Goal: Task Accomplishment & Management: Use online tool/utility

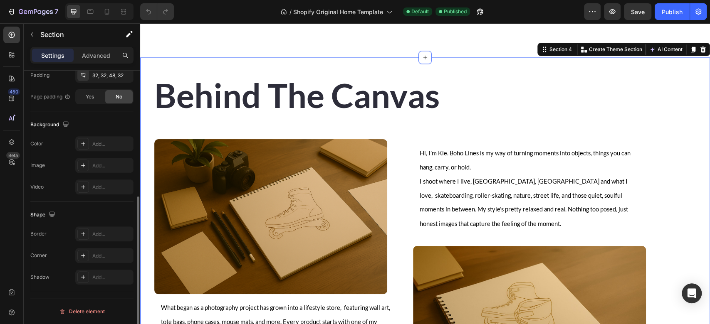
scroll to position [230, 0]
click at [89, 55] on p "Advanced" at bounding box center [96, 55] width 28 height 9
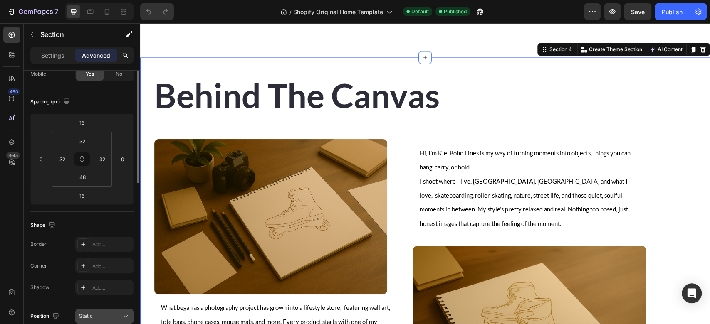
scroll to position [0, 0]
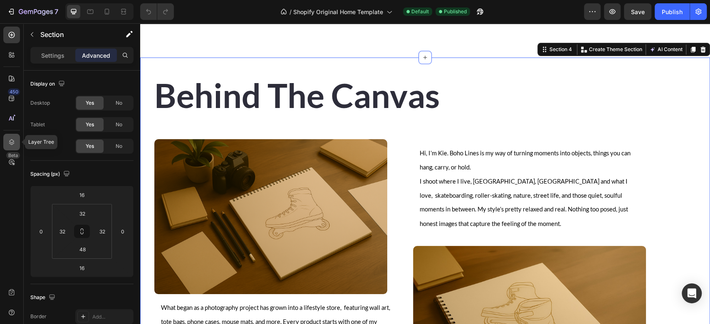
click at [12, 141] on icon at bounding box center [11, 142] width 8 height 8
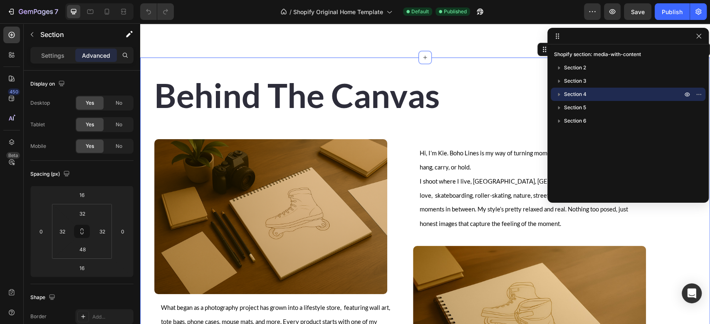
click at [601, 94] on p "Section 4" at bounding box center [624, 94] width 120 height 8
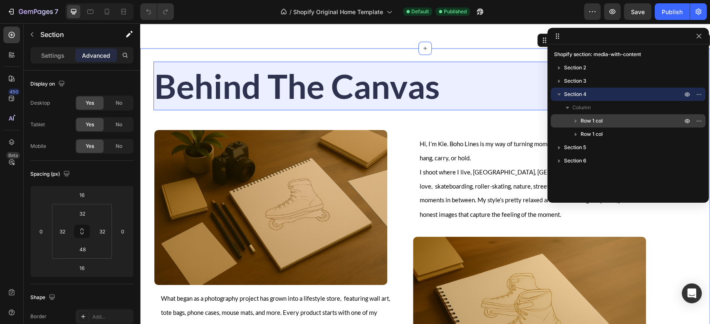
click at [596, 117] on span "Row 1 col" at bounding box center [592, 121] width 22 height 8
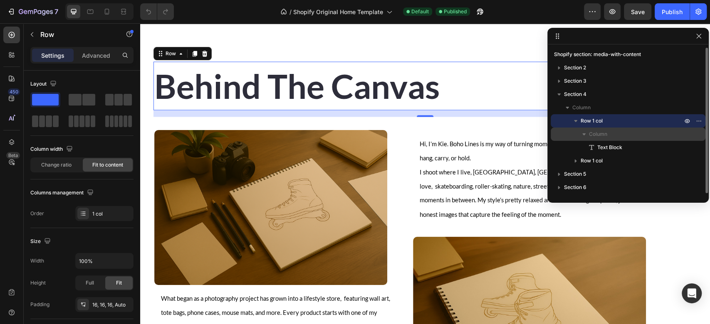
click at [600, 131] on span "Column" at bounding box center [598, 134] width 18 height 8
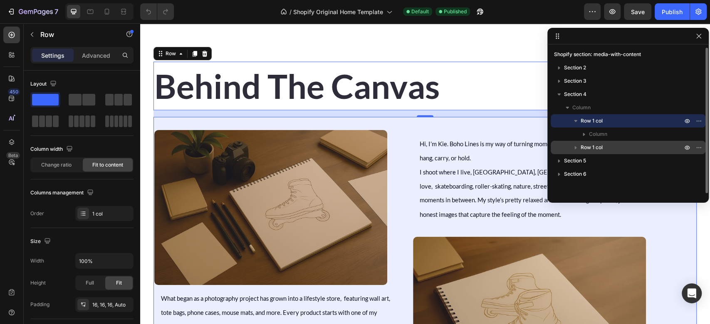
click at [607, 150] on p "Row 1 col" at bounding box center [632, 148] width 103 height 8
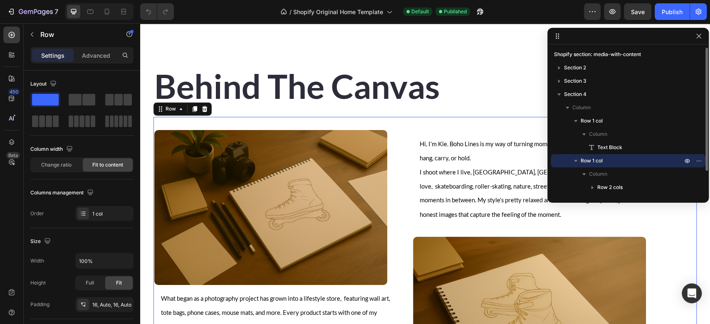
click at [607, 161] on p "Row 1 col" at bounding box center [632, 161] width 103 height 8
click at [99, 50] on div "Advanced" at bounding box center [96, 55] width 42 height 13
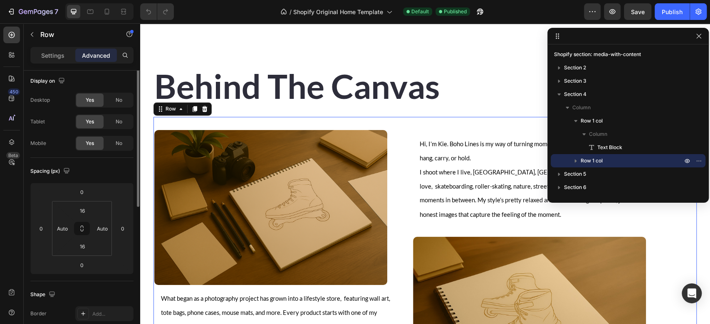
scroll to position [0, 0]
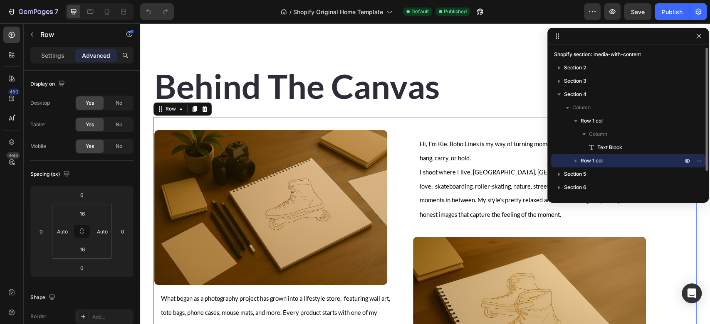
click at [613, 160] on p "Row 1 col" at bounding box center [632, 161] width 103 height 8
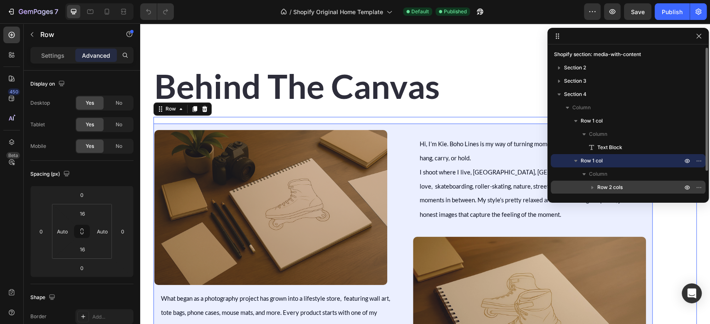
click at [617, 185] on span "Row 2 cols" at bounding box center [609, 187] width 25 height 8
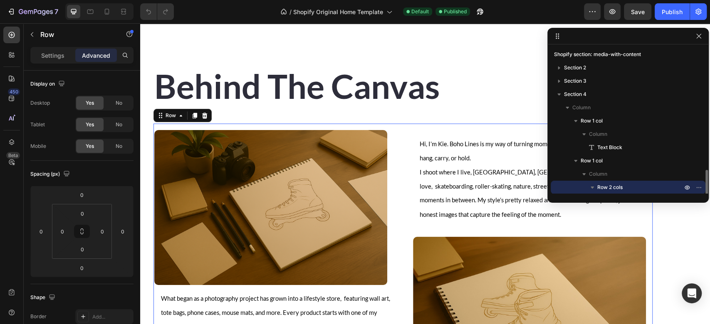
scroll to position [74, 0]
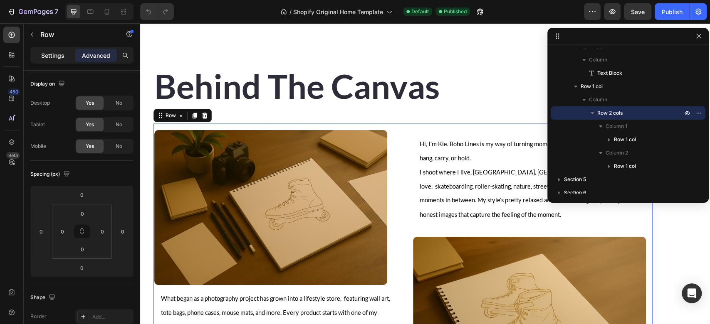
click at [41, 58] on p "Settings" at bounding box center [52, 55] width 23 height 9
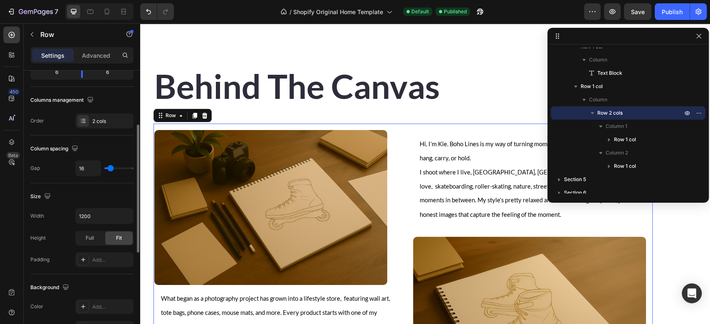
scroll to position [115, 0]
click at [125, 214] on icon "button" at bounding box center [125, 215] width 8 height 8
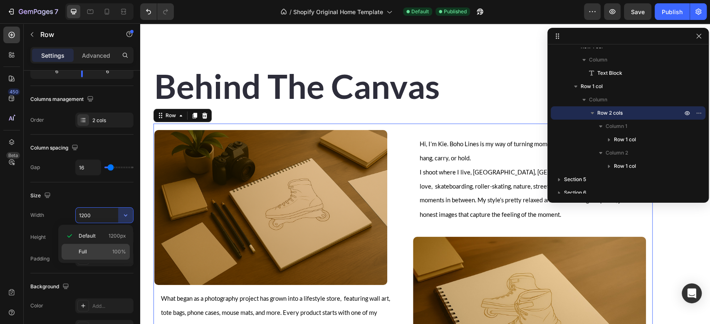
click at [74, 251] on div "Full 100%" at bounding box center [96, 252] width 68 height 16
type input "100%"
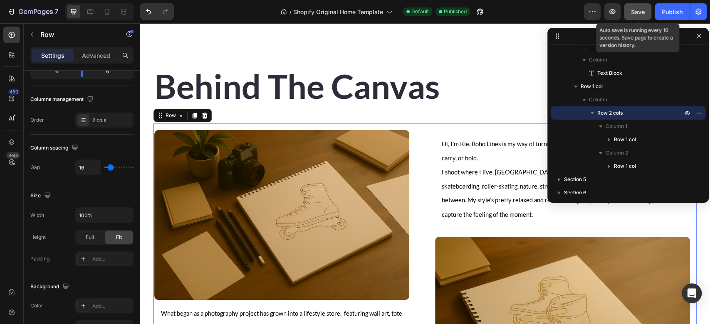
click at [636, 12] on span "Save" at bounding box center [638, 11] width 14 height 7
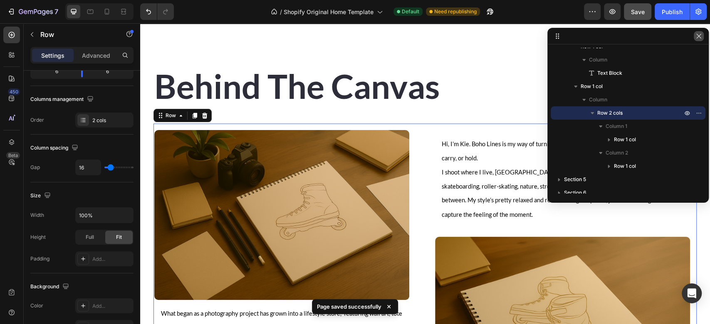
click at [702, 37] on button "button" at bounding box center [699, 36] width 10 height 10
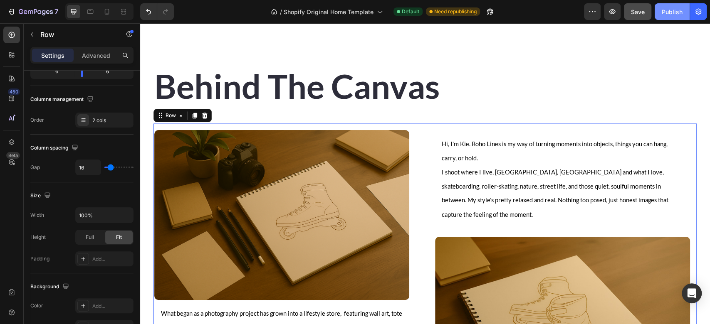
click at [661, 14] on button "Publish" at bounding box center [672, 11] width 35 height 17
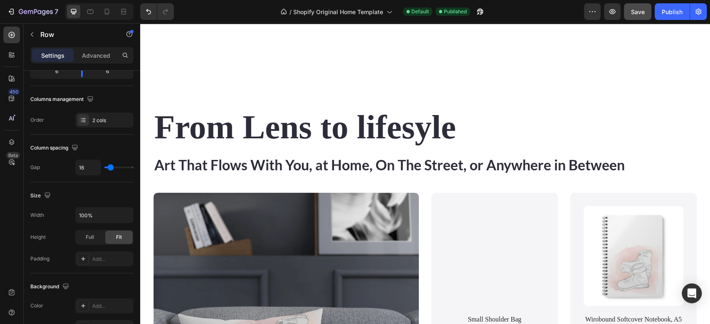
scroll to position [423, 0]
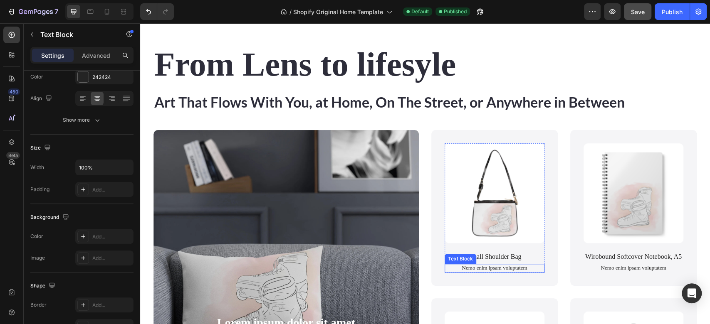
click at [480, 270] on div "Nemo enim ipsam voluptatem" at bounding box center [495, 268] width 100 height 9
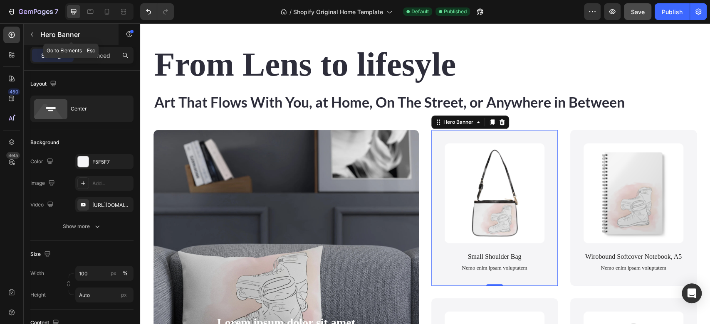
click at [34, 35] on icon "button" at bounding box center [32, 34] width 7 height 7
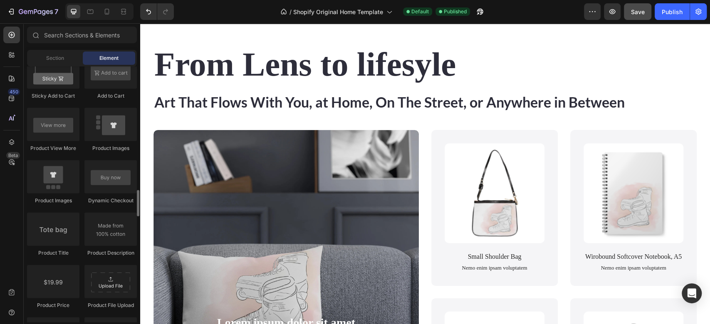
scroll to position [1193, 0]
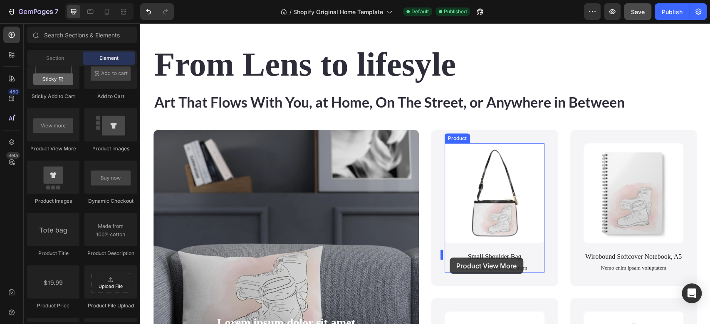
drag, startPoint x: 189, startPoint y: 155, endPoint x: 450, endPoint y: 258, distance: 280.9
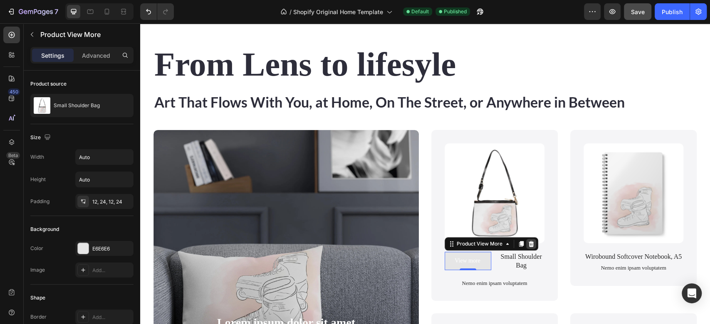
click at [529, 243] on icon at bounding box center [531, 244] width 5 height 6
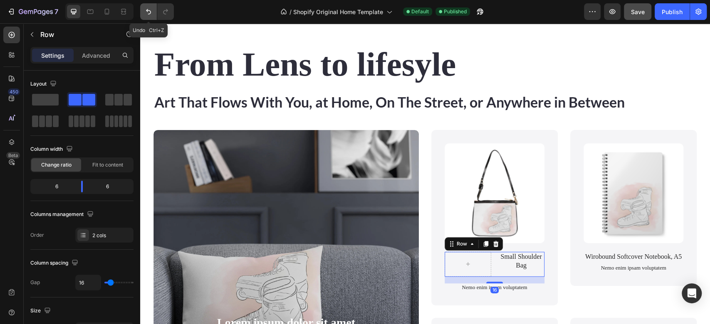
click at [146, 7] on icon "Undo/Redo" at bounding box center [148, 11] width 8 height 8
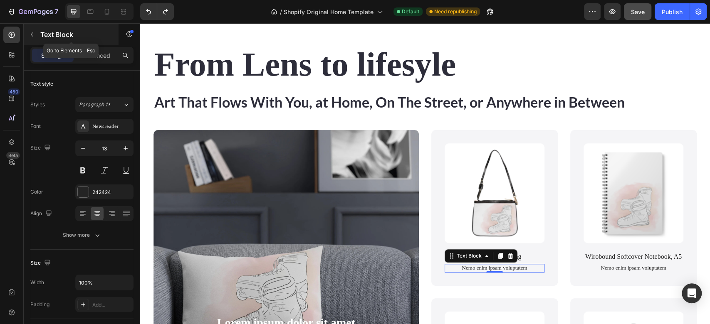
click at [32, 35] on icon "button" at bounding box center [32, 34] width 2 height 5
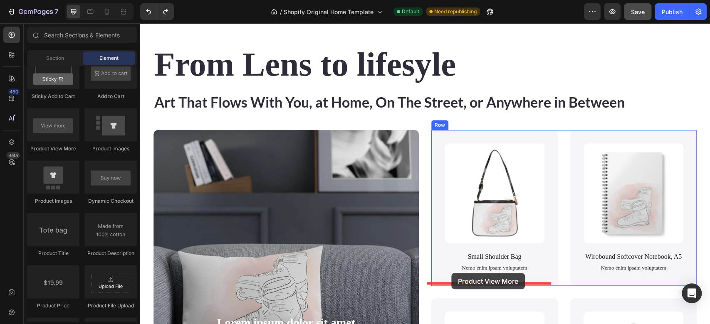
drag, startPoint x: 201, startPoint y: 153, endPoint x: 451, endPoint y: 273, distance: 278.0
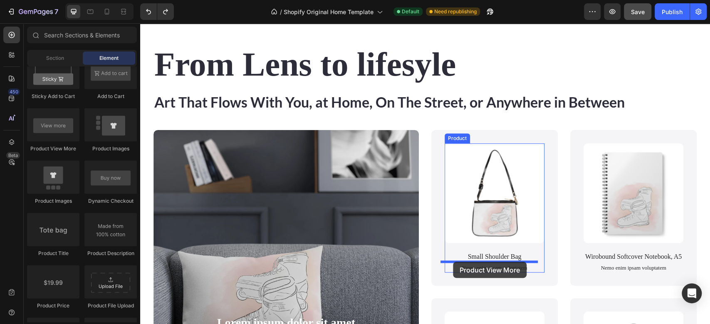
drag, startPoint x: 195, startPoint y: 157, endPoint x: 453, endPoint y: 262, distance: 278.8
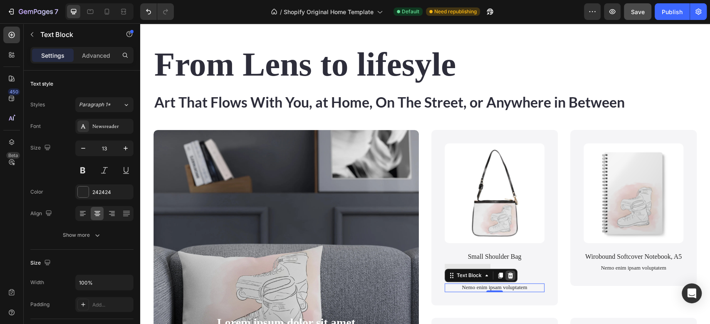
click at [508, 275] on icon at bounding box center [510, 276] width 5 height 6
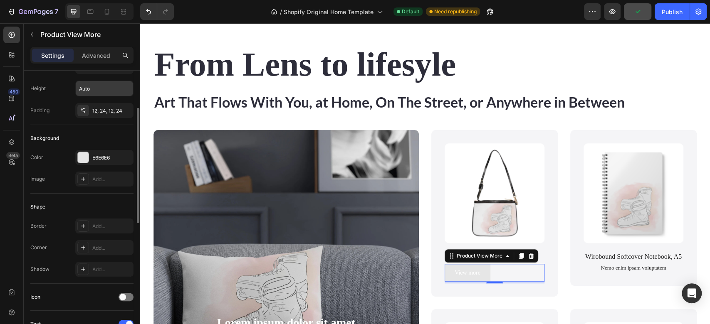
scroll to position [92, 0]
click at [97, 158] on div "E6E6E6" at bounding box center [104, 157] width 24 height 7
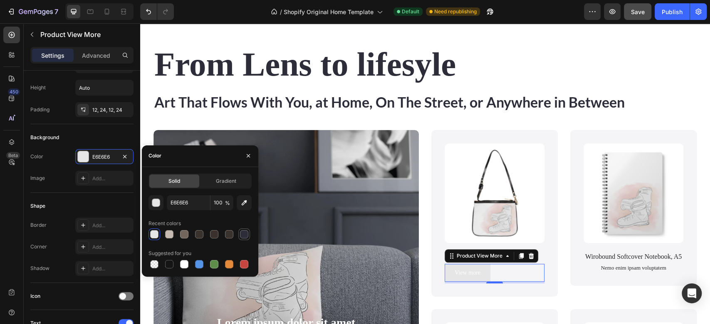
click at [244, 233] on div at bounding box center [244, 234] width 8 height 8
type input "2D2D3A"
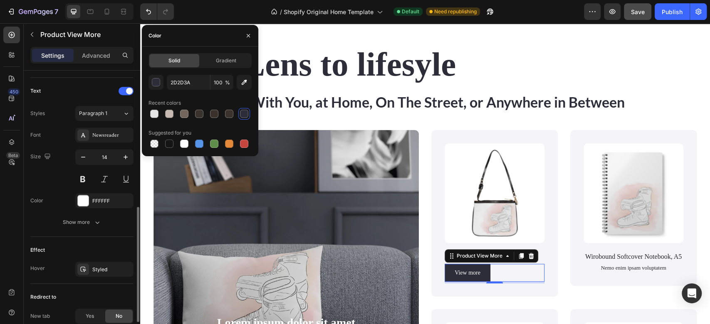
scroll to position [323, 0]
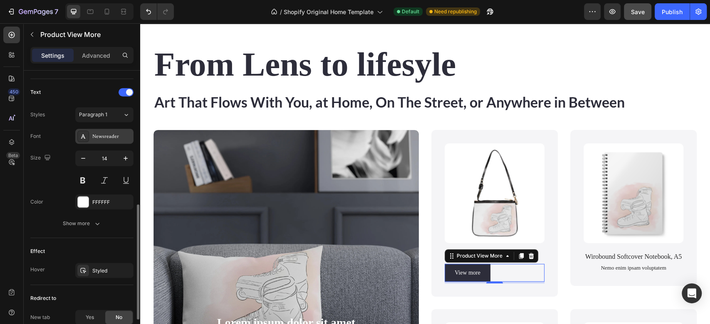
click at [111, 131] on div "Newsreader" at bounding box center [104, 136] width 58 height 15
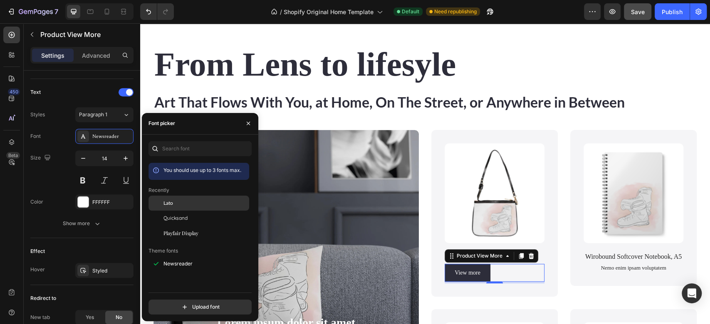
click at [171, 201] on span "Lato" at bounding box center [168, 203] width 10 height 7
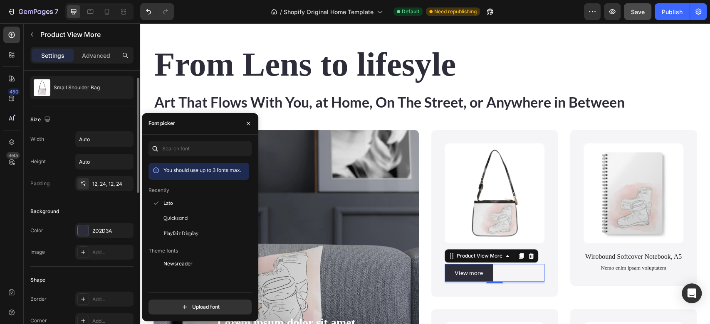
scroll to position [17, 0]
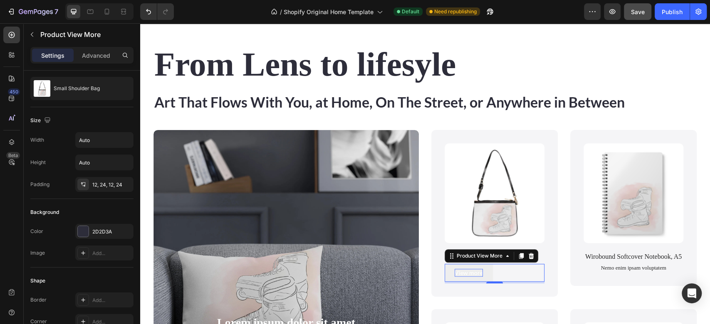
click at [455, 271] on p "View more" at bounding box center [469, 273] width 28 height 8
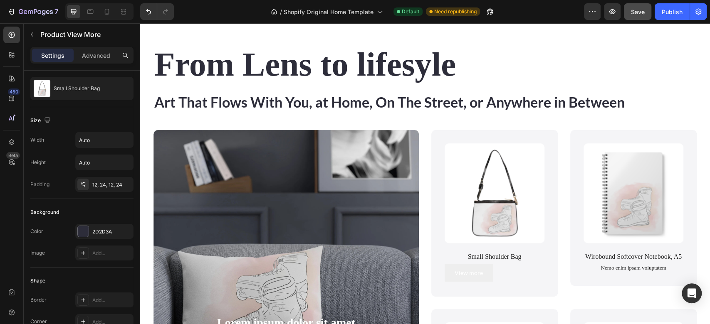
click at [483, 273] on button "View more" at bounding box center [469, 273] width 48 height 18
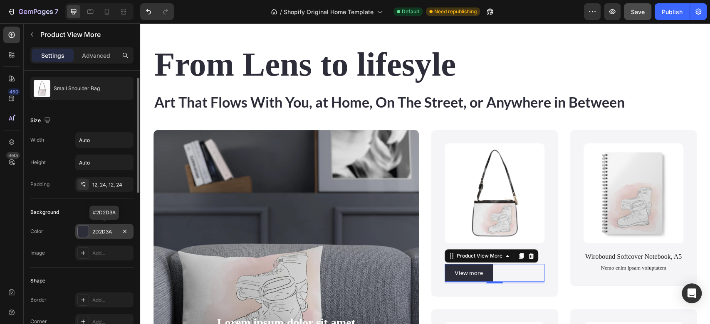
click at [98, 231] on div "2D2D3A" at bounding box center [104, 231] width 24 height 7
click at [81, 184] on icon at bounding box center [83, 184] width 7 height 7
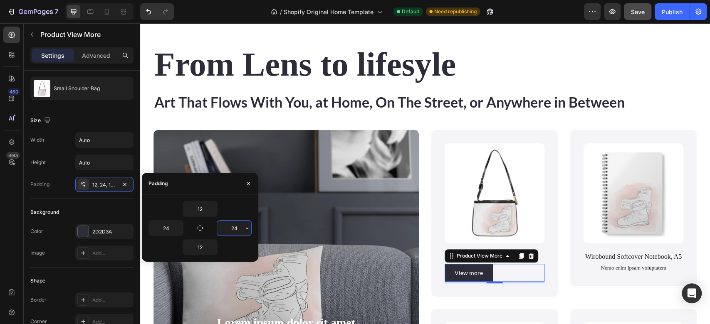
click at [236, 227] on input "24" at bounding box center [234, 228] width 34 height 15
click at [248, 228] on icon "button" at bounding box center [247, 228] width 7 height 7
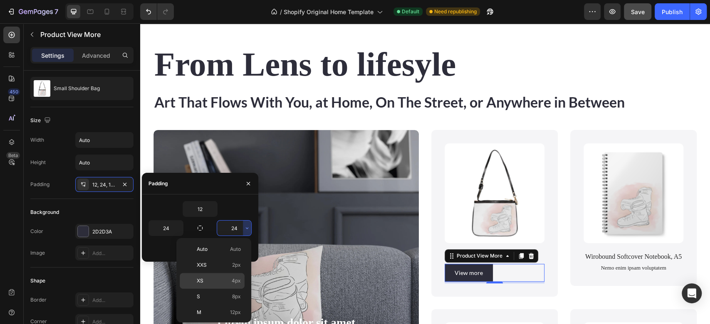
scroll to position [95, 0]
click at [232, 281] on span "48px" at bounding box center [235, 280] width 12 height 7
type input "48"
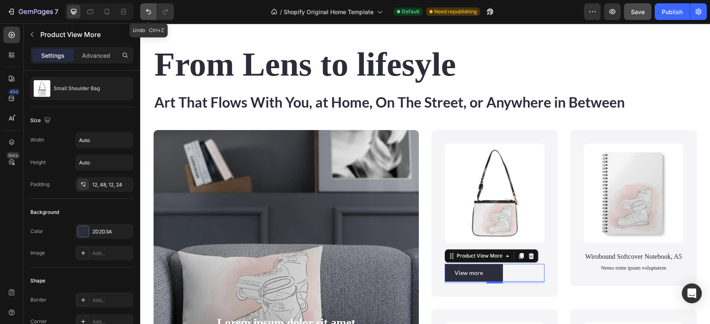
click at [145, 15] on icon "Undo/Redo" at bounding box center [148, 11] width 8 height 8
click at [126, 162] on icon "button" at bounding box center [125, 162] width 8 height 8
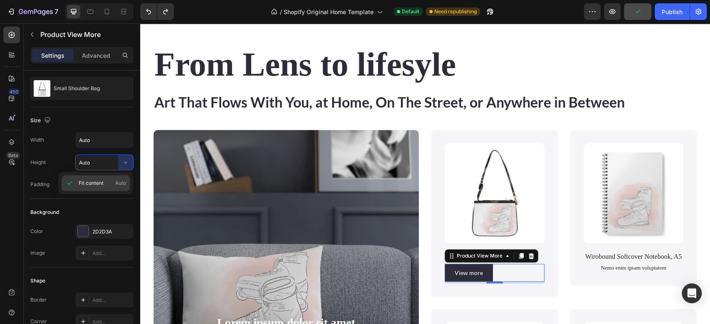
click at [94, 181] on span "Fit content" at bounding box center [91, 183] width 25 height 7
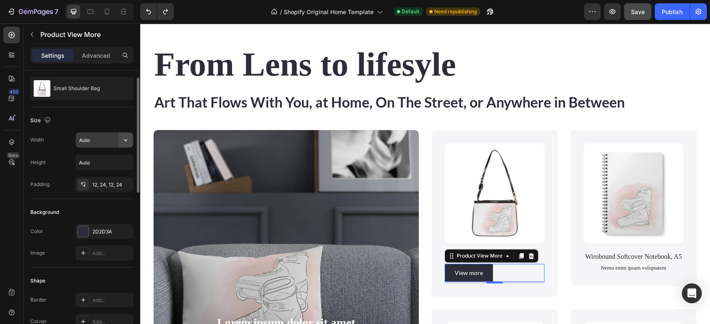
click at [123, 139] on icon "button" at bounding box center [125, 140] width 8 height 8
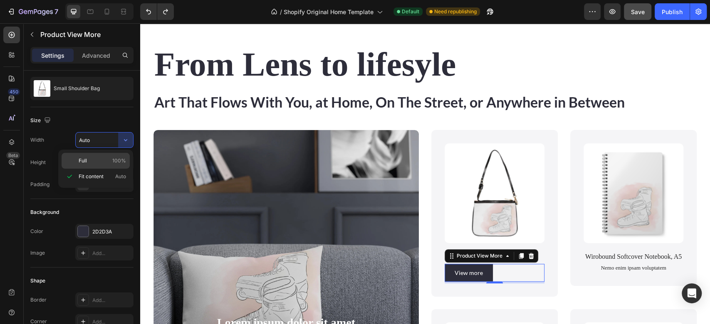
click at [86, 161] on span "Full" at bounding box center [83, 160] width 8 height 7
type input "100%"
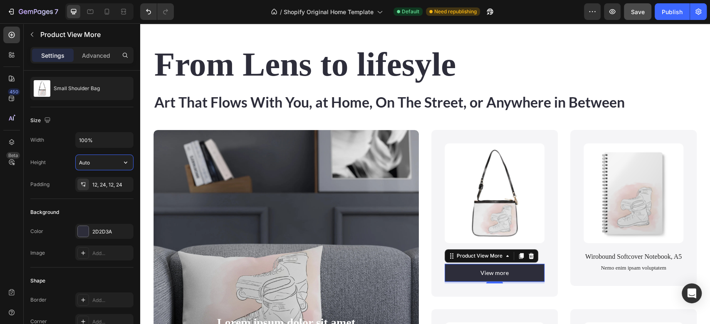
click at [86, 161] on input "Auto" at bounding box center [104, 162] width 57 height 15
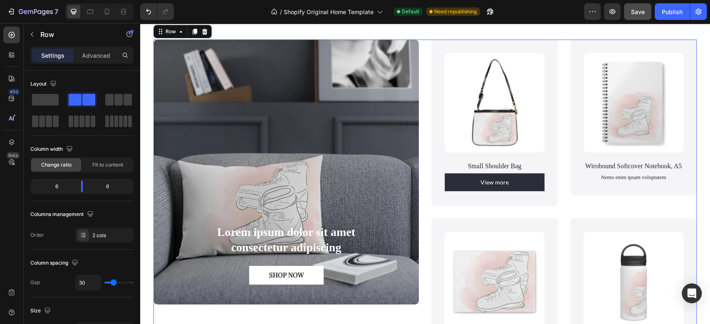
scroll to position [513, 0]
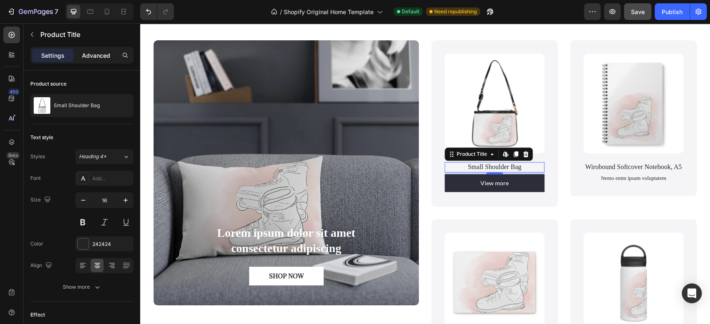
click at [93, 57] on p "Advanced" at bounding box center [96, 55] width 28 height 9
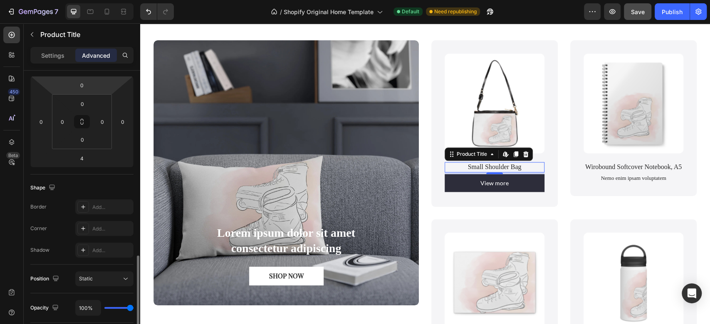
scroll to position [0, 0]
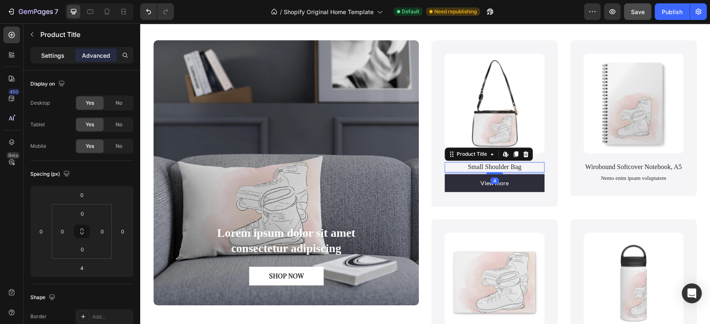
click at [50, 54] on p "Settings" at bounding box center [52, 55] width 23 height 9
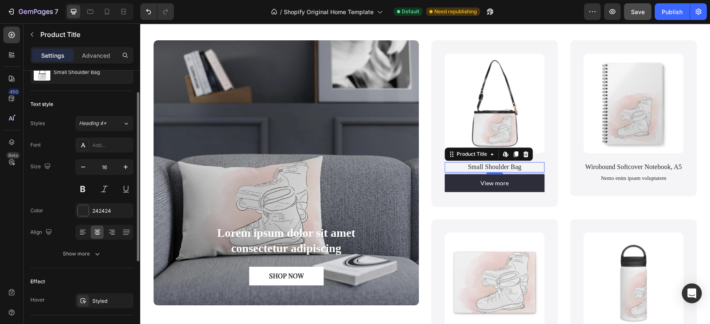
scroll to position [34, 0]
click at [103, 143] on div "Add..." at bounding box center [111, 144] width 39 height 7
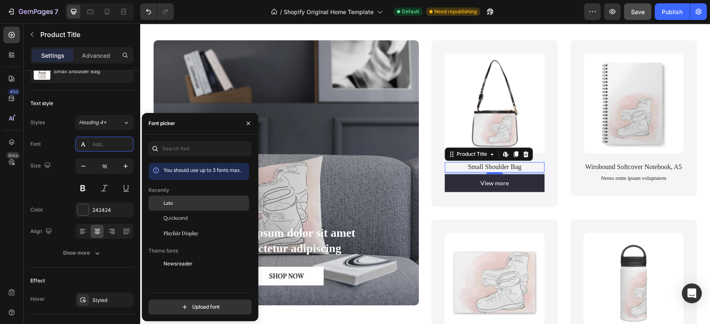
click at [175, 203] on div "Lato" at bounding box center [205, 203] width 84 height 7
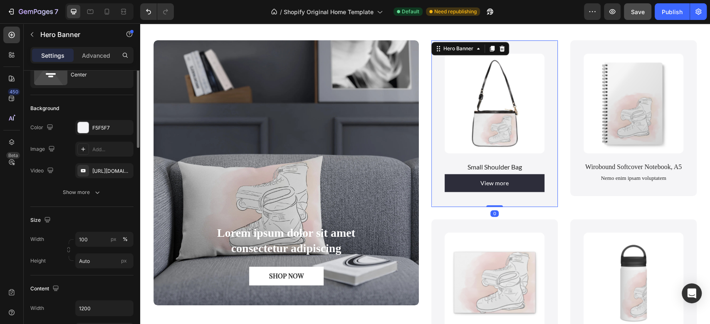
scroll to position [0, 0]
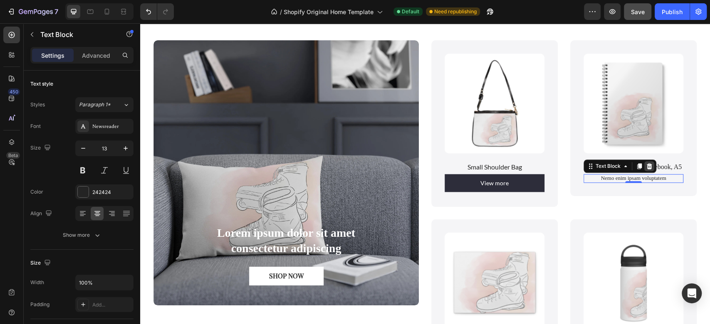
click at [647, 169] on icon at bounding box center [649, 166] width 5 height 6
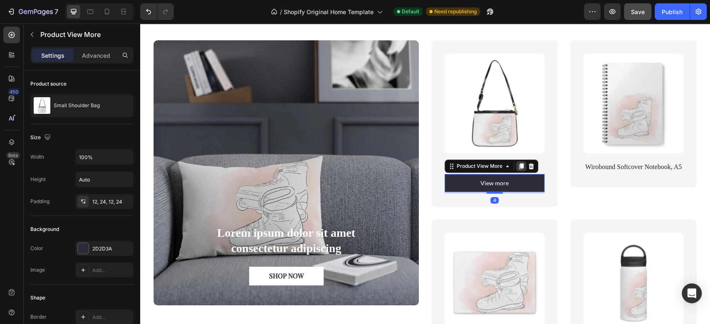
click at [519, 164] on icon at bounding box center [521, 166] width 5 height 6
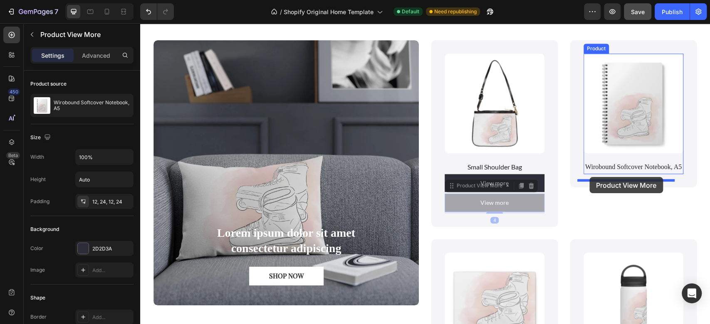
drag, startPoint x: 450, startPoint y: 198, endPoint x: 589, endPoint y: 177, distance: 141.3
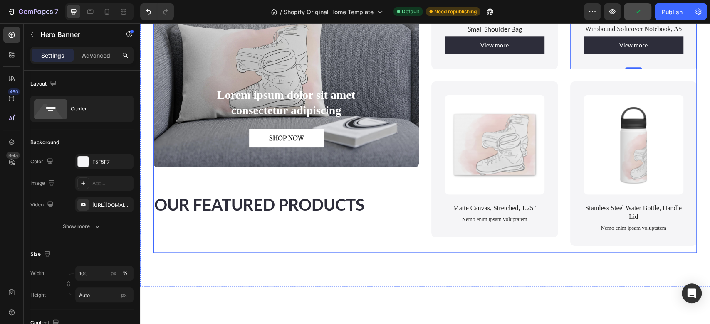
scroll to position [567, 0]
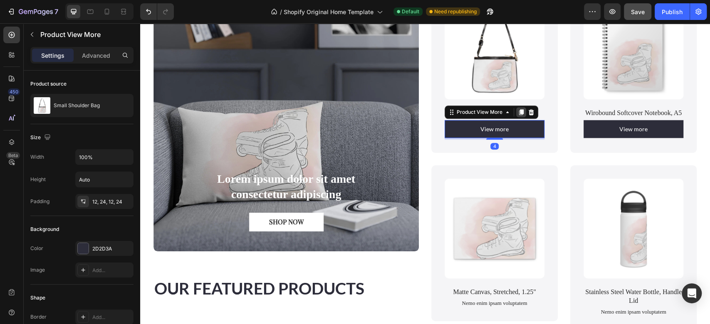
click at [518, 109] on icon at bounding box center [521, 112] width 7 height 7
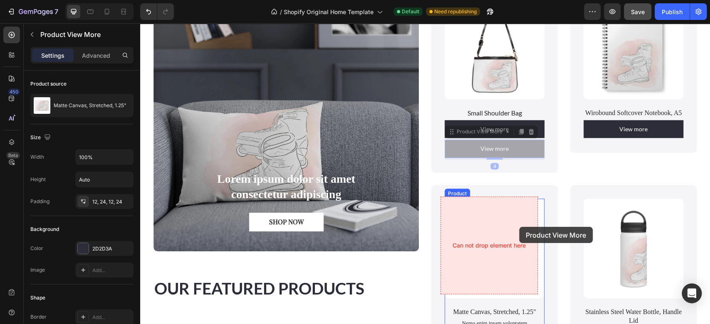
drag, startPoint x: 516, startPoint y: 145, endPoint x: 519, endPoint y: 227, distance: 82.0
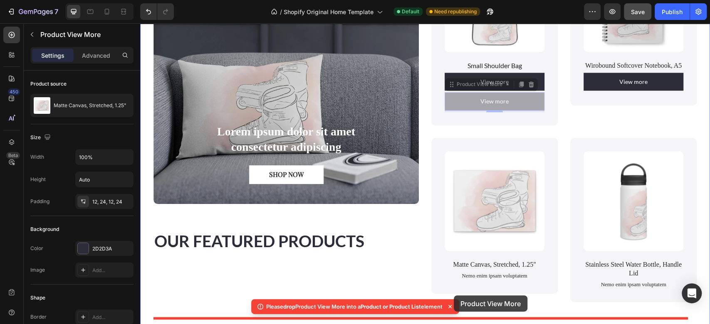
scroll to position [639, 0]
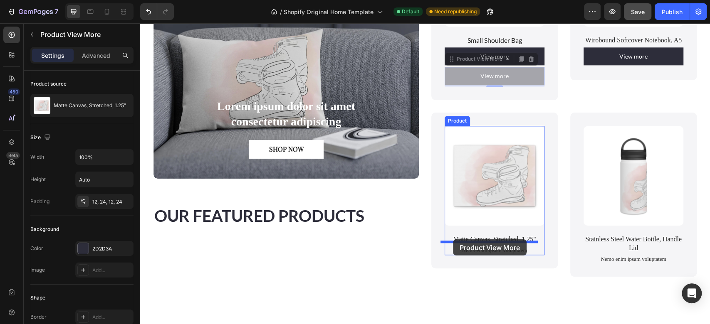
drag, startPoint x: 458, startPoint y: 144, endPoint x: 453, endPoint y: 240, distance: 96.2
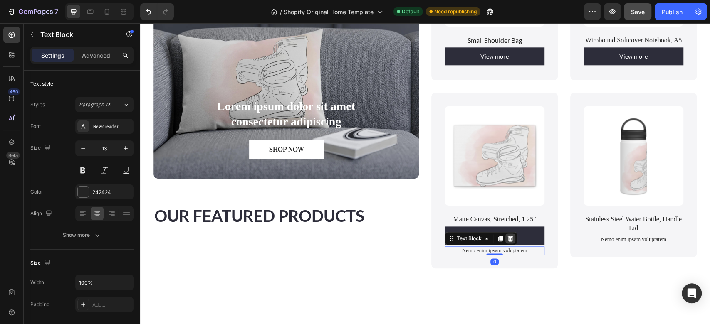
click at [507, 242] on icon at bounding box center [510, 238] width 7 height 7
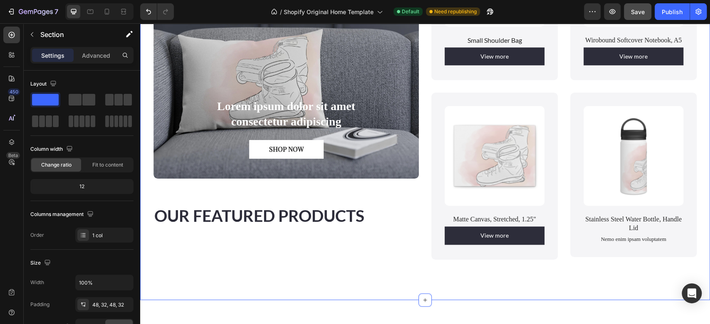
scroll to position [607, 0]
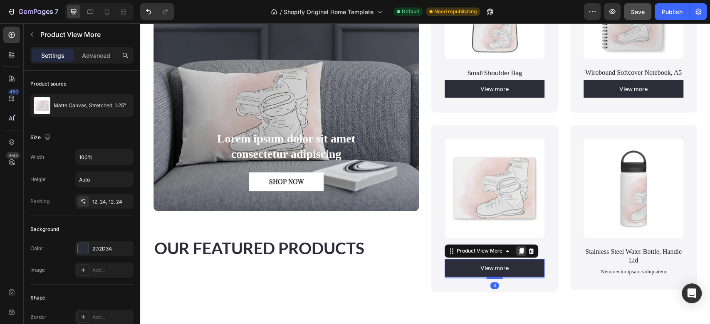
click at [519, 254] on icon at bounding box center [521, 251] width 5 height 6
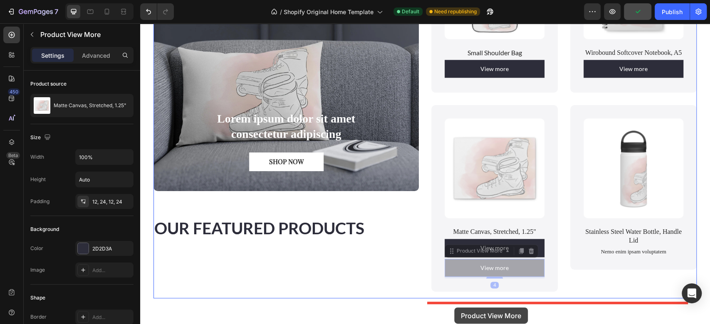
scroll to position [632, 0]
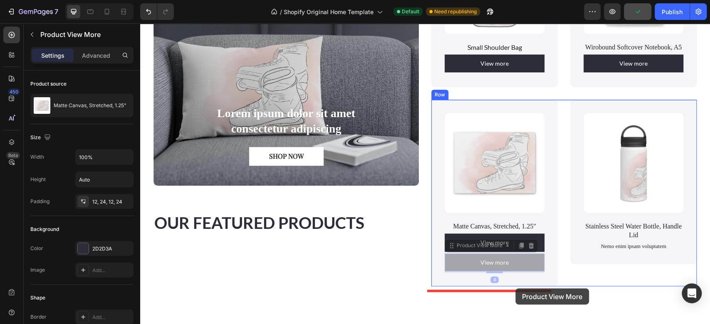
drag, startPoint x: 515, startPoint y: 291, endPoint x: 537, endPoint y: 288, distance: 21.4
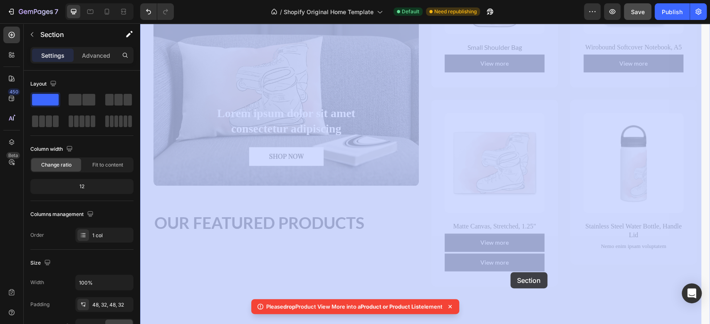
drag, startPoint x: 536, startPoint y: 302, endPoint x: 510, endPoint y: 273, distance: 39.2
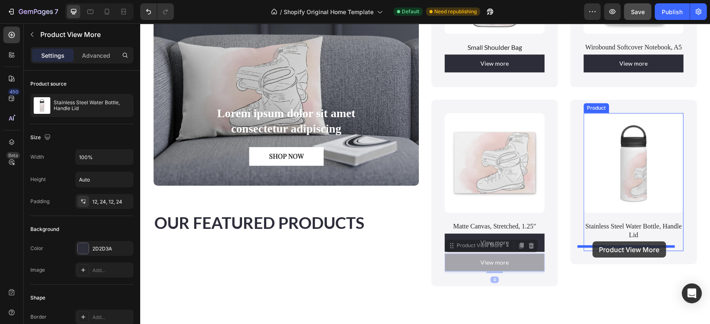
drag, startPoint x: 513, startPoint y: 268, endPoint x: 592, endPoint y: 242, distance: 83.7
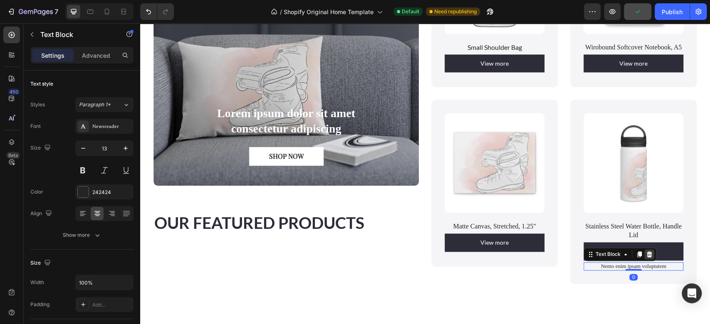
click at [647, 257] on icon at bounding box center [649, 254] width 5 height 6
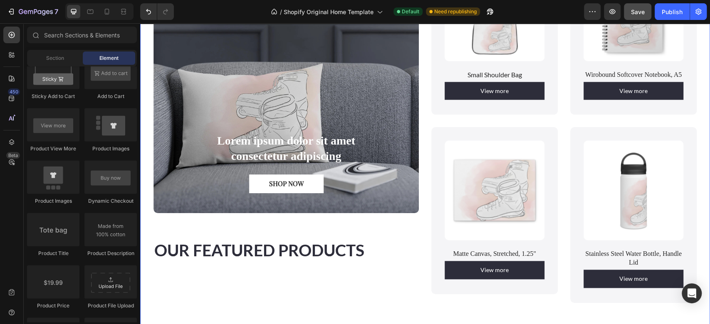
scroll to position [604, 0]
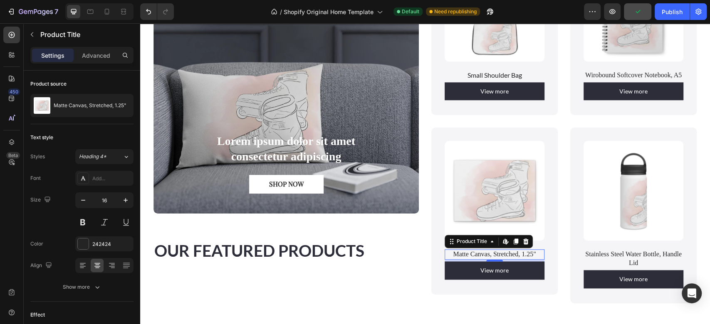
click at [530, 257] on h1 "Matte Canvas, Stretched, 1.25"" at bounding box center [495, 255] width 100 height 10
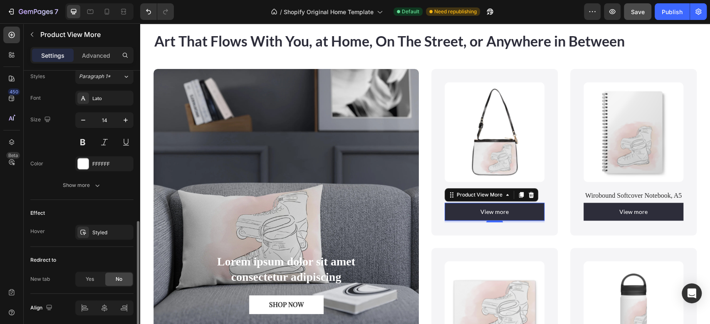
scroll to position [362, 0]
click at [107, 230] on div "Styled" at bounding box center [104, 232] width 24 height 7
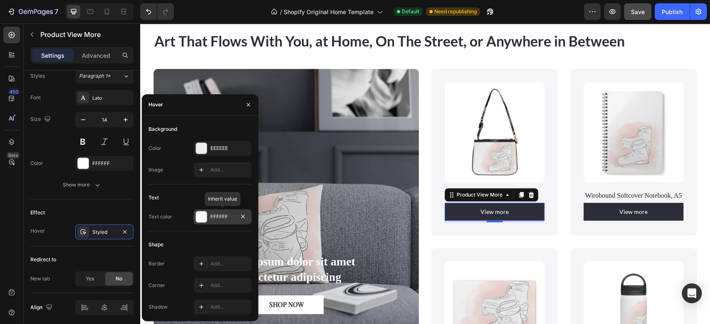
click at [223, 211] on div "FFFFFF" at bounding box center [222, 217] width 58 height 15
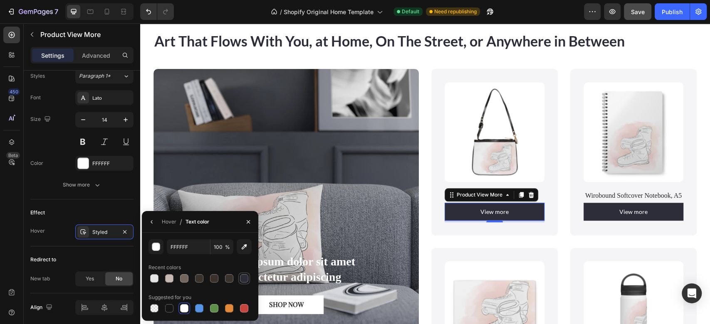
click at [242, 278] on div at bounding box center [244, 279] width 8 height 8
type input "2D2D3A"
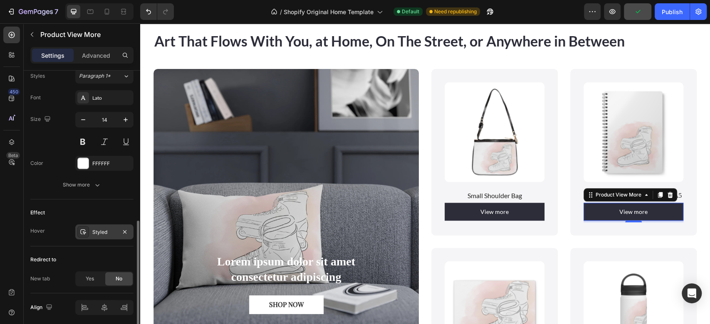
click at [116, 234] on div "Styled" at bounding box center [104, 232] width 58 height 15
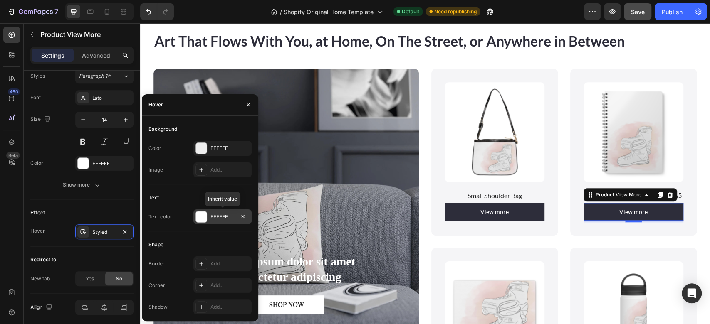
click at [221, 218] on div "FFFFFF" at bounding box center [222, 216] width 24 height 7
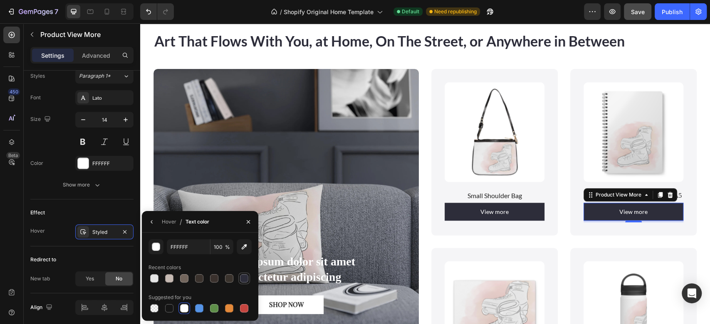
click at [240, 281] on div at bounding box center [244, 279] width 8 height 8
type input "2D2D3A"
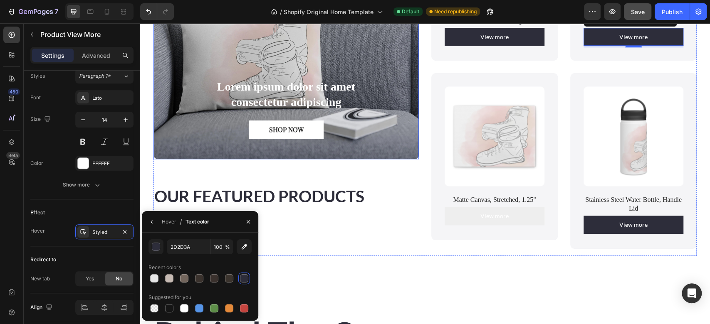
scroll to position [661, 0]
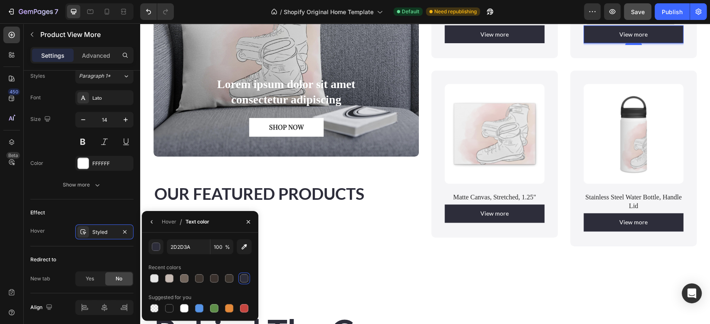
click at [240, 280] on div at bounding box center [244, 279] width 8 height 8
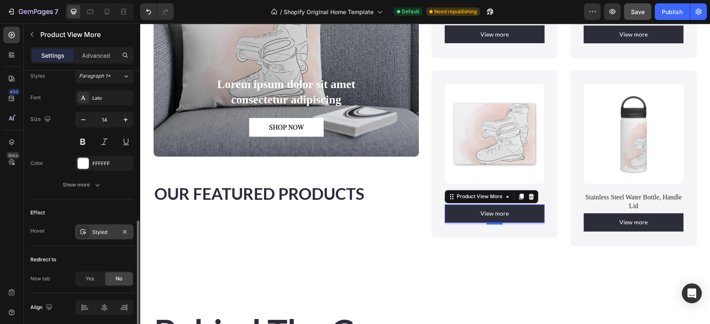
click at [114, 233] on div "Styled" at bounding box center [104, 232] width 24 height 7
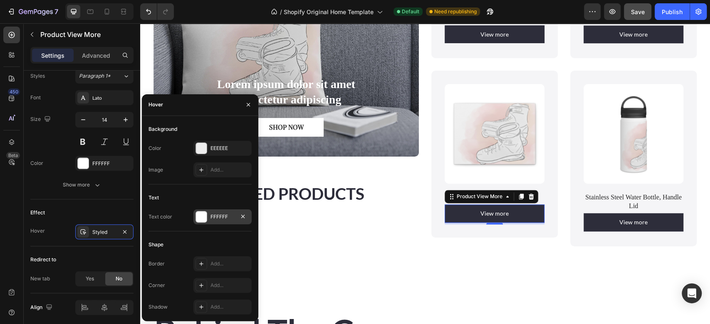
click at [220, 217] on div "FFFFFF" at bounding box center [222, 216] width 24 height 7
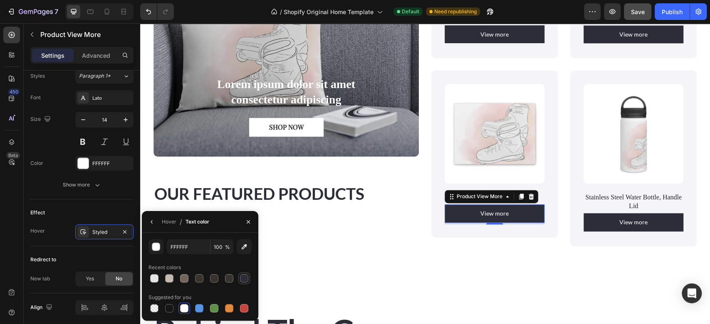
click at [240, 277] on div at bounding box center [244, 279] width 8 height 8
type input "2D2D3A"
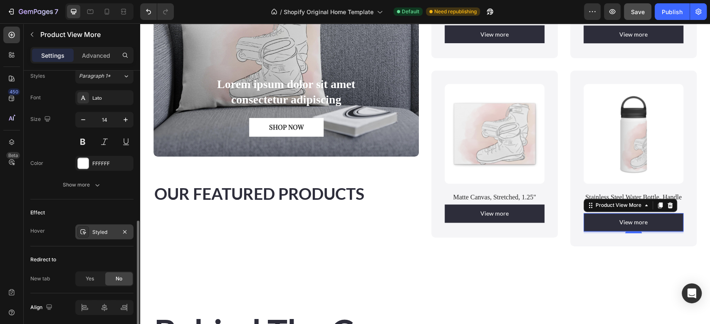
click at [113, 229] on div "Styled" at bounding box center [104, 232] width 24 height 7
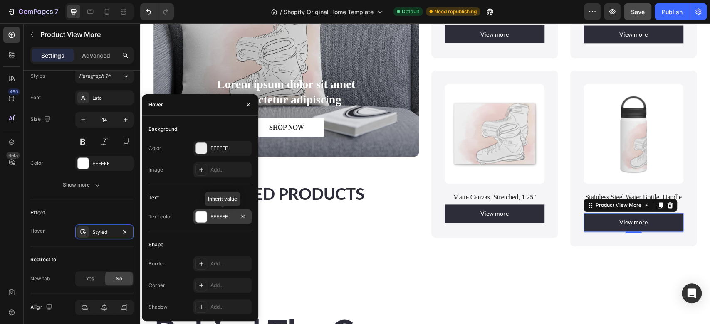
click at [226, 216] on div "FFFFFF" at bounding box center [222, 216] width 24 height 7
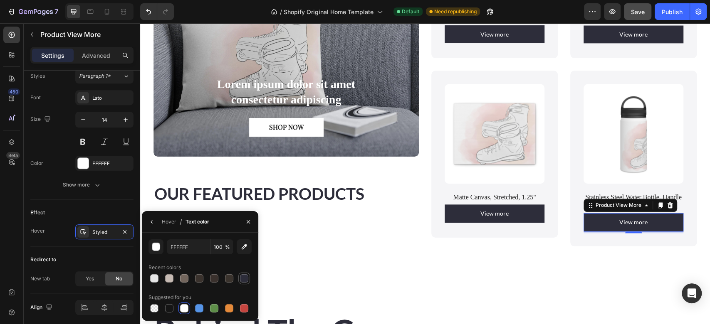
click at [244, 283] on div at bounding box center [244, 279] width 10 height 10
type input "2D2D3A"
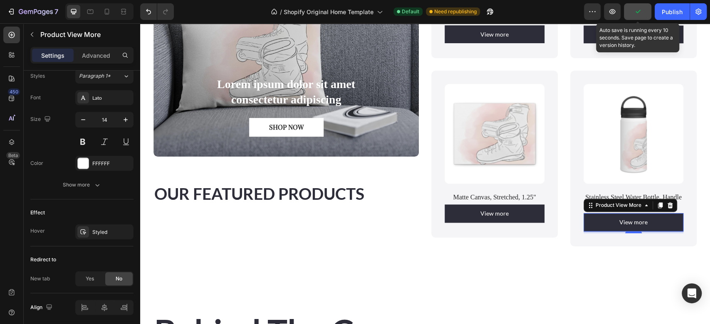
click at [639, 10] on icon "button" at bounding box center [638, 11] width 8 height 8
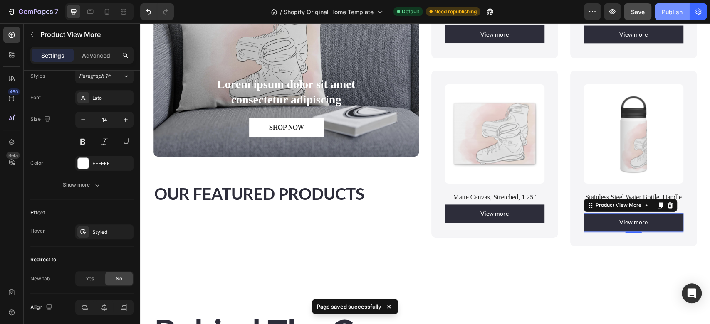
click at [669, 6] on button "Publish" at bounding box center [672, 11] width 35 height 17
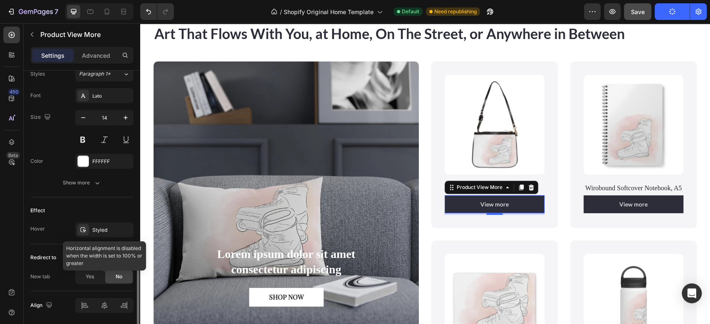
scroll to position [392, 0]
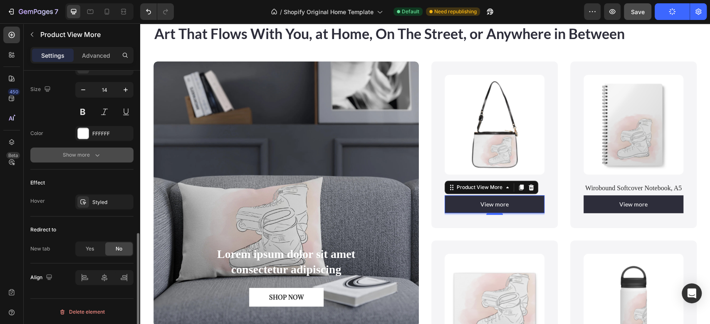
click at [85, 152] on div "Show more" at bounding box center [82, 155] width 39 height 8
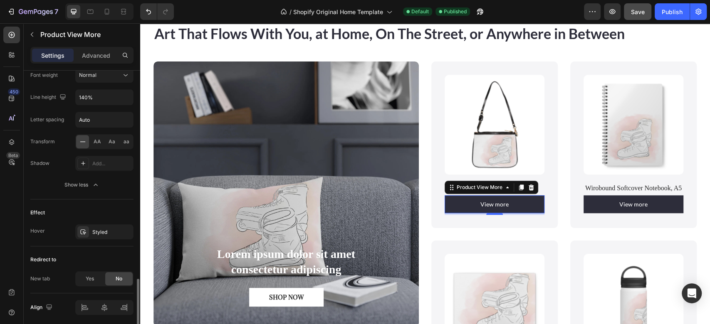
scroll to position [501, 0]
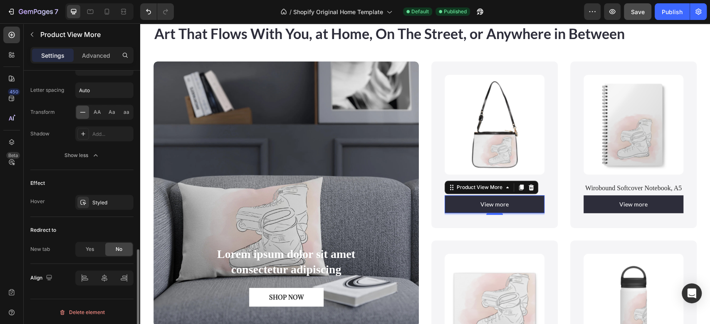
click at [116, 250] on span "No" at bounding box center [119, 249] width 7 height 7
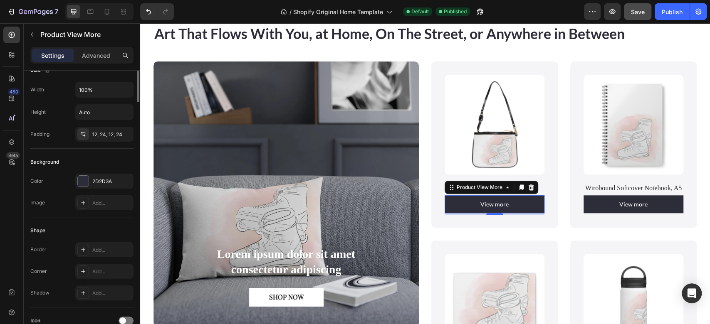
scroll to position [0, 0]
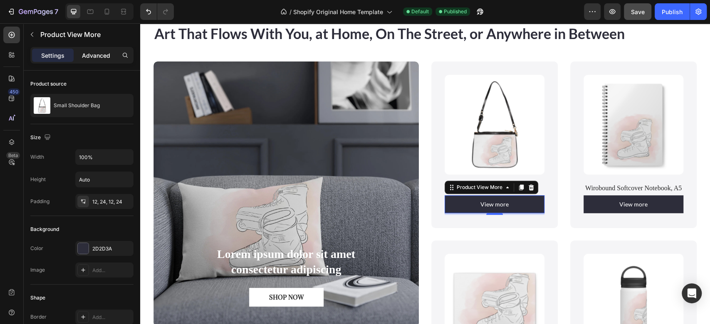
click at [97, 53] on p "Advanced" at bounding box center [96, 55] width 28 height 9
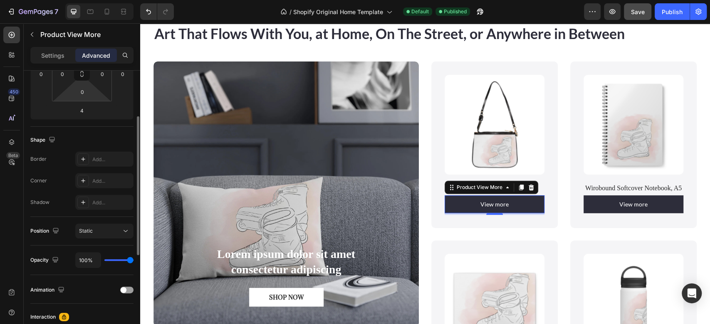
scroll to position [204, 0]
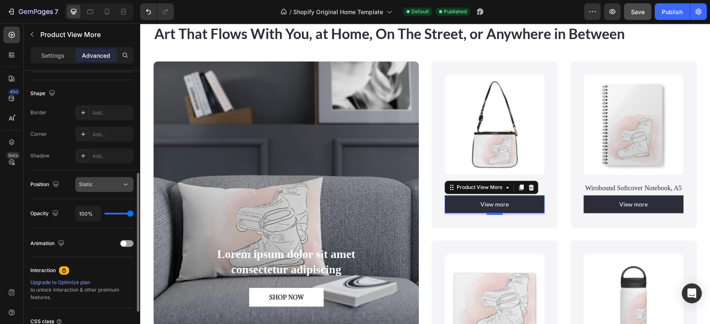
click at [126, 185] on icon at bounding box center [126, 185] width 4 height 2
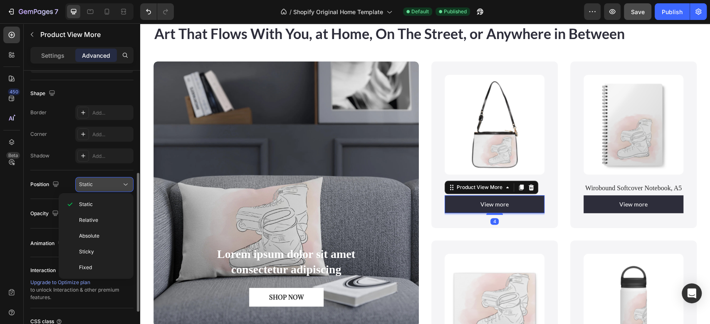
click at [126, 185] on icon at bounding box center [126, 185] width 4 height 2
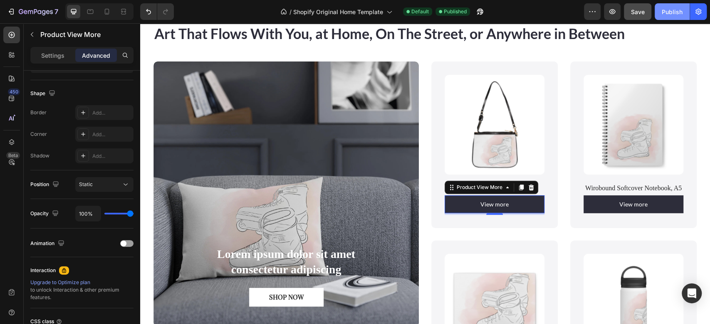
click at [671, 10] on div "Publish" at bounding box center [672, 11] width 21 height 9
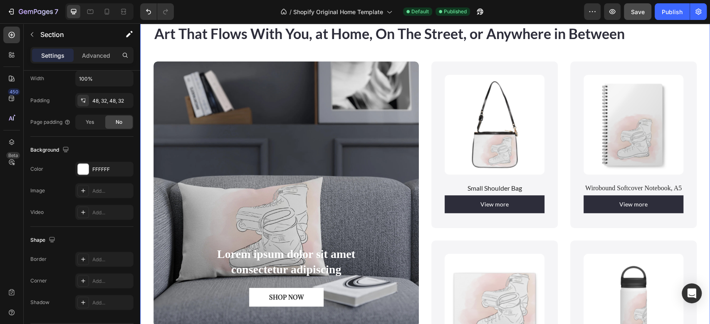
scroll to position [0, 0]
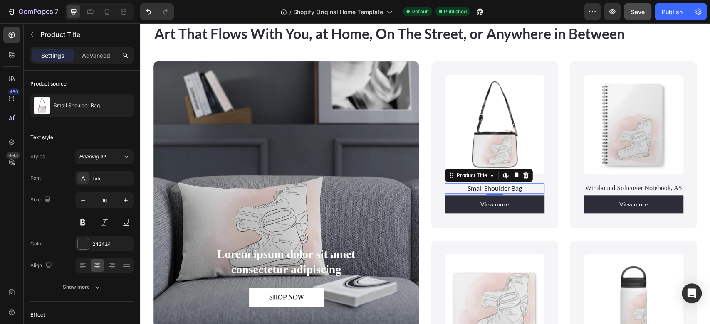
click at [516, 186] on h1 "Small Shoulder Bag" at bounding box center [495, 188] width 100 height 10
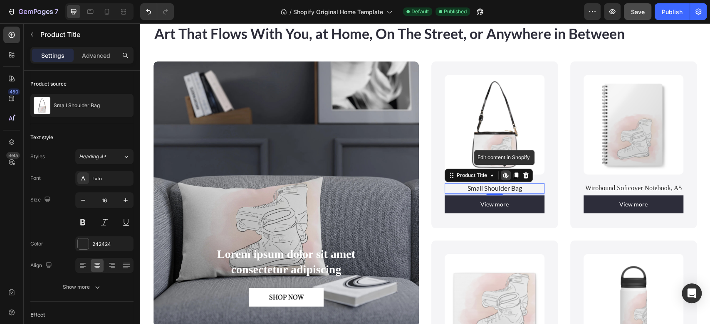
click at [516, 186] on h1 "Small Shoulder Bag" at bounding box center [495, 188] width 100 height 10
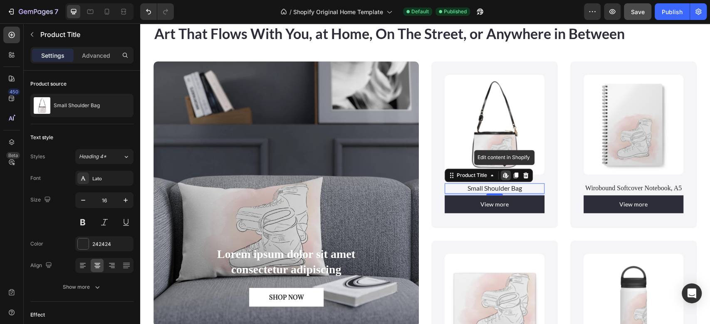
click at [516, 186] on h1 "Small Shoulder Bag" at bounding box center [495, 188] width 100 height 10
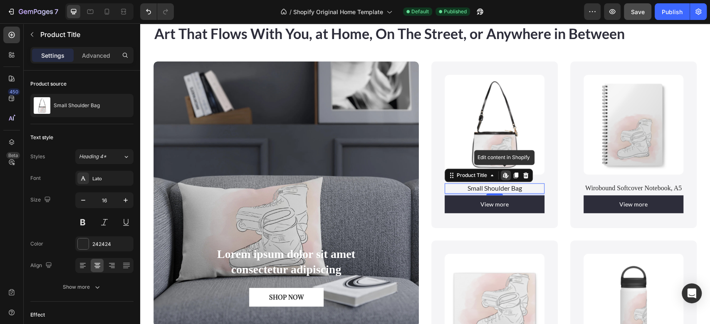
click at [516, 186] on h1 "Small Shoulder Bag" at bounding box center [495, 188] width 100 height 10
click at [123, 200] on icon "button" at bounding box center [125, 200] width 8 height 8
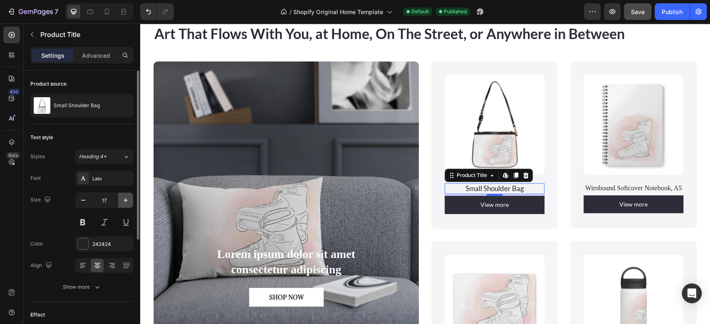
click at [123, 200] on icon "button" at bounding box center [125, 200] width 8 height 8
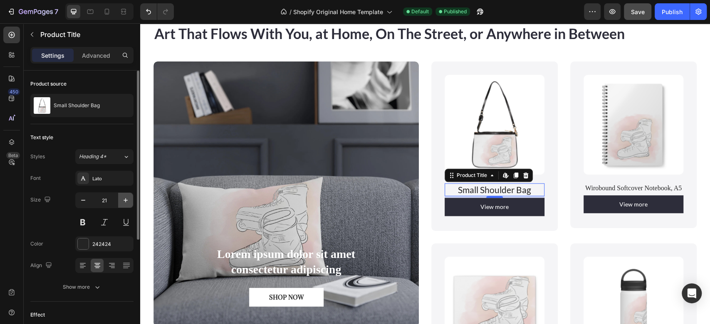
click at [123, 200] on icon "button" at bounding box center [125, 200] width 8 height 8
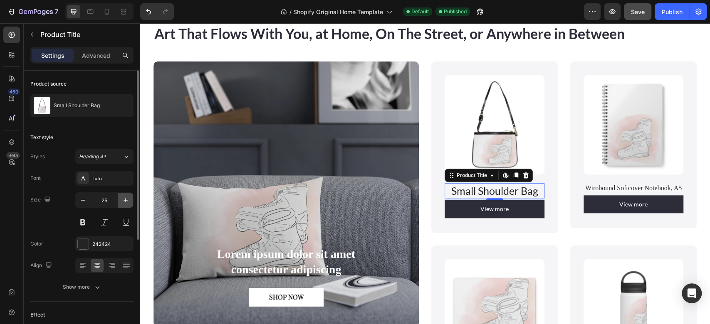
click at [123, 200] on icon "button" at bounding box center [125, 200] width 8 height 8
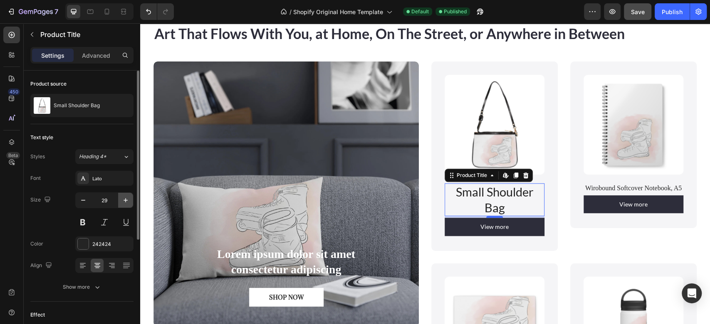
click at [123, 200] on icon "button" at bounding box center [125, 200] width 8 height 8
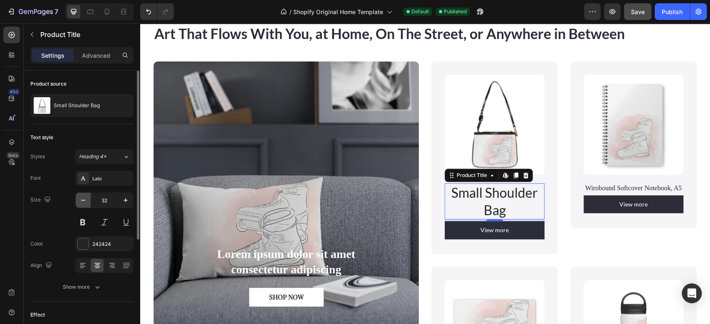
click at [78, 201] on button "button" at bounding box center [83, 200] width 15 height 15
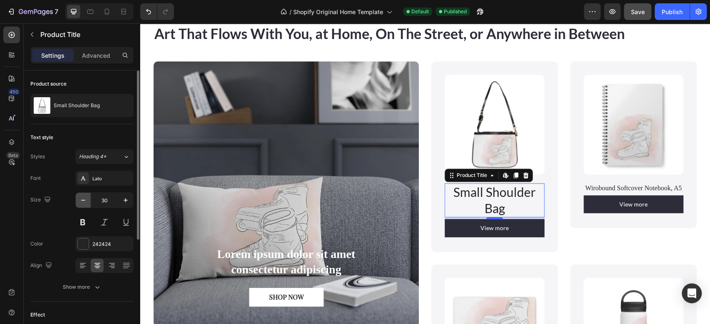
click at [78, 201] on button "button" at bounding box center [83, 200] width 15 height 15
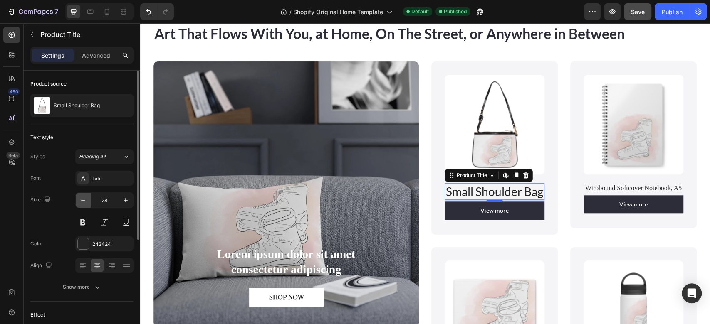
click at [78, 201] on button "button" at bounding box center [83, 200] width 15 height 15
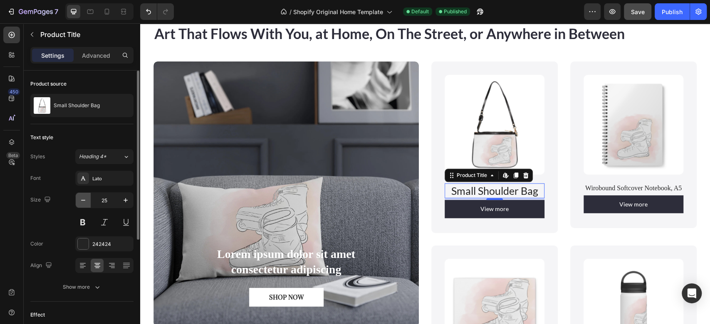
click at [78, 201] on button "button" at bounding box center [83, 200] width 15 height 15
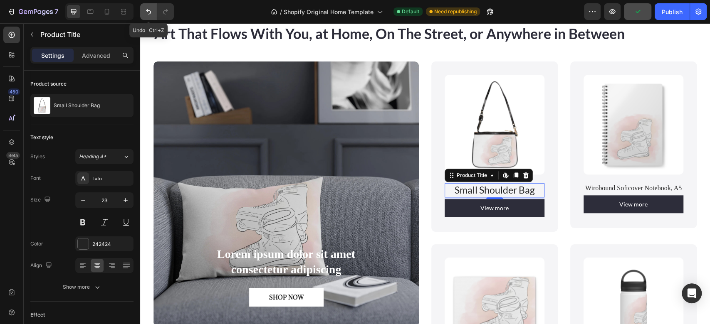
click at [145, 12] on icon "Undo/Redo" at bounding box center [148, 11] width 8 height 8
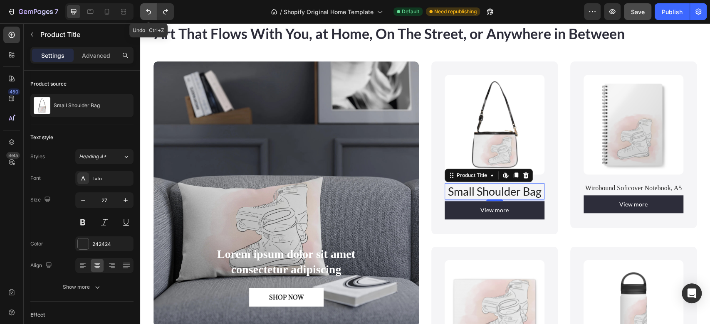
click at [145, 12] on icon "Undo/Redo" at bounding box center [148, 11] width 8 height 8
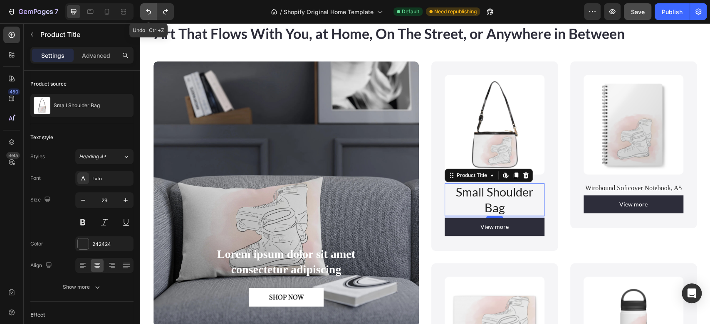
click at [145, 12] on icon "Undo/Redo" at bounding box center [148, 11] width 8 height 8
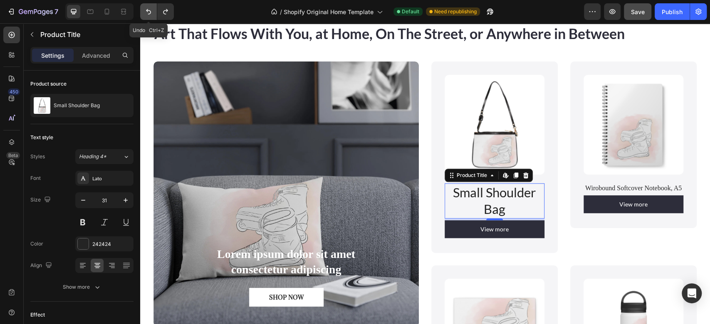
click at [145, 12] on icon "Undo/Redo" at bounding box center [148, 11] width 8 height 8
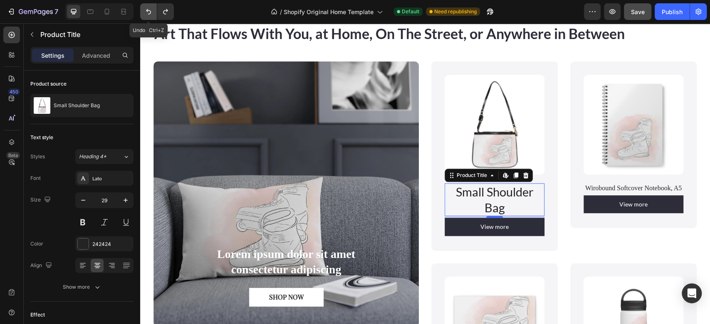
click at [145, 12] on icon "Undo/Redo" at bounding box center [148, 11] width 8 height 8
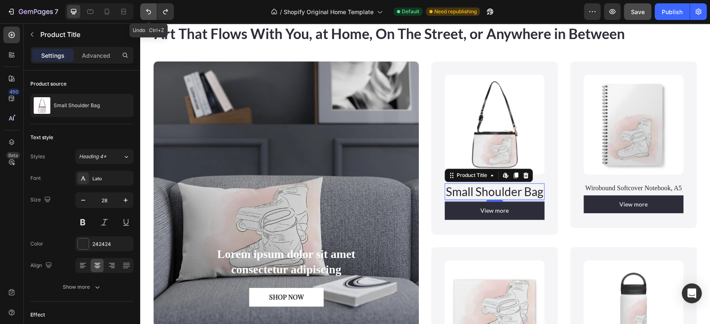
click at [145, 12] on icon "Undo/Redo" at bounding box center [148, 11] width 8 height 8
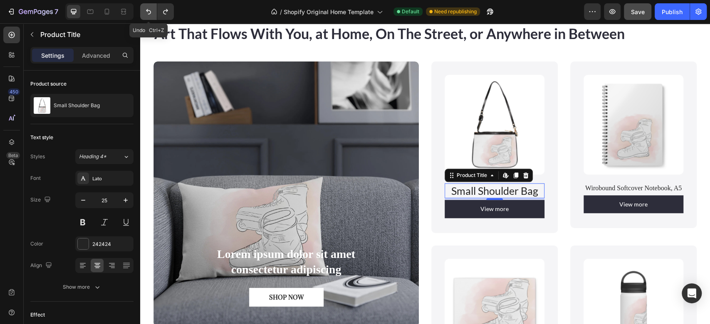
click at [145, 12] on icon "Undo/Redo" at bounding box center [148, 11] width 8 height 8
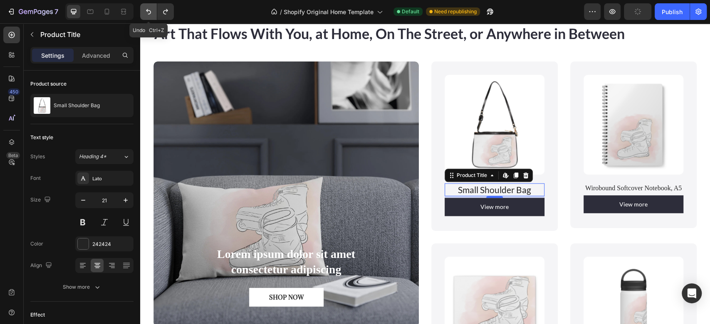
click at [145, 12] on icon "Undo/Redo" at bounding box center [148, 11] width 8 height 8
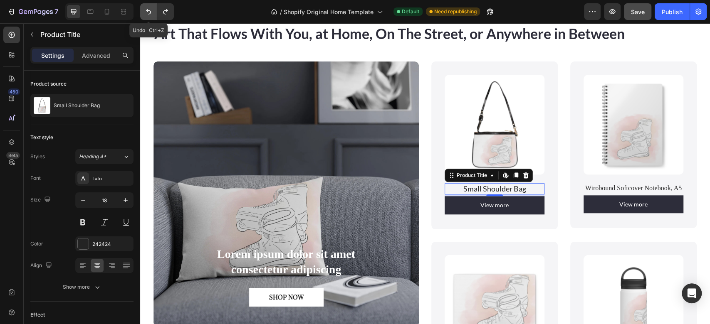
click at [145, 12] on icon "Undo/Redo" at bounding box center [148, 11] width 8 height 8
type input "16"
click at [145, 12] on icon "Undo/Redo" at bounding box center [148, 11] width 8 height 8
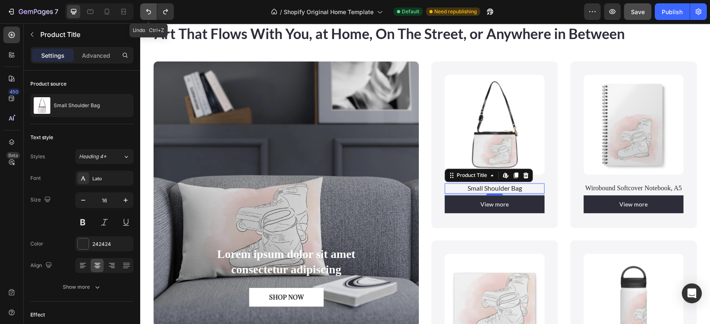
click at [145, 12] on icon "Undo/Redo" at bounding box center [148, 11] width 8 height 8
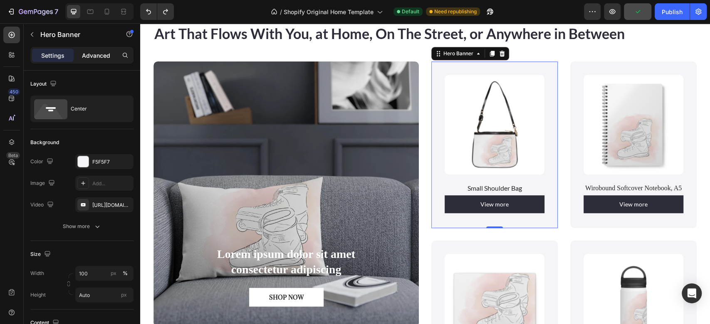
click at [89, 61] on div "Advanced" at bounding box center [96, 55] width 42 height 13
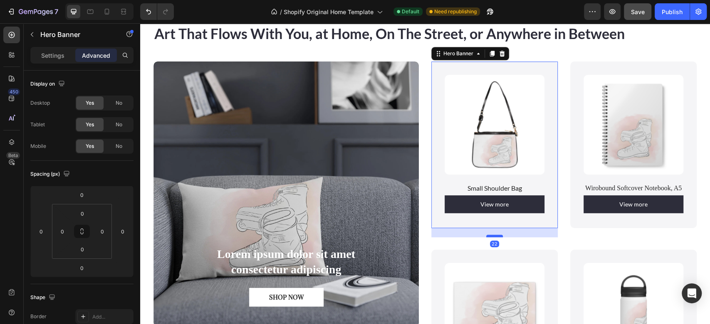
drag, startPoint x: 493, startPoint y: 225, endPoint x: 496, endPoint y: 235, distance: 9.6
click at [496, 235] on div at bounding box center [494, 236] width 17 height 2
type input "22"
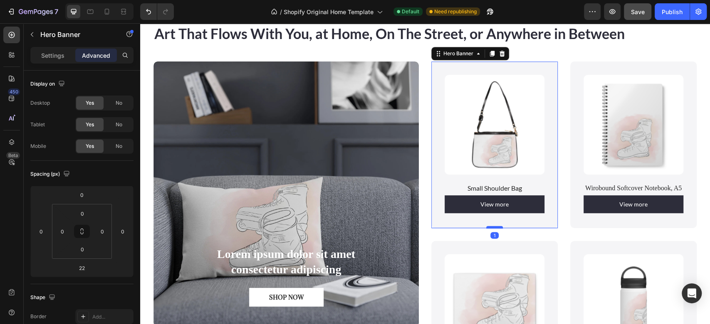
drag, startPoint x: 491, startPoint y: 234, endPoint x: 491, endPoint y: 225, distance: 8.7
click at [491, 226] on div at bounding box center [494, 227] width 17 height 2
type input "1"
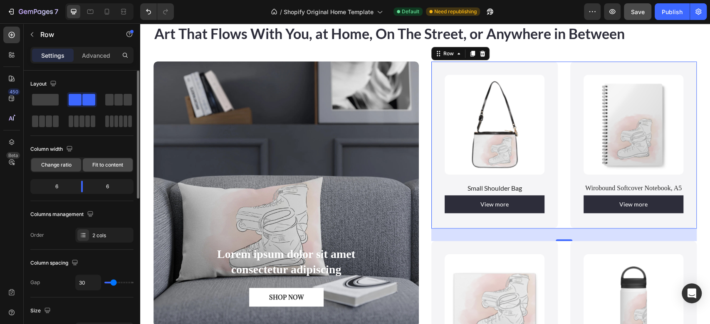
click at [108, 163] on span "Fit to content" at bounding box center [107, 164] width 31 height 7
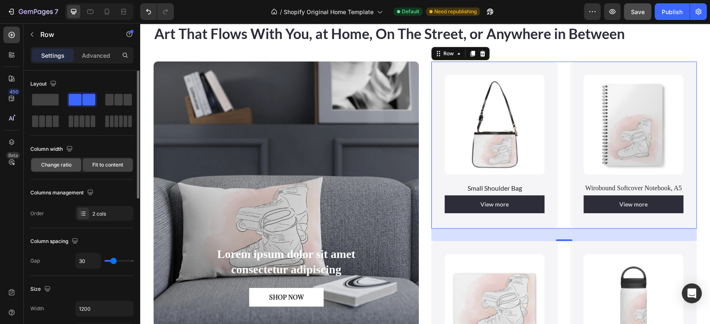
click at [64, 161] on span "Change ratio" at bounding box center [56, 164] width 30 height 7
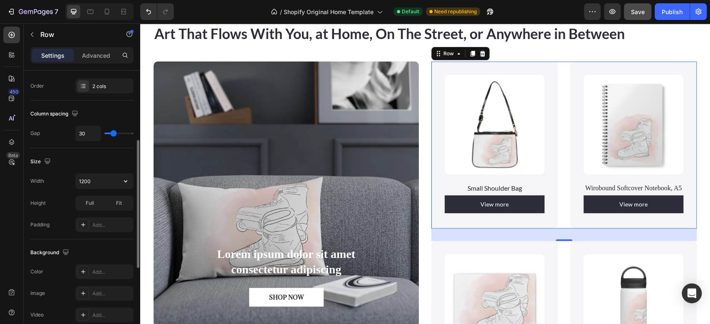
scroll to position [150, 0]
click at [123, 178] on icon "button" at bounding box center [125, 181] width 8 height 8
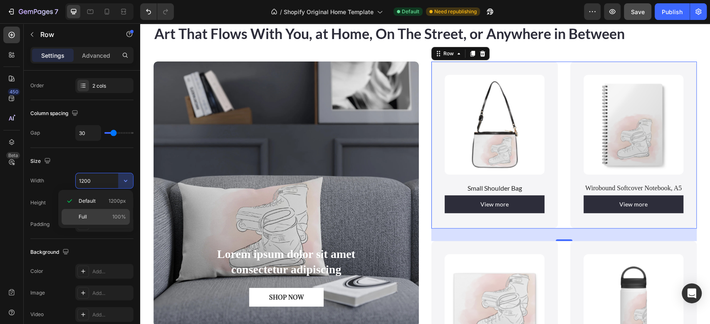
click at [81, 216] on span "Full" at bounding box center [83, 216] width 8 height 7
type input "100%"
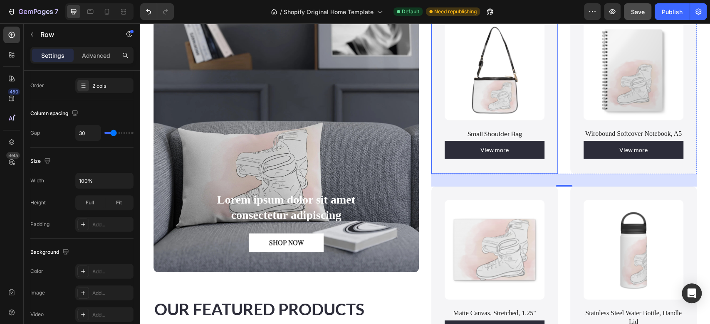
scroll to position [542, 0]
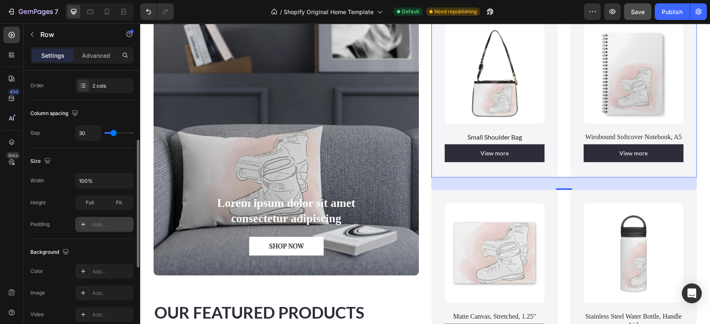
click at [85, 224] on icon at bounding box center [83, 224] width 7 height 7
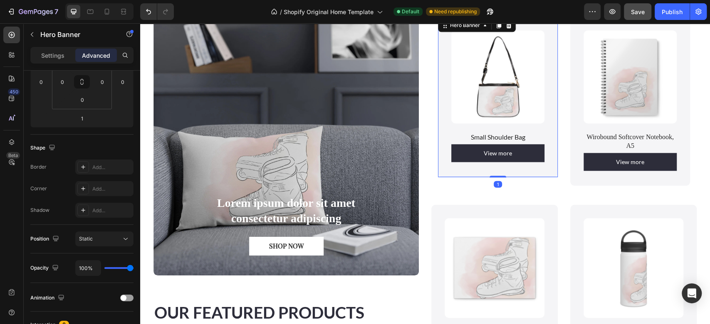
scroll to position [0, 0]
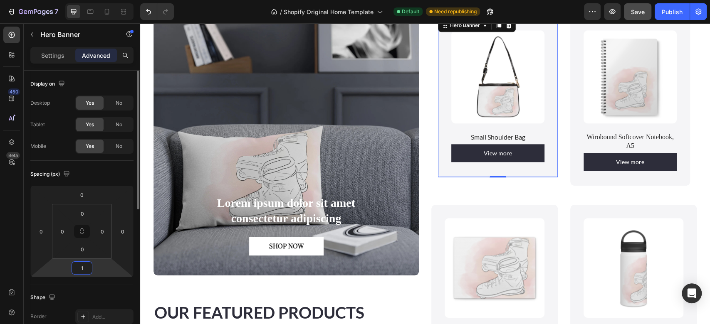
click at [86, 268] on input "1" at bounding box center [82, 268] width 17 height 12
click at [89, 311] on span "XS" at bounding box center [87, 311] width 7 height 6
click at [89, 266] on input "4" at bounding box center [82, 268] width 17 height 12
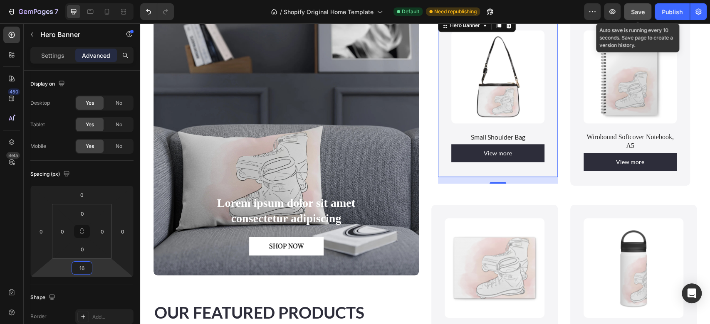
type input "16"
click at [643, 12] on span "Save" at bounding box center [638, 11] width 14 height 7
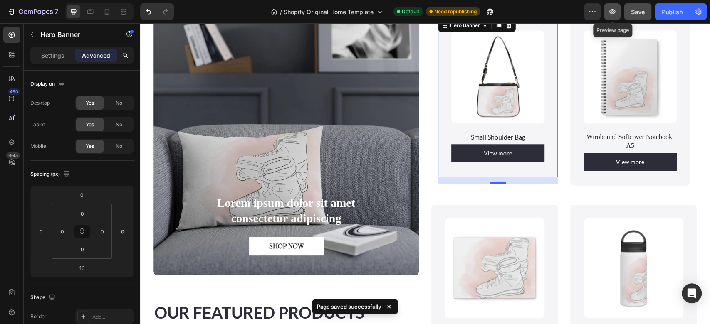
click at [615, 12] on icon "button" at bounding box center [612, 11] width 8 height 8
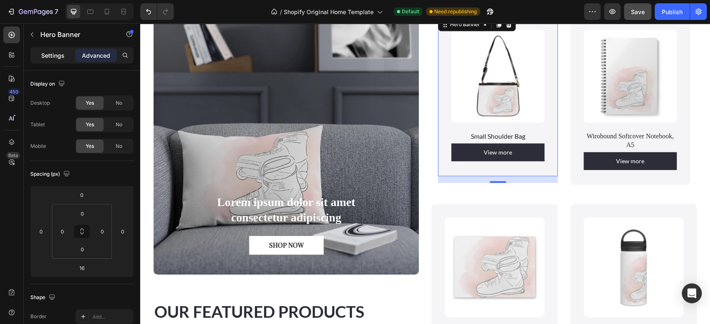
click at [54, 59] on div "Settings" at bounding box center [53, 55] width 42 height 13
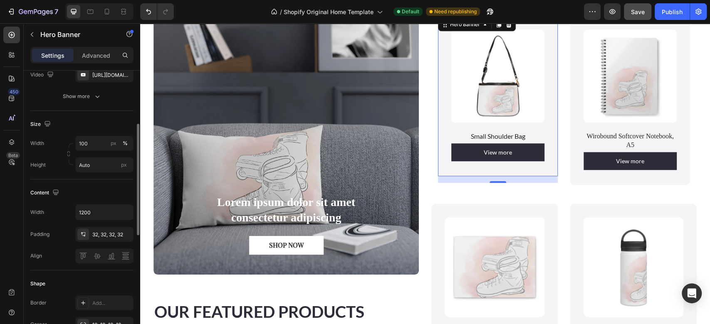
scroll to position [131, 0]
click at [100, 214] on input "1200" at bounding box center [104, 211] width 57 height 15
click at [126, 213] on icon "button" at bounding box center [125, 212] width 8 height 8
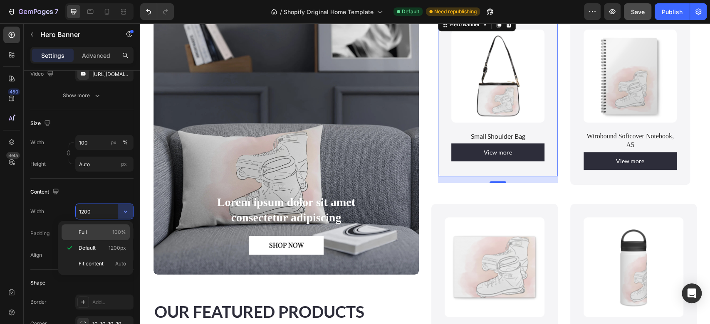
click at [90, 231] on p "Full 100%" at bounding box center [102, 232] width 47 height 7
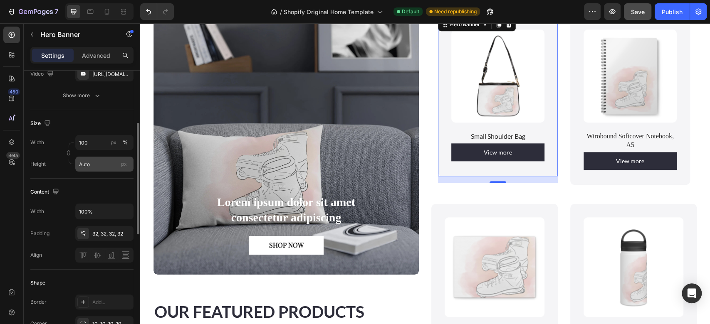
click at [121, 170] on div "px" at bounding box center [124, 164] width 12 height 15
click at [121, 170] on input "Auto" at bounding box center [104, 164] width 58 height 15
click at [110, 165] on input "Auto" at bounding box center [104, 164] width 58 height 15
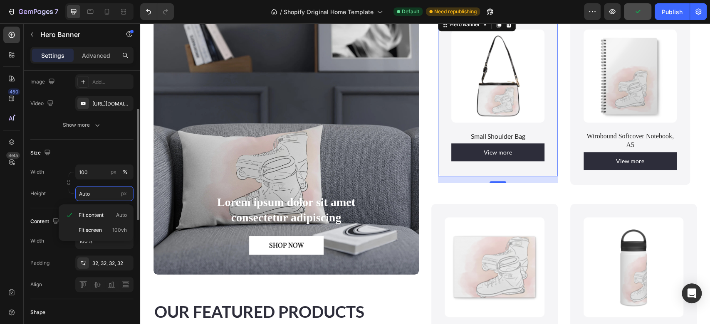
scroll to position [105, 0]
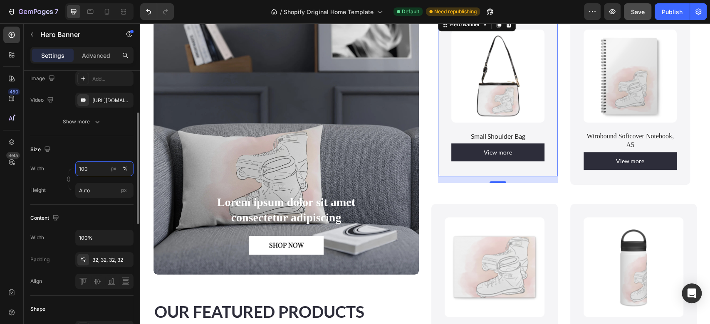
click at [101, 171] on input "100" at bounding box center [104, 168] width 58 height 15
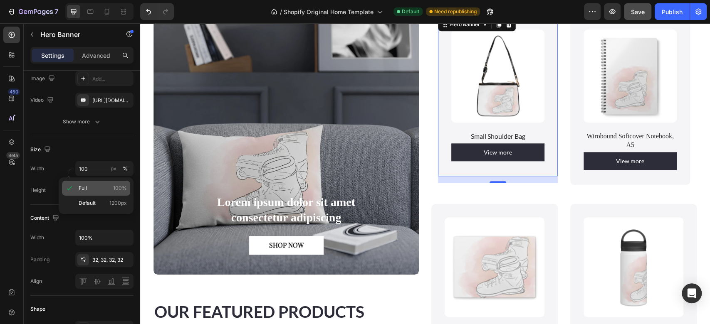
click at [93, 190] on p "Full 100%" at bounding box center [103, 188] width 48 height 7
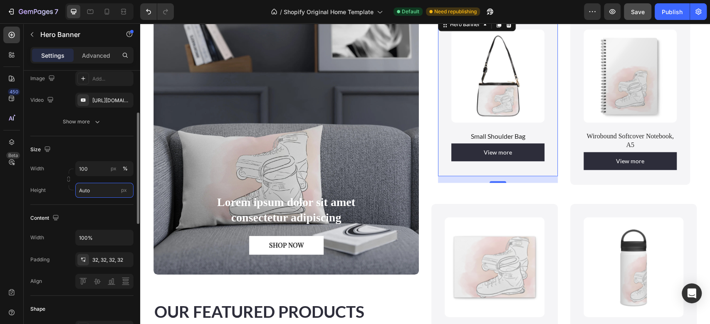
click at [98, 188] on input "Auto" at bounding box center [104, 190] width 58 height 15
click at [71, 258] on div "Padding 32, 32, 32, 32" at bounding box center [81, 260] width 103 height 15
click at [99, 238] on input "100%" at bounding box center [104, 237] width 57 height 15
click at [124, 238] on icon "button" at bounding box center [125, 238] width 8 height 8
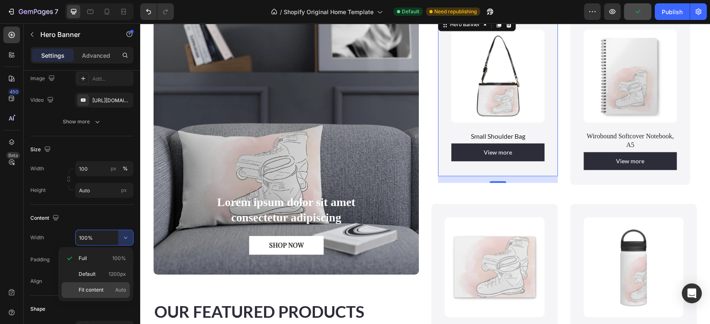
click at [79, 290] on span "Fit content" at bounding box center [91, 290] width 25 height 7
type input "Auto"
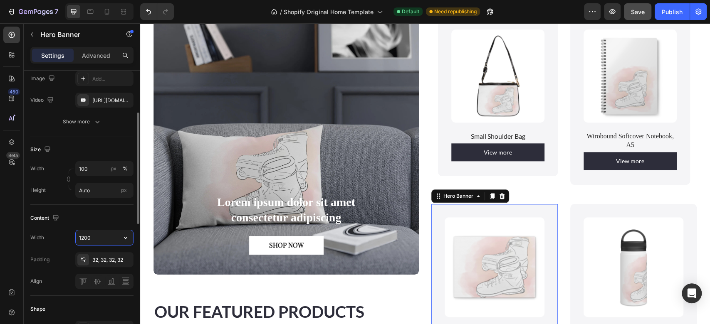
click at [104, 239] on input "1200" at bounding box center [104, 237] width 57 height 15
click at [125, 237] on icon "button" at bounding box center [125, 238] width 8 height 8
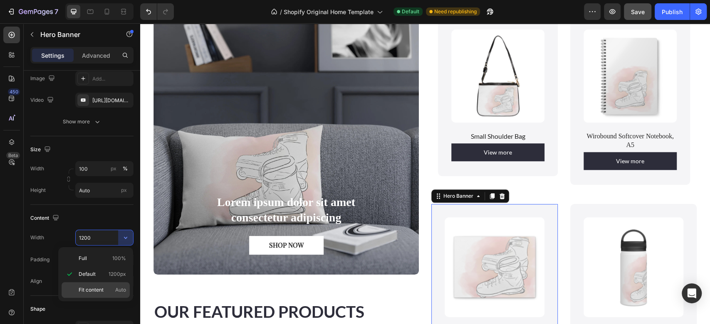
click at [88, 289] on span "Fit content" at bounding box center [91, 290] width 25 height 7
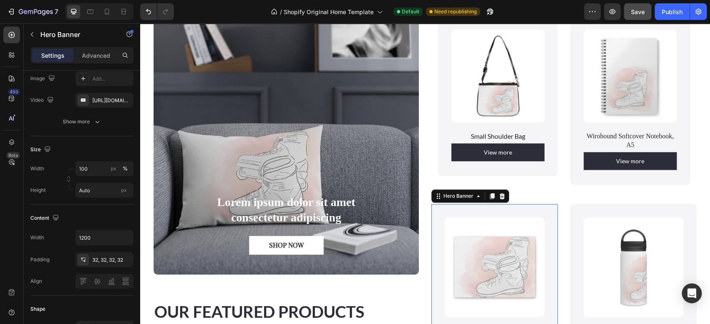
type input "Auto"
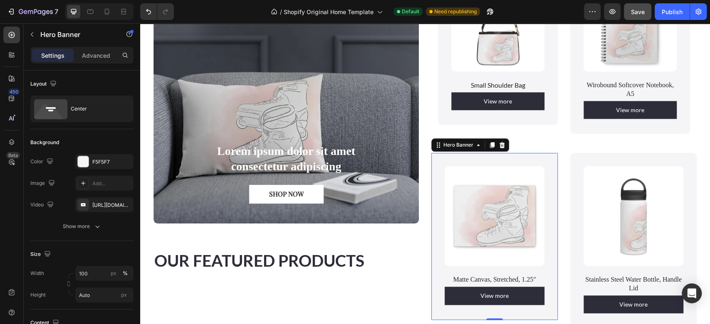
scroll to position [633, 0]
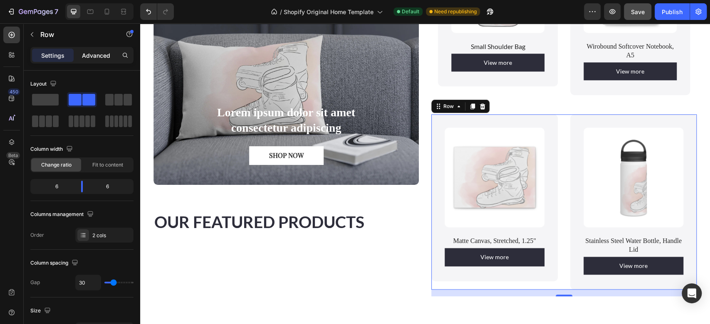
click at [90, 55] on p "Advanced" at bounding box center [96, 55] width 28 height 9
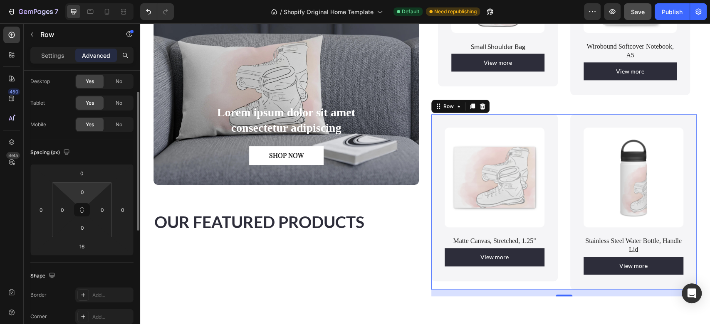
scroll to position [0, 0]
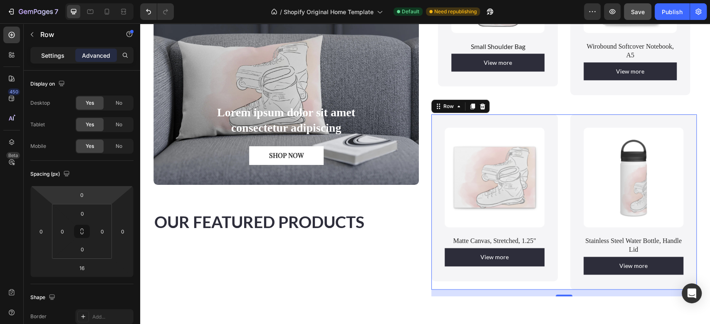
click at [49, 53] on p "Settings" at bounding box center [52, 55] width 23 height 9
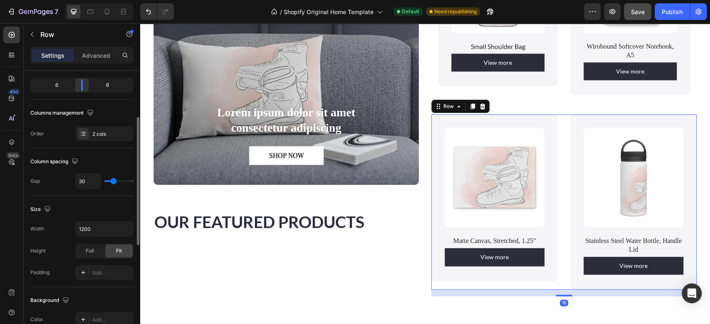
scroll to position [102, 0]
click at [93, 225] on input "1200" at bounding box center [104, 228] width 57 height 15
click at [126, 226] on icon "button" at bounding box center [125, 228] width 8 height 8
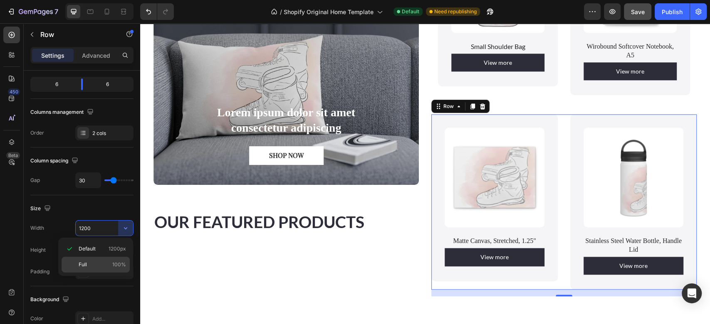
click at [115, 265] on span "100%" at bounding box center [119, 264] width 14 height 7
type input "100%"
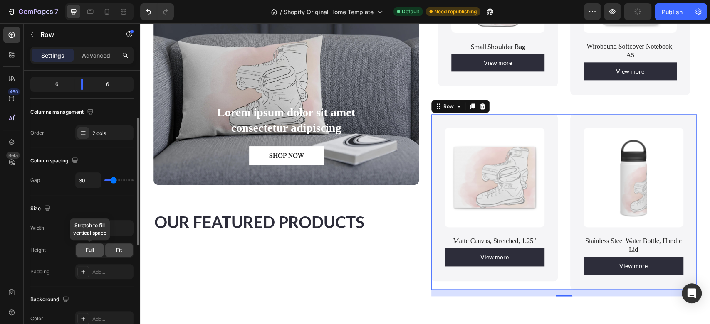
click at [88, 251] on span "Full" at bounding box center [90, 250] width 8 height 7
click at [117, 250] on span "Fit" at bounding box center [119, 250] width 6 height 7
click at [93, 251] on span "Full" at bounding box center [90, 250] width 8 height 7
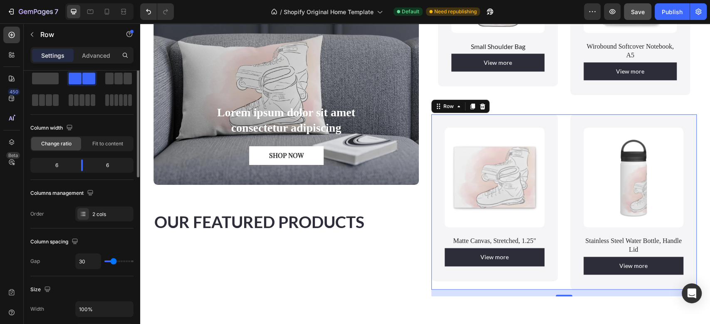
scroll to position [0, 0]
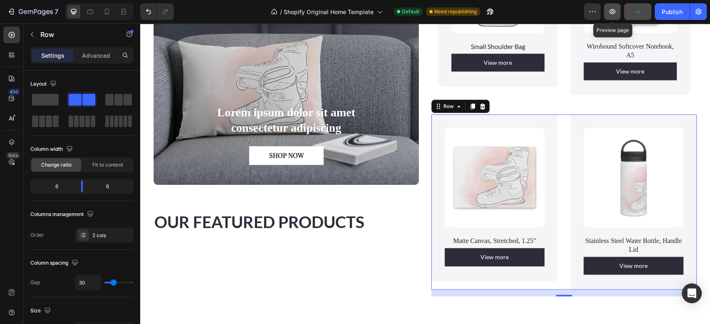
click at [613, 11] on icon "button" at bounding box center [612, 11] width 6 height 5
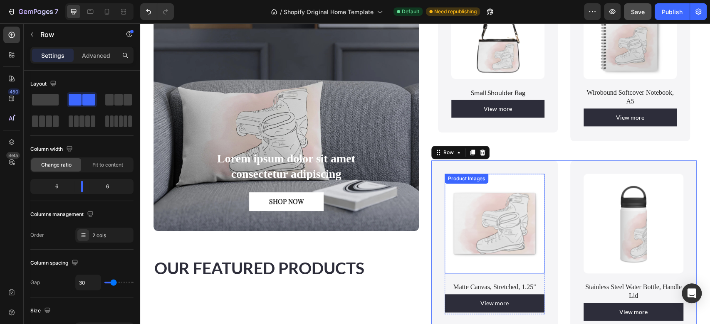
scroll to position [587, 0]
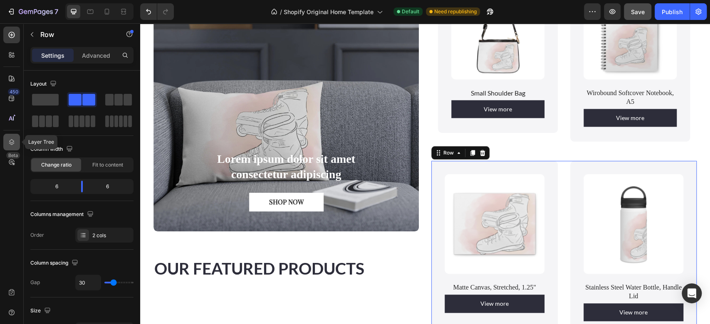
click at [12, 138] on icon at bounding box center [11, 142] width 8 height 8
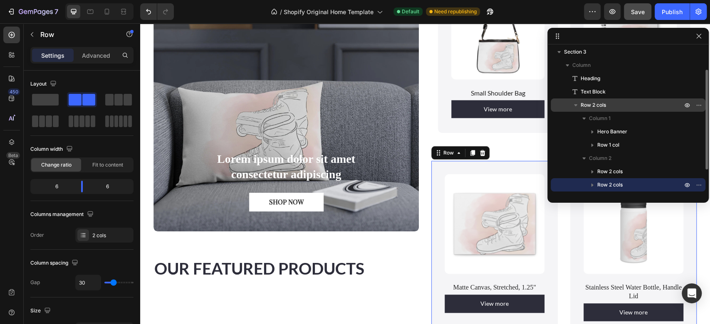
scroll to position [28, 0]
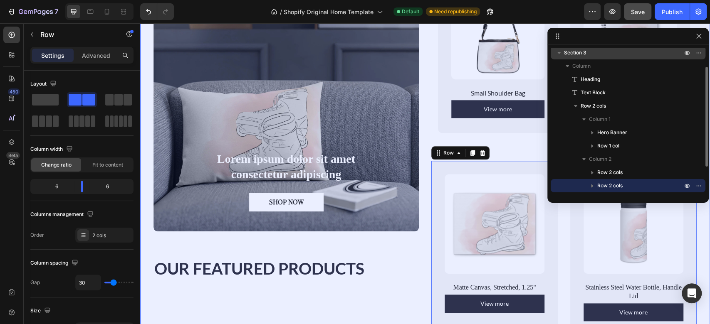
click at [591, 52] on p "Section 3" at bounding box center [624, 53] width 120 height 8
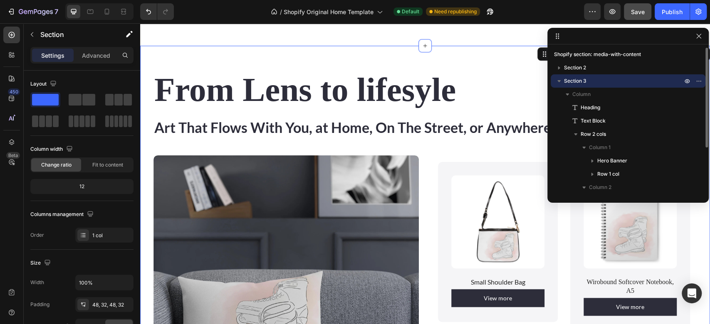
scroll to position [390, 0]
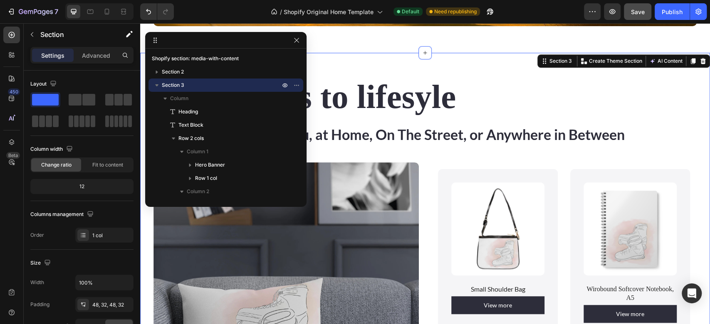
drag, startPoint x: 594, startPoint y: 38, endPoint x: 166, endPoint y: 35, distance: 428.1
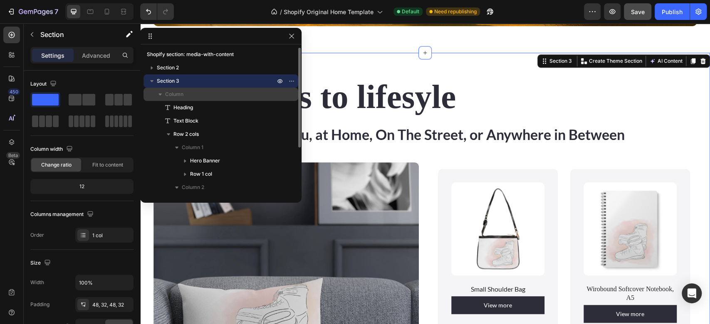
click at [176, 92] on span "Column" at bounding box center [174, 94] width 18 height 8
click at [176, 98] on span "Column" at bounding box center [174, 94] width 18 height 8
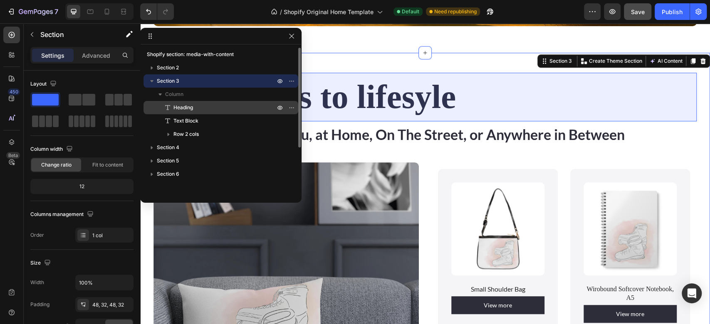
click at [179, 110] on span "Heading" at bounding box center [183, 108] width 20 height 8
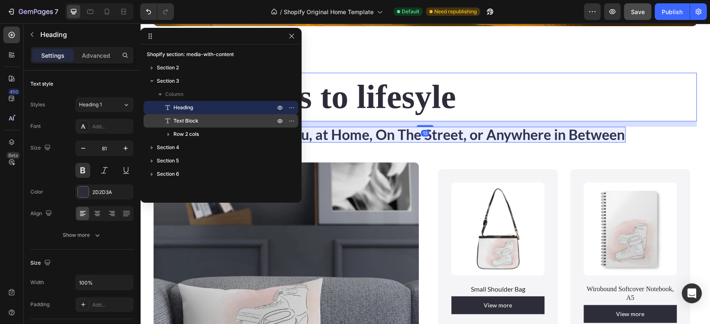
click at [183, 120] on span "Text Block" at bounding box center [185, 121] width 25 height 8
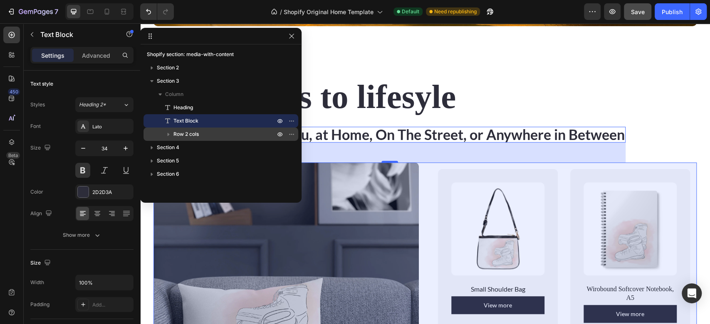
click at [187, 132] on span "Row 2 cols" at bounding box center [185, 134] width 25 height 8
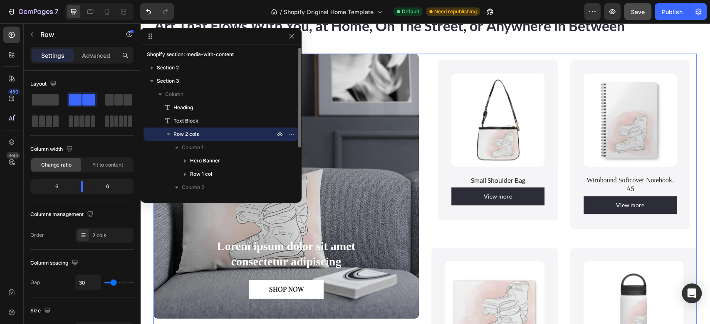
scroll to position [500, 0]
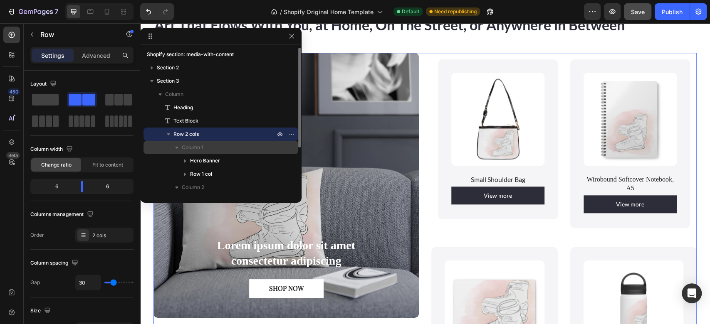
click at [192, 148] on span "Column 1" at bounding box center [193, 148] width 22 height 8
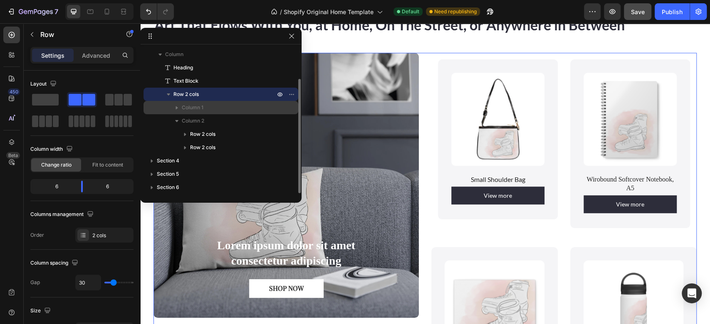
click at [198, 109] on span "Column 1" at bounding box center [193, 108] width 22 height 8
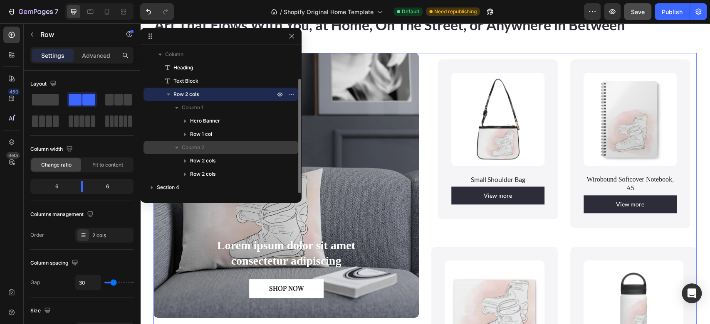
click at [206, 148] on p "Column 2" at bounding box center [229, 148] width 95 height 8
click at [202, 149] on span "Column 2" at bounding box center [193, 148] width 22 height 8
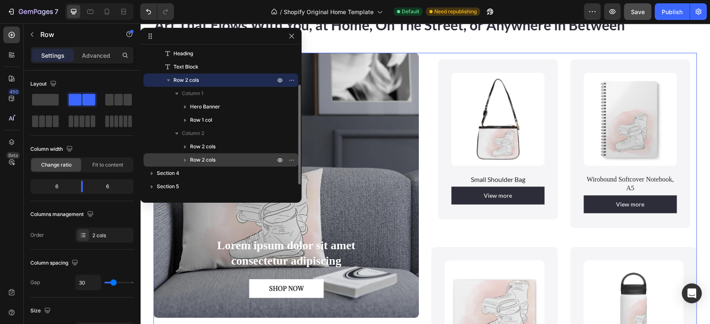
scroll to position [56, 0]
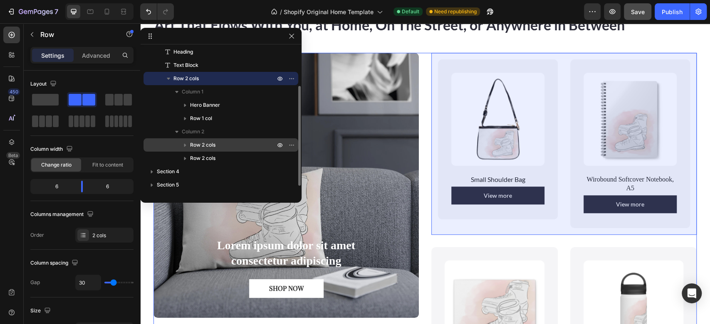
click at [210, 146] on span "Row 2 cols" at bounding box center [202, 145] width 25 height 8
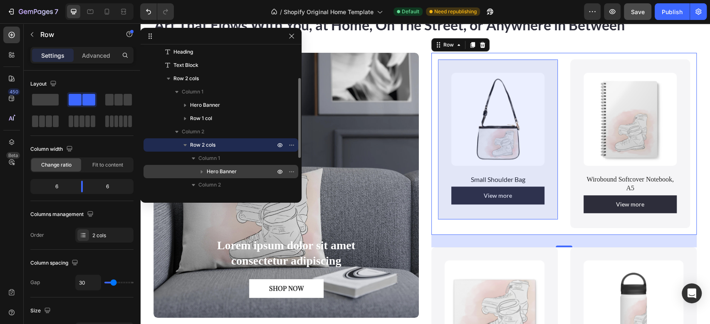
click at [219, 171] on span "Hero Banner" at bounding box center [222, 172] width 30 height 8
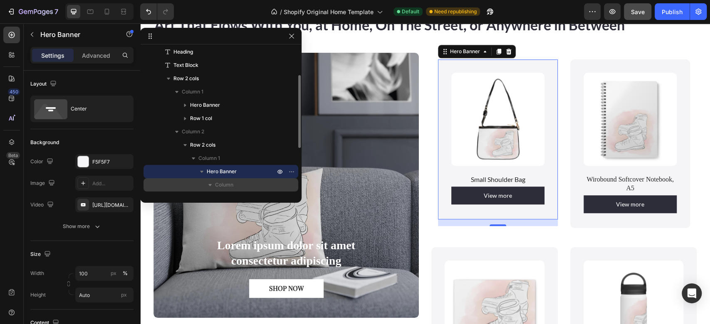
click at [215, 184] on span "Column" at bounding box center [224, 185] width 18 height 8
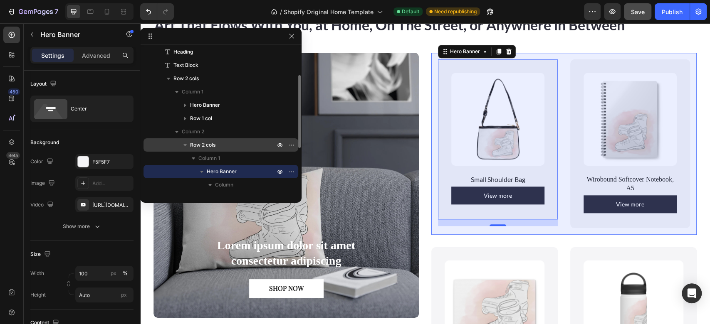
click at [201, 147] on span "Row 2 cols" at bounding box center [202, 145] width 25 height 8
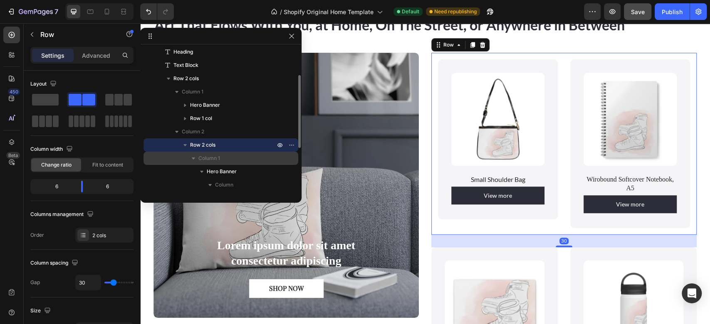
click at [203, 161] on span "Column 1" at bounding box center [209, 158] width 22 height 8
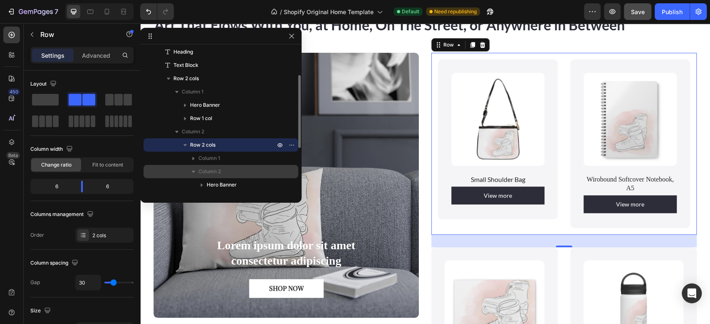
click at [206, 171] on span "Column 2" at bounding box center [209, 172] width 22 height 8
click at [208, 171] on span "Column 2" at bounding box center [209, 172] width 22 height 8
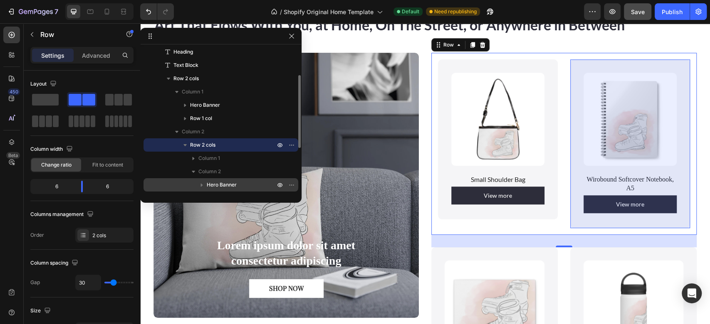
click at [217, 184] on span "Hero Banner" at bounding box center [222, 185] width 30 height 8
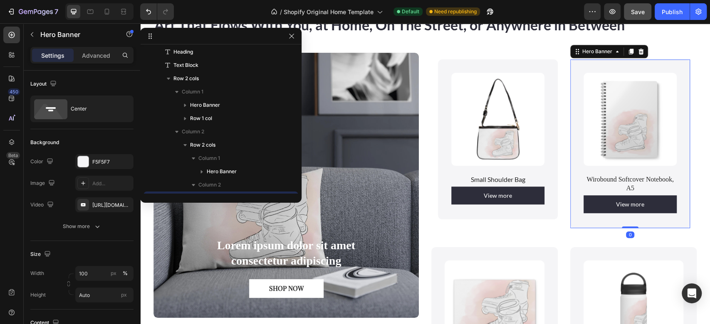
scroll to position [141, 0]
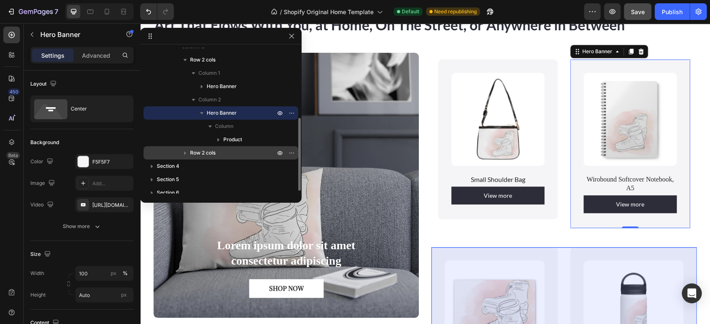
click at [210, 150] on span "Row 2 cols" at bounding box center [202, 153] width 25 height 8
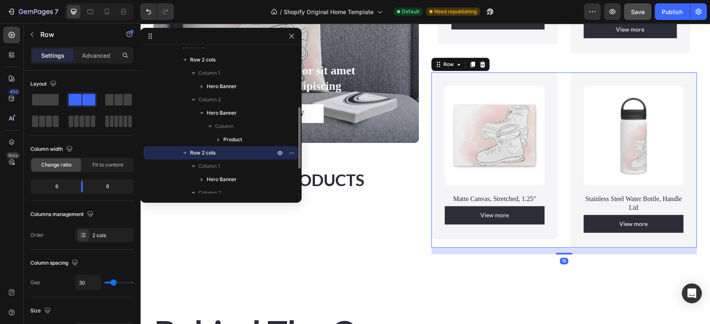
scroll to position [693, 0]
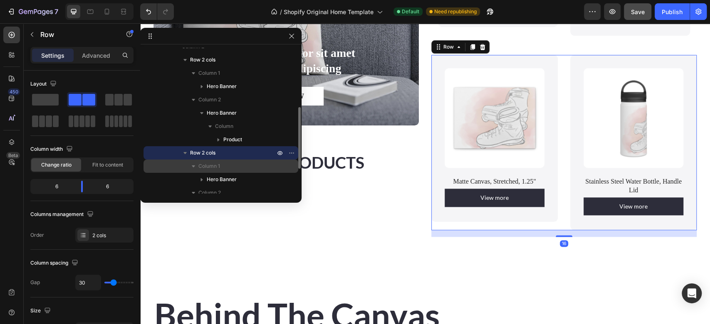
click at [219, 165] on span "Column 1" at bounding box center [209, 166] width 22 height 8
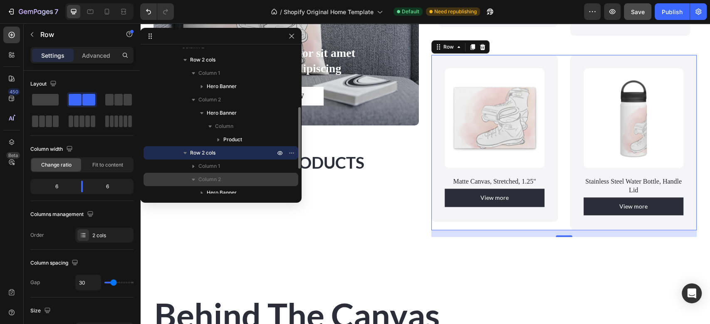
click at [224, 181] on p "Column 2" at bounding box center [237, 180] width 78 height 8
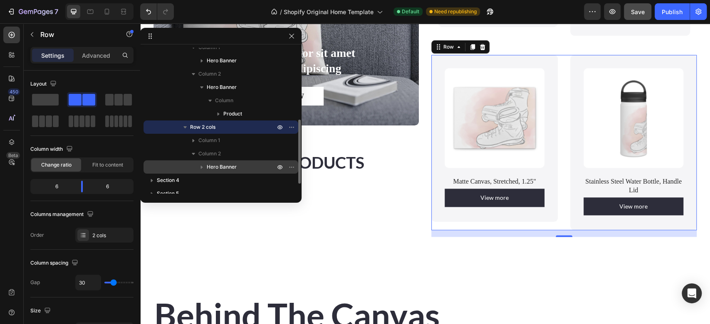
scroll to position [170, 0]
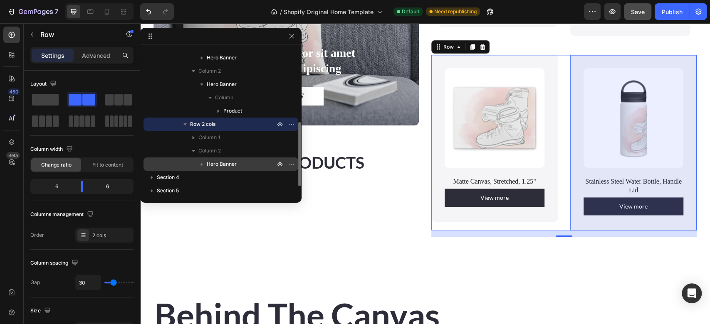
click at [228, 168] on span "Hero Banner" at bounding box center [222, 164] width 30 height 8
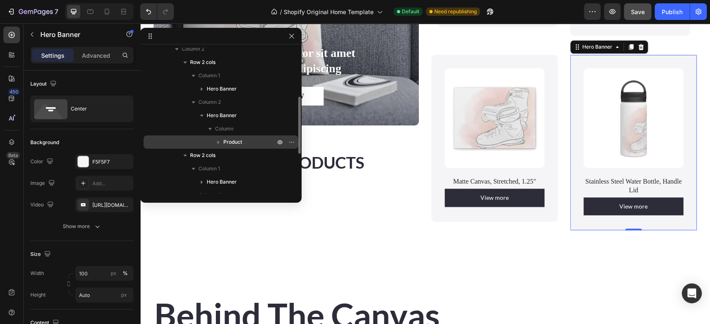
scroll to position [135, 0]
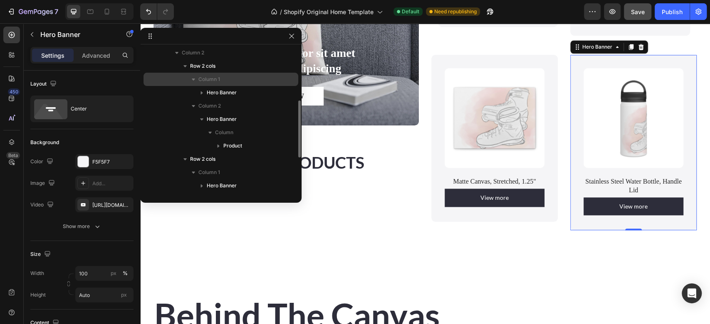
click at [215, 77] on span "Column 1" at bounding box center [209, 79] width 22 height 8
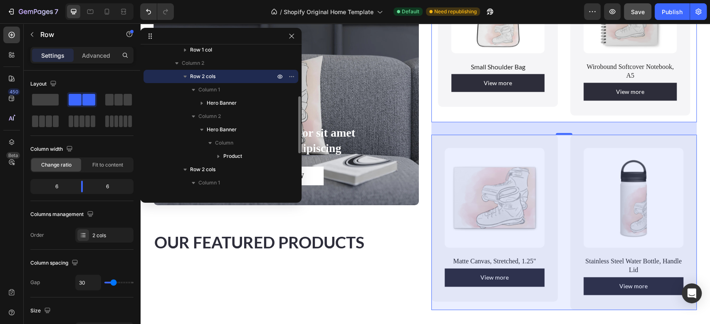
scroll to position [124, 0]
click at [228, 170] on p "Row 2 cols" at bounding box center [233, 170] width 87 height 8
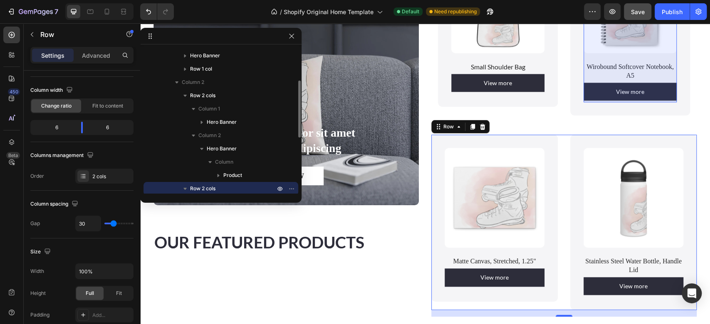
scroll to position [99, 0]
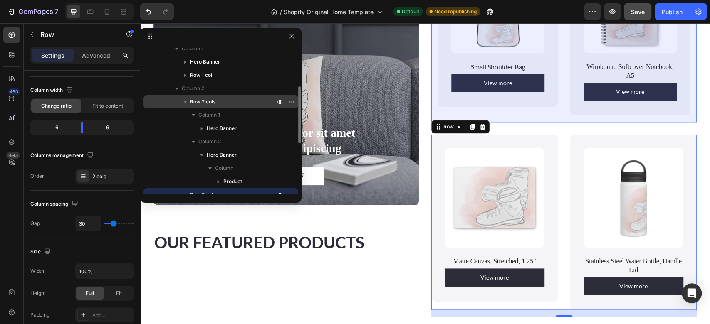
click at [218, 101] on p "Row 2 cols" at bounding box center [233, 102] width 87 height 8
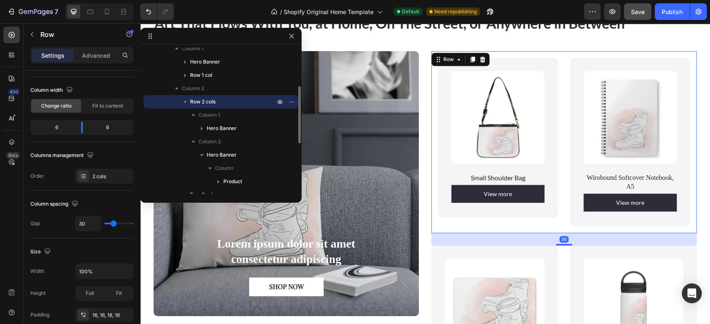
scroll to position [500, 0]
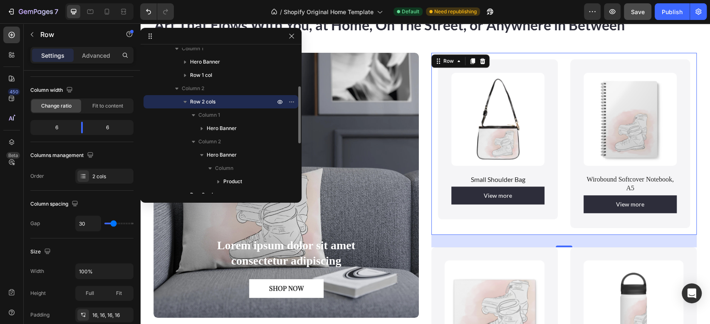
click at [218, 100] on p "Row 2 cols" at bounding box center [233, 102] width 87 height 8
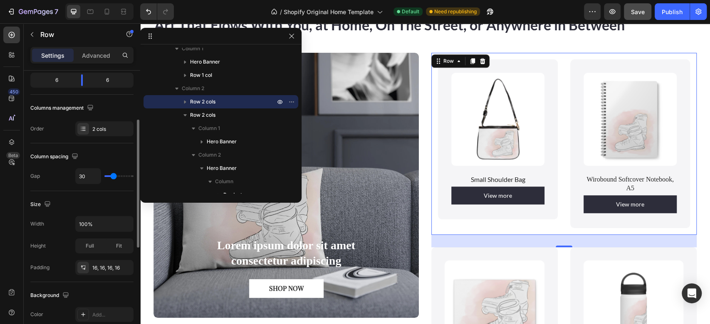
scroll to position [107, 0]
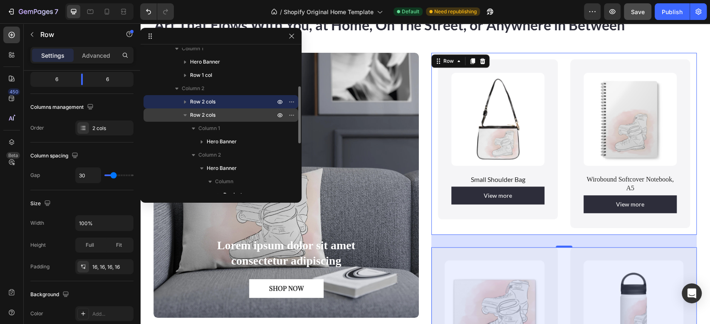
click at [203, 113] on span "Row 2 cols" at bounding box center [202, 115] width 25 height 8
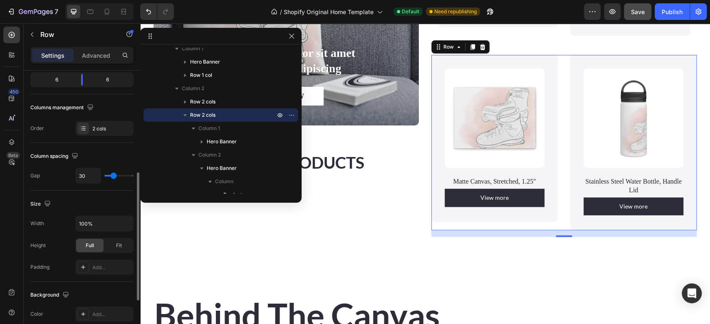
scroll to position [144, 0]
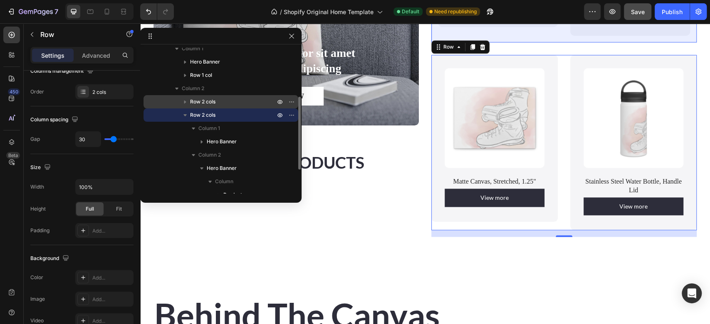
click at [220, 102] on p "Row 2 cols" at bounding box center [233, 102] width 87 height 8
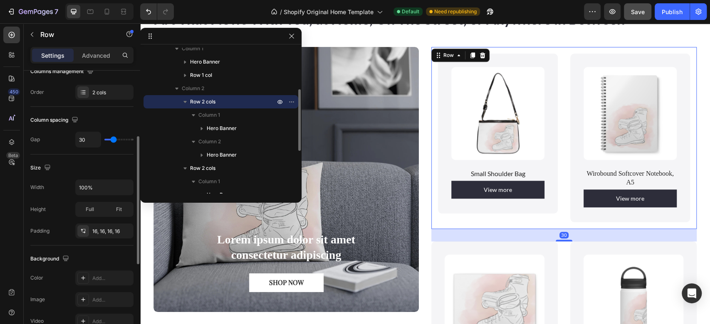
scroll to position [500, 0]
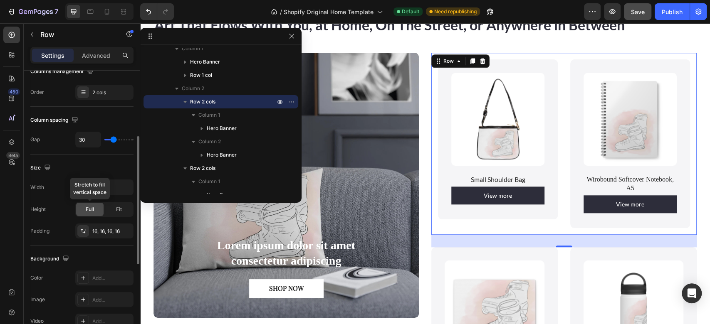
click at [93, 210] on span "Full" at bounding box center [90, 209] width 8 height 7
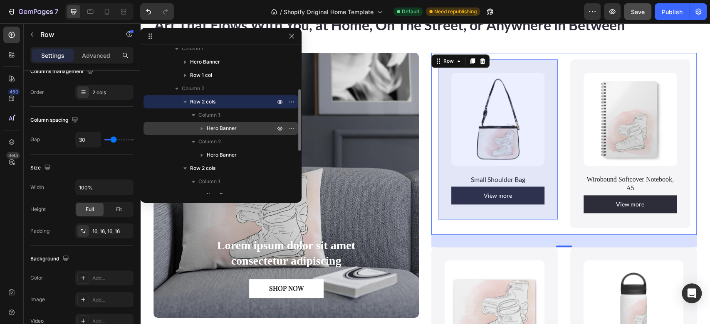
click at [238, 125] on p "Hero Banner" at bounding box center [242, 128] width 70 height 8
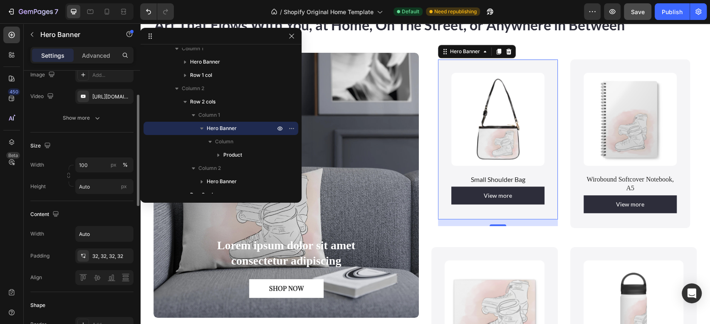
scroll to position [92, 0]
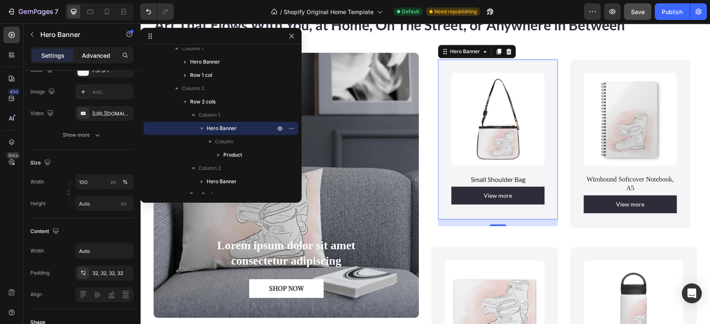
click at [98, 58] on p "Advanced" at bounding box center [96, 55] width 28 height 9
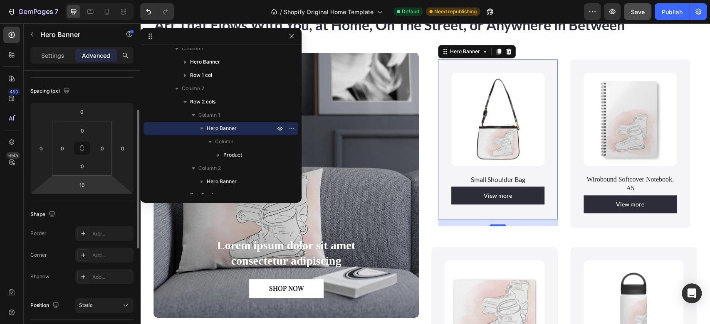
scroll to position [82, 0]
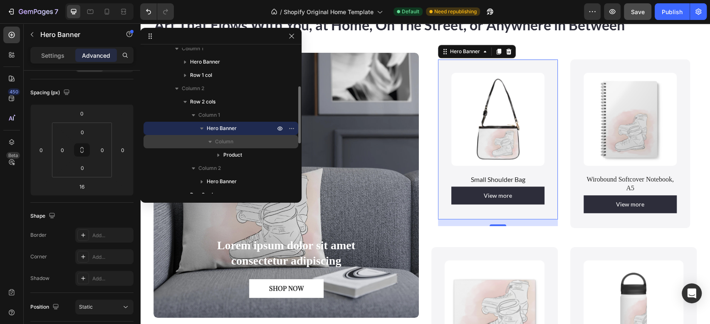
click at [228, 145] on span "Column" at bounding box center [224, 142] width 18 height 8
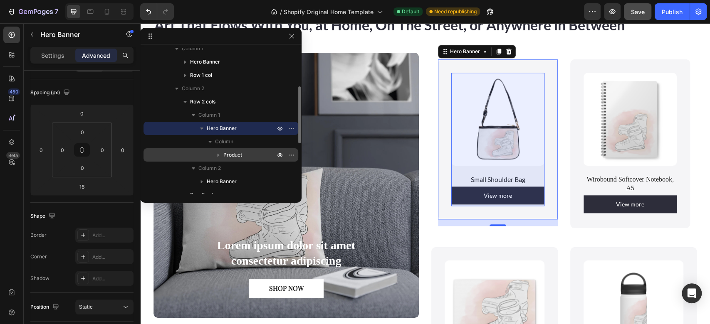
click at [233, 154] on span "Product" at bounding box center [232, 155] width 19 height 8
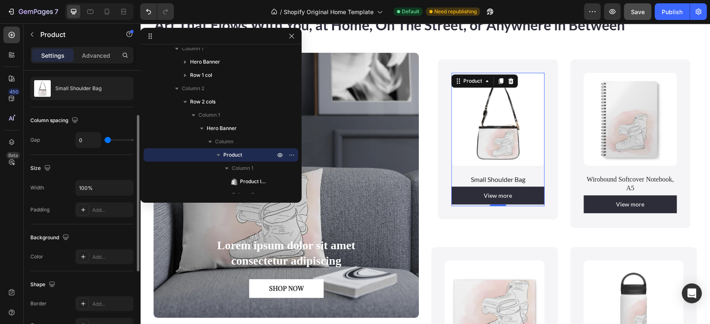
scroll to position [78, 0]
click at [93, 49] on div "Advanced" at bounding box center [96, 55] width 42 height 13
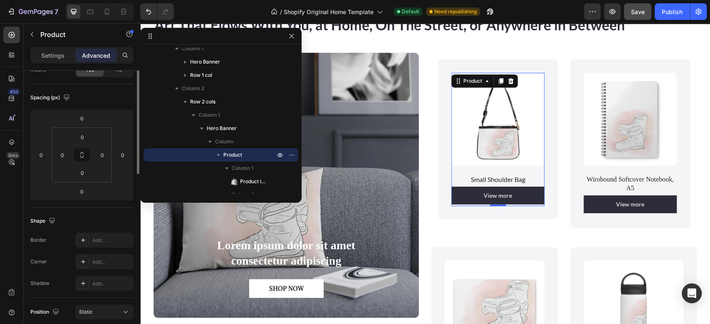
scroll to position [27, 0]
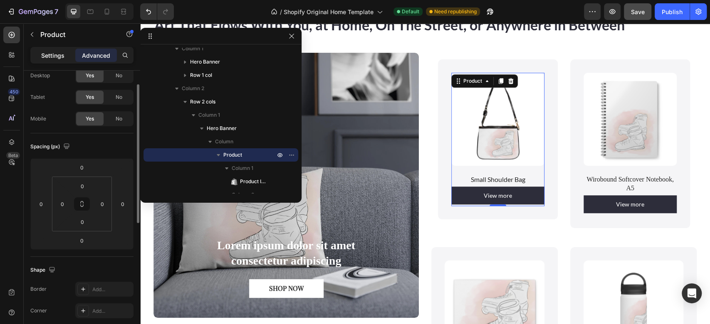
click at [60, 54] on p "Settings" at bounding box center [52, 55] width 23 height 9
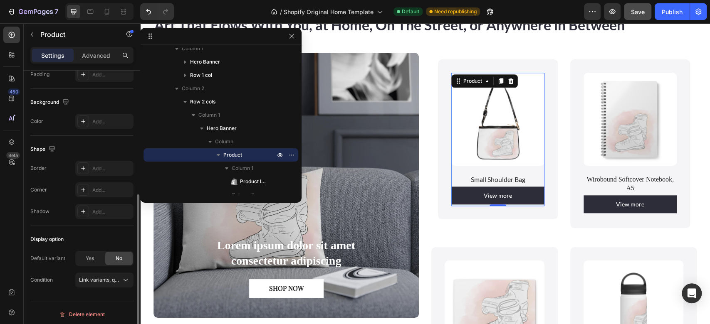
scroll to position [215, 0]
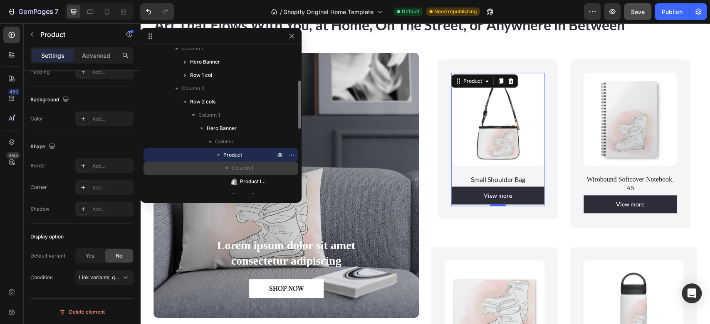
click at [245, 168] on span "Column 1" at bounding box center [243, 168] width 22 height 8
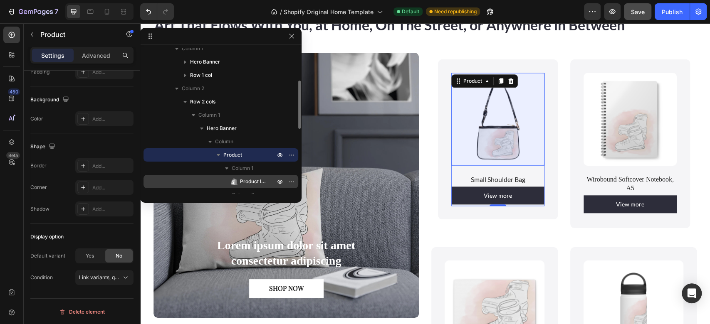
click at [251, 179] on span "Product Images" at bounding box center [253, 182] width 27 height 8
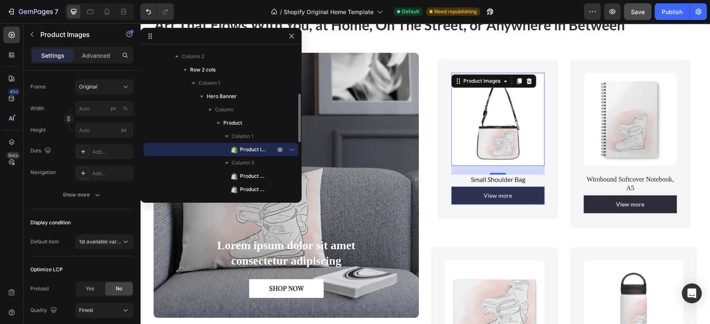
scroll to position [133, 0]
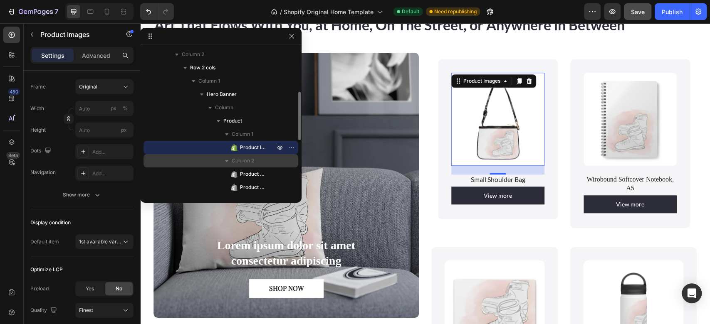
click at [253, 157] on span "Column 2" at bounding box center [243, 161] width 22 height 8
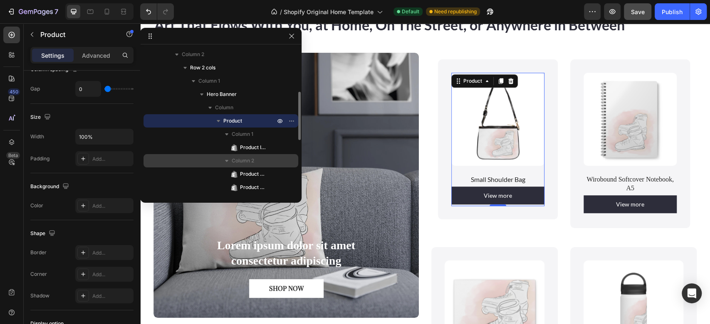
scroll to position [0, 0]
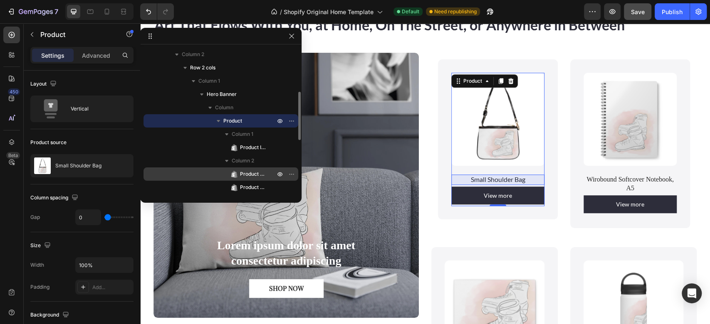
click at [253, 176] on span "Product Title" at bounding box center [253, 174] width 27 height 8
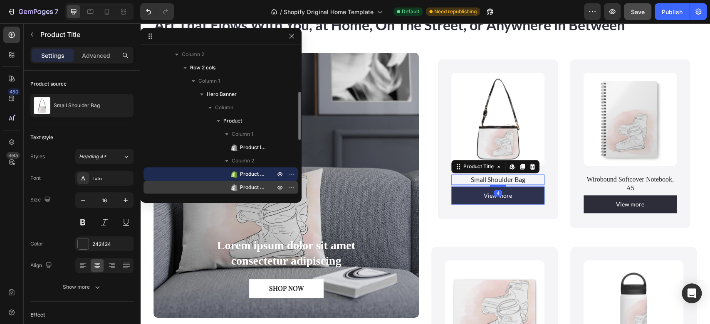
click at [250, 188] on span "Product View More" at bounding box center [253, 187] width 27 height 8
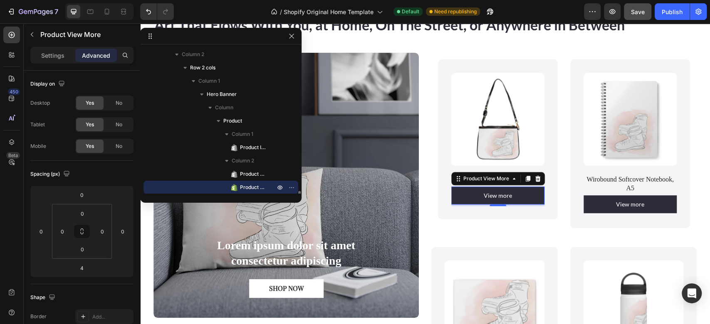
scroll to position [208, 0]
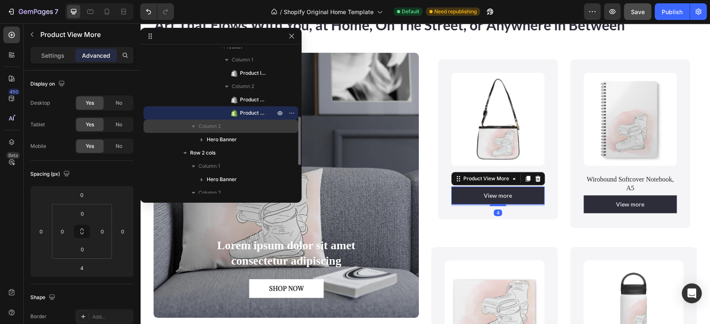
click at [215, 128] on span "Column 2" at bounding box center [209, 126] width 22 height 8
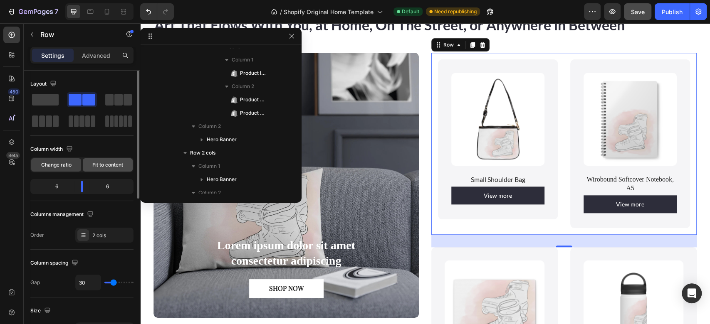
click at [111, 168] on span "Fit to content" at bounding box center [107, 164] width 31 height 7
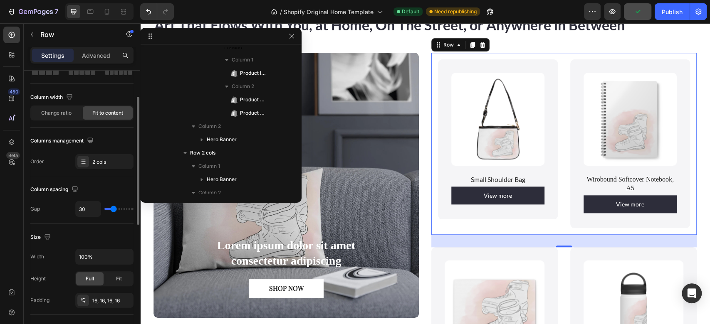
scroll to position [52, 0]
click at [109, 285] on div "Fit" at bounding box center [118, 279] width 27 height 13
click at [87, 277] on span "Full" at bounding box center [90, 279] width 8 height 7
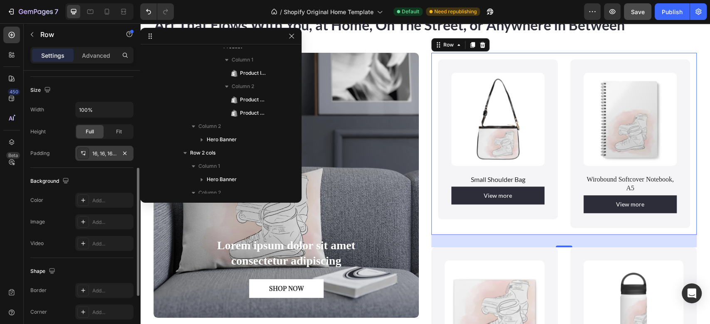
scroll to position [204, 0]
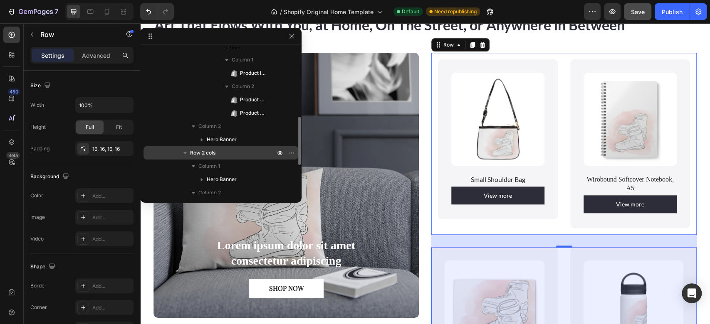
click at [215, 149] on span "Row 2 cols" at bounding box center [202, 153] width 25 height 8
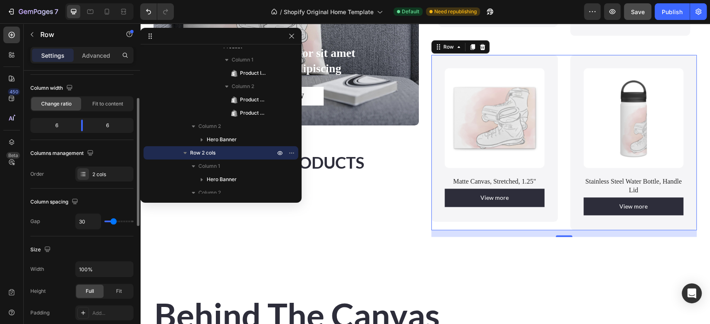
scroll to position [61, 0]
click at [106, 104] on span "Fit to content" at bounding box center [107, 104] width 31 height 7
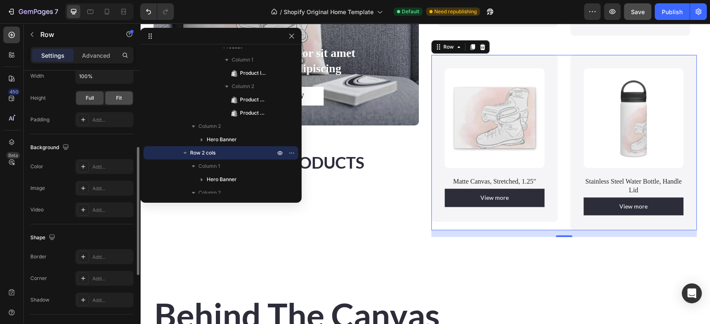
scroll to position [212, 0]
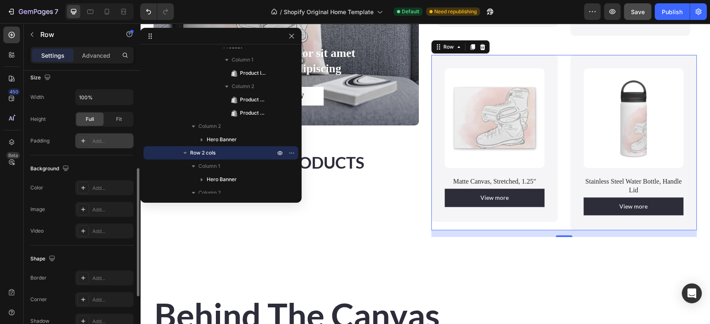
click at [94, 141] on div "Add..." at bounding box center [111, 141] width 39 height 7
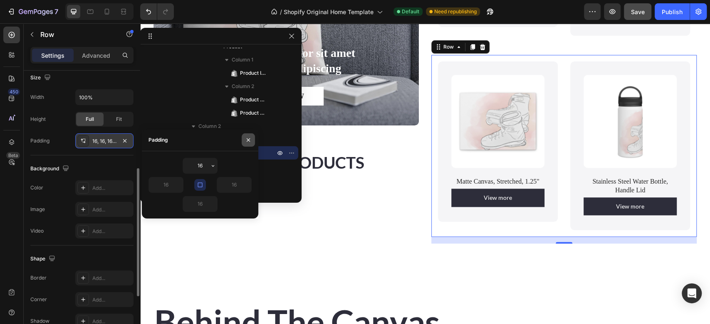
click at [249, 140] on icon "button" at bounding box center [248, 140] width 7 height 7
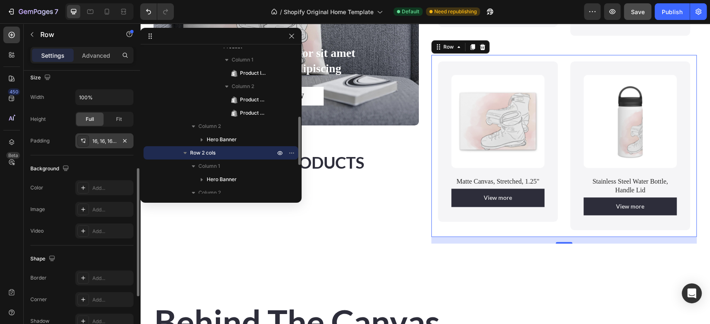
click at [234, 155] on p "Row 2 cols" at bounding box center [233, 153] width 87 height 8
click at [222, 162] on p "Column 1" at bounding box center [237, 166] width 78 height 8
click at [92, 54] on p "Advanced" at bounding box center [96, 55] width 28 height 9
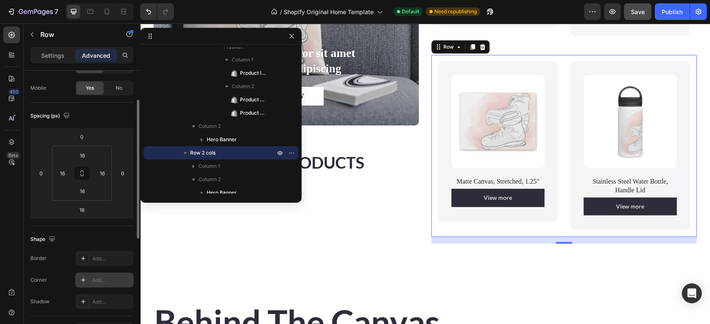
scroll to position [59, 0]
click at [85, 159] on input "16" at bounding box center [82, 155] width 17 height 12
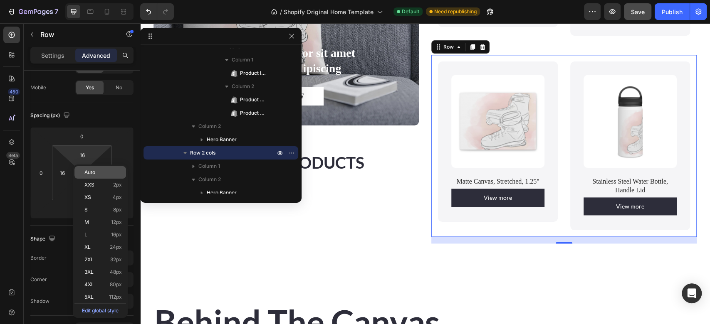
click at [90, 173] on span "Auto" at bounding box center [89, 173] width 11 height 6
type input "Auto"
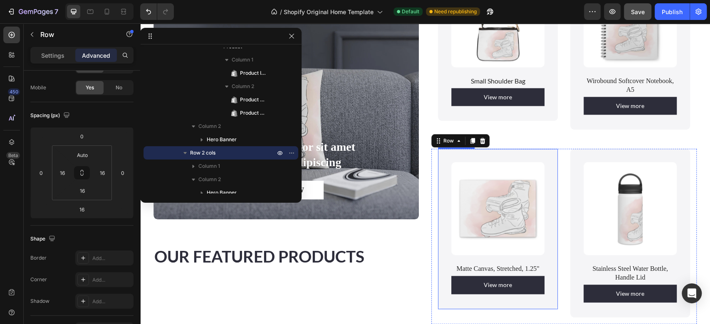
scroll to position [643, 0]
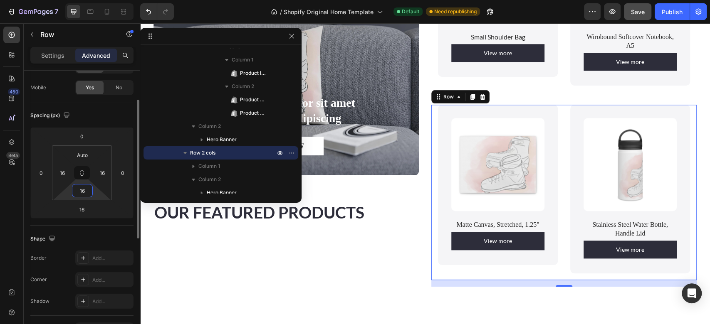
click at [85, 193] on input "16" at bounding box center [82, 191] width 17 height 12
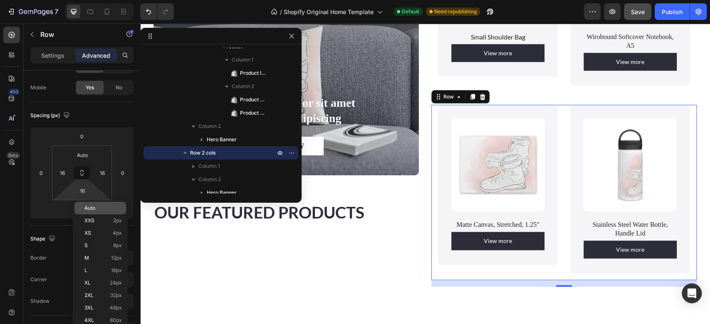
click at [89, 208] on span "Auto" at bounding box center [89, 208] width 11 height 6
type input "Auto"
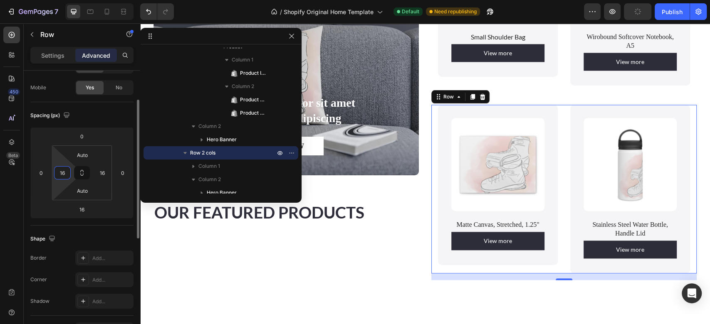
click at [61, 178] on input "16" at bounding box center [62, 173] width 12 height 12
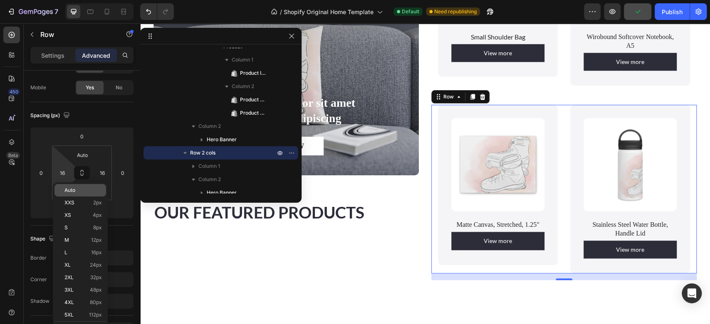
click at [67, 192] on span "Auto" at bounding box center [69, 191] width 11 height 6
type input "Auto"
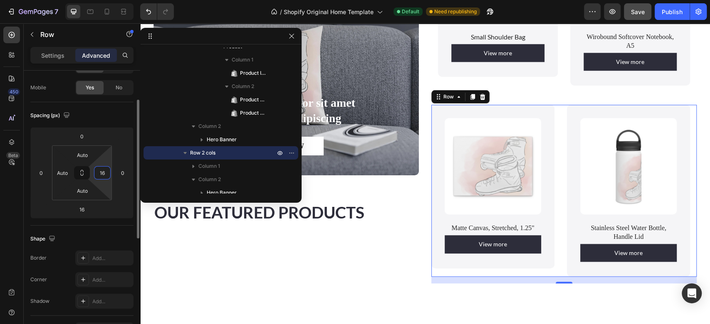
click at [103, 0] on html "7 / Shopify Original Home Template Default Need republishing Preview Save Publi…" at bounding box center [355, 0] width 710 height 0
click at [103, 175] on input "16" at bounding box center [102, 173] width 12 height 12
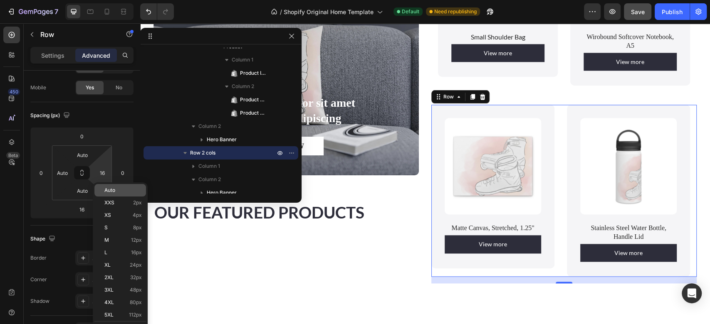
click at [106, 190] on span "Auto" at bounding box center [109, 191] width 11 height 6
type input "Auto"
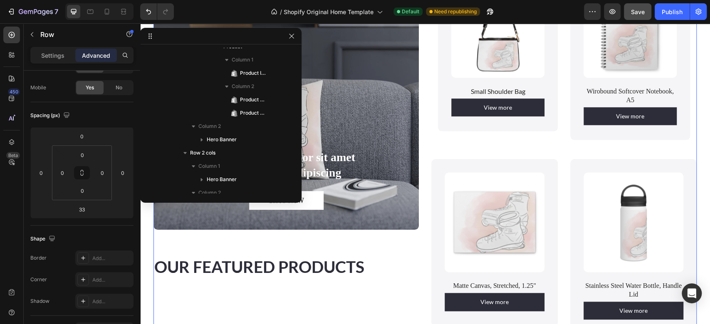
scroll to position [673, 0]
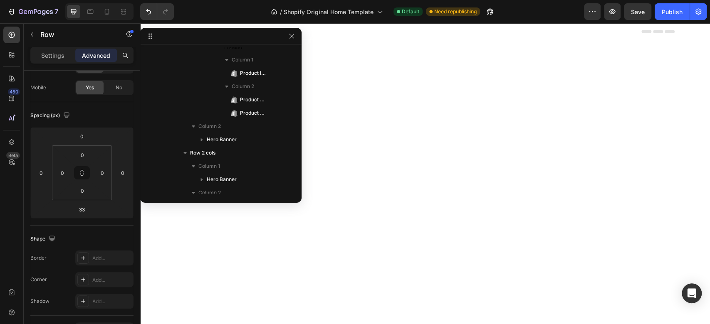
scroll to position [689, 0]
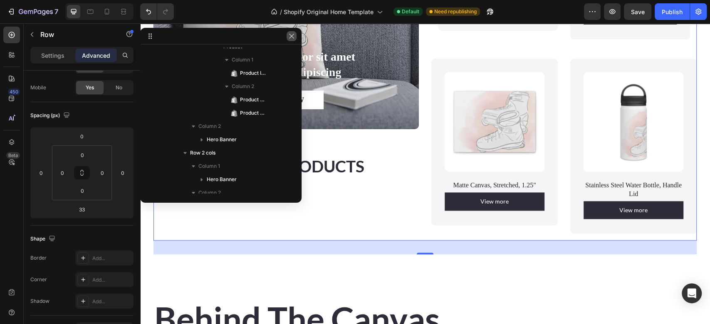
click at [292, 35] on icon "button" at bounding box center [291, 36] width 7 height 7
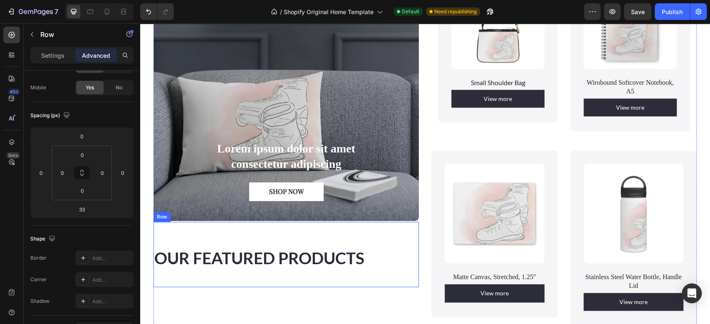
scroll to position [595, 0]
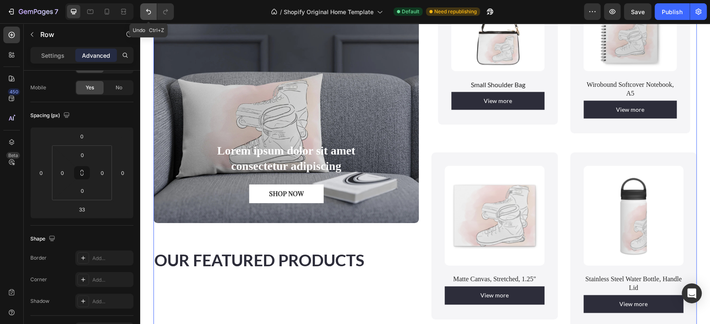
click at [146, 9] on icon "Undo/Redo" at bounding box center [148, 11] width 8 height 8
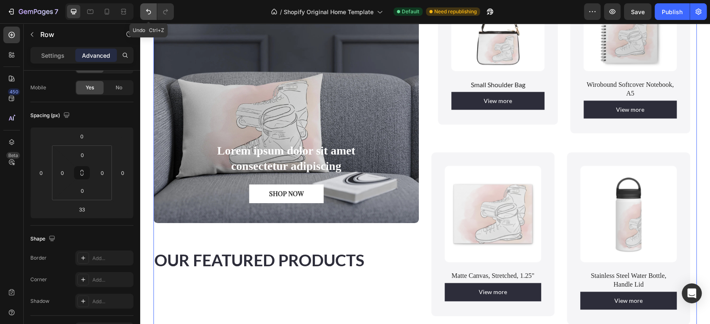
click at [146, 9] on icon "Undo/Redo" at bounding box center [148, 11] width 8 height 8
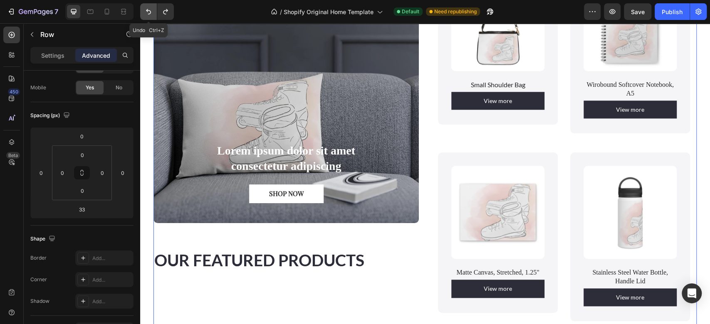
click at [146, 9] on icon "Undo/Redo" at bounding box center [148, 11] width 8 height 8
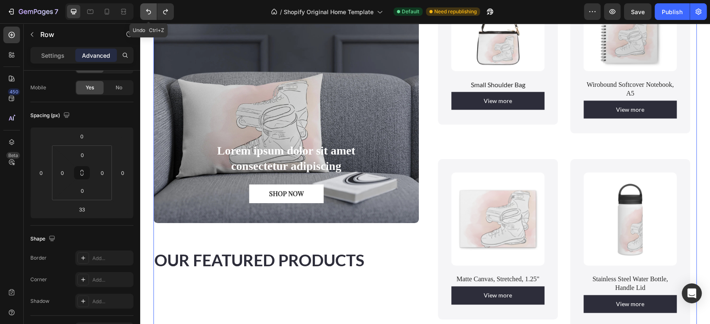
click at [146, 9] on icon "Undo/Redo" at bounding box center [148, 11] width 8 height 8
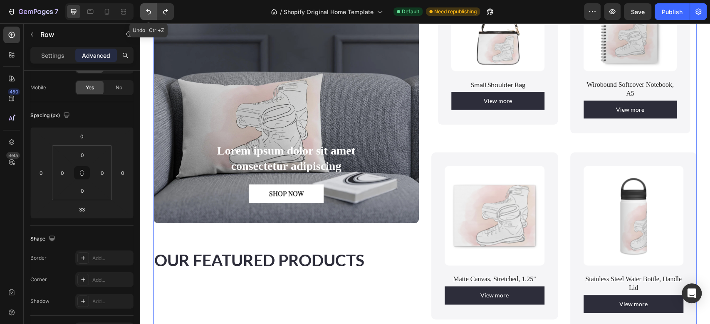
click at [146, 9] on icon "Undo/Redo" at bounding box center [148, 11] width 8 height 8
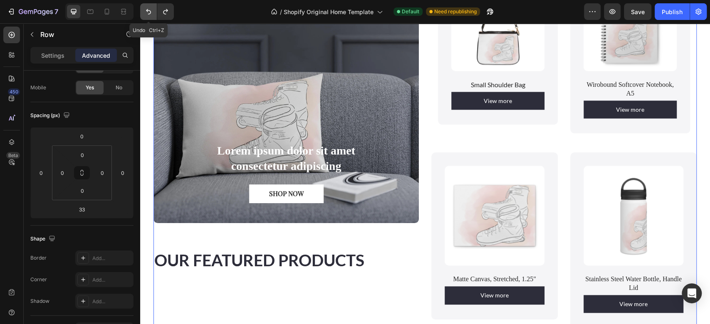
click at [146, 9] on icon "Undo/Redo" at bounding box center [148, 11] width 8 height 8
click at [148, 15] on icon "Undo/Redo" at bounding box center [148, 11] width 8 height 8
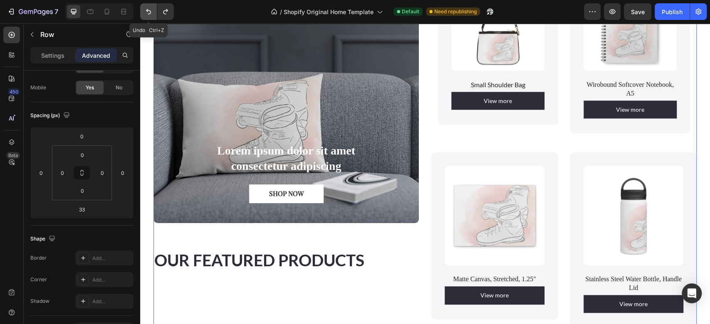
click at [148, 15] on icon "Undo/Redo" at bounding box center [148, 11] width 8 height 8
click at [148, 8] on icon "Undo/Redo" at bounding box center [148, 11] width 8 height 8
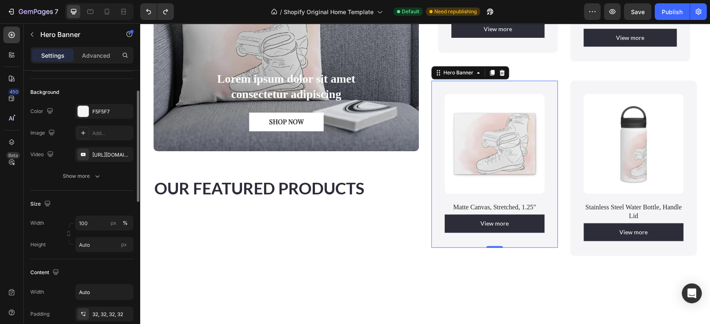
scroll to position [0, 0]
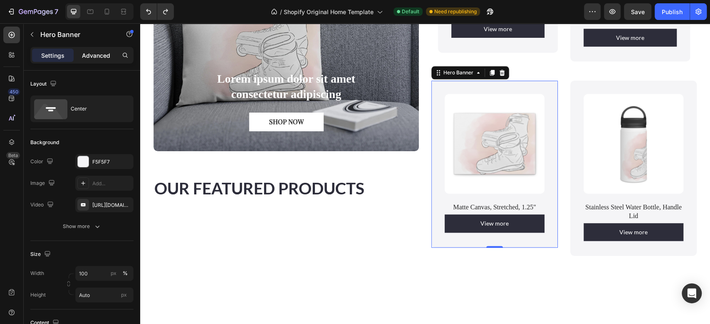
click at [97, 54] on p "Advanced" at bounding box center [96, 55] width 28 height 9
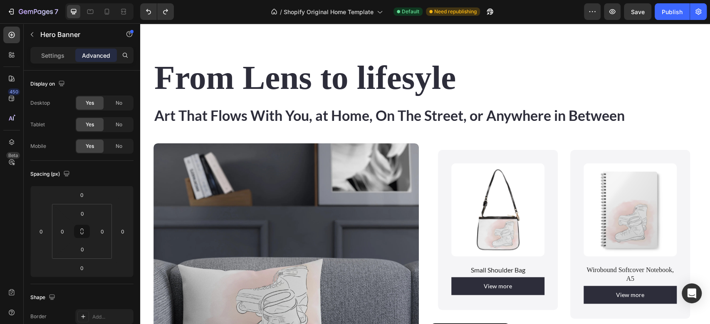
scroll to position [461, 0]
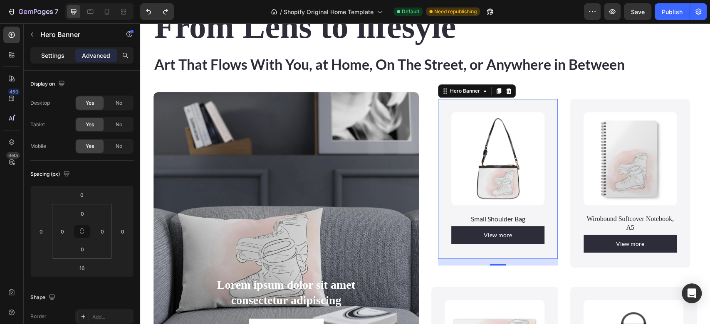
click at [52, 49] on div "Settings" at bounding box center [53, 55] width 42 height 13
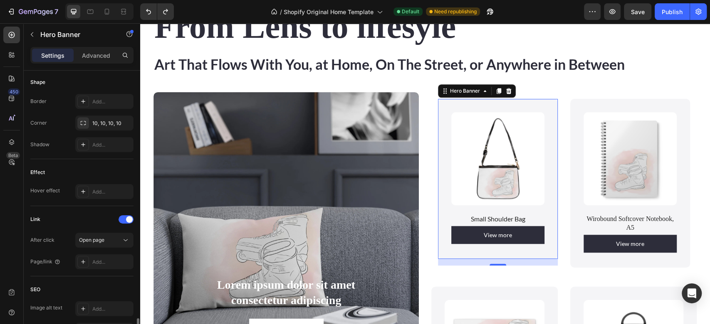
scroll to position [413, 0]
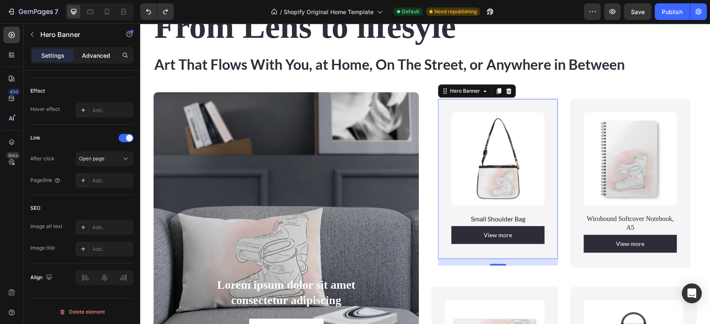
click at [100, 55] on p "Advanced" at bounding box center [96, 55] width 28 height 9
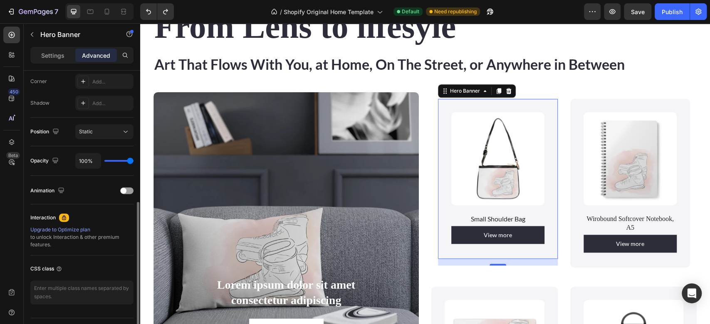
scroll to position [260, 0]
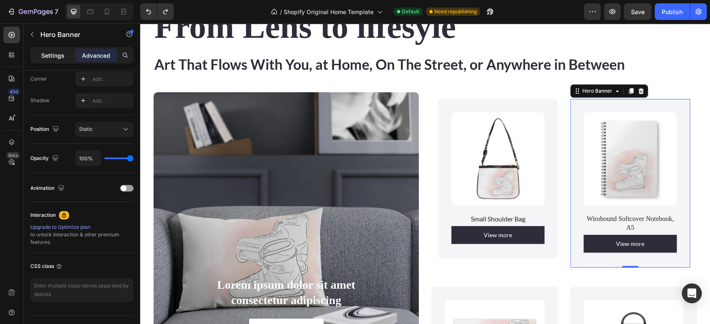
click at [42, 57] on p "Settings" at bounding box center [52, 55] width 23 height 9
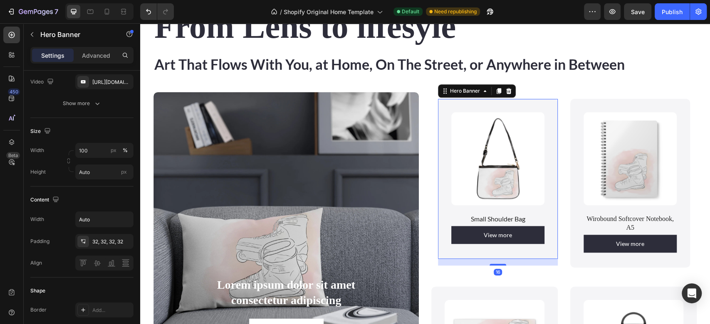
scroll to position [123, 0]
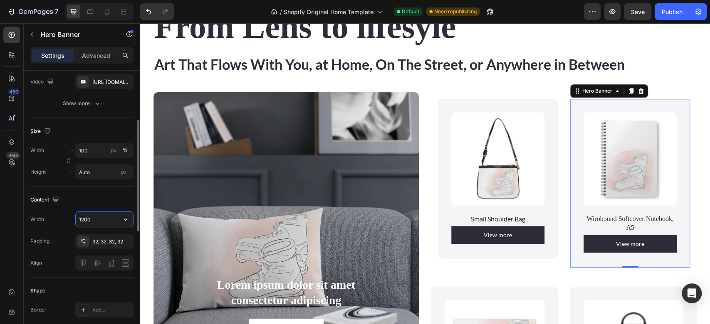
click at [97, 220] on input "1200" at bounding box center [104, 219] width 57 height 15
click at [127, 219] on icon "button" at bounding box center [125, 220] width 3 height 2
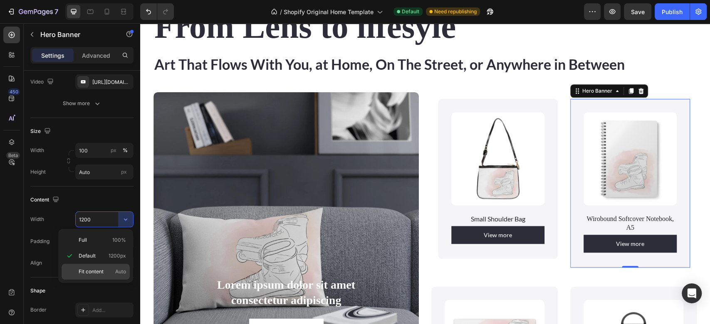
click at [92, 267] on div "Fit content Auto" at bounding box center [96, 272] width 68 height 16
type input "Auto"
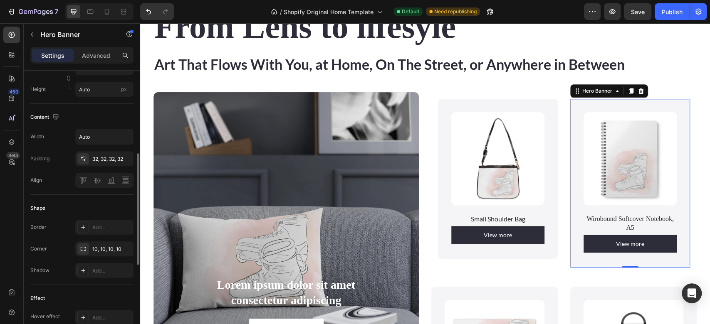
scroll to position [209, 0]
click at [106, 58] on p "Advanced" at bounding box center [96, 55] width 28 height 9
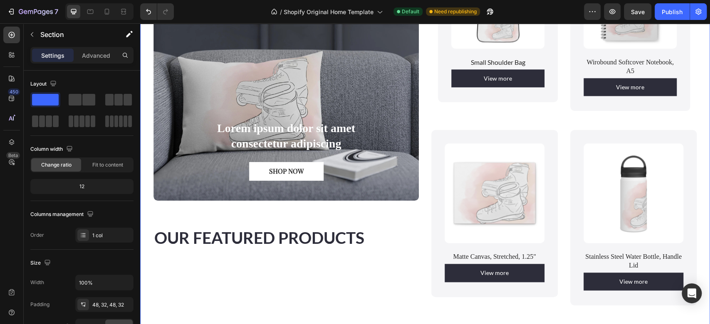
scroll to position [625, 0]
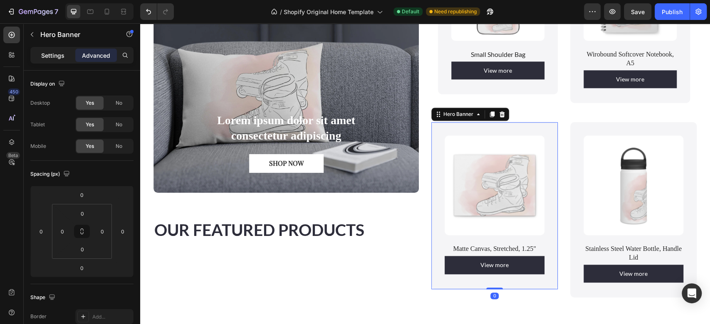
click at [62, 57] on p "Settings" at bounding box center [52, 55] width 23 height 9
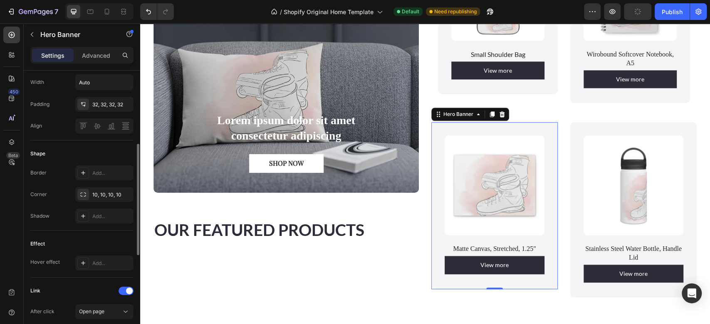
scroll to position [228, 0]
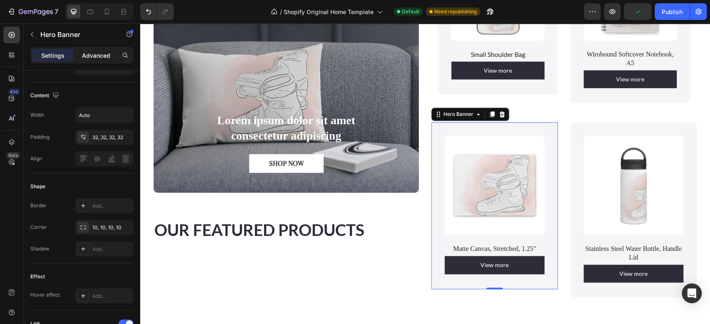
click at [97, 54] on p "Advanced" at bounding box center [96, 55] width 28 height 9
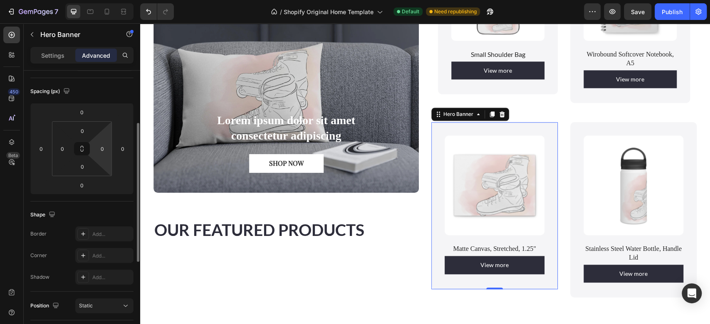
scroll to position [82, 0]
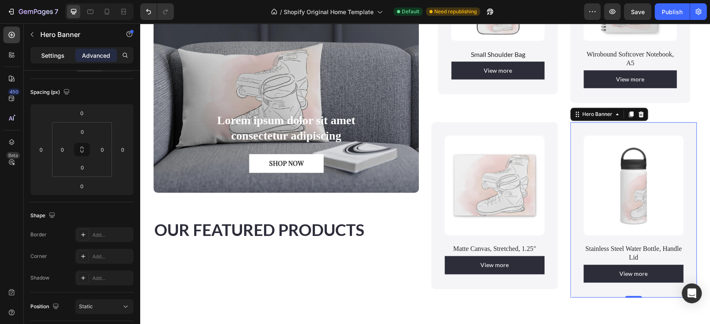
click at [44, 57] on p "Settings" at bounding box center [52, 55] width 23 height 9
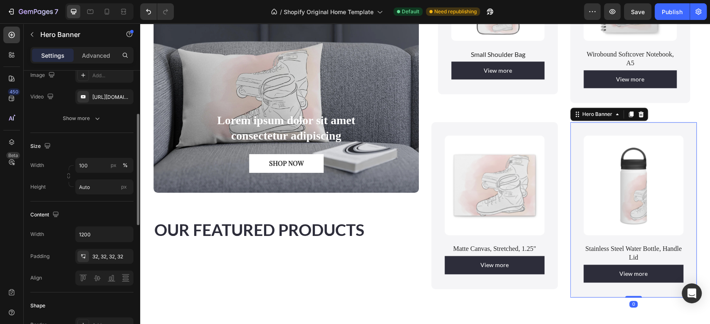
scroll to position [109, 0]
click at [100, 231] on input "1200" at bounding box center [104, 233] width 57 height 15
click at [124, 231] on icon "button" at bounding box center [125, 233] width 8 height 8
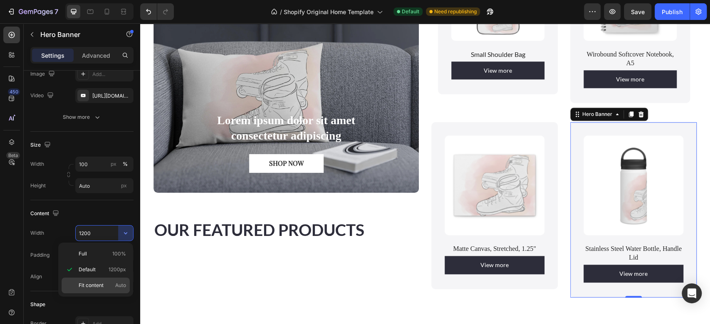
click at [97, 288] on span "Fit content" at bounding box center [91, 285] width 25 height 7
type input "Auto"
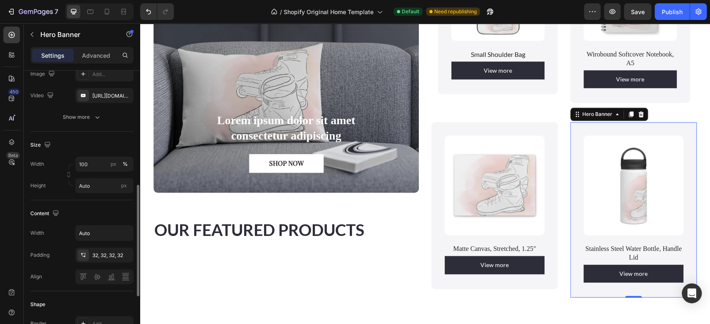
scroll to position [172, 0]
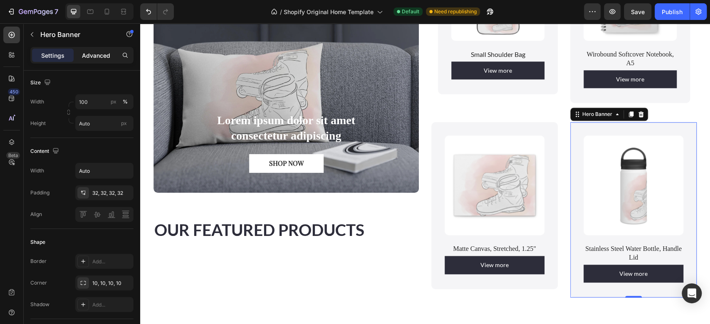
click at [102, 57] on p "Advanced" at bounding box center [96, 55] width 28 height 9
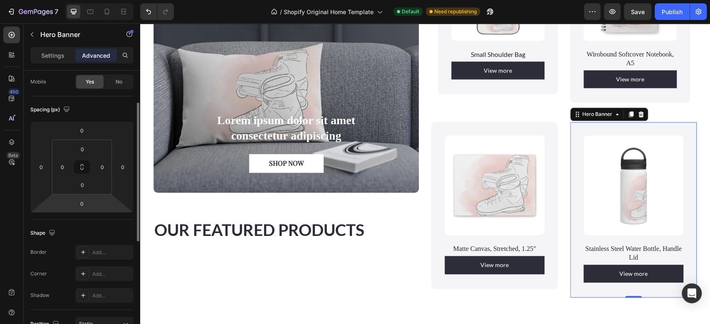
scroll to position [63, 0]
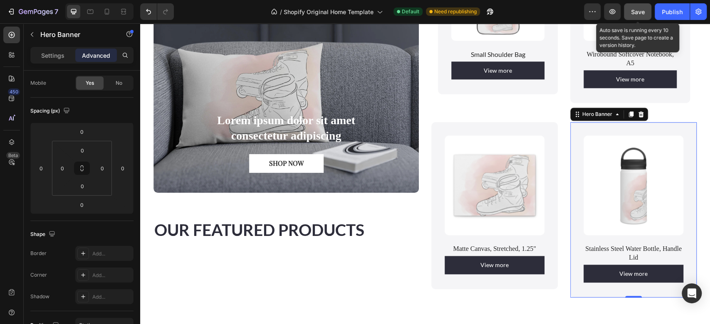
click at [636, 7] on div "Save" at bounding box center [638, 11] width 14 height 9
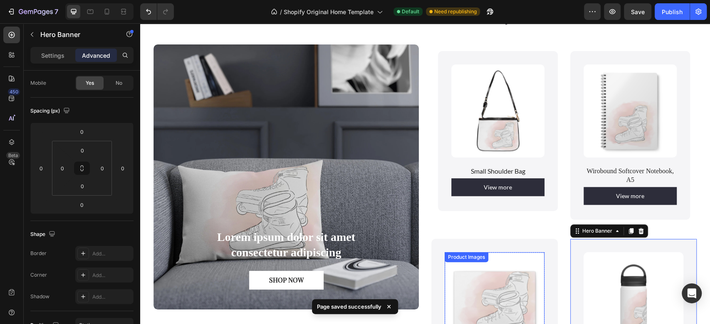
scroll to position [490, 0]
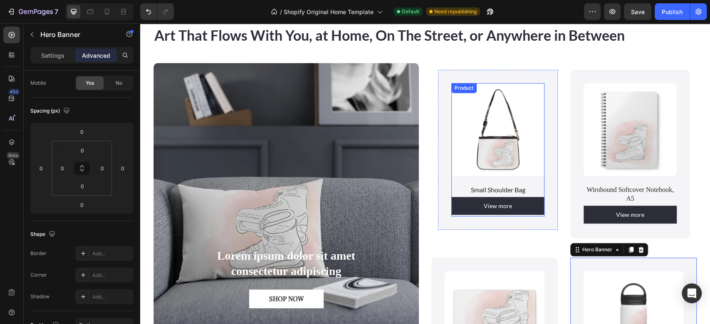
click at [536, 180] on div "Product Images" at bounding box center [497, 134] width 93 height 102
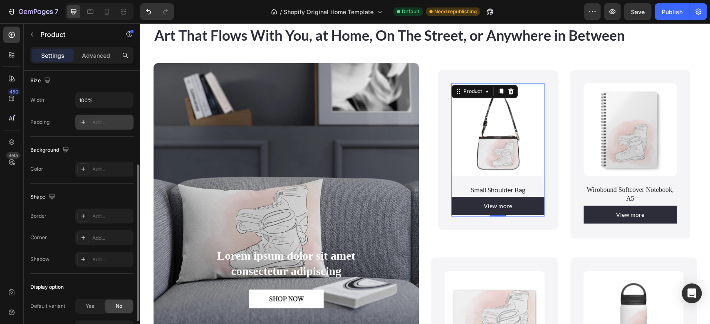
scroll to position [166, 0]
click at [104, 119] on div "Add..." at bounding box center [111, 121] width 39 height 7
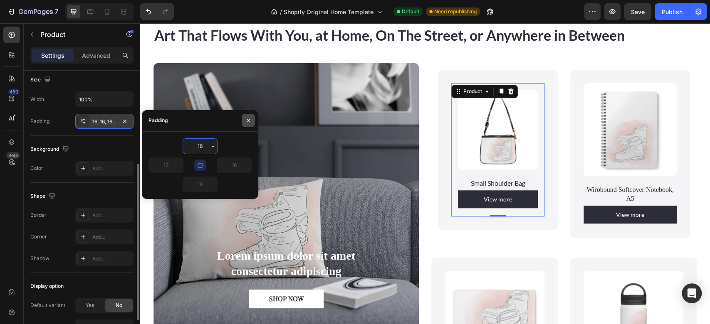
click at [250, 122] on icon "button" at bounding box center [248, 120] width 7 height 7
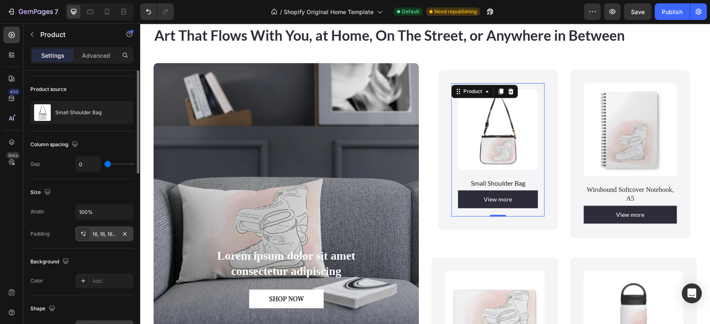
scroll to position [0, 0]
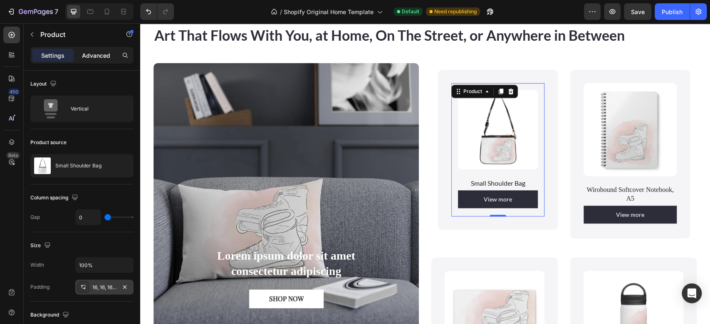
click at [97, 58] on p "Advanced" at bounding box center [96, 55] width 28 height 9
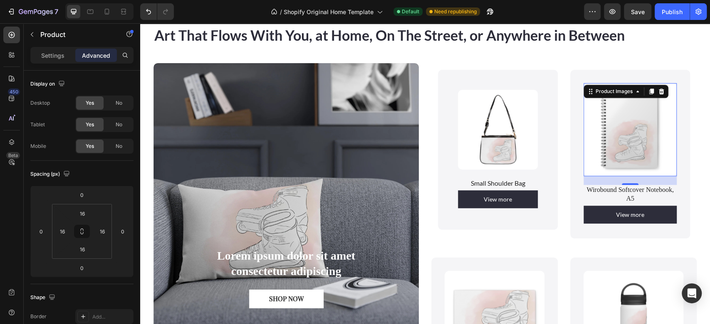
click at [584, 168] on img at bounding box center [630, 129] width 93 height 93
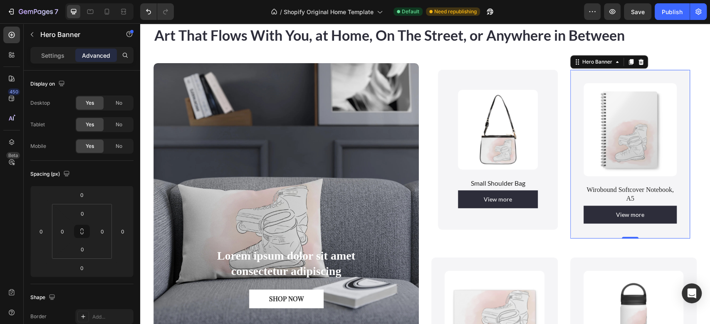
click at [598, 76] on div "Product Images Wirobound Softcover Notebook, A5 Product Title View more Product…" at bounding box center [630, 154] width 120 height 169
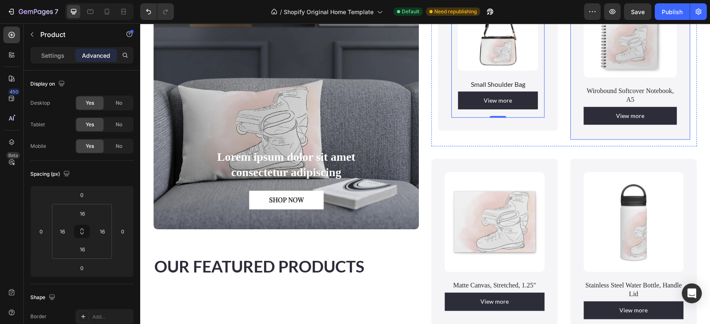
scroll to position [602, 0]
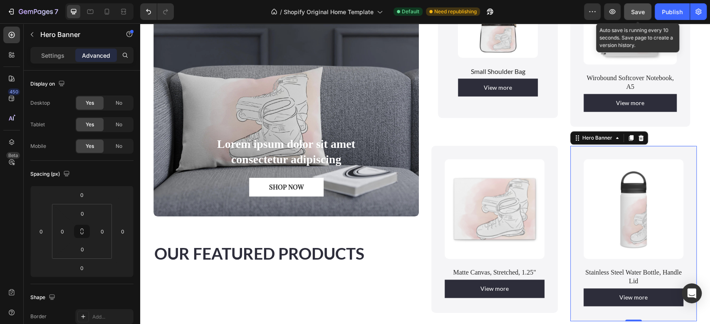
click at [636, 7] on div "Save" at bounding box center [638, 11] width 14 height 9
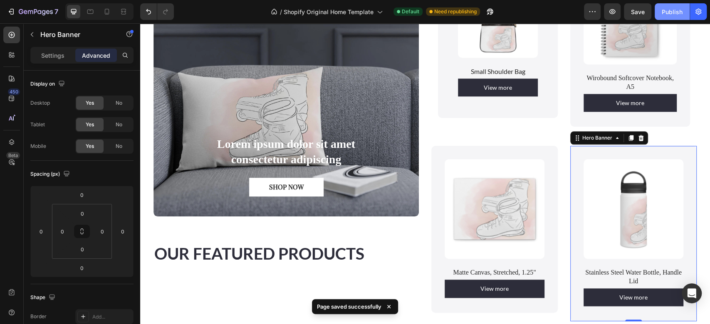
click at [669, 10] on div "Publish" at bounding box center [672, 11] width 21 height 9
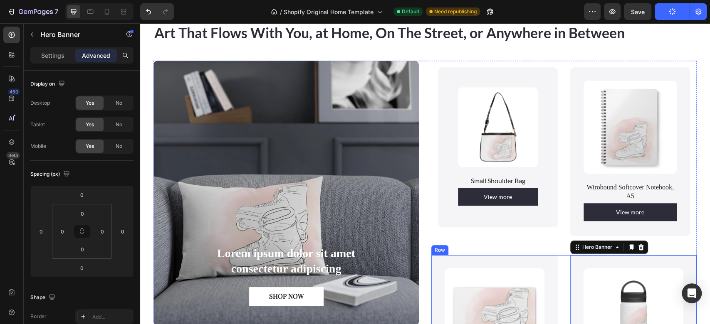
scroll to position [492, 0]
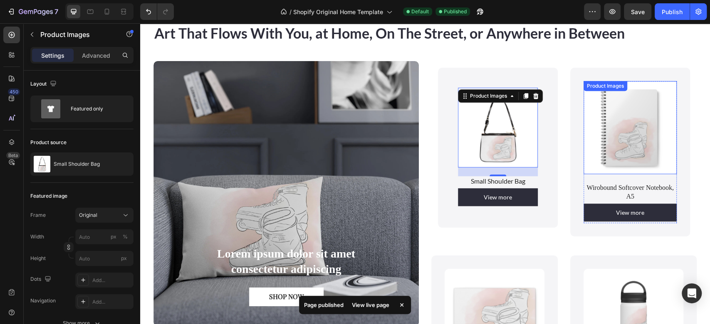
click at [584, 156] on img at bounding box center [630, 127] width 93 height 93
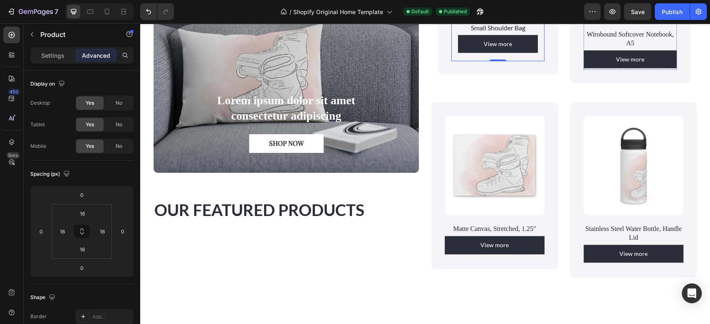
scroll to position [646, 0]
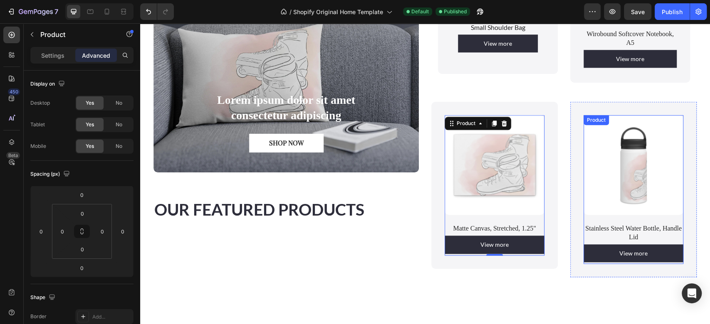
click at [584, 211] on div "Product Images" at bounding box center [634, 169] width 100 height 109
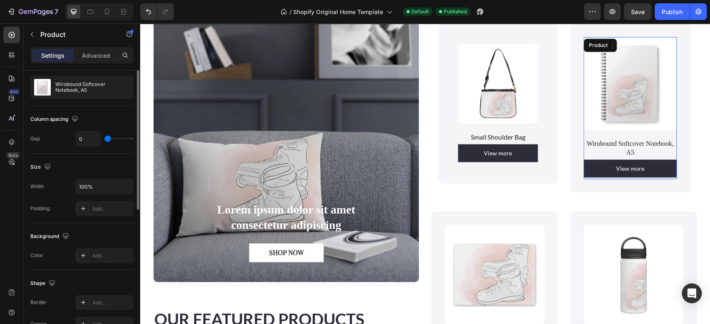
scroll to position [84, 0]
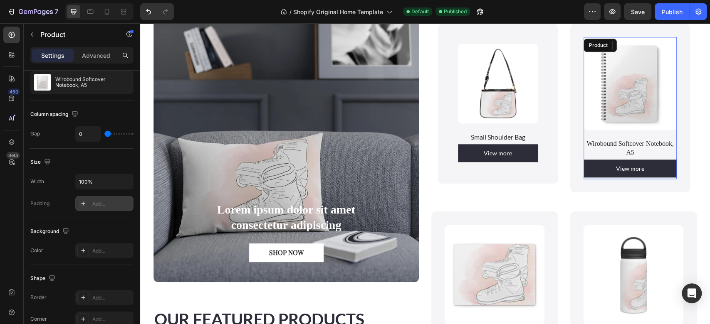
click at [113, 196] on div "Add..." at bounding box center [104, 203] width 58 height 15
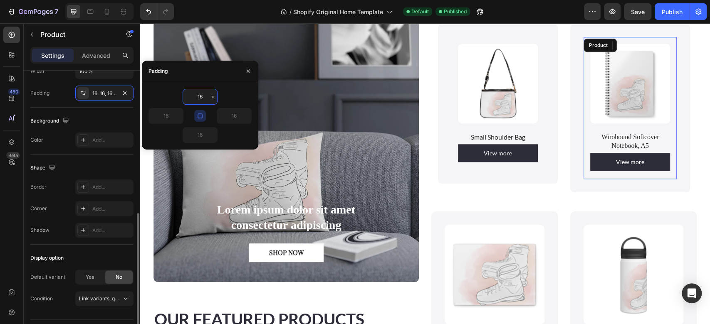
scroll to position [215, 0]
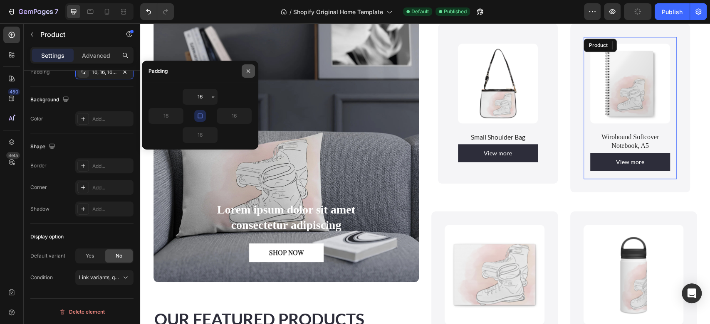
click at [248, 71] on icon "button" at bounding box center [248, 70] width 3 height 3
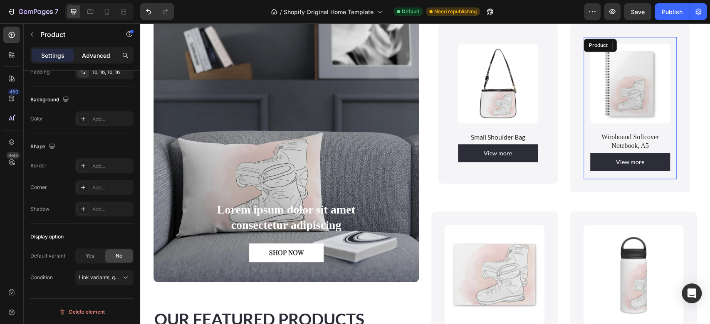
click at [100, 52] on p "Advanced" at bounding box center [96, 55] width 28 height 9
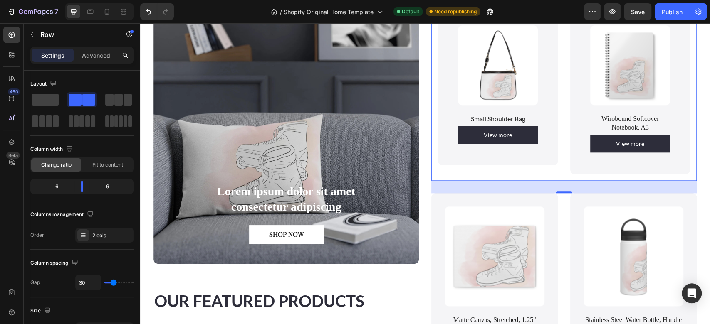
scroll to position [594, 0]
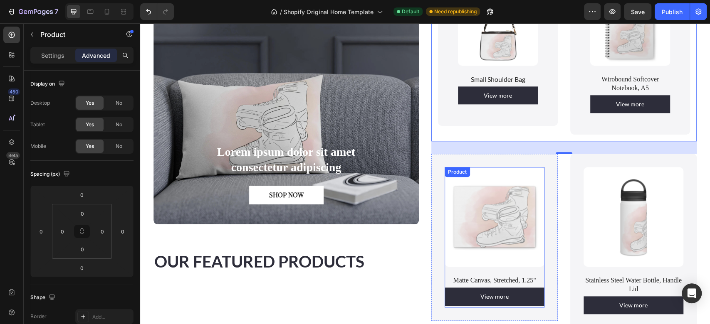
click at [443, 271] on div "Product Images Matte Canvas, Stretched, 1.25" Product Title View more Product V…" at bounding box center [494, 237] width 126 height 167
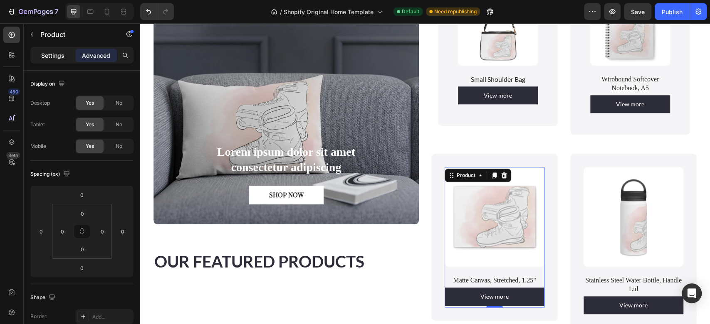
click at [49, 54] on p "Settings" at bounding box center [52, 55] width 23 height 9
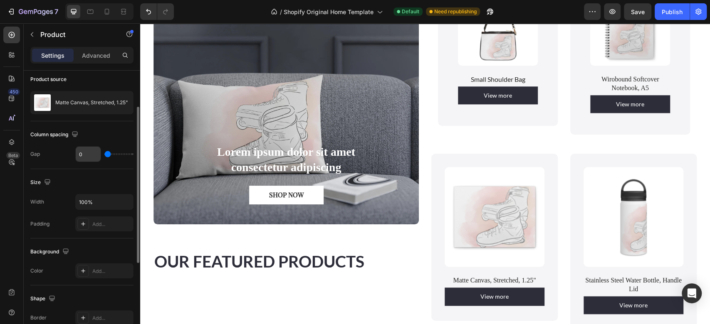
scroll to position [64, 0]
click at [96, 223] on div "Add..." at bounding box center [111, 223] width 39 height 7
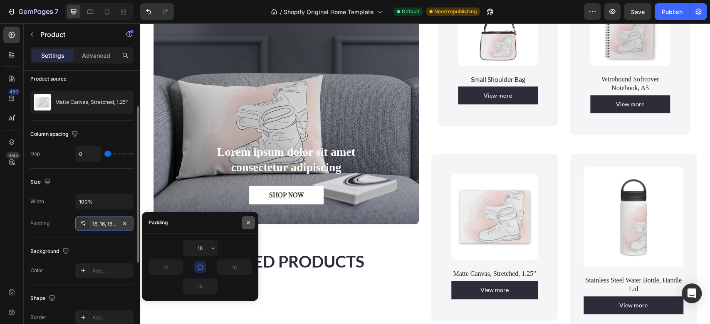
click at [245, 225] on icon "button" at bounding box center [248, 223] width 7 height 7
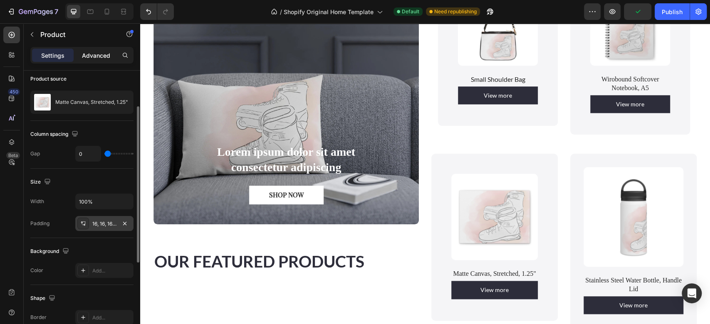
click at [96, 53] on p "Advanced" at bounding box center [96, 55] width 28 height 9
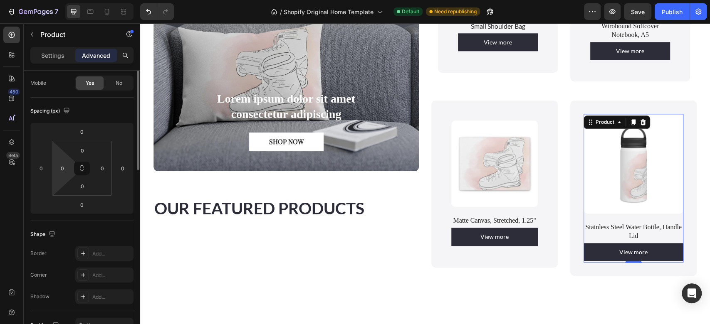
scroll to position [0, 0]
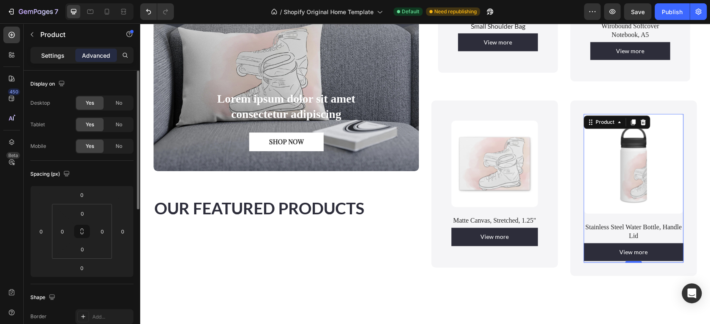
click at [56, 54] on p "Settings" at bounding box center [52, 55] width 23 height 9
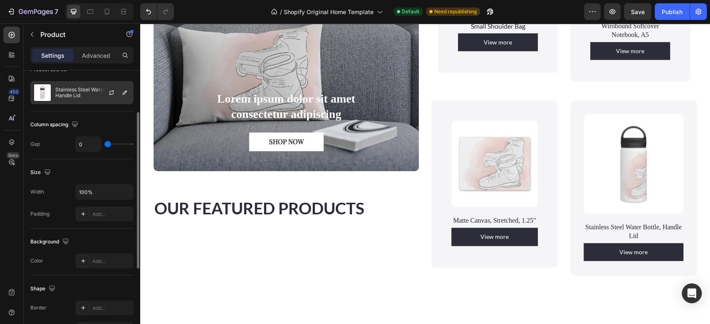
scroll to position [74, 0]
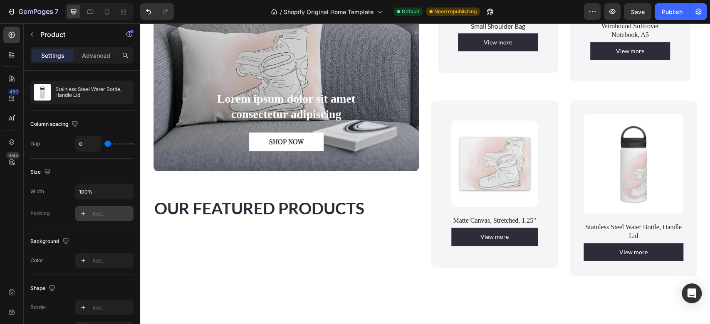
click at [93, 211] on div "Add..." at bounding box center [111, 213] width 39 height 7
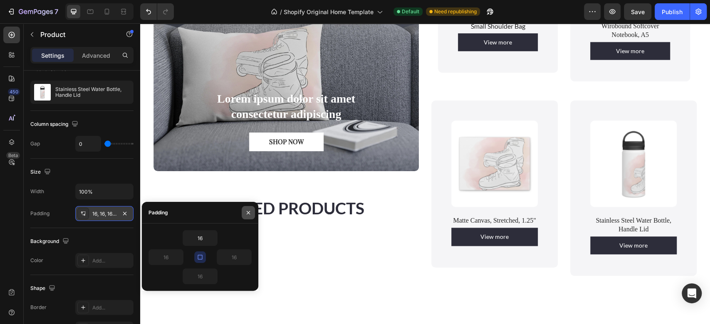
click at [245, 214] on icon "button" at bounding box center [248, 213] width 7 height 7
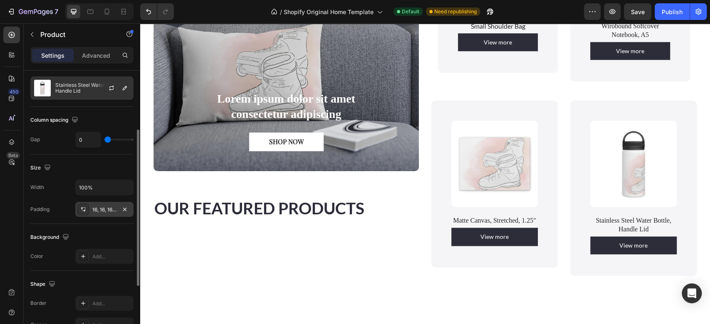
scroll to position [60, 0]
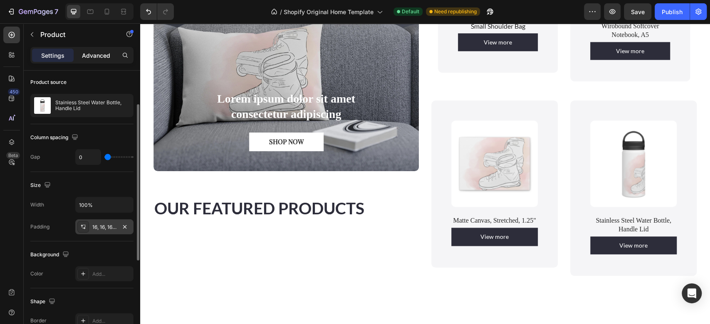
click at [93, 52] on p "Advanced" at bounding box center [96, 55] width 28 height 9
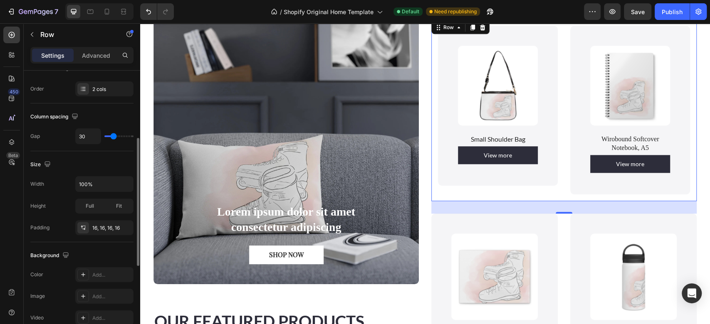
scroll to position [146, 0]
click at [99, 230] on div "16, 16, 16, 16" at bounding box center [104, 228] width 24 height 7
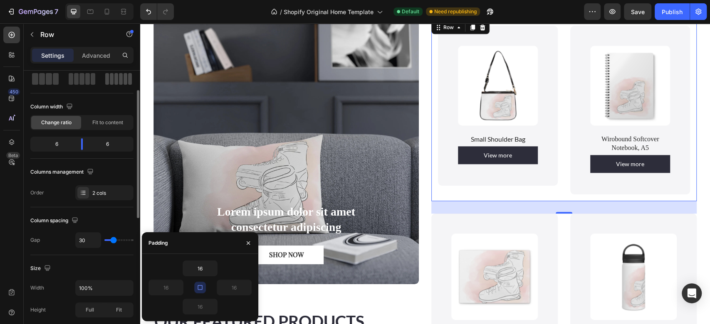
scroll to position [42, 0]
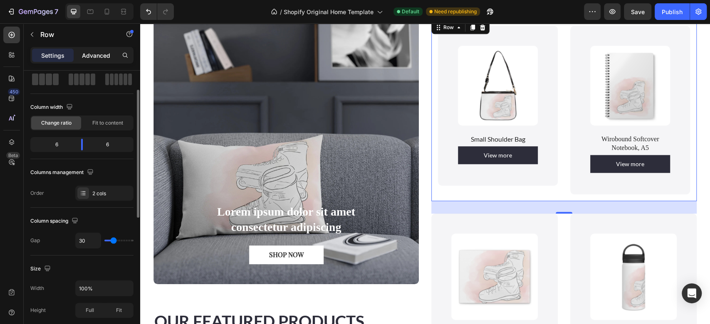
click at [99, 51] on p "Advanced" at bounding box center [96, 55] width 28 height 9
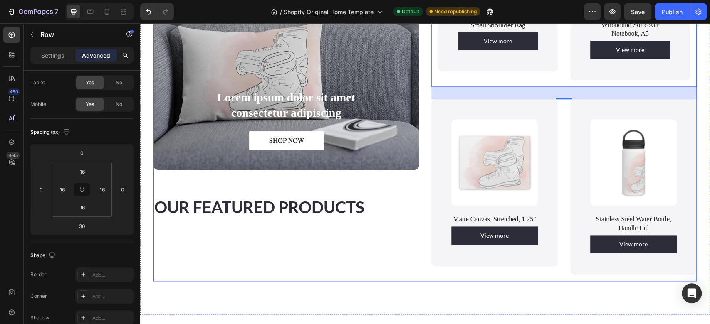
scroll to position [651, 0]
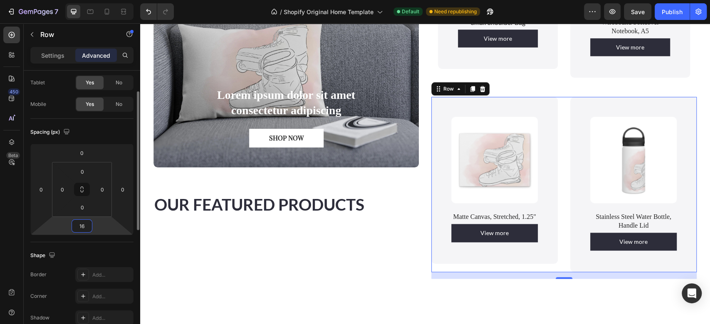
click at [87, 226] on input "16" at bounding box center [82, 226] width 17 height 12
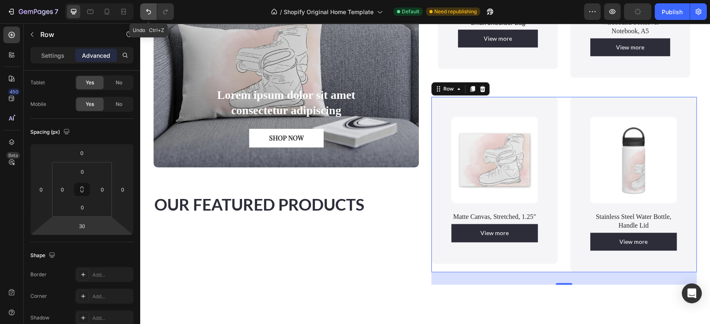
click at [152, 10] on icon "Undo/Redo" at bounding box center [148, 11] width 8 height 8
type input "16"
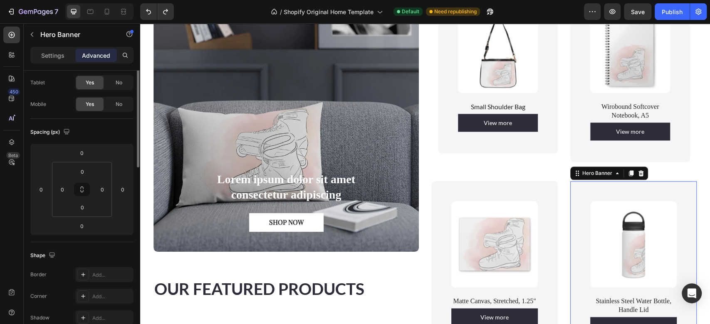
scroll to position [0, 0]
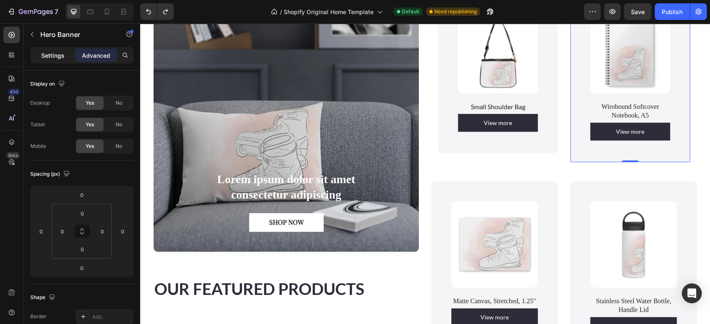
click at [55, 58] on p "Settings" at bounding box center [52, 55] width 23 height 9
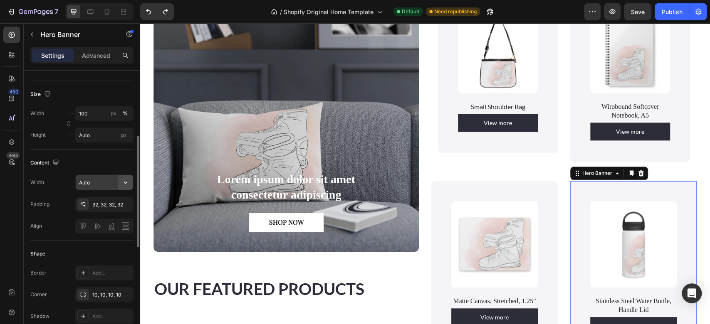
scroll to position [161, 0]
click at [127, 183] on icon "button" at bounding box center [125, 182] width 8 height 8
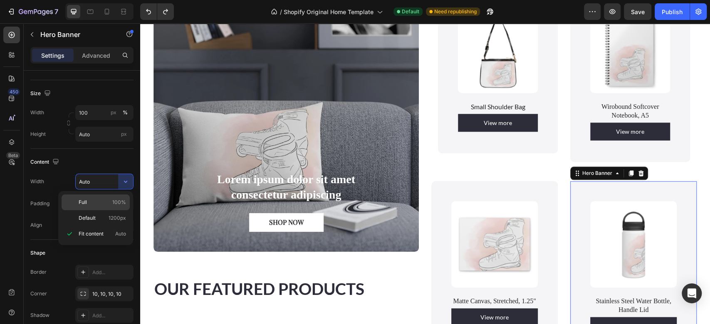
click at [110, 200] on p "Full 100%" at bounding box center [102, 202] width 47 height 7
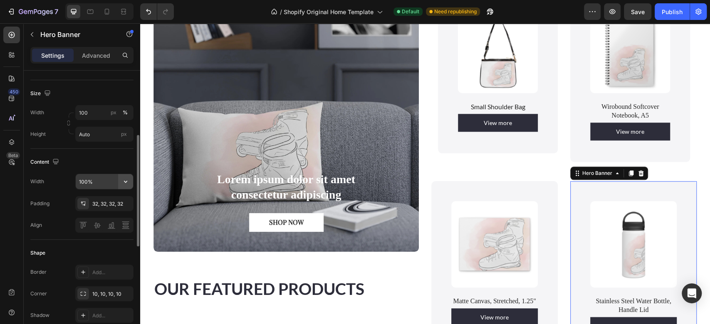
click at [124, 181] on icon "button" at bounding box center [125, 182] width 8 height 8
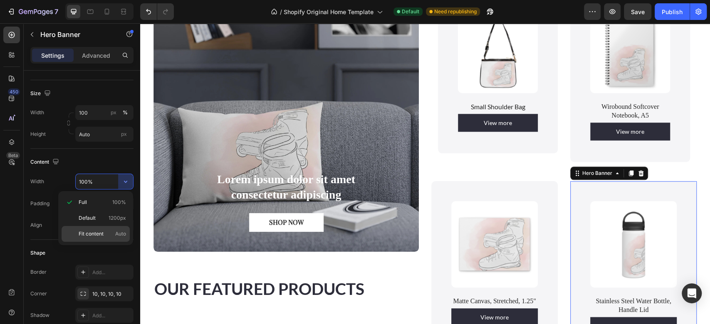
click at [86, 233] on span "Fit content" at bounding box center [91, 233] width 25 height 7
type input "Auto"
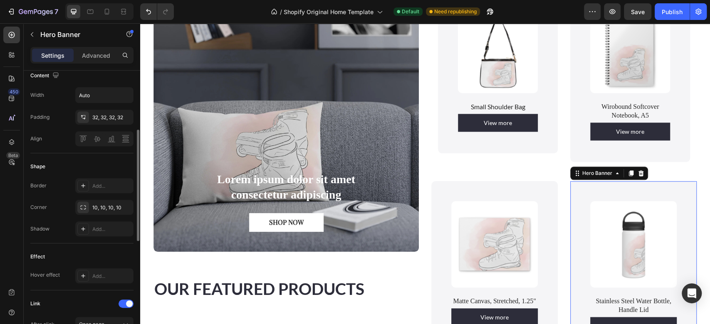
scroll to position [215, 0]
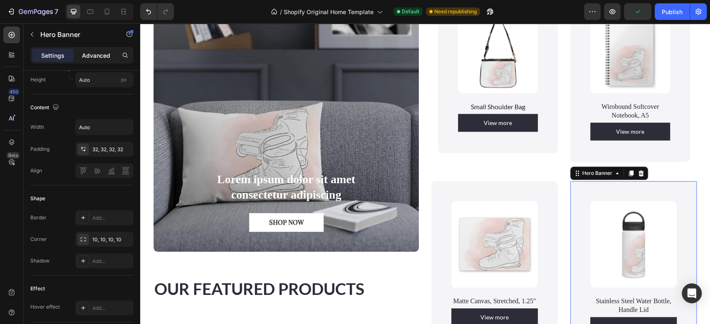
click at [91, 51] on p "Advanced" at bounding box center [96, 55] width 28 height 9
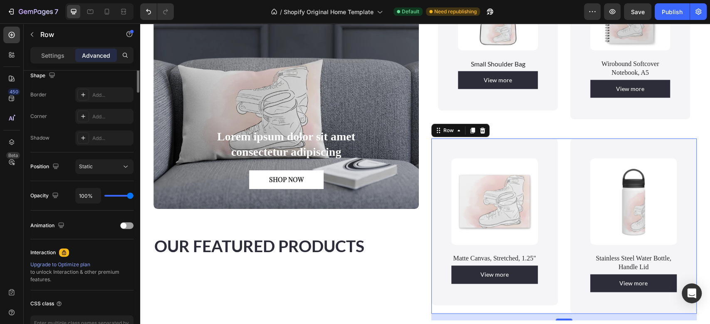
scroll to position [0, 0]
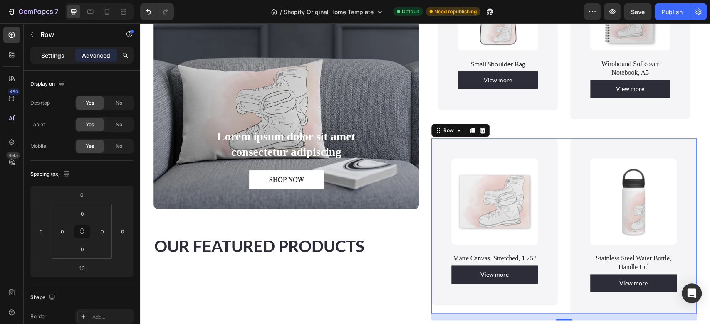
click at [60, 57] on p "Settings" at bounding box center [52, 55] width 23 height 9
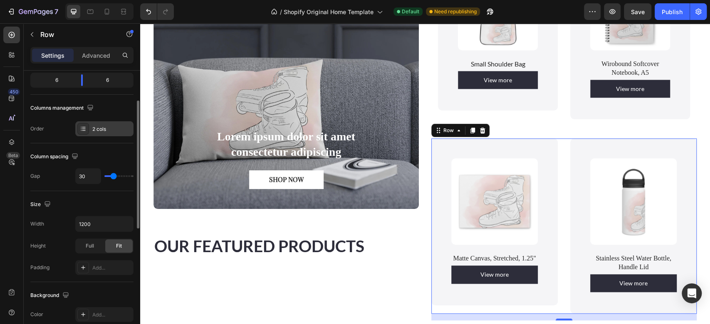
scroll to position [115, 0]
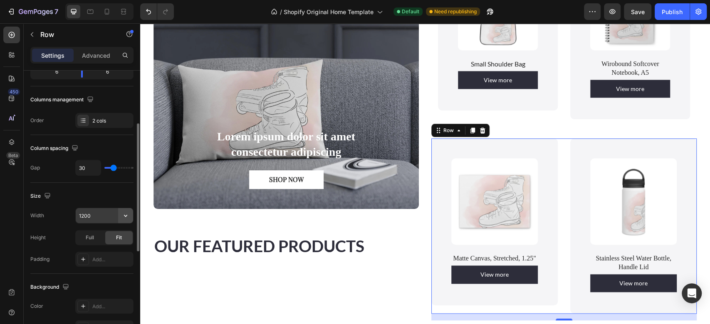
click at [124, 214] on icon "button" at bounding box center [125, 216] width 8 height 8
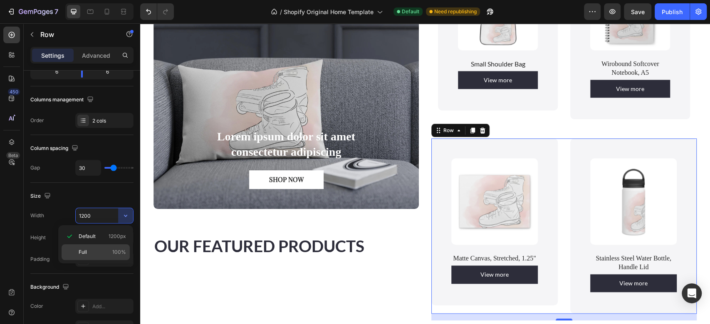
click at [81, 255] on span "Full" at bounding box center [83, 252] width 8 height 7
type input "100%"
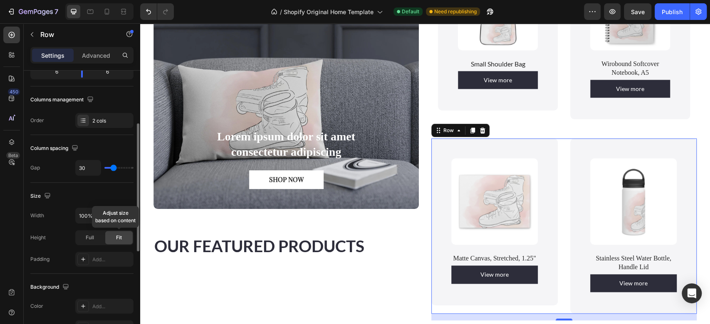
click at [124, 239] on div "Fit" at bounding box center [118, 237] width 27 height 13
click at [89, 235] on span "Full" at bounding box center [90, 237] width 8 height 7
click at [123, 236] on div "Fit" at bounding box center [118, 237] width 27 height 13
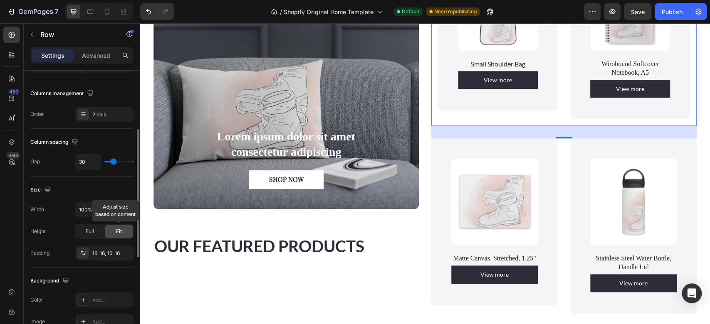
scroll to position [123, 0]
click at [130, 207] on button "button" at bounding box center [125, 207] width 15 height 15
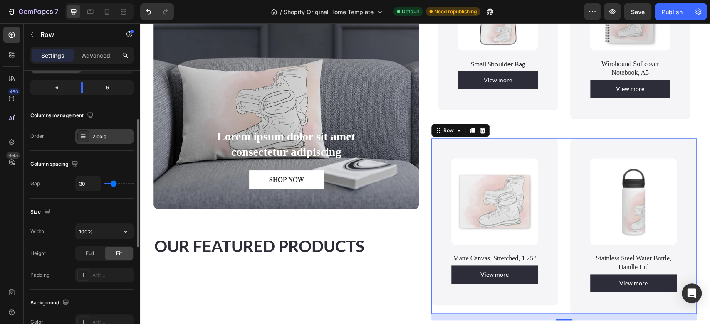
scroll to position [102, 0]
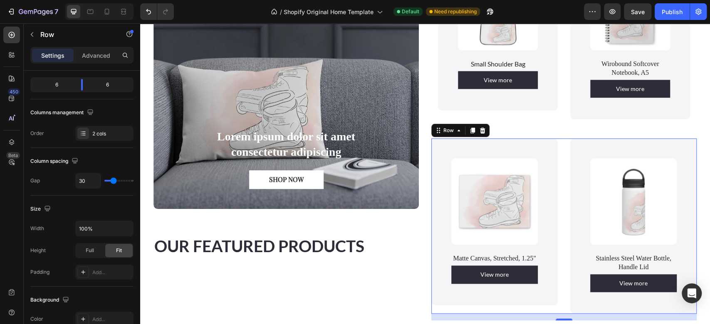
click at [70, 243] on div "Height Full Fit" at bounding box center [81, 250] width 103 height 15
click at [123, 226] on icon "button" at bounding box center [125, 229] width 8 height 8
click at [98, 246] on p "Default 1200px" at bounding box center [102, 249] width 47 height 7
click at [123, 228] on icon "button" at bounding box center [125, 229] width 8 height 8
click at [93, 262] on p "Full 100%" at bounding box center [102, 265] width 47 height 7
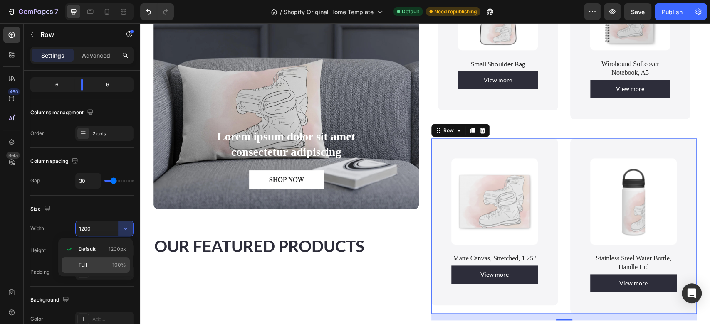
type input "100%"
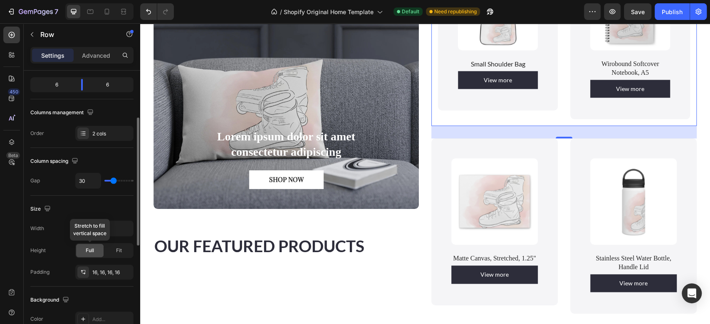
click at [90, 253] on span "Full" at bounding box center [90, 250] width 8 height 7
click at [120, 252] on span "Fit" at bounding box center [119, 250] width 6 height 7
click at [123, 206] on div "Size" at bounding box center [81, 209] width 103 height 13
click at [92, 253] on span "Full" at bounding box center [90, 250] width 8 height 7
click at [117, 253] on span "Fit" at bounding box center [119, 250] width 6 height 7
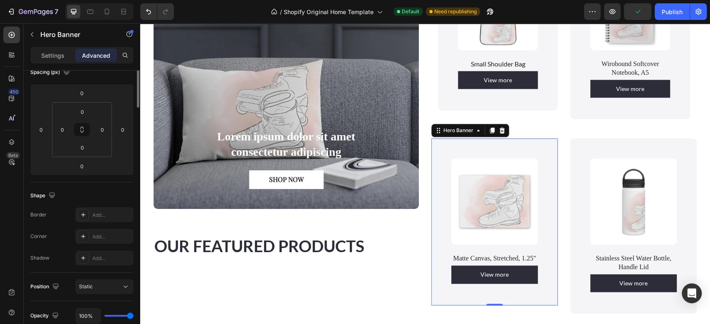
scroll to position [0, 0]
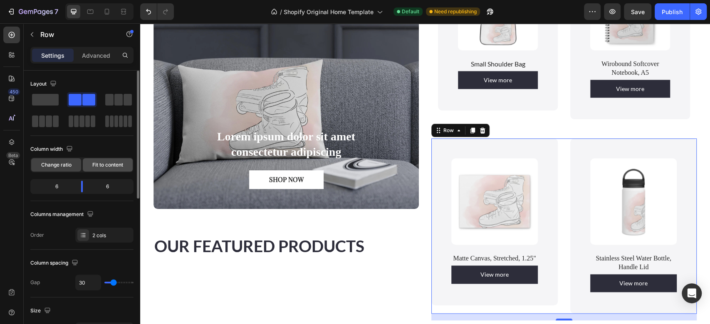
click at [109, 165] on span "Fit to content" at bounding box center [107, 164] width 31 height 7
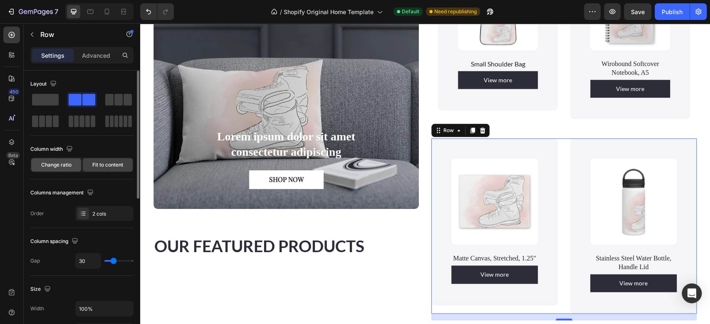
click at [66, 164] on span "Change ratio" at bounding box center [56, 164] width 30 height 7
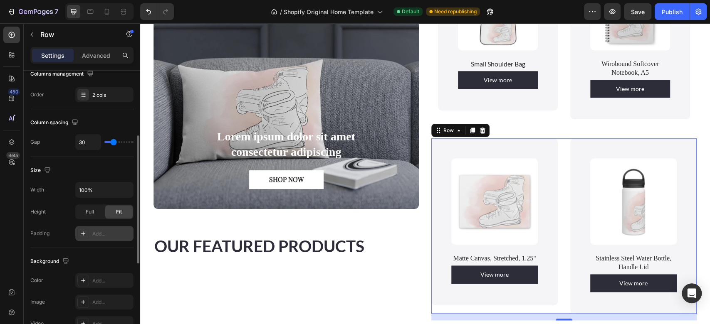
scroll to position [141, 0]
click at [108, 228] on div "Add..." at bounding box center [104, 232] width 58 height 15
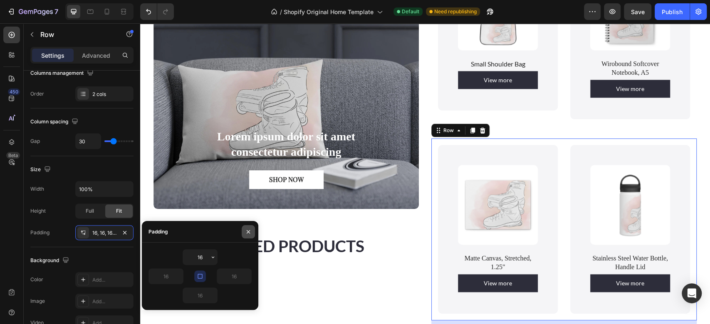
click at [243, 232] on button "button" at bounding box center [248, 231] width 13 height 13
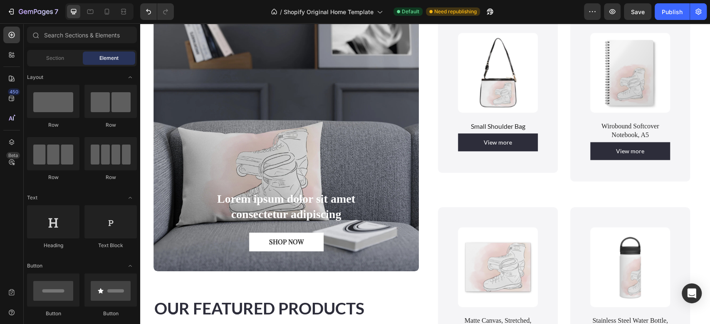
scroll to position [546, 0]
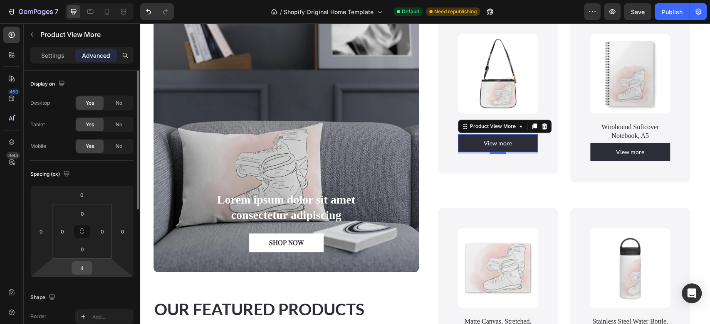
click at [85, 270] on input "4" at bounding box center [82, 268] width 17 height 12
click at [89, 285] on span "Auto" at bounding box center [89, 286] width 11 height 6
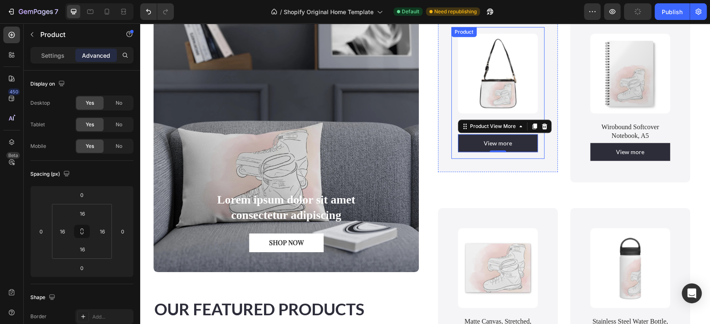
click at [537, 142] on div "Product Images Small Shoulder Bag Product Title View more Product View More 0 P…" at bounding box center [497, 93] width 93 height 132
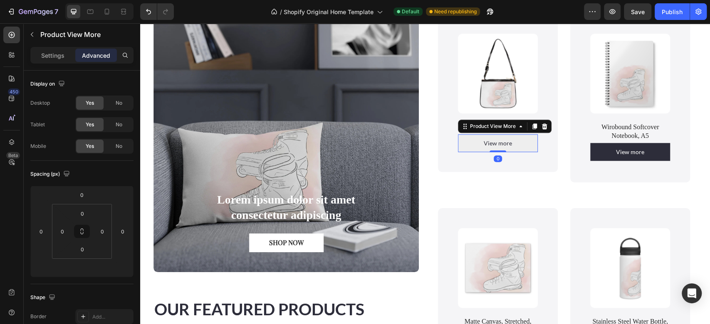
click at [515, 135] on button "View more" at bounding box center [498, 143] width 80 height 18
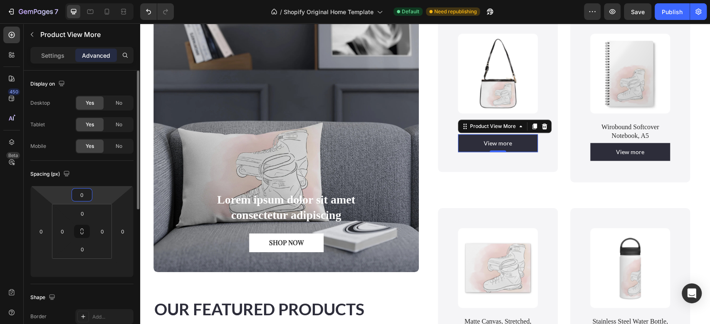
click at [88, 197] on input "0" at bounding box center [82, 195] width 17 height 12
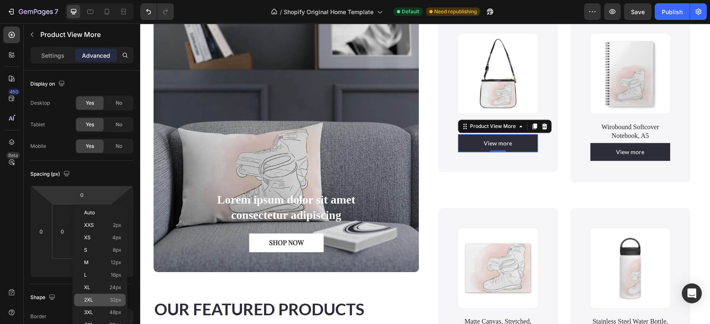
click at [97, 294] on div "2XL 32px" at bounding box center [100, 300] width 52 height 12
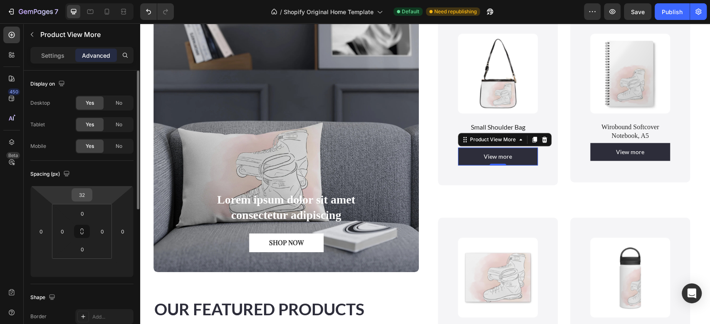
click at [92, 196] on div "32" at bounding box center [82, 194] width 21 height 13
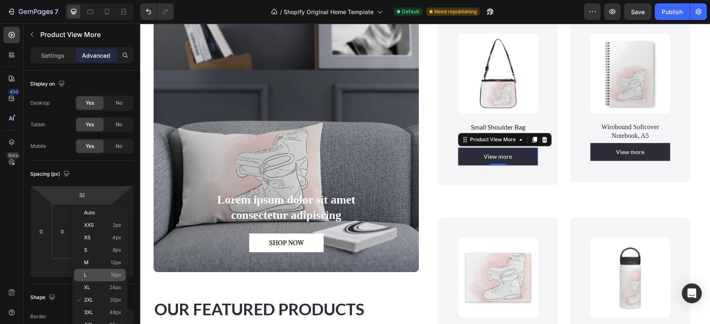
click at [87, 272] on div "L 16px" at bounding box center [100, 275] width 52 height 12
type input "16"
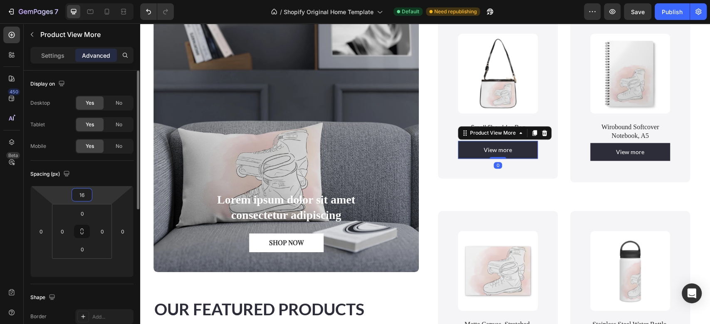
click at [90, 197] on input "16" at bounding box center [82, 195] width 17 height 12
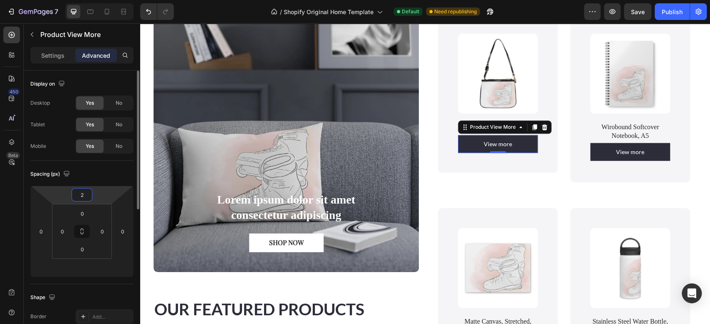
type input "20"
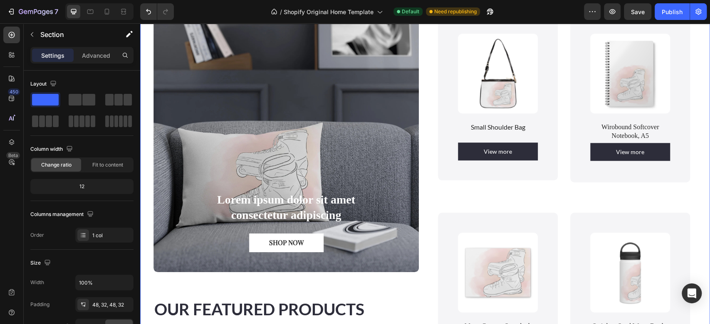
click at [698, 184] on div "From Lens to lifesyle Heading Art That Flows With You, at Home, On The Street, …" at bounding box center [425, 163] width 570 height 532
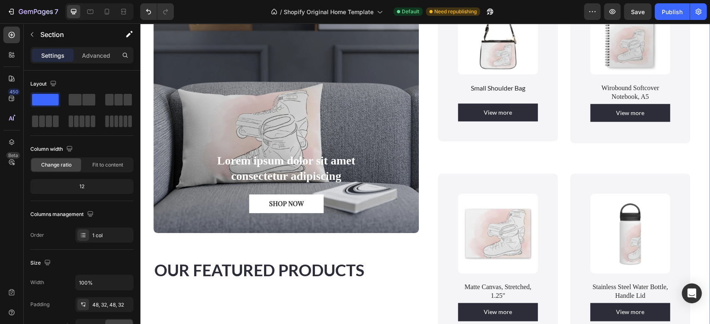
scroll to position [584, 0]
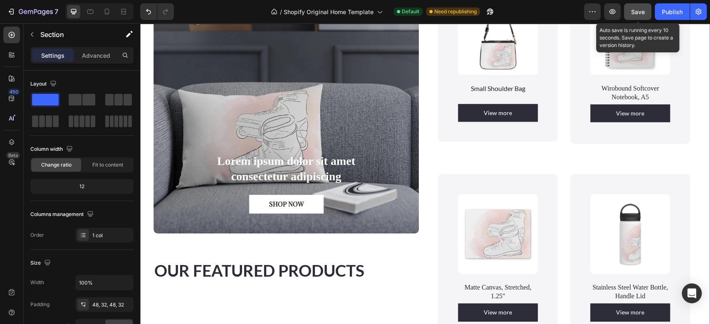
click at [644, 7] on div "Save" at bounding box center [638, 11] width 14 height 9
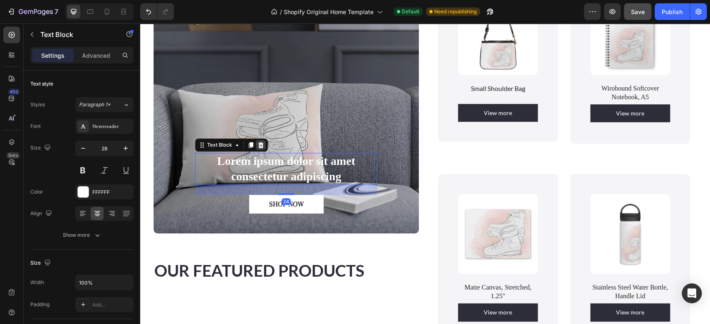
click at [260, 142] on icon at bounding box center [260, 145] width 5 height 6
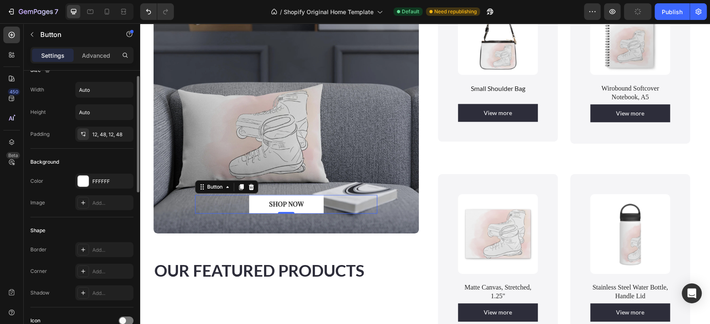
scroll to position [15, 0]
click at [117, 183] on div "FFFFFF" at bounding box center [104, 180] width 58 height 15
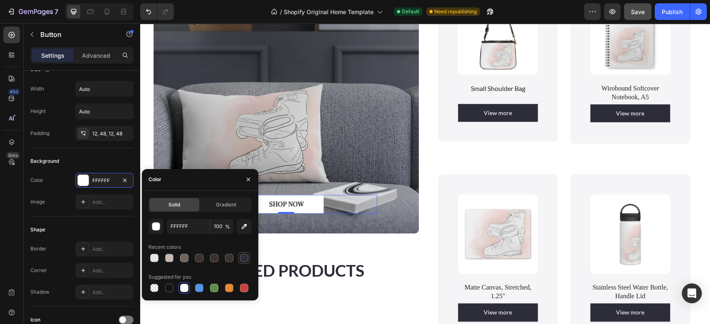
click at [243, 255] on div at bounding box center [244, 258] width 8 height 8
type input "2D2D3A"
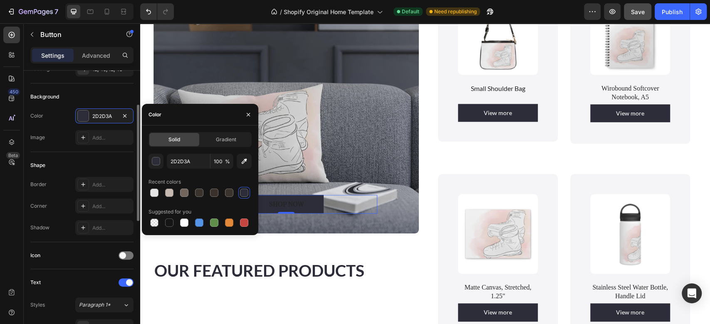
scroll to position [80, 0]
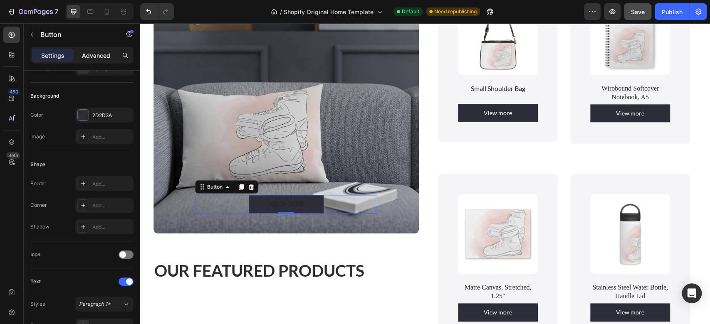
click at [105, 52] on p "Advanced" at bounding box center [96, 55] width 28 height 9
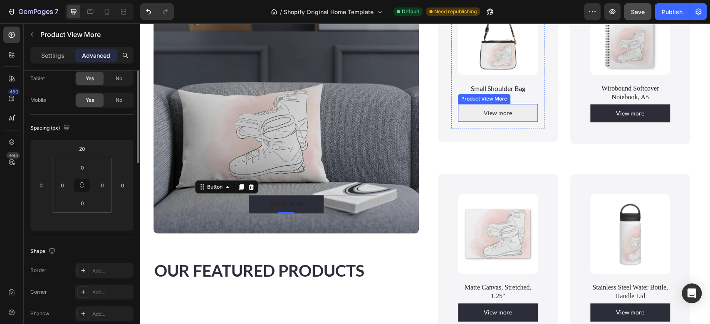
scroll to position [0, 0]
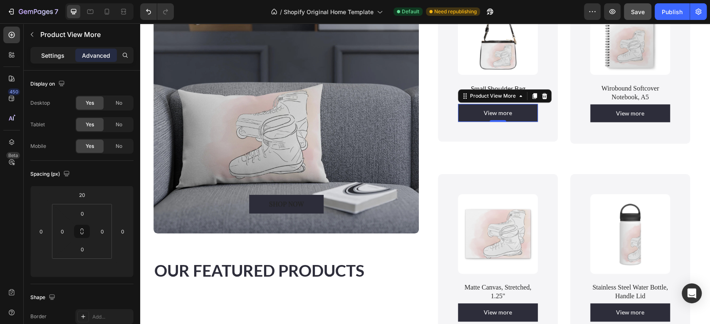
click at [60, 59] on p "Settings" at bounding box center [52, 55] width 23 height 9
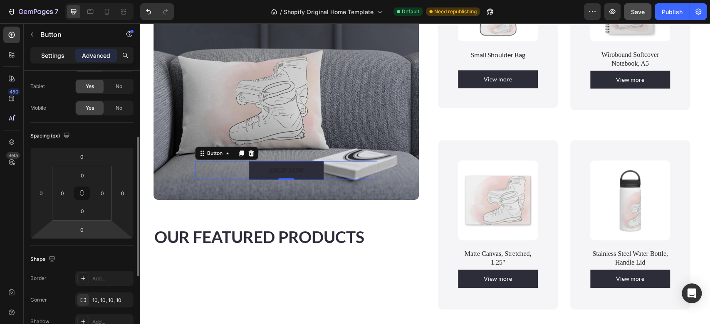
scroll to position [17, 0]
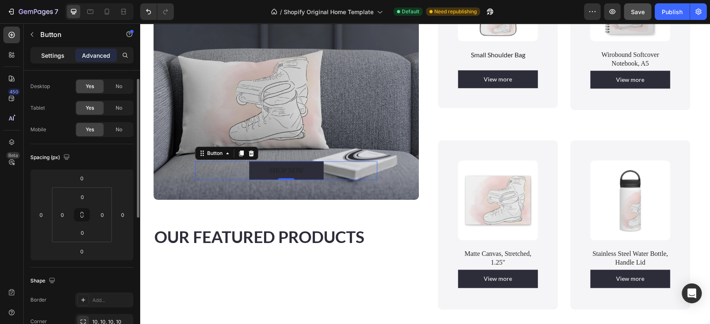
click at [52, 54] on p "Settings" at bounding box center [52, 55] width 23 height 9
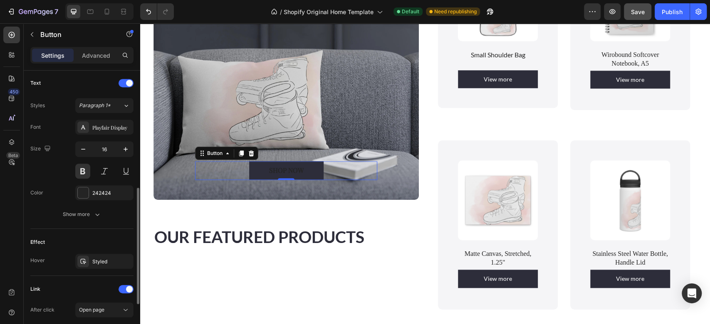
scroll to position [280, 0]
click at [114, 129] on div "Playfair Display" at bounding box center [111, 126] width 39 height 7
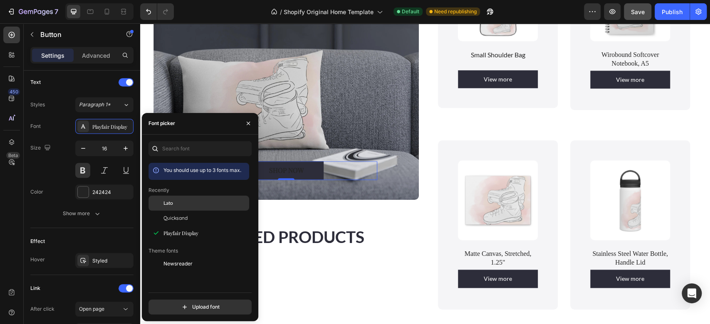
click at [165, 204] on span "Lato" at bounding box center [168, 203] width 10 height 7
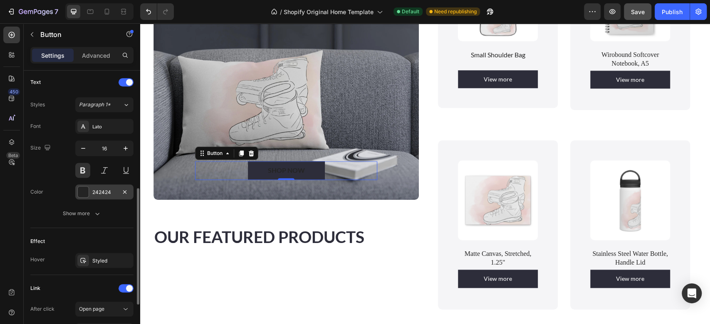
click at [106, 195] on div "242424" at bounding box center [104, 192] width 24 height 7
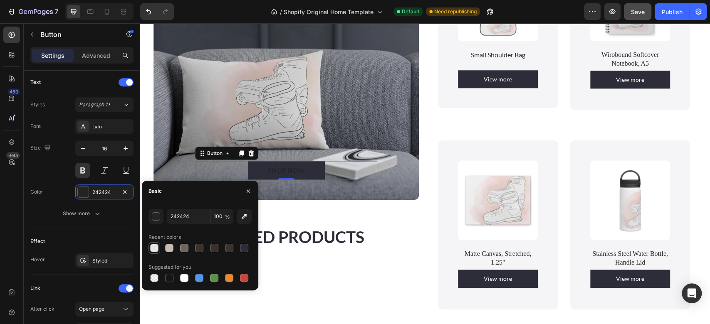
click at [156, 248] on div at bounding box center [154, 248] width 8 height 8
type input "E6E6E6"
click at [249, 192] on icon "button" at bounding box center [248, 191] width 7 height 7
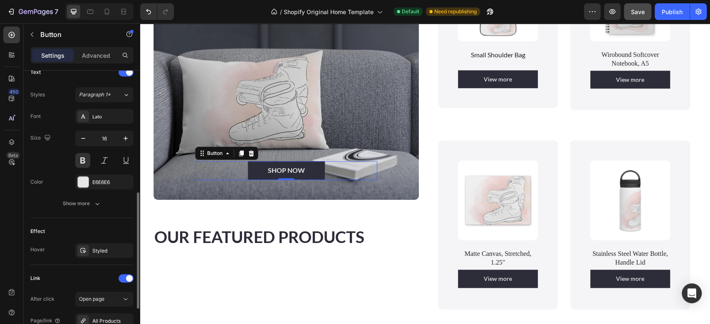
scroll to position [296, 0]
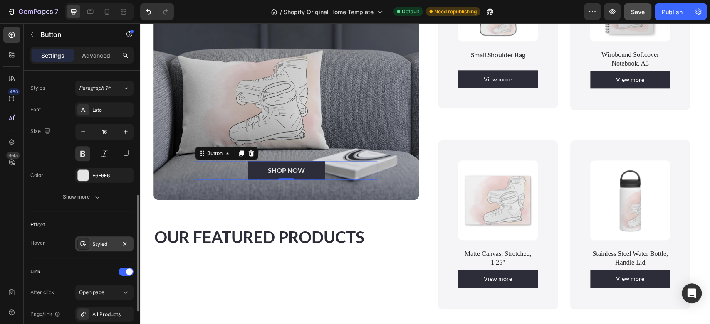
click at [104, 245] on div "Styled" at bounding box center [104, 244] width 24 height 7
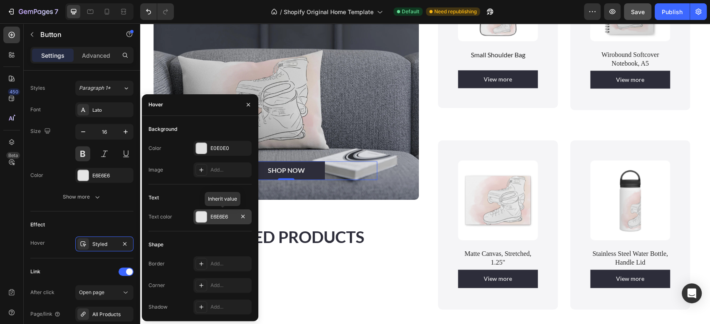
click at [233, 216] on div "E6E6E6" at bounding box center [222, 216] width 24 height 7
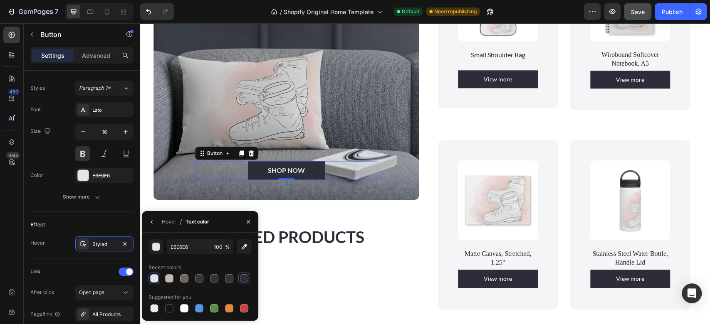
click at [243, 278] on div at bounding box center [244, 279] width 8 height 8
type input "2D2D3A"
click at [248, 220] on icon "button" at bounding box center [248, 222] width 7 height 7
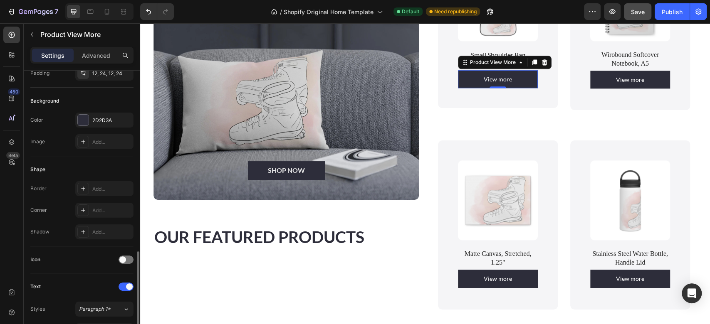
scroll to position [232, 0]
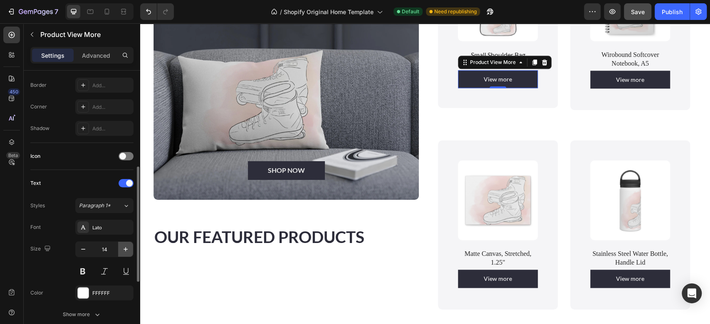
click at [123, 248] on icon "button" at bounding box center [125, 249] width 8 height 8
type input "16"
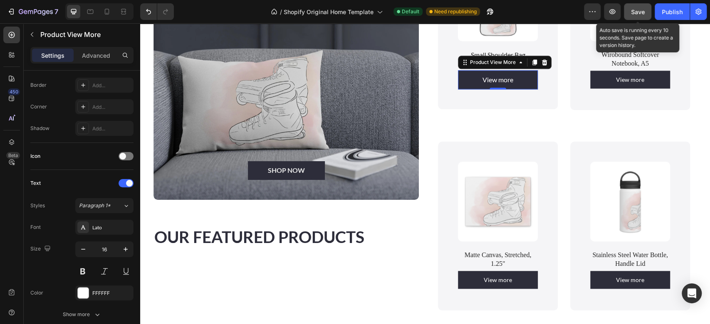
click at [638, 11] on span "Save" at bounding box center [638, 11] width 14 height 7
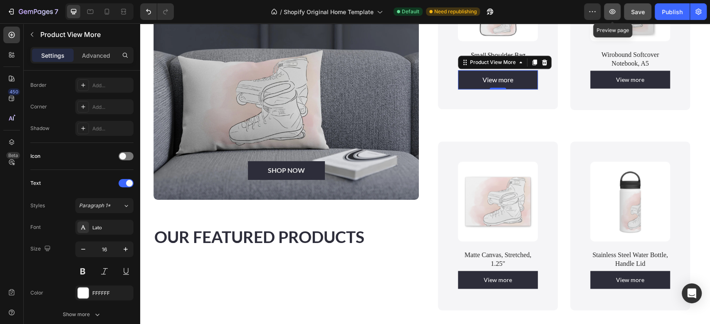
click at [614, 13] on icon "button" at bounding box center [612, 11] width 6 height 5
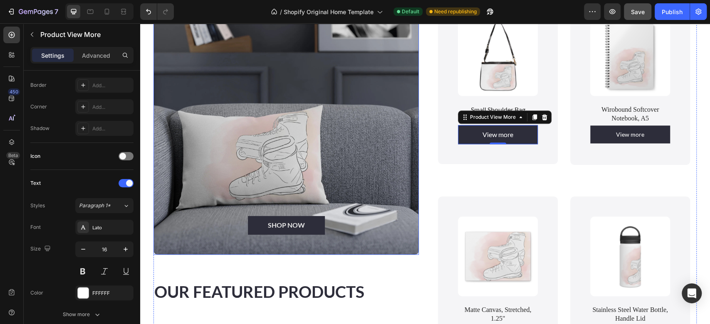
scroll to position [559, 0]
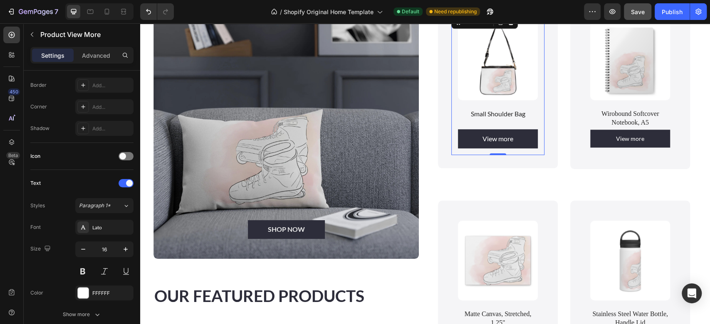
click at [535, 136] on div "Product Images Small Shoulder Bag Product Title View more Product View More Pro…" at bounding box center [498, 84] width 120 height 168
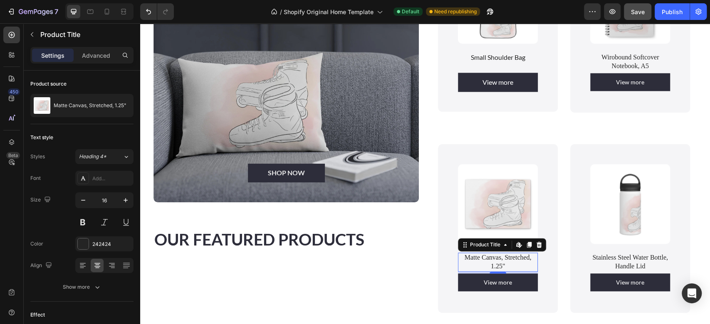
scroll to position [616, 0]
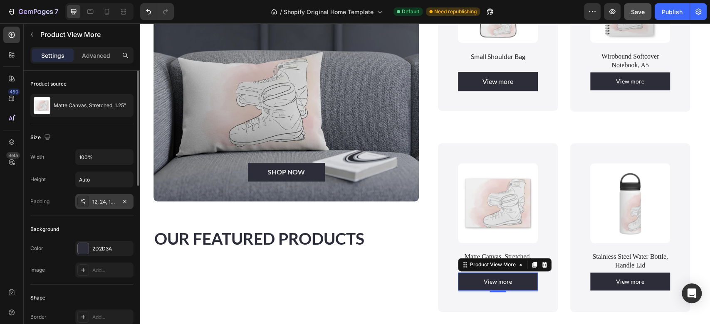
click at [99, 201] on div "12, 24, 12, 24" at bounding box center [104, 201] width 24 height 7
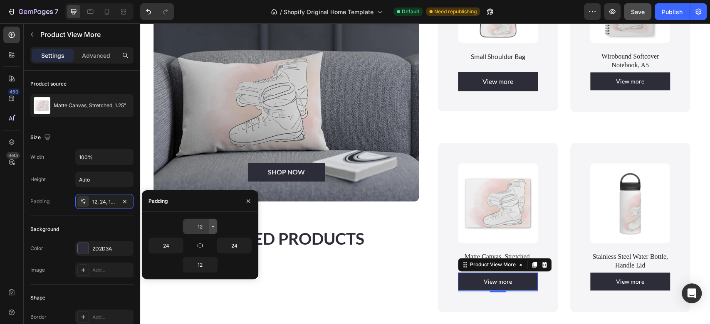
click at [214, 227] on icon "button" at bounding box center [213, 226] width 7 height 7
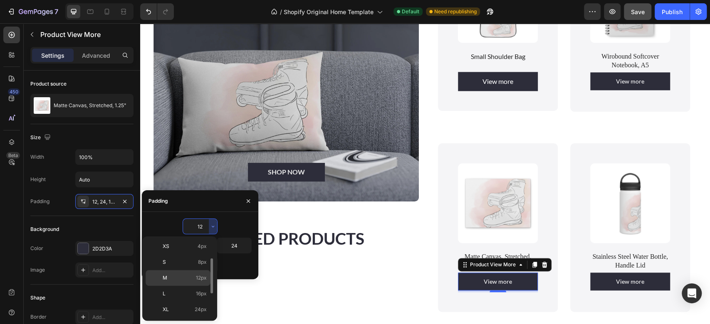
scroll to position [39, 0]
click at [174, 288] on p "L 16px" at bounding box center [185, 288] width 44 height 7
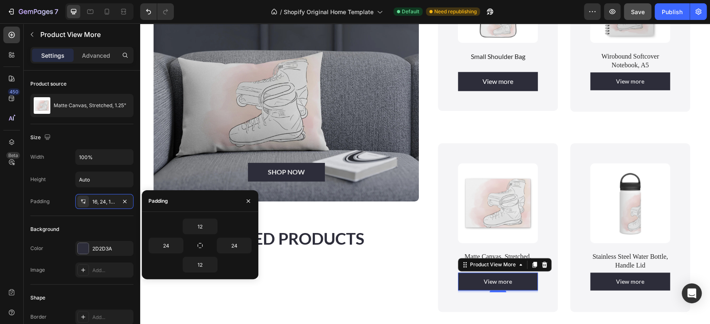
type input "16"
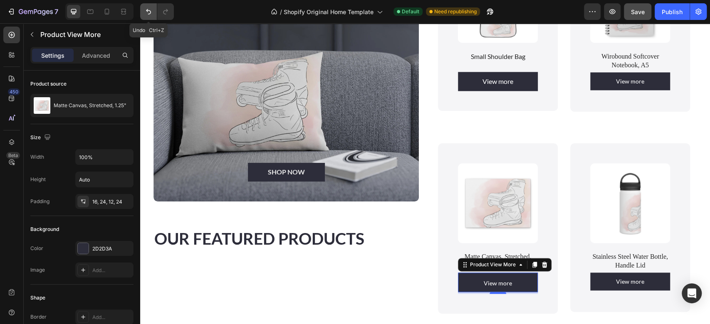
click at [147, 10] on icon "Undo/Redo" at bounding box center [148, 11] width 5 height 5
click at [89, 54] on p "Advanced" at bounding box center [96, 55] width 28 height 9
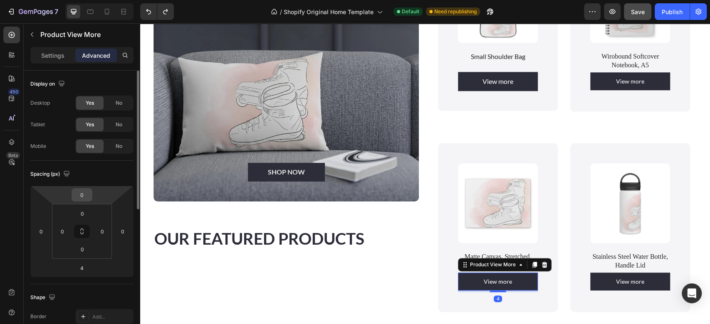
click at [87, 195] on input "0" at bounding box center [82, 195] width 17 height 12
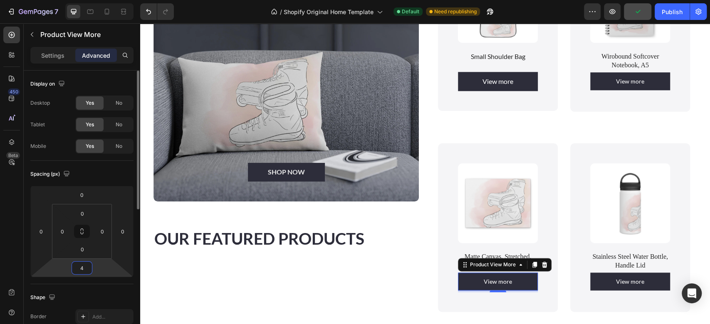
click at [63, 0] on html "7 / Shopify Original Home Template Default Need republishing Preview Publish 45…" at bounding box center [355, 0] width 710 height 0
click at [87, 268] on input "4" at bounding box center [82, 268] width 17 height 12
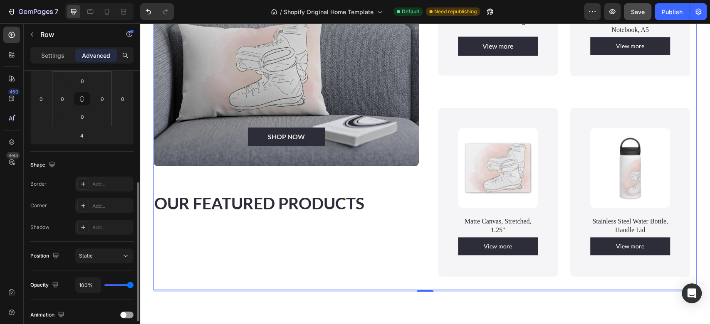
scroll to position [166, 0]
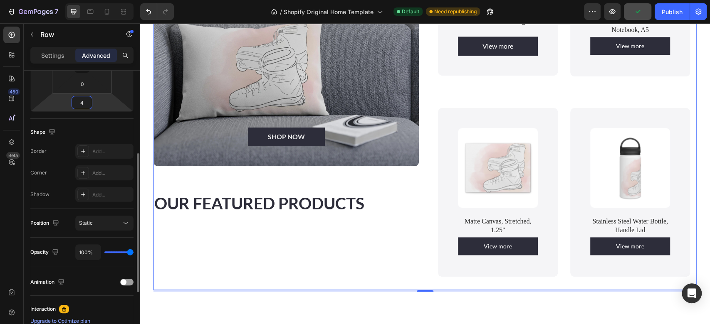
click at [89, 106] on input "4" at bounding box center [82, 103] width 17 height 12
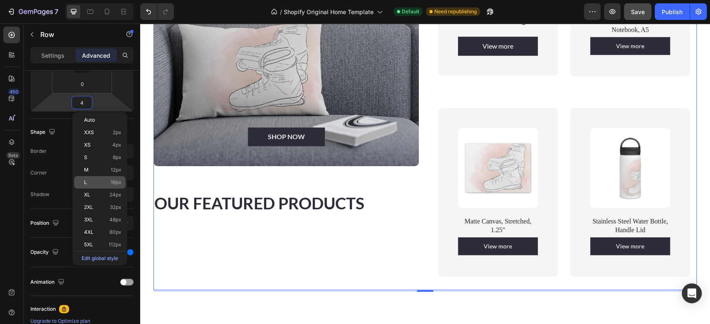
click at [93, 180] on p "L 16px" at bounding box center [102, 183] width 37 height 6
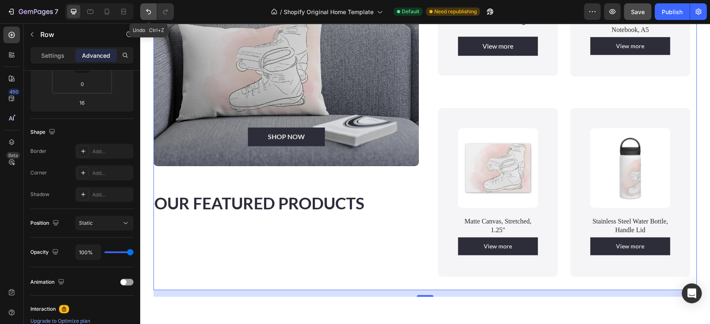
click at [148, 14] on icon "Undo/Redo" at bounding box center [148, 11] width 5 height 5
type input "4"
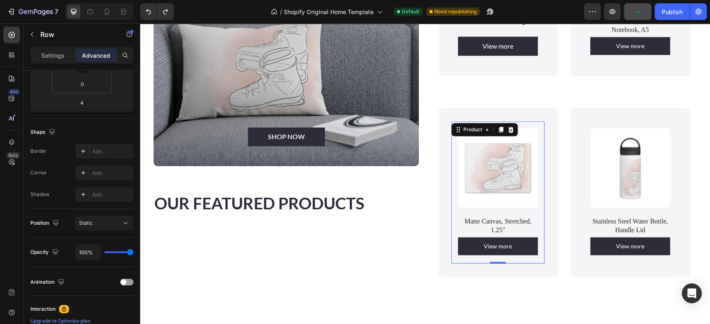
scroll to position [0, 0]
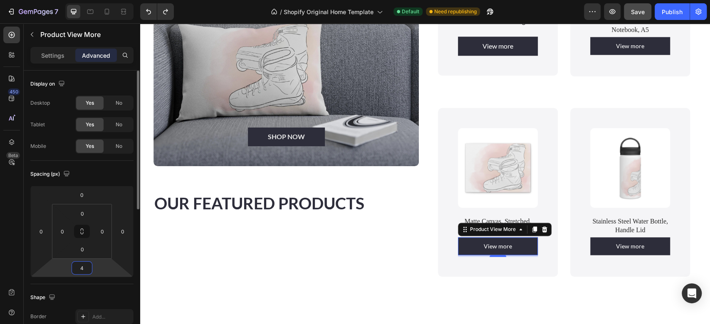
click at [85, 264] on input "4" at bounding box center [82, 268] width 17 height 12
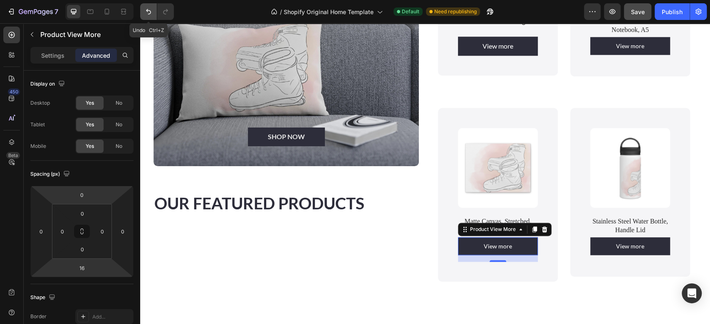
click at [146, 11] on icon "Undo/Redo" at bounding box center [148, 11] width 8 height 8
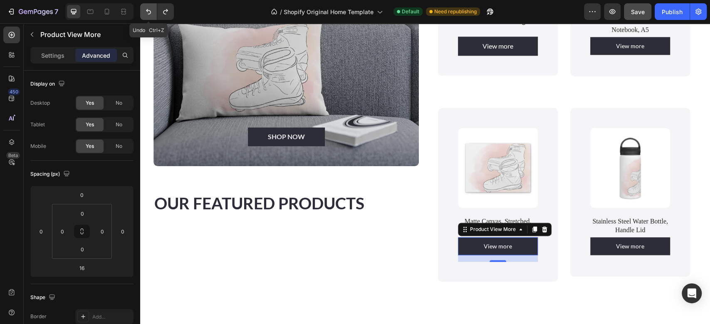
click at [146, 11] on icon "Undo/Redo" at bounding box center [148, 11] width 8 height 8
type input "4"
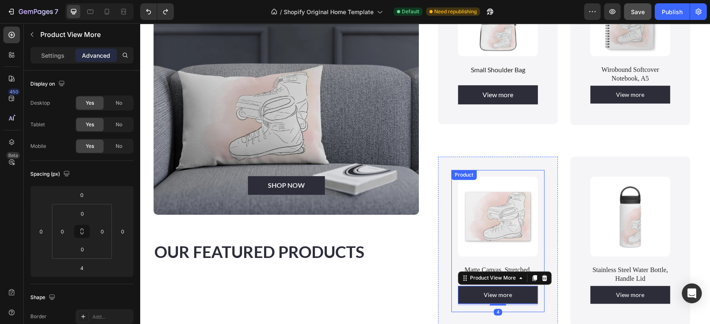
scroll to position [603, 0]
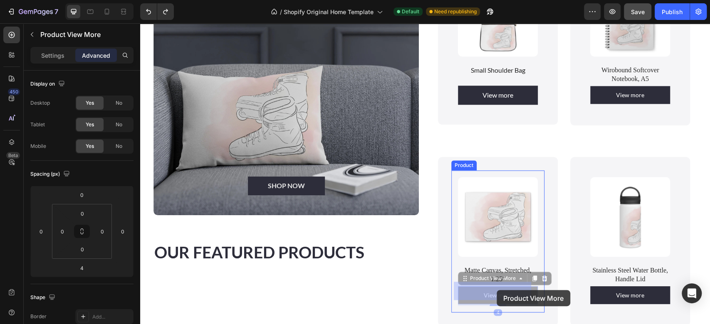
drag, startPoint x: 495, startPoint y: 282, endPoint x: 497, endPoint y: 290, distance: 8.8
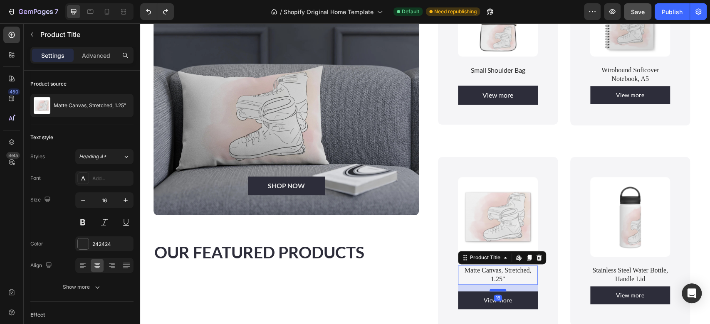
drag, startPoint x: 491, startPoint y: 281, endPoint x: 493, endPoint y: 286, distance: 5.3
click at [493, 289] on div at bounding box center [498, 290] width 17 height 2
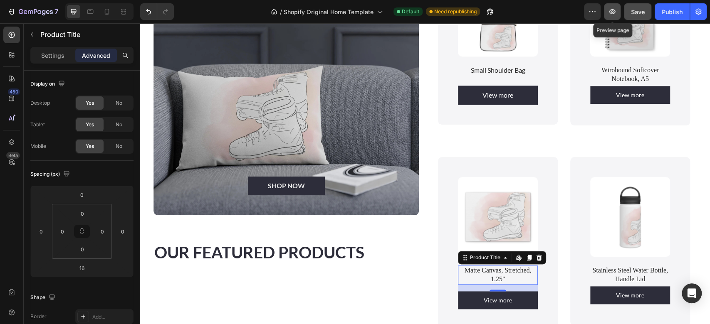
click at [612, 12] on icon "button" at bounding box center [612, 11] width 6 height 5
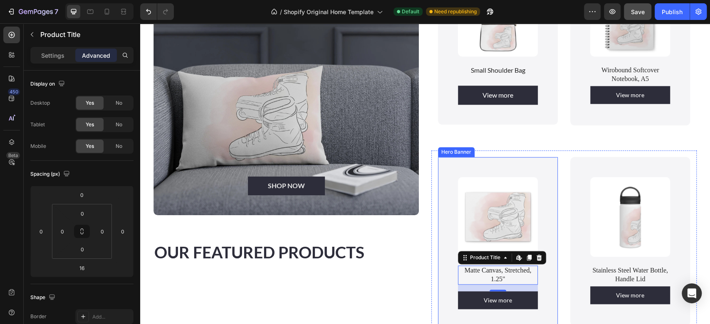
scroll to position [659, 0]
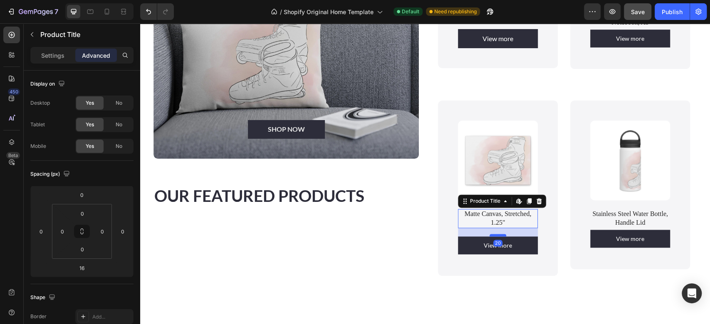
click at [493, 234] on div at bounding box center [498, 235] width 17 height 2
type input "20"
click at [611, 14] on icon "button" at bounding box center [612, 11] width 8 height 8
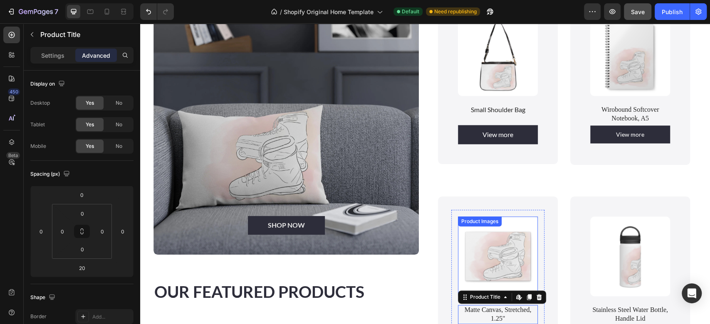
scroll to position [563, 0]
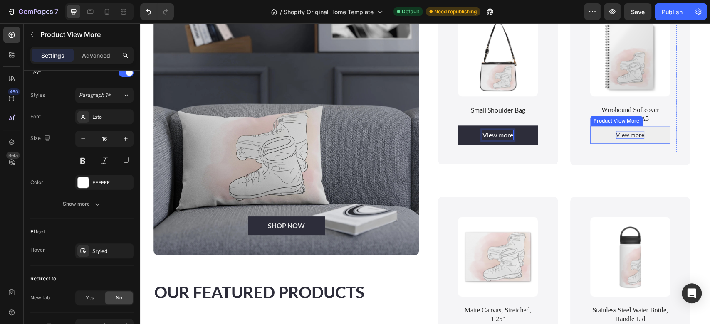
scroll to position [343, 0]
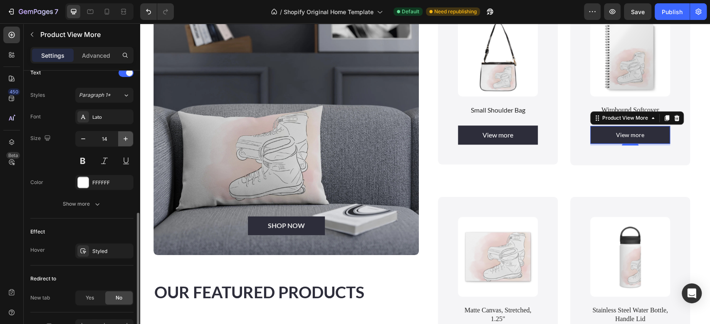
click at [124, 139] on icon "button" at bounding box center [125, 139] width 8 height 8
type input "16"
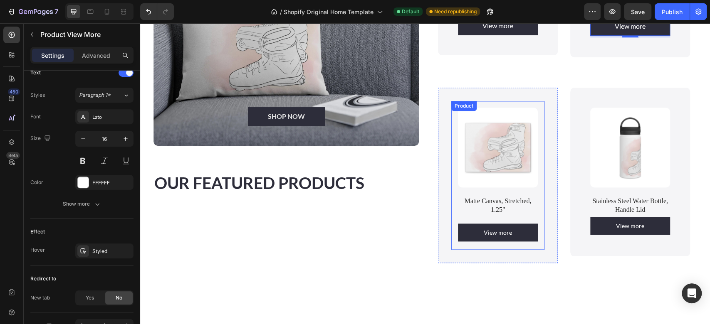
scroll to position [673, 0]
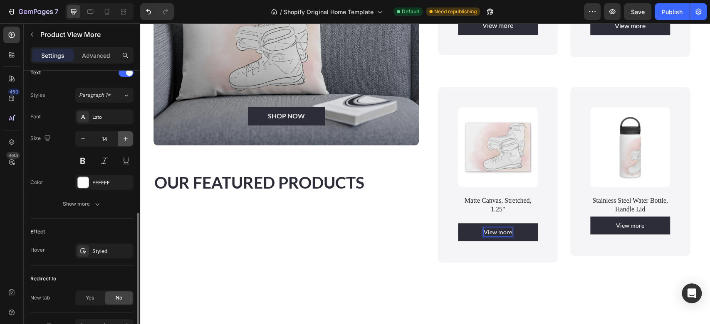
click at [123, 141] on icon "button" at bounding box center [125, 139] width 8 height 8
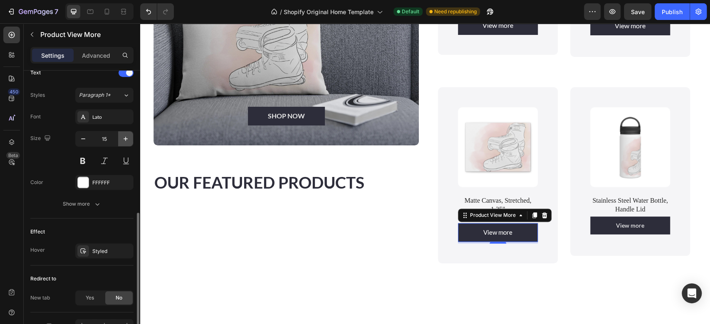
click at [123, 141] on icon "button" at bounding box center [125, 139] width 8 height 8
type input "16"
click at [125, 141] on icon "button" at bounding box center [125, 139] width 8 height 8
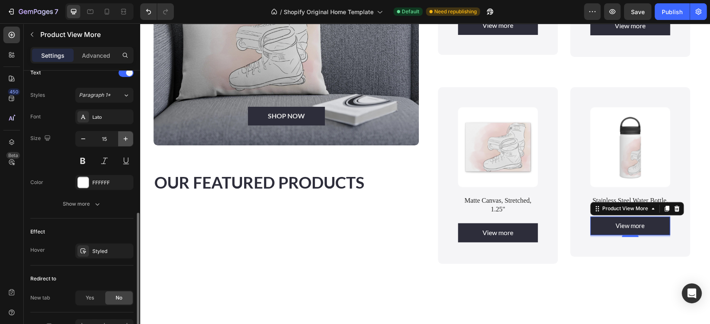
click at [125, 141] on icon "button" at bounding box center [125, 139] width 8 height 8
type input "16"
click at [613, 12] on icon "button" at bounding box center [612, 11] width 8 height 8
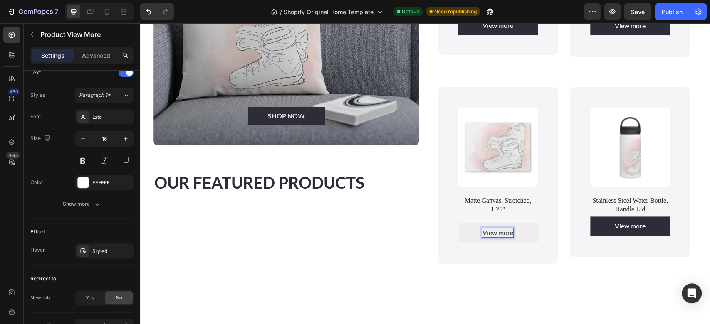
click at [498, 228] on p "View more" at bounding box center [498, 232] width 31 height 9
click at [627, 223] on p "View more" at bounding box center [630, 226] width 31 height 9
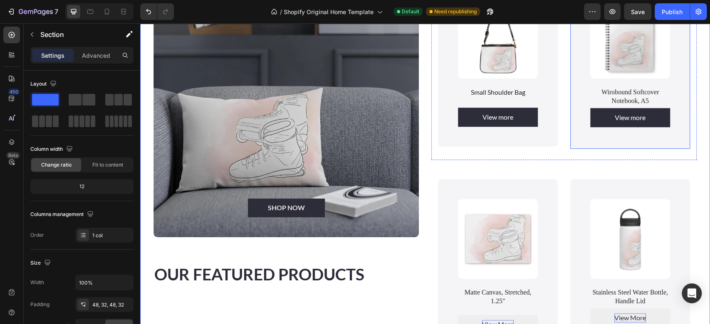
scroll to position [561, 0]
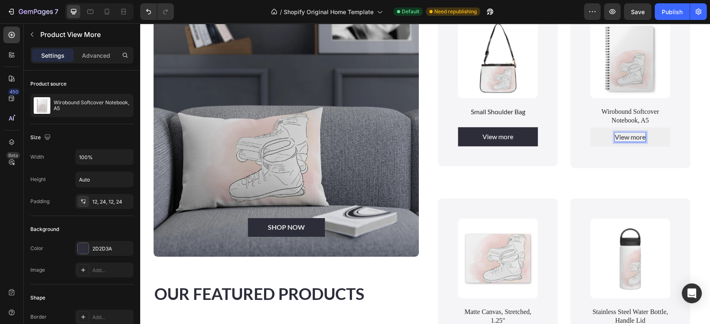
click at [628, 134] on p "View more" at bounding box center [630, 137] width 31 height 9
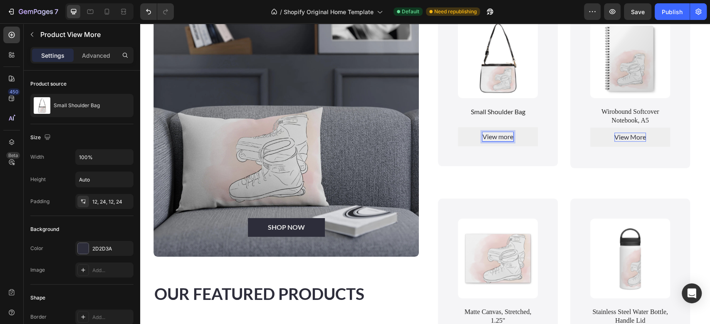
click at [498, 134] on p "View more" at bounding box center [498, 136] width 31 height 9
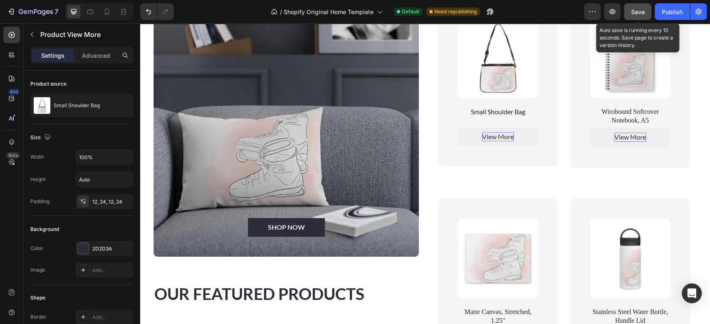
click at [639, 12] on span "Save" at bounding box center [638, 11] width 14 height 7
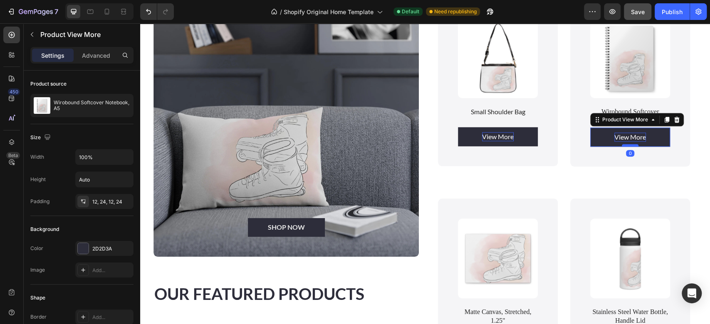
click at [627, 144] on div at bounding box center [630, 145] width 17 height 2
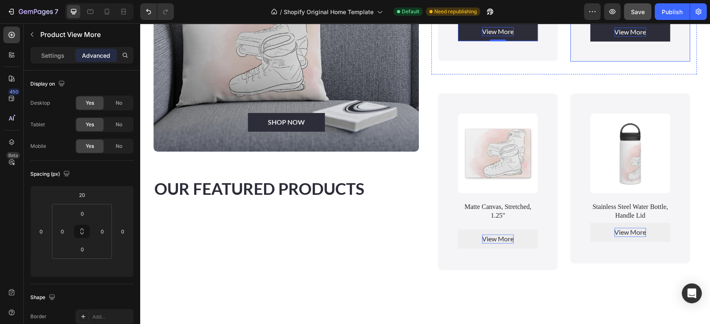
scroll to position [668, 0]
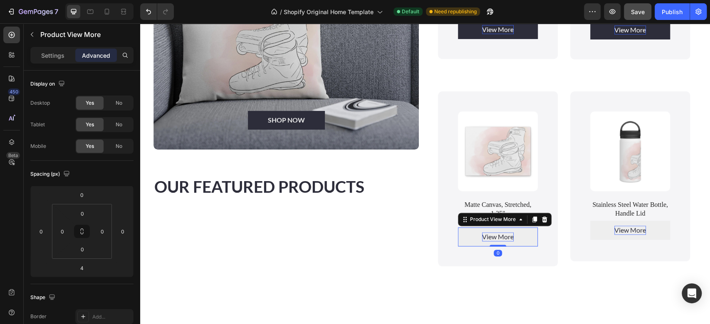
click at [494, 238] on div "View More Product View More 0" at bounding box center [498, 237] width 80 height 19
type input "0"
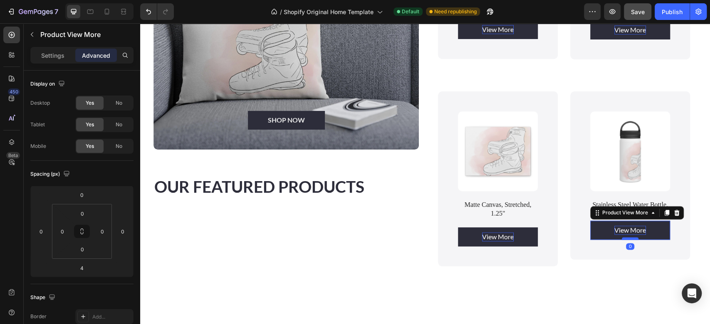
click at [622, 238] on div at bounding box center [630, 239] width 17 height 2
type input "0"
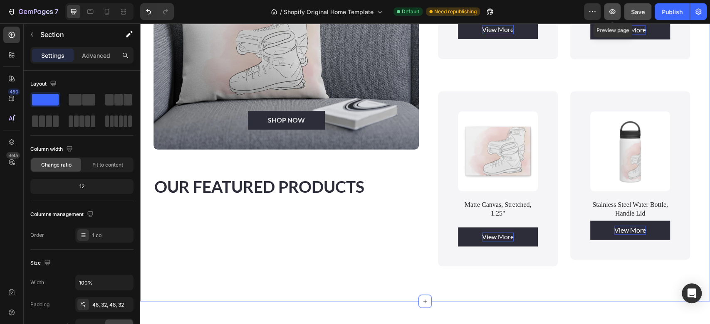
click at [614, 12] on icon "button" at bounding box center [612, 11] width 8 height 8
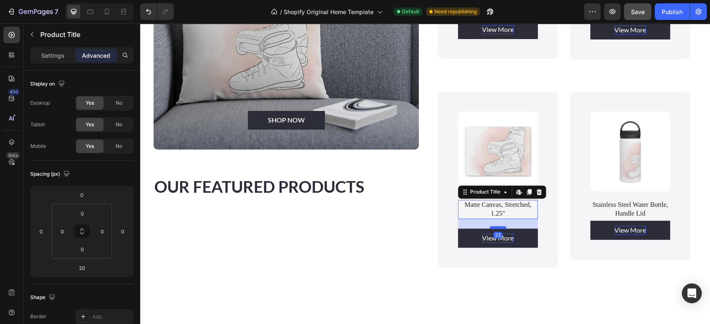
click at [490, 226] on div at bounding box center [498, 227] width 17 height 2
type input "22"
click at [610, 10] on icon "button" at bounding box center [612, 11] width 6 height 5
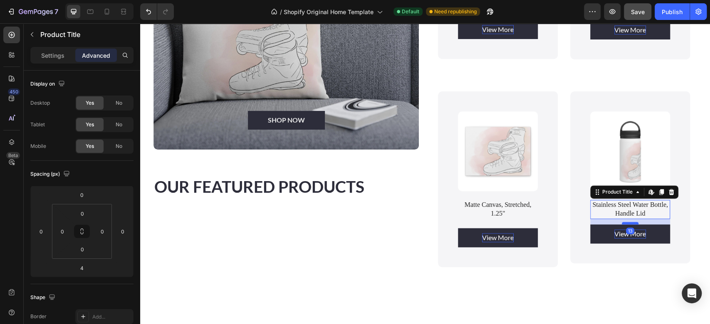
click at [624, 222] on div at bounding box center [630, 223] width 17 height 2
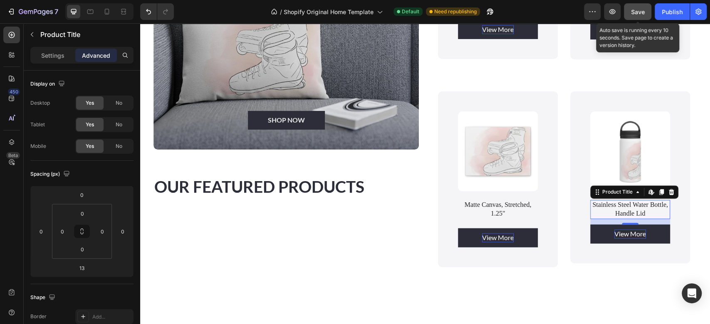
click at [629, 13] on button "Save" at bounding box center [637, 11] width 27 height 17
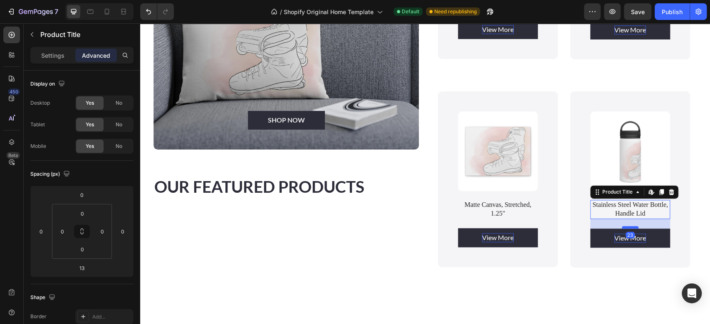
drag, startPoint x: 624, startPoint y: 218, endPoint x: 623, endPoint y: 223, distance: 4.5
click at [623, 226] on div at bounding box center [630, 227] width 17 height 2
type input "23"
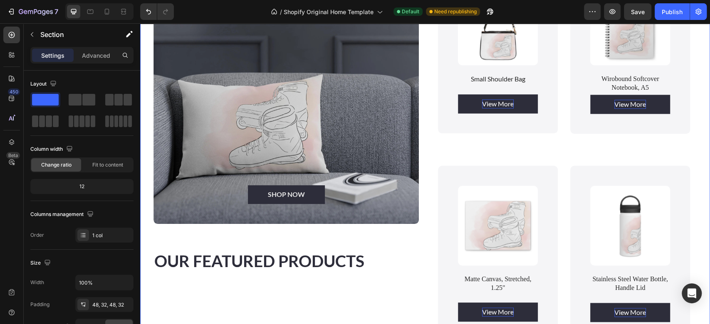
scroll to position [594, 0]
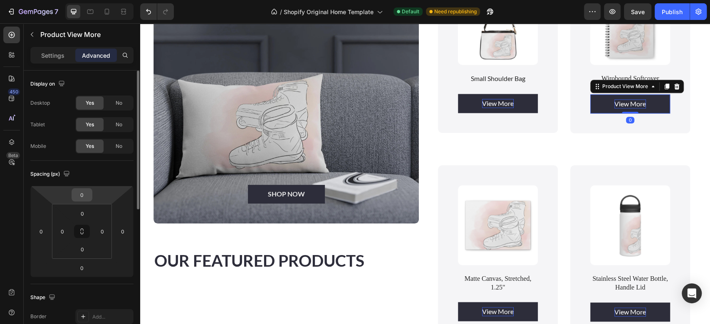
click at [87, 195] on input "0" at bounding box center [82, 195] width 17 height 12
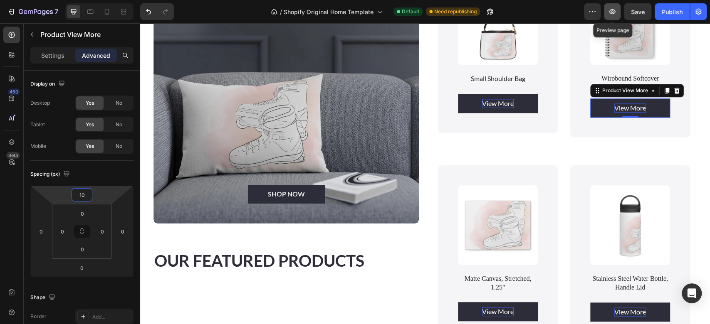
type input "10"
click at [612, 10] on icon "button" at bounding box center [612, 11] width 6 height 5
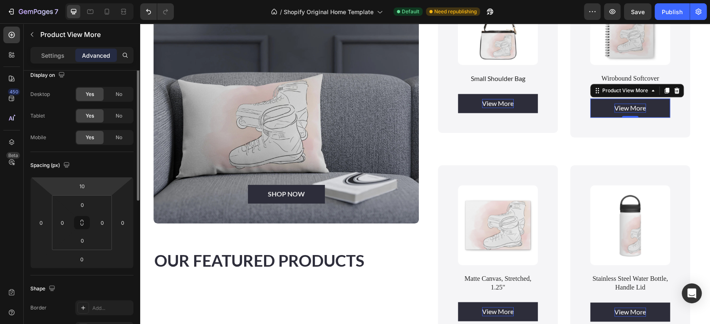
scroll to position [0, 0]
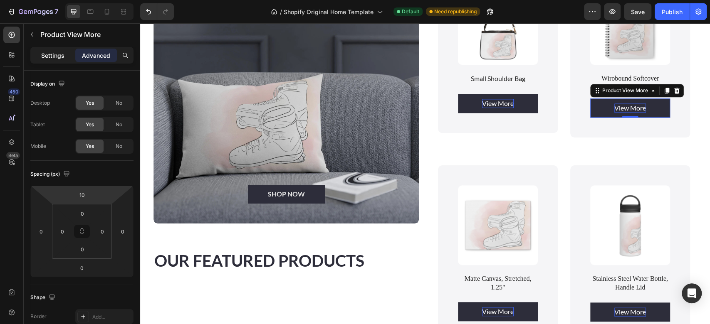
click at [43, 57] on p "Settings" at bounding box center [52, 55] width 23 height 9
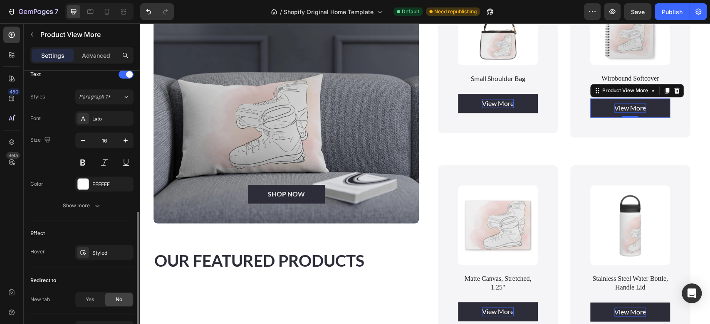
scroll to position [392, 0]
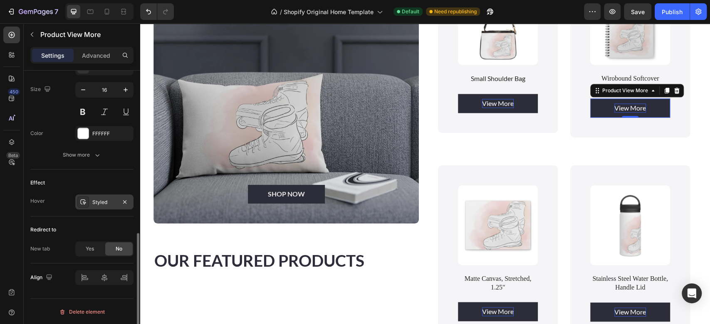
click at [105, 204] on div "Styled" at bounding box center [104, 202] width 24 height 7
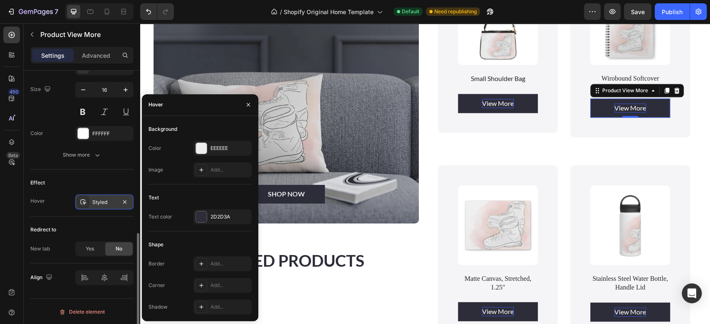
click at [105, 204] on div "Styled" at bounding box center [104, 202] width 24 height 7
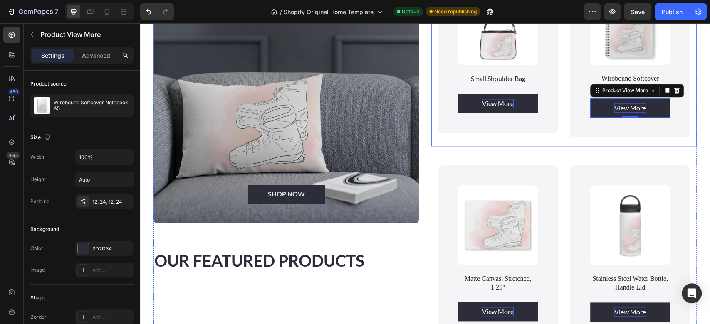
scroll to position [568, 0]
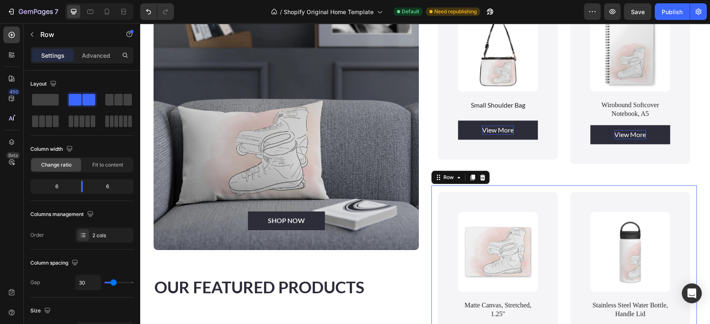
click at [560, 186] on div "Product Images Matte Canvas, Stretched, 1.25" Product Title View More Product V…" at bounding box center [563, 281] width 265 height 190
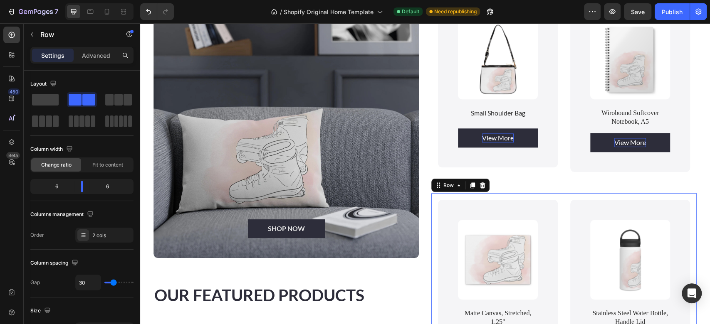
scroll to position [559, 0]
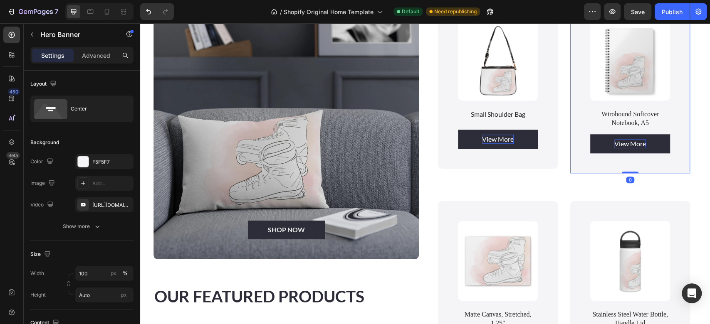
drag, startPoint x: 624, startPoint y: 169, endPoint x: 619, endPoint y: 169, distance: 5.4
click at [619, 169] on div "Product Images Wirobound Softcover Notebook, A5 Product Title View More Product…" at bounding box center [630, 87] width 120 height 173
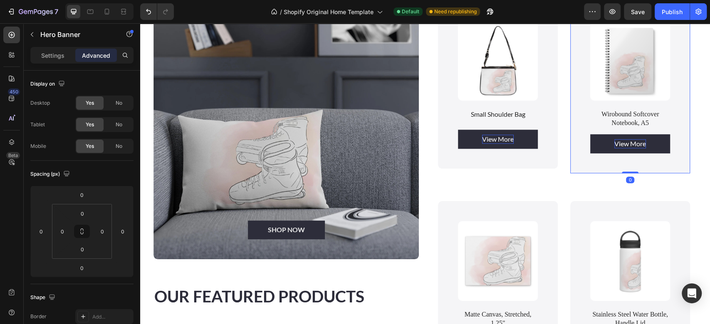
click at [619, 169] on div "Product Images Wirobound Softcover Notebook, A5 Product Title View More Product…" at bounding box center [630, 87] width 120 height 173
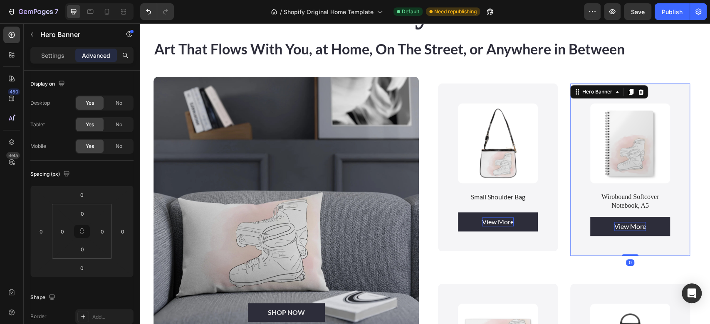
scroll to position [514, 0]
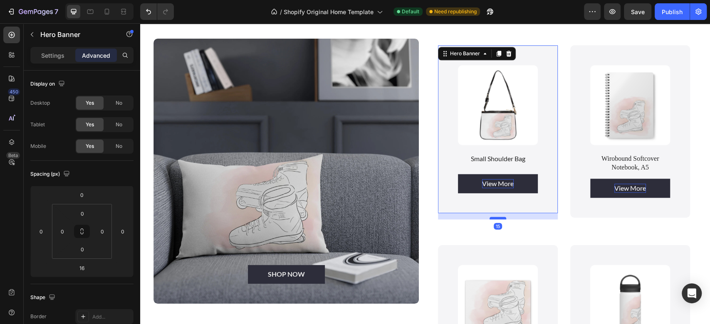
click at [495, 217] on div at bounding box center [498, 218] width 17 height 2
type input "15"
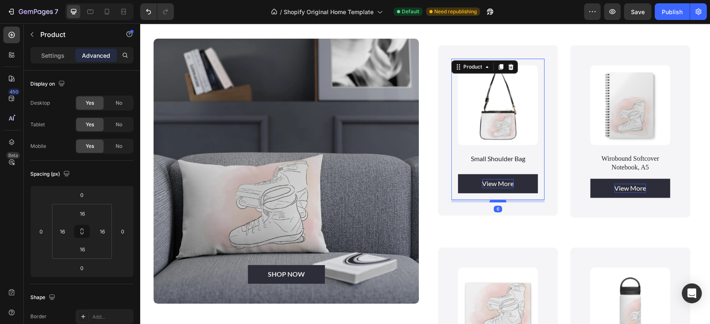
click at [495, 200] on div at bounding box center [498, 201] width 17 height 2
type input "6"
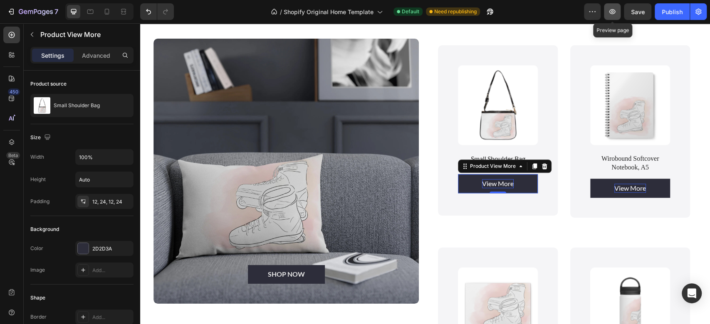
click at [609, 13] on icon "button" at bounding box center [612, 11] width 8 height 8
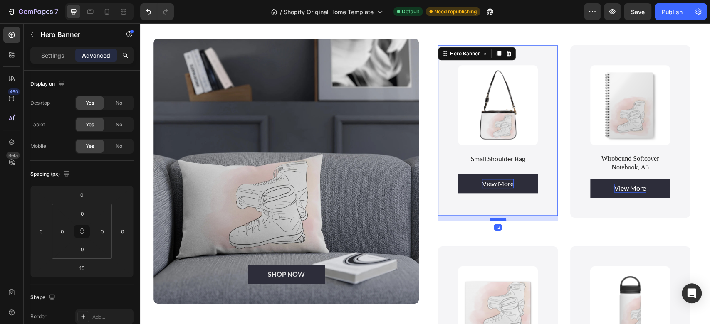
click at [497, 218] on div at bounding box center [498, 219] width 17 height 2
type input "12"
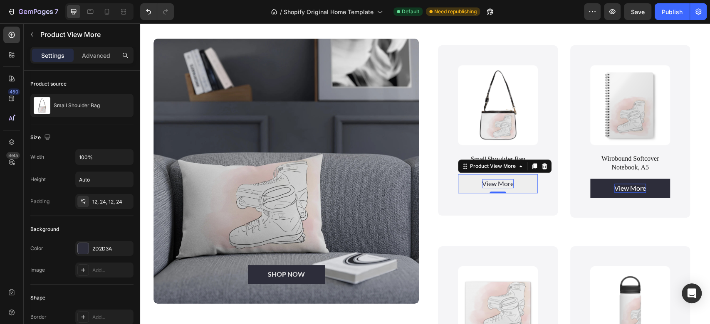
scroll to position [493, 0]
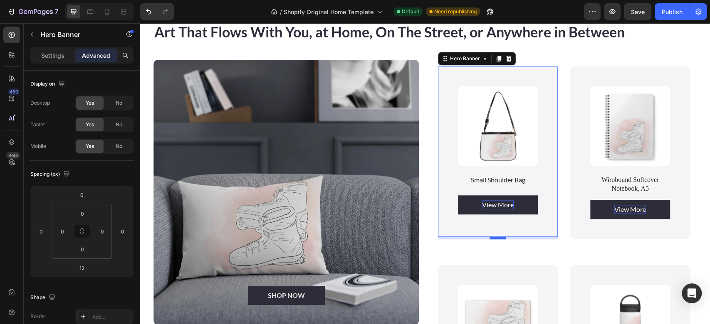
click at [497, 237] on div at bounding box center [498, 238] width 17 height 2
click at [614, 11] on icon "button" at bounding box center [612, 11] width 8 height 8
drag, startPoint x: 495, startPoint y: 236, endPoint x: 496, endPoint y: 231, distance: 4.7
click at [496, 231] on div "Product Images Small Shoulder Bag Product Title View More Product View More Pro…" at bounding box center [498, 152] width 120 height 171
type input "0"
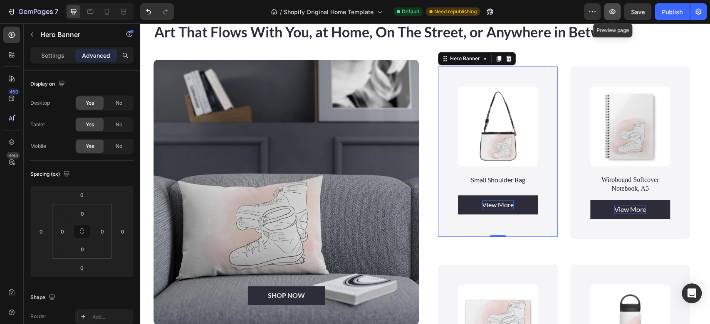
click at [614, 16] on button "button" at bounding box center [612, 11] width 17 height 17
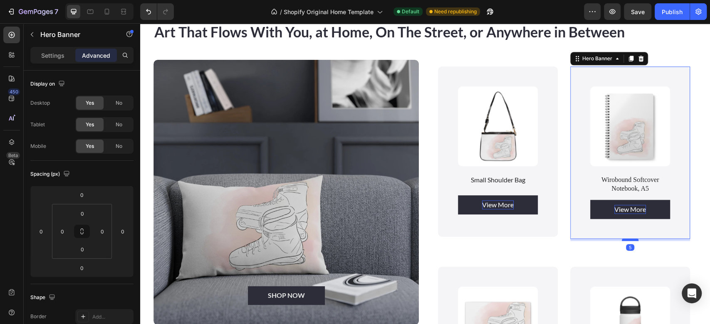
click at [626, 239] on div at bounding box center [630, 240] width 17 height 2
type input "5"
click at [610, 12] on icon "button" at bounding box center [612, 11] width 6 height 5
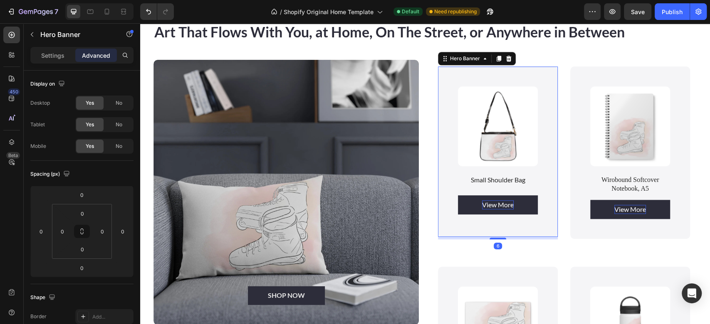
click at [493, 237] on div "Product Images Small Shoulder Bag Product Title View More Product View More Pro…" at bounding box center [498, 154] width 120 height 175
type input "6"
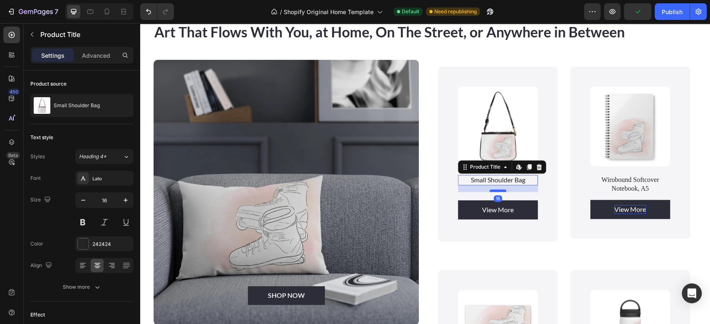
drag, startPoint x: 495, startPoint y: 184, endPoint x: 495, endPoint y: 189, distance: 5.0
click at [495, 190] on div at bounding box center [498, 191] width 17 height 2
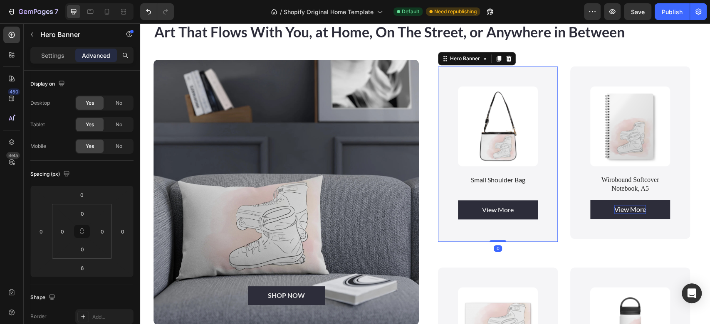
drag, startPoint x: 496, startPoint y: 241, endPoint x: 497, endPoint y: 229, distance: 12.5
click at [497, 229] on div "Product Images Small Shoulder Bag Product Title View More Product View More Pro…" at bounding box center [498, 155] width 120 height 176
type input "0"
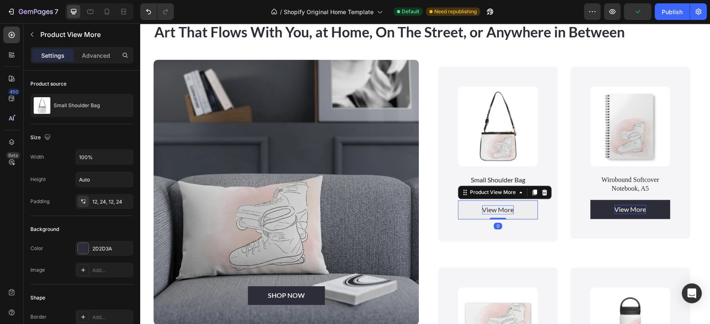
click at [494, 212] on div "View More Product View More 0" at bounding box center [498, 210] width 80 height 19
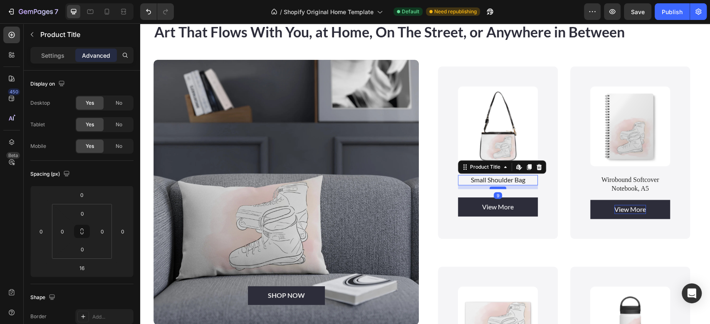
click at [498, 187] on div at bounding box center [498, 188] width 17 height 2
type input "9"
click at [609, 10] on icon "button" at bounding box center [612, 11] width 8 height 8
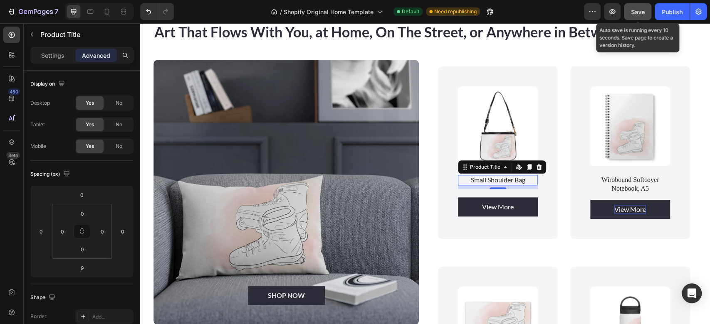
click at [639, 16] on button "Save" at bounding box center [637, 11] width 27 height 17
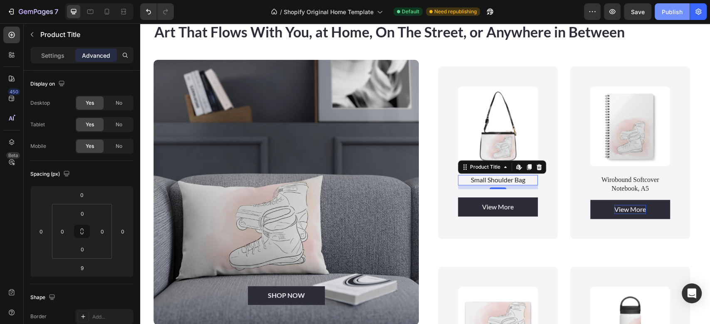
click at [676, 12] on div "Publish" at bounding box center [672, 11] width 21 height 9
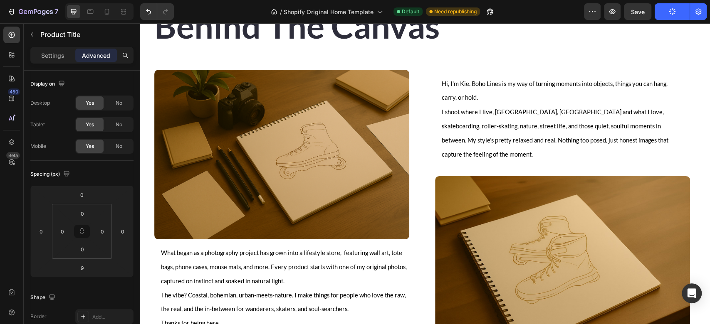
scroll to position [1015, 0]
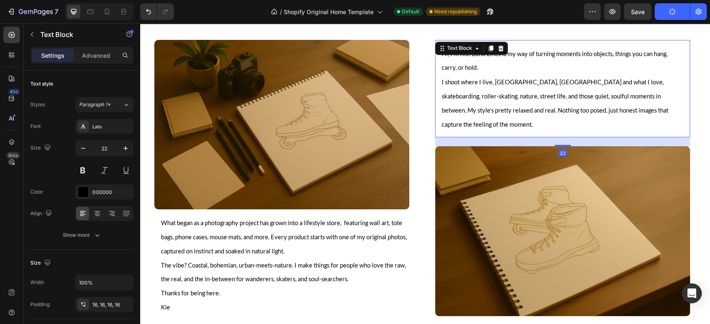
click at [550, 101] on p "I shoot where I live, Santander, Spain and what I love, skateboarding, roller-s…" at bounding box center [563, 102] width 242 height 56
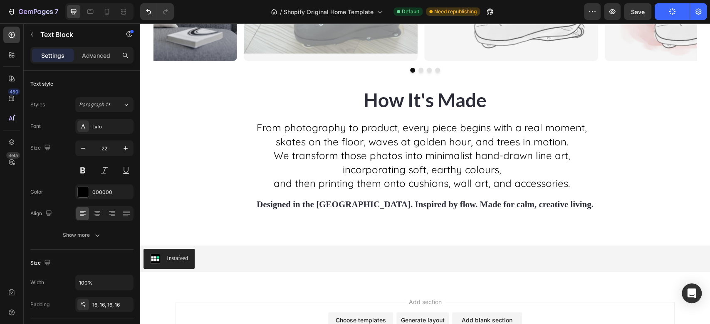
scroll to position [1618, 0]
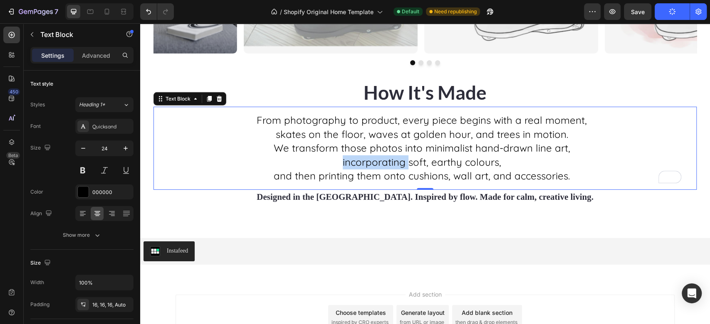
click at [380, 161] on p "incorporating soft, earthy colours," at bounding box center [422, 163] width 537 height 14
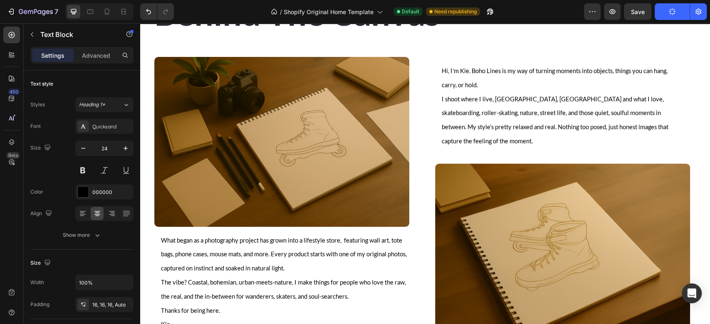
scroll to position [932, 0]
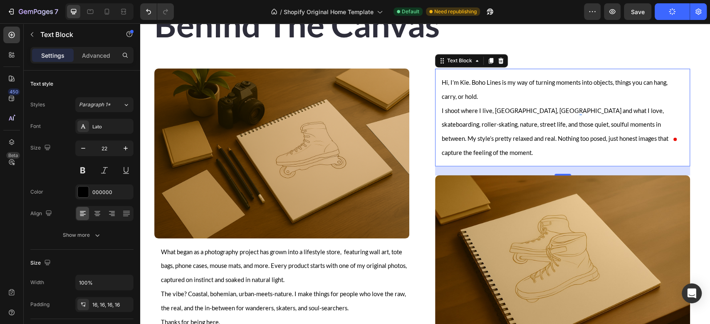
click at [496, 83] on span "Hi, I’m Kie. Boho Lines is my way of turning moments into objects, things you c…" at bounding box center [555, 89] width 226 height 21
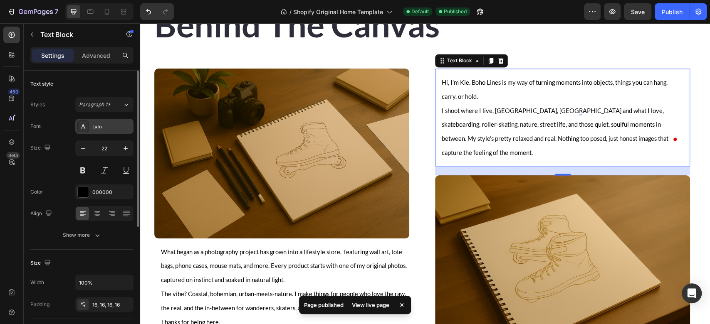
click at [106, 130] on div "Lato" at bounding box center [104, 126] width 58 height 15
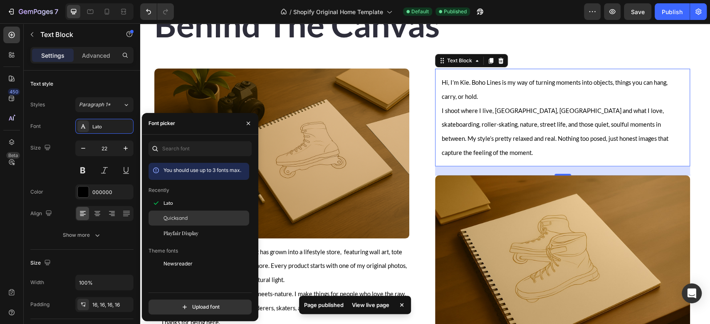
click at [168, 219] on span "Quicksand" at bounding box center [175, 218] width 24 height 7
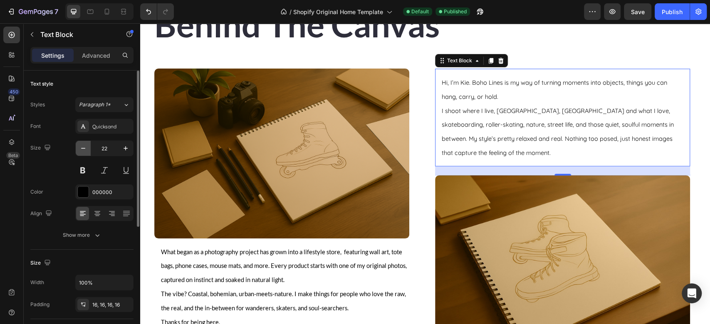
click at [79, 147] on icon "button" at bounding box center [83, 148] width 8 height 8
type input "21"
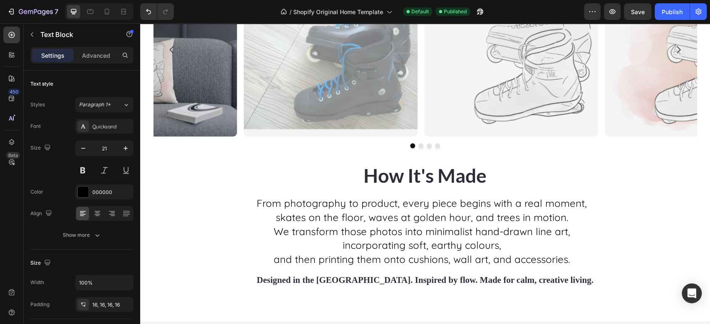
scroll to position [1483, 0]
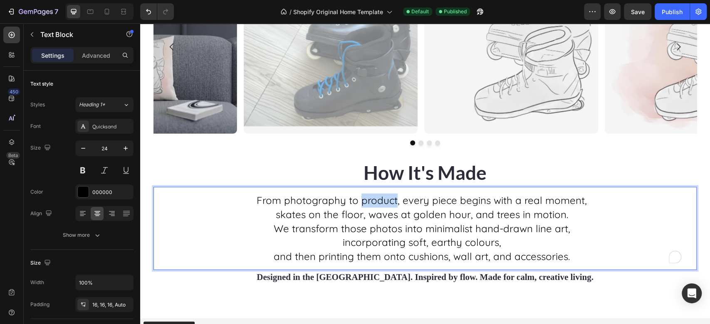
click at [355, 198] on p "From photography to product, every piece begins with a real moment," at bounding box center [422, 201] width 537 height 14
click at [349, 209] on p "skates on the floor, waves at golden hour, and trees in motion." at bounding box center [422, 215] width 537 height 14
click at [354, 215] on p "skates on the floor, waves at golden hour, and trees in motion." at bounding box center [422, 215] width 537 height 14
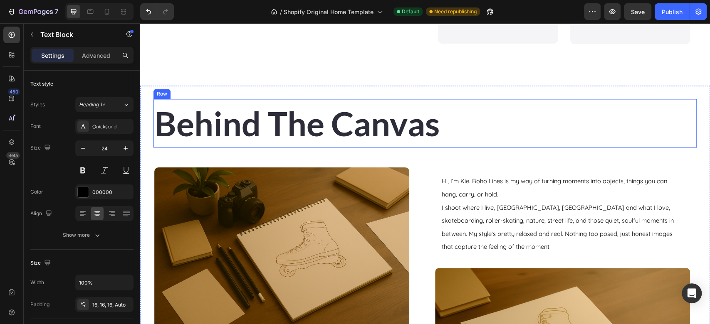
scroll to position [897, 0]
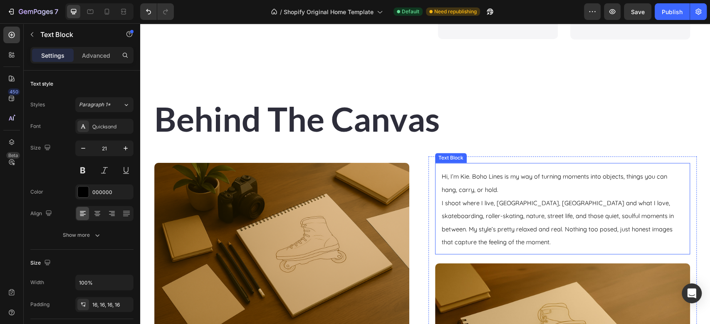
click at [485, 208] on span "I shoot where I live, Santander, Spain and what I love, skateboarding, roller-s…" at bounding box center [558, 222] width 232 height 47
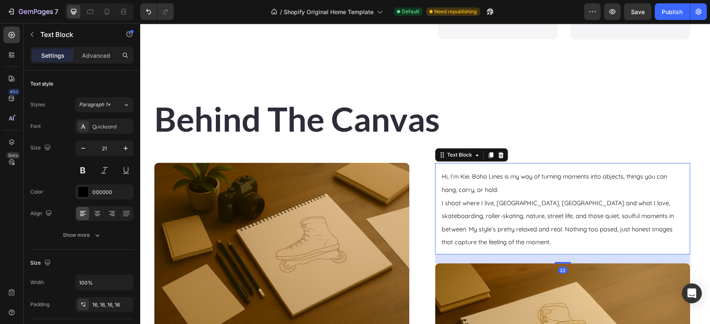
click at [485, 208] on span "I shoot where I live, Santander, Spain and what I love, skateboarding, roller-s…" at bounding box center [558, 222] width 232 height 47
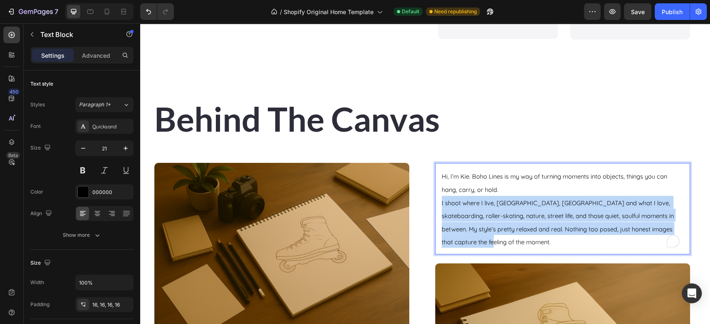
click at [485, 208] on span "I shoot where I live, Santander, Spain and what I love, skateboarding, roller-s…" at bounding box center [558, 222] width 232 height 47
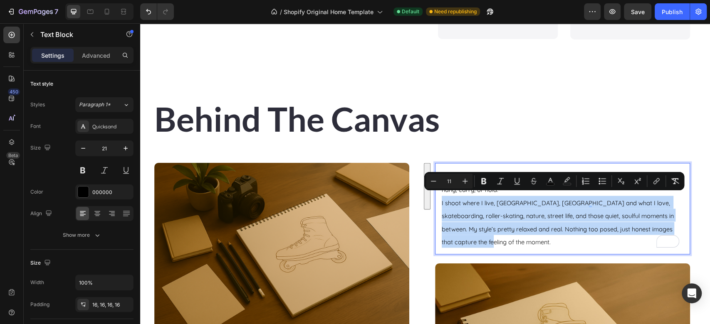
click at [475, 218] on p "I shoot where I live, Santander, Spain and what I love, skateboarding, roller-s…" at bounding box center [563, 222] width 242 height 52
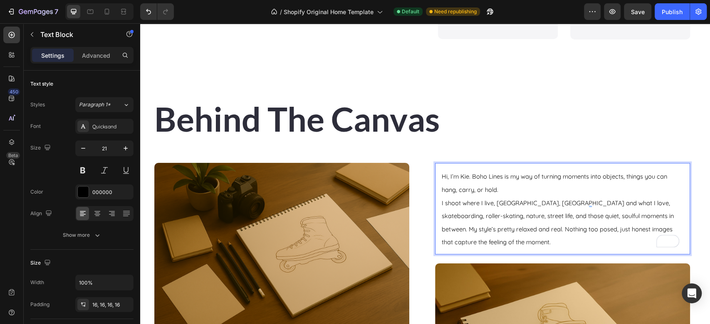
click at [475, 236] on p "I shoot where I live, Santander, Spain and what I love, skateboarding, roller-s…" at bounding box center [563, 222] width 242 height 52
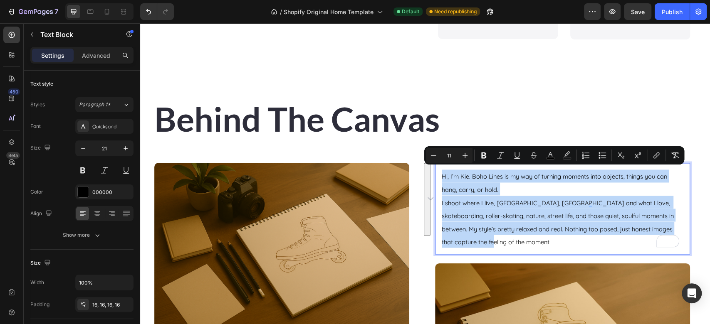
drag, startPoint x: 475, startPoint y: 235, endPoint x: 438, endPoint y: 171, distance: 74.9
click at [438, 171] on div "Hi, I’m Kie. Boho Lines is my way of turning moments into objects, things you c…" at bounding box center [562, 209] width 255 height 92
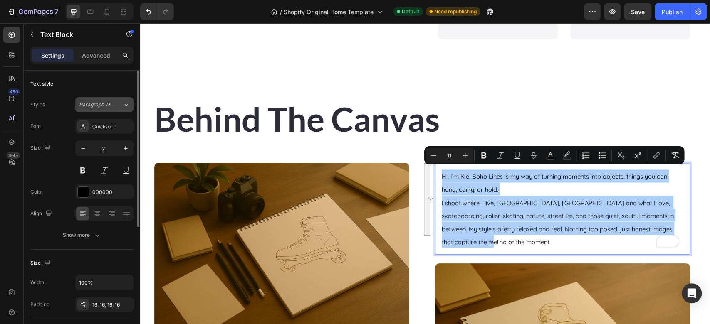
click at [118, 104] on div "Paragraph 1*" at bounding box center [101, 104] width 44 height 7
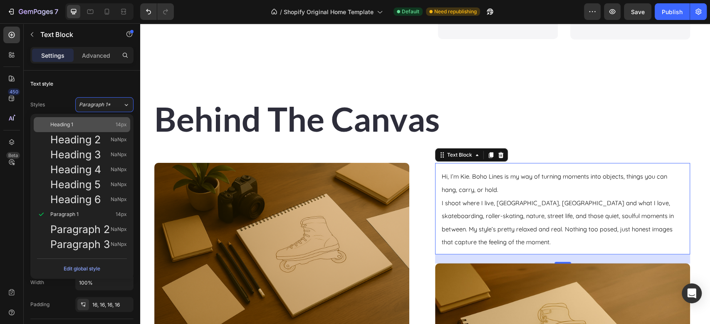
click at [100, 118] on div "Heading 1 14px" at bounding box center [82, 124] width 97 height 15
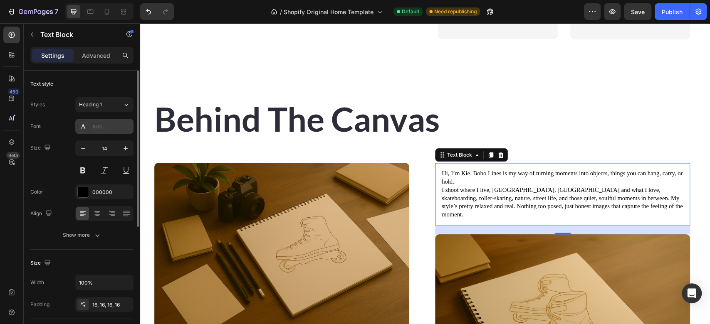
click at [113, 129] on div "Add..." at bounding box center [111, 126] width 39 height 7
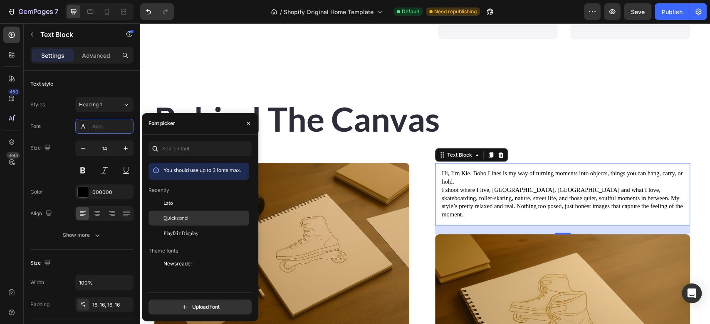
click at [180, 215] on span "Quicksand" at bounding box center [175, 218] width 24 height 7
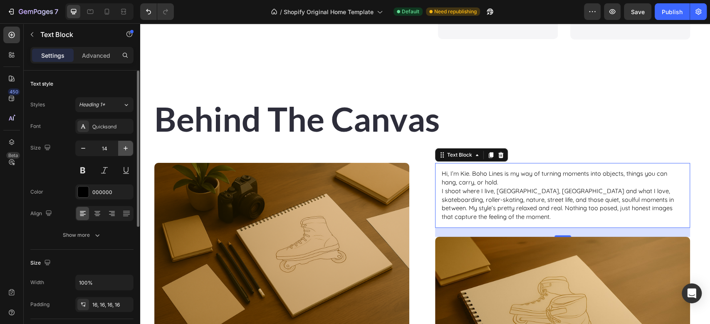
click at [123, 147] on icon "button" at bounding box center [125, 148] width 8 height 8
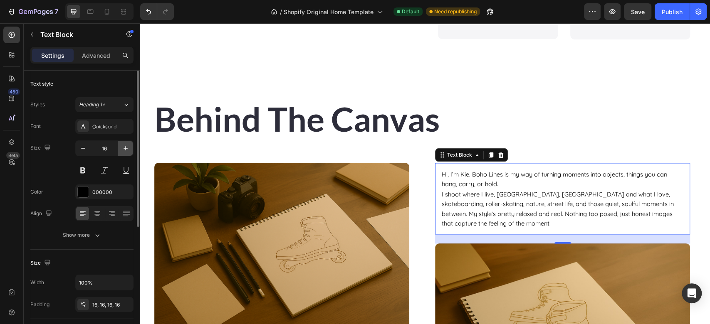
click at [123, 147] on icon "button" at bounding box center [125, 148] width 8 height 8
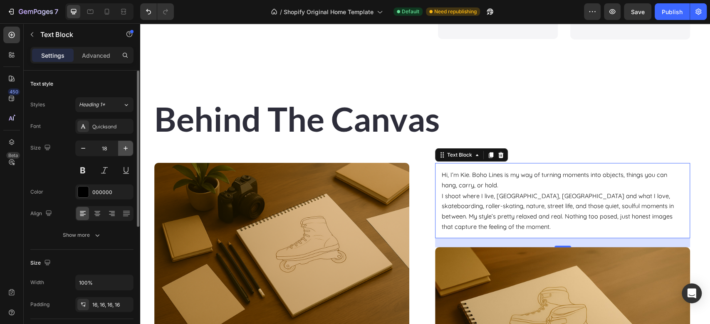
click at [123, 147] on icon "button" at bounding box center [125, 148] width 8 height 8
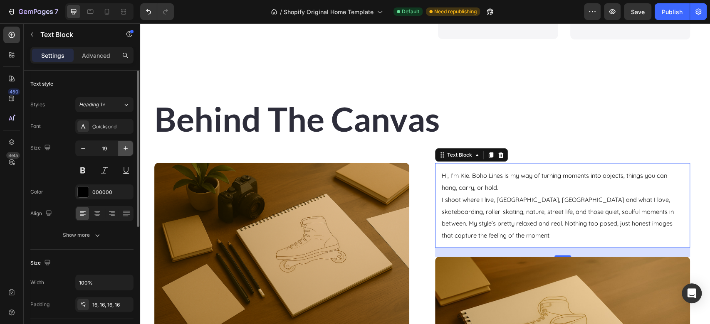
click at [123, 147] on icon "button" at bounding box center [125, 148] width 8 height 8
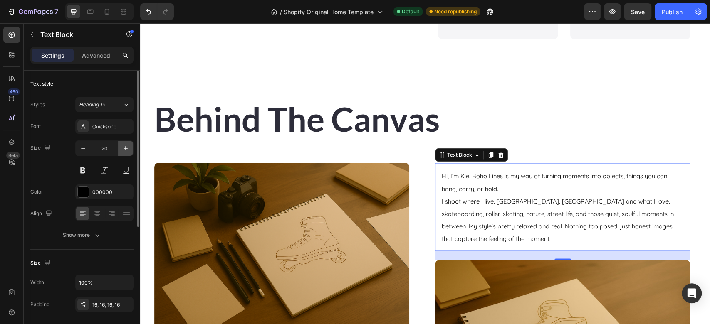
click at [123, 147] on icon "button" at bounding box center [125, 148] width 8 height 8
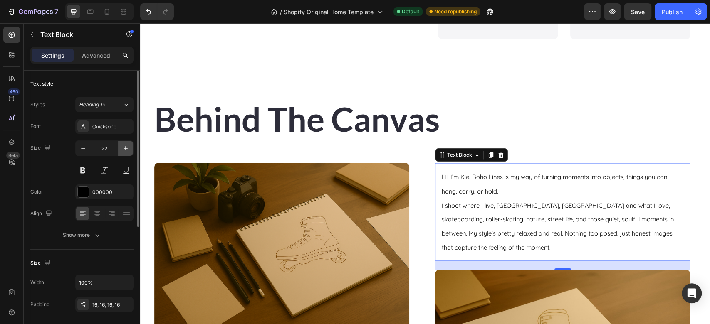
click at [123, 147] on icon "button" at bounding box center [125, 148] width 8 height 8
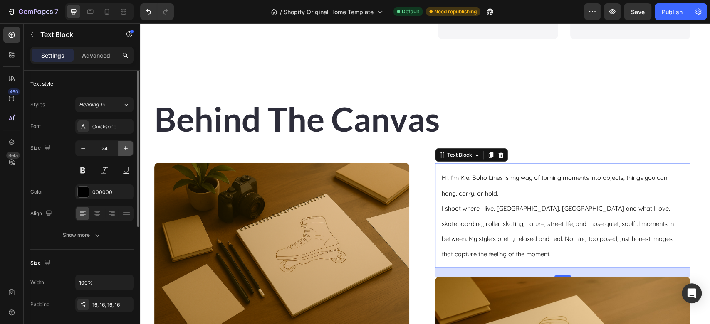
click at [123, 147] on icon "button" at bounding box center [125, 148] width 8 height 8
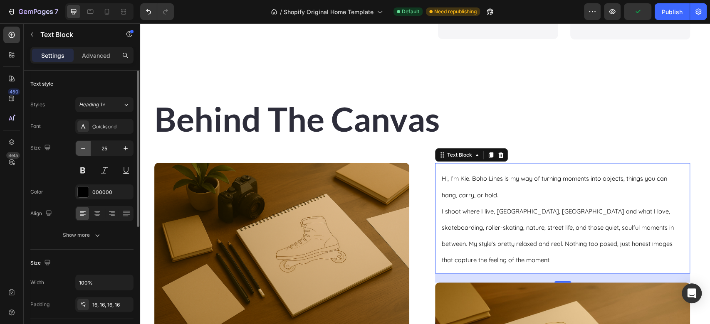
click at [82, 148] on icon "button" at bounding box center [83, 148] width 4 height 1
type input "24"
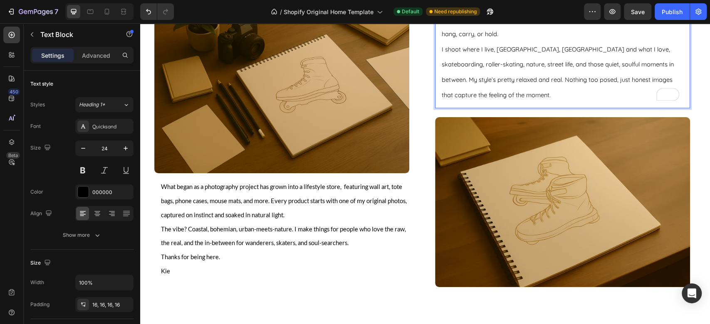
scroll to position [1141, 0]
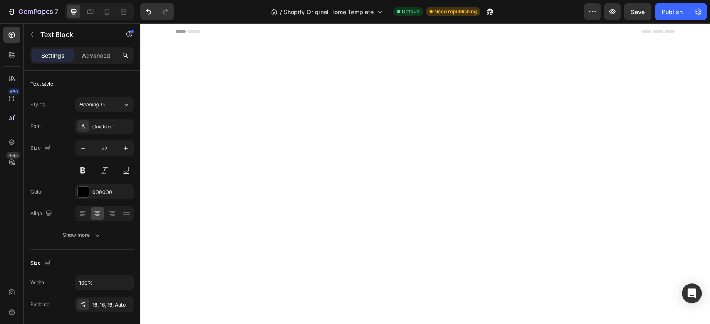
scroll to position [1641, 0]
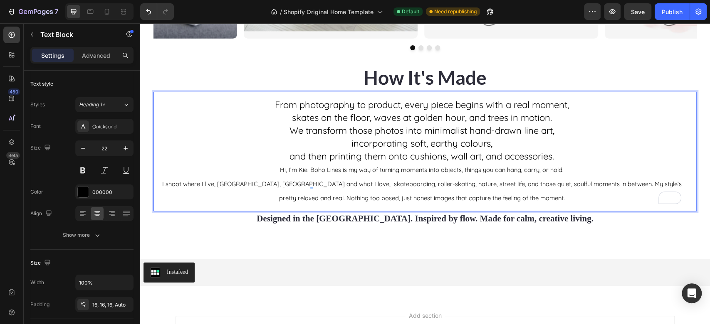
click at [549, 204] on div "From photography to product, every piece begins with a real moment, skates on t…" at bounding box center [425, 151] width 543 height 119
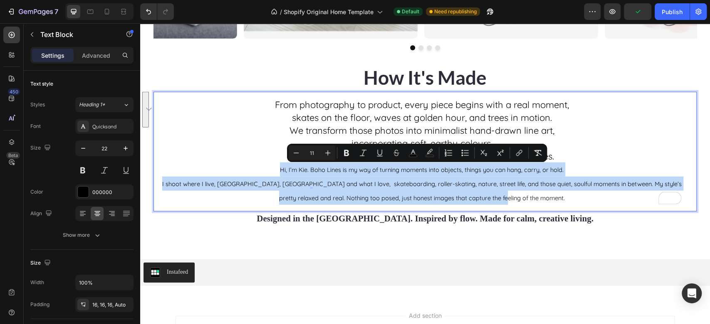
drag, startPoint x: 550, startPoint y: 204, endPoint x: 158, endPoint y: 174, distance: 393.0
click at [158, 174] on div "From photography to product, every piece begins with a real moment, skates on t…" at bounding box center [425, 151] width 543 height 119
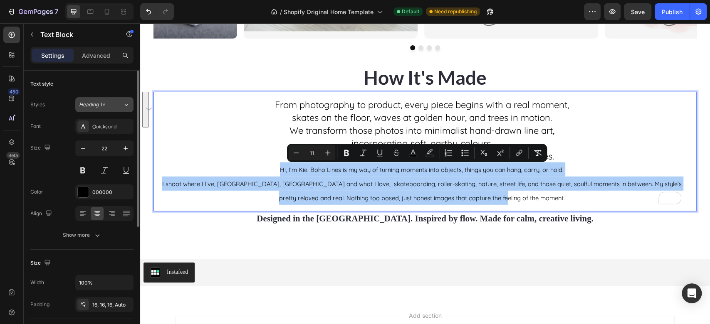
click at [121, 105] on div "Heading 1*" at bounding box center [101, 104] width 44 height 7
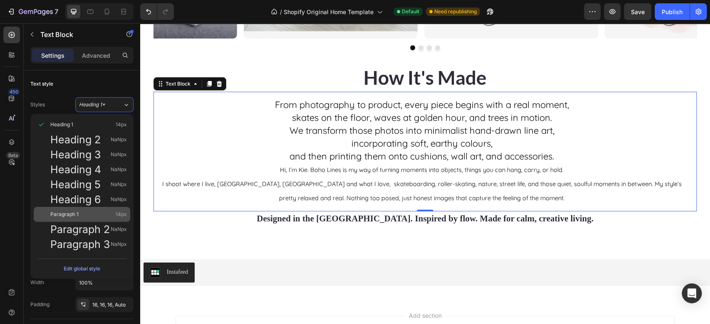
click at [94, 210] on div "Paragraph 1 14px" at bounding box center [88, 214] width 77 height 8
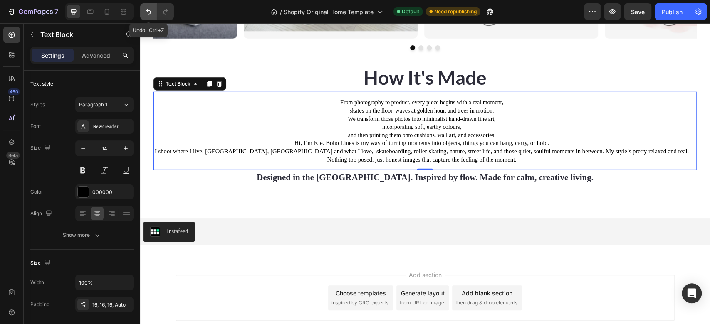
click at [149, 13] on icon "Undo/Redo" at bounding box center [148, 11] width 8 height 8
type input "22"
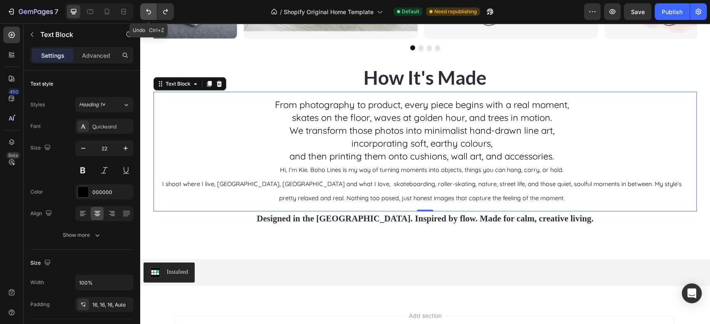
click at [149, 13] on icon "Undo/Redo" at bounding box center [148, 11] width 8 height 8
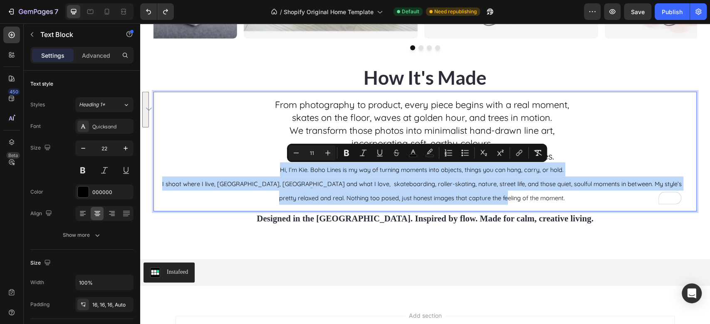
drag, startPoint x: 533, startPoint y: 199, endPoint x: 174, endPoint y: 176, distance: 359.8
click at [174, 176] on div "From photography to product, every piece begins with a real moment, skates on t…" at bounding box center [425, 151] width 543 height 119
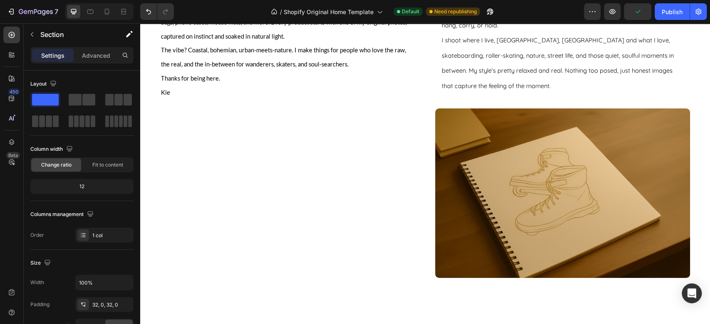
scroll to position [924, 0]
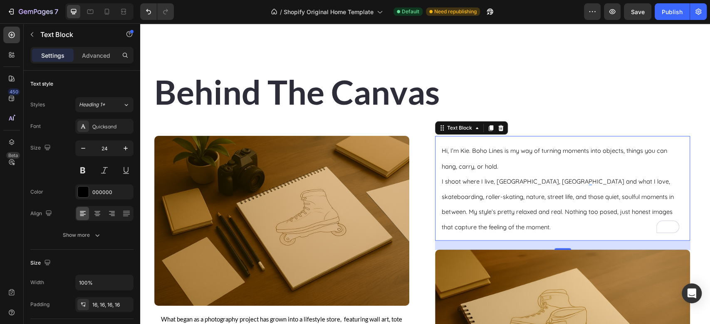
click at [496, 177] on span "I shoot where I live, [GEOGRAPHIC_DATA], [GEOGRAPHIC_DATA] and what I love, ska…" at bounding box center [558, 204] width 232 height 54
click at [480, 221] on p "I shoot where I live, [GEOGRAPHIC_DATA], [GEOGRAPHIC_DATA] and what I love, ska…" at bounding box center [563, 203] width 242 height 61
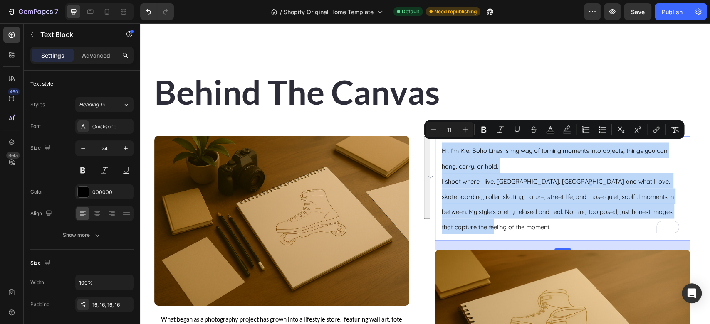
drag, startPoint x: 480, startPoint y: 221, endPoint x: 437, endPoint y: 145, distance: 87.9
click at [437, 145] on div "Hi, I’m Kie. Boho Lines is my way of turning moments into objects, things you c…" at bounding box center [562, 188] width 255 height 105
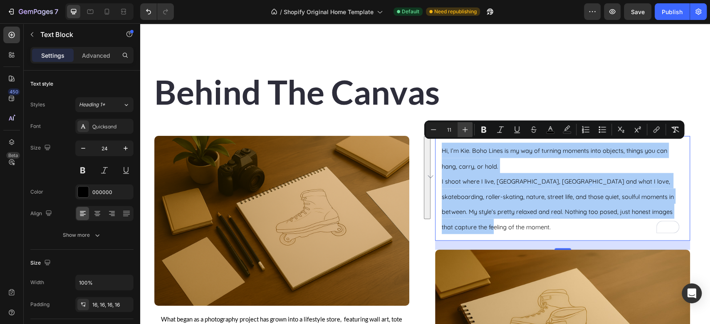
click at [467, 129] on icon "Editor contextual toolbar" at bounding box center [465, 130] width 8 height 8
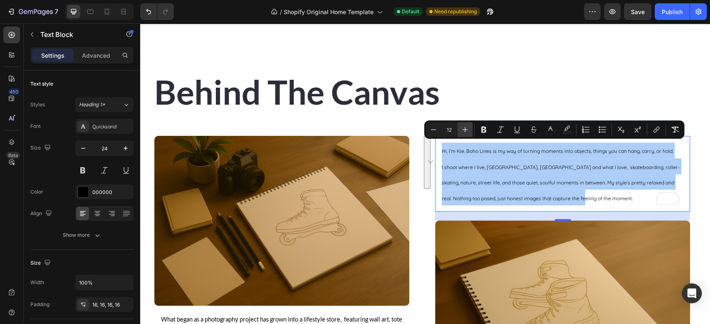
click at [467, 129] on icon "Editor contextual toolbar" at bounding box center [465, 130] width 8 height 8
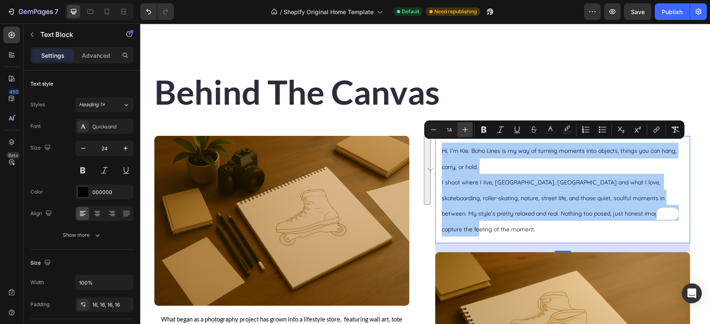
click at [467, 129] on icon "Editor contextual toolbar" at bounding box center [465, 130] width 8 height 8
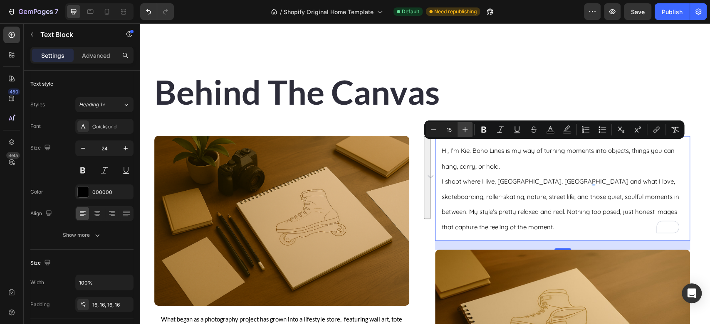
click at [467, 129] on icon "Editor contextual toolbar" at bounding box center [465, 130] width 8 height 8
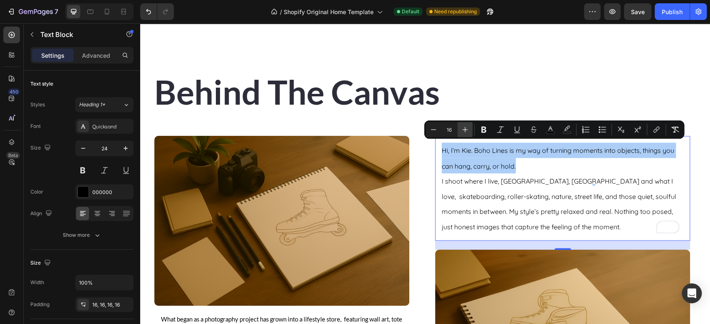
click at [467, 129] on icon "Editor contextual toolbar" at bounding box center [465, 130] width 8 height 8
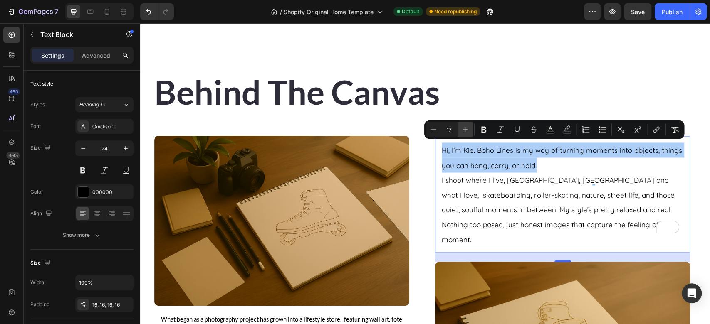
click at [467, 129] on icon "Editor contextual toolbar" at bounding box center [465, 130] width 8 height 8
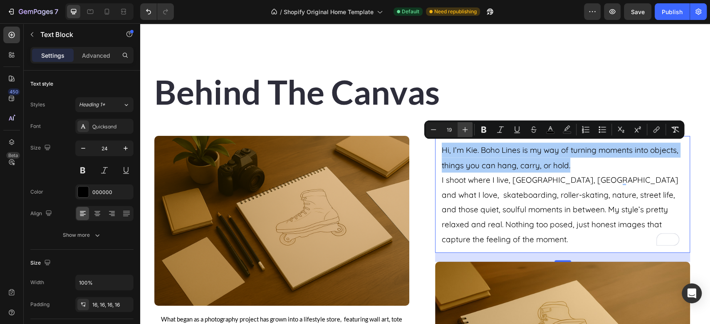
click at [467, 129] on icon "Editor contextual toolbar" at bounding box center [465, 130] width 8 height 8
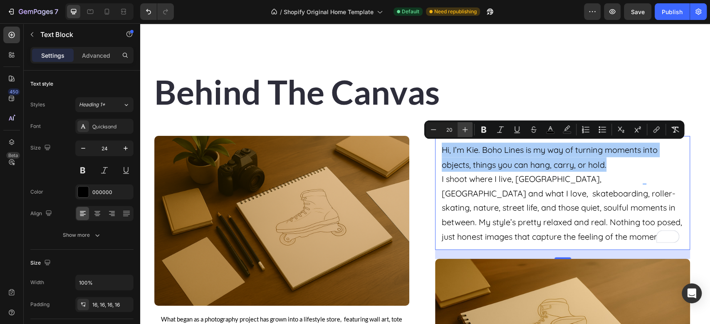
click at [467, 129] on icon "Editor contextual toolbar" at bounding box center [465, 130] width 8 height 8
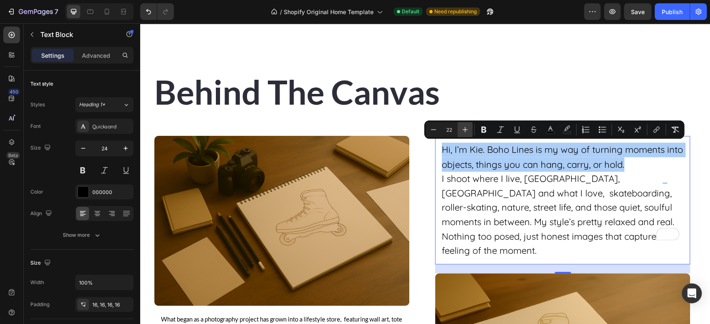
click at [467, 129] on icon "Editor contextual toolbar" at bounding box center [465, 130] width 8 height 8
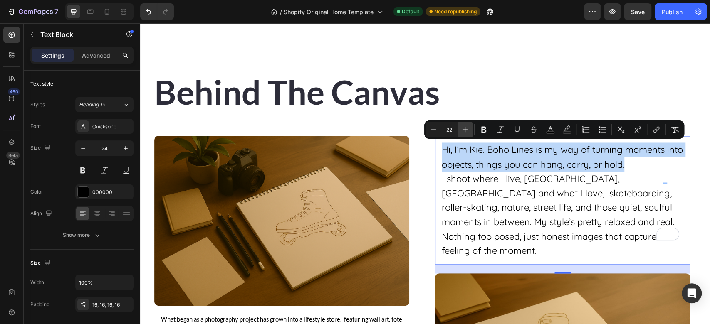
type input "23"
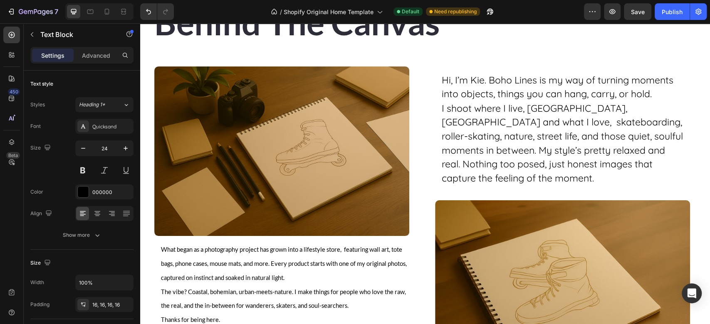
scroll to position [1035, 0]
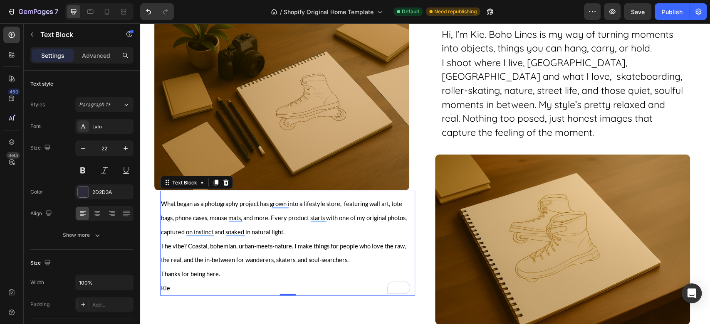
click at [174, 285] on p "Kie" at bounding box center [287, 288] width 253 height 14
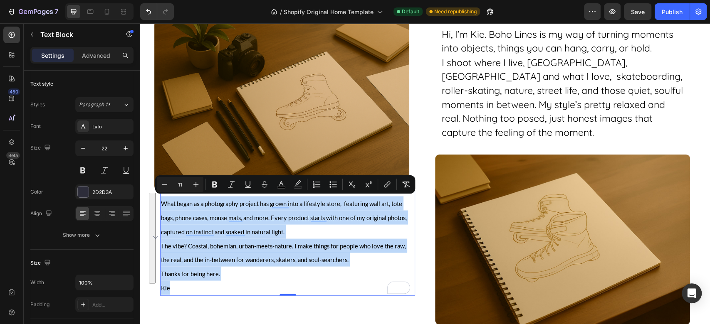
drag, startPoint x: 174, startPoint y: 285, endPoint x: 163, endPoint y: 206, distance: 80.2
click at [163, 206] on div "What began as a photography project has grown into a lifestyle store, featuring…" at bounding box center [287, 246] width 255 height 100
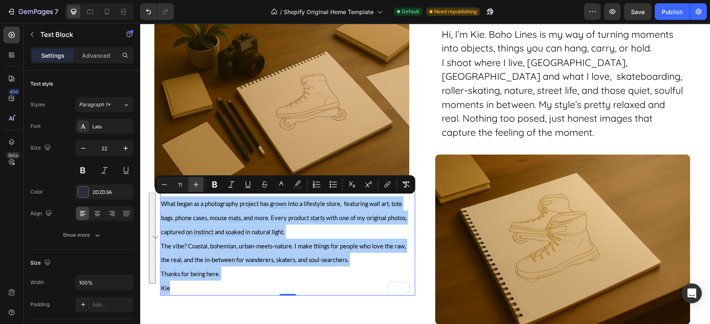
click at [196, 184] on icon "Editor contextual toolbar" at bounding box center [196, 185] width 8 height 8
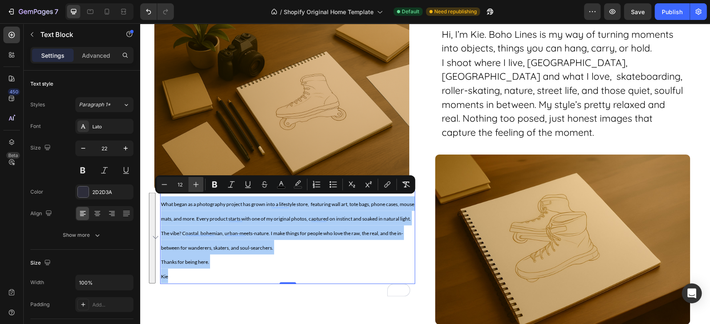
click at [196, 184] on icon "Editor contextual toolbar" at bounding box center [196, 185] width 8 height 8
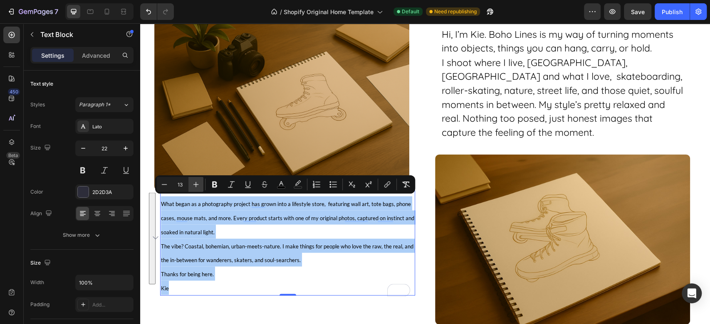
click at [196, 184] on icon "Editor contextual toolbar" at bounding box center [196, 185] width 8 height 8
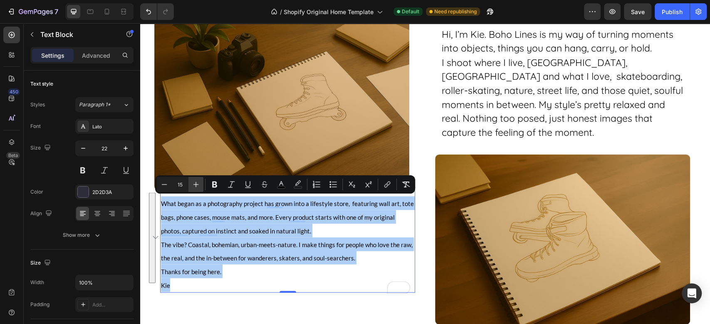
click at [196, 184] on icon "Editor contextual toolbar" at bounding box center [196, 185] width 8 height 8
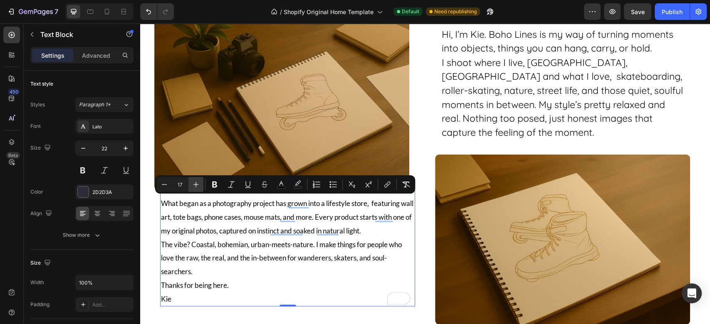
click at [196, 184] on icon "Editor contextual toolbar" at bounding box center [196, 185] width 8 height 8
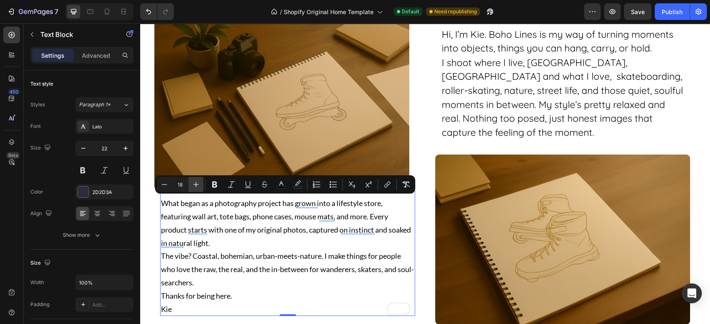
click at [196, 184] on icon "Editor contextual toolbar" at bounding box center [196, 185] width 8 height 8
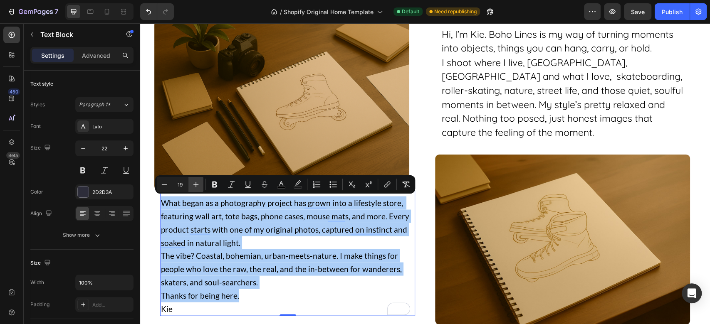
click at [196, 184] on icon "Editor contextual toolbar" at bounding box center [196, 185] width 8 height 8
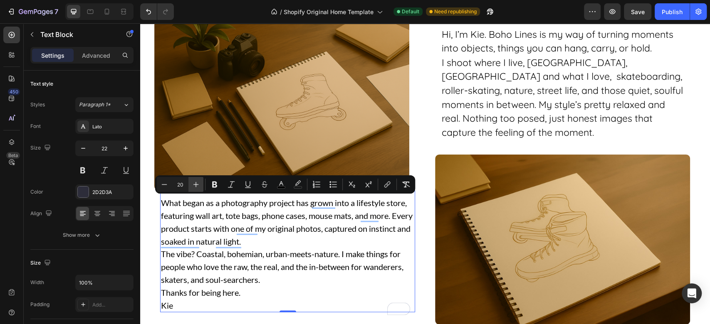
click at [196, 184] on icon "Editor contextual toolbar" at bounding box center [196, 185] width 8 height 8
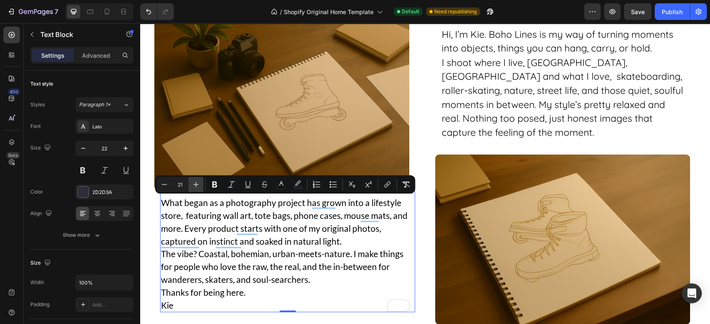
click at [196, 184] on icon "Editor contextual toolbar" at bounding box center [196, 185] width 8 height 8
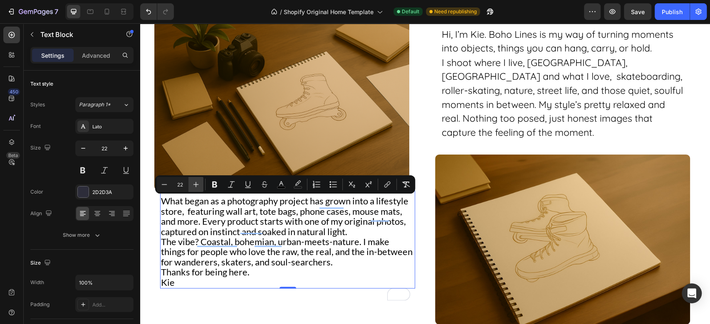
click at [196, 184] on icon "Editor contextual toolbar" at bounding box center [196, 185] width 8 height 8
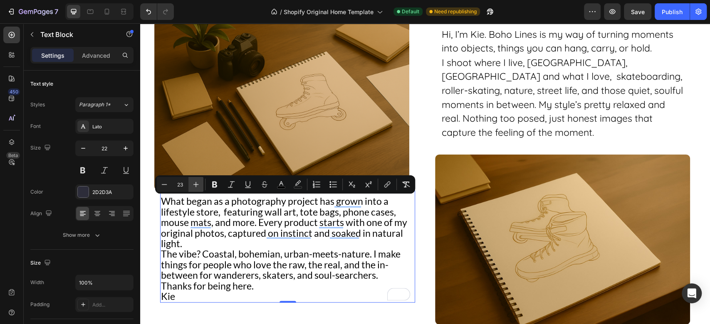
click at [196, 184] on icon "Editor contextual toolbar" at bounding box center [196, 185] width 8 height 8
type input "24"
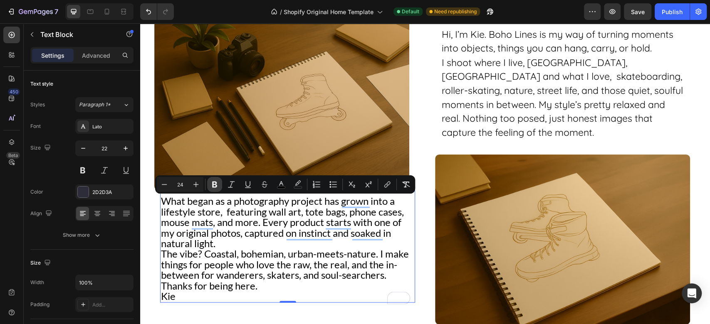
click at [213, 187] on icon "Editor contextual toolbar" at bounding box center [214, 185] width 5 height 6
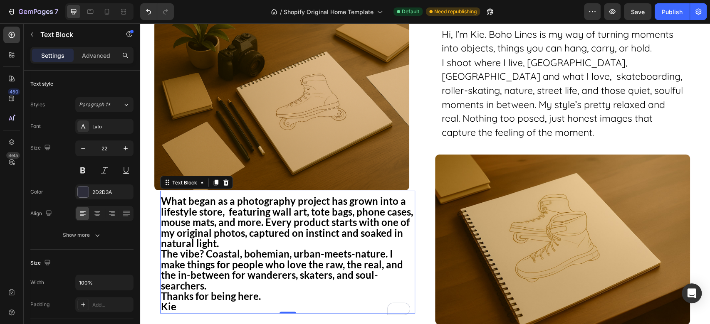
click at [225, 233] on strong "What began as a photography project has grown into a lifestyle store, featuring…" at bounding box center [287, 222] width 252 height 54
click at [182, 307] on p "Kie" at bounding box center [287, 307] width 253 height 10
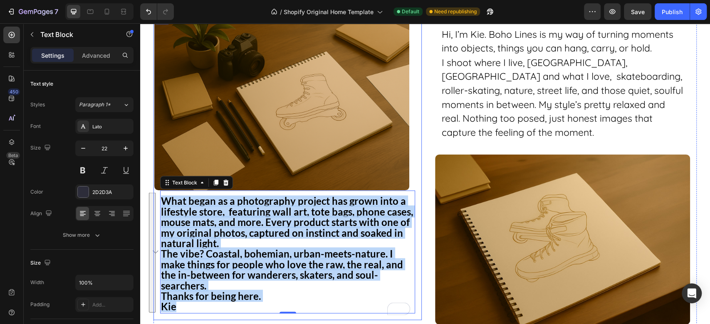
drag, startPoint x: 182, startPoint y: 307, endPoint x: 159, endPoint y: 198, distance: 111.4
click at [159, 198] on div "Image What began as a photography project has grown into a lifestyle store, fea…" at bounding box center [288, 167] width 268 height 306
drag, startPoint x: 187, startPoint y: 206, endPoint x: 173, endPoint y: 210, distance: 13.8
click at [173, 210] on strong "What began as a photography project has grown into a lifestyle store, featuring…" at bounding box center [287, 222] width 252 height 54
click at [211, 216] on strong "What began as a photography project has grown into a lifestyle store, featuring…" at bounding box center [287, 222] width 252 height 54
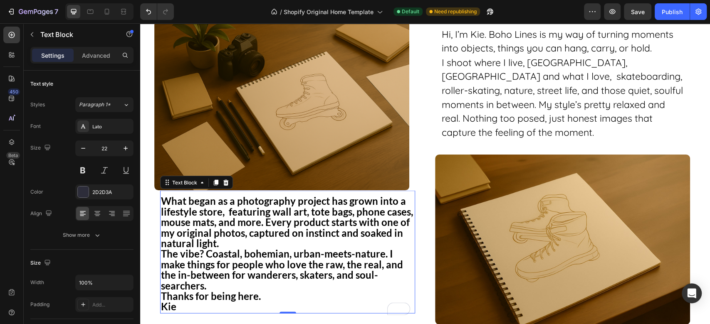
click at [200, 281] on strong "The vibe? Coastal, bohemian, urban-meets-nature. I make things for people who l…" at bounding box center [282, 270] width 242 height 44
click at [179, 308] on p "Kie" at bounding box center [287, 307] width 253 height 10
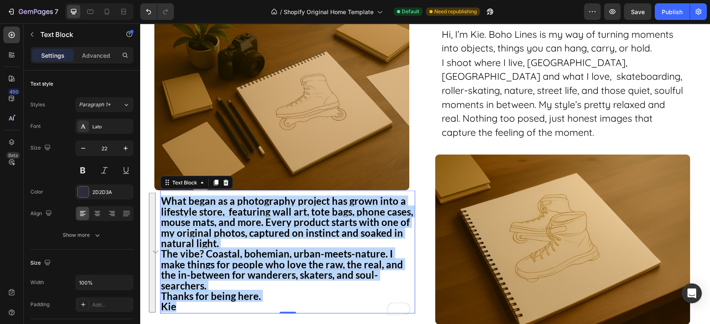
drag, startPoint x: 179, startPoint y: 308, endPoint x: 162, endPoint y: 196, distance: 113.1
click at [162, 196] on div "What began as a photography project has grown into a lifestyle store, featuring…" at bounding box center [287, 255] width 255 height 118
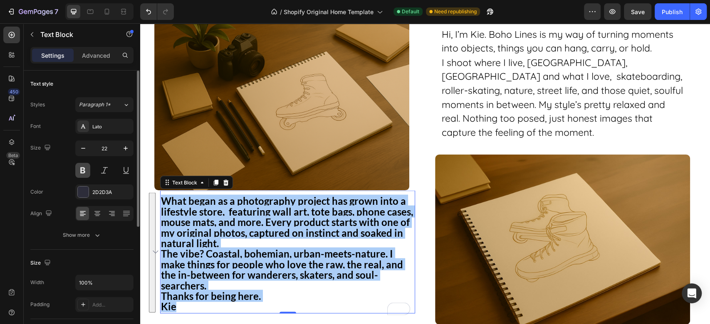
click at [86, 171] on button at bounding box center [82, 170] width 15 height 15
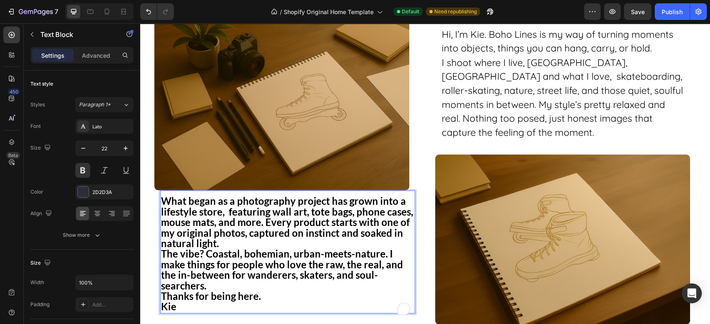
click at [216, 245] on strong "What began as a photography project has grown into a lifestyle store, featuring…" at bounding box center [287, 222] width 252 height 54
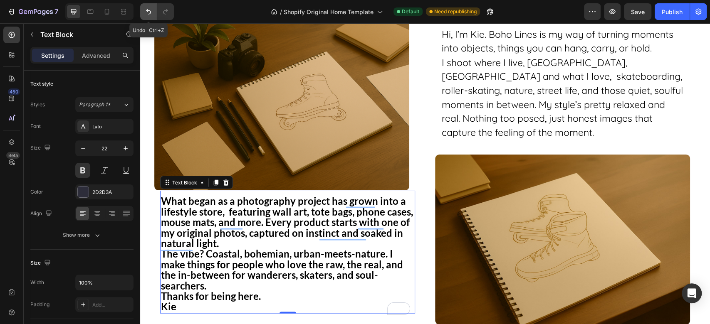
click at [149, 12] on icon "Undo/Redo" at bounding box center [148, 11] width 8 height 8
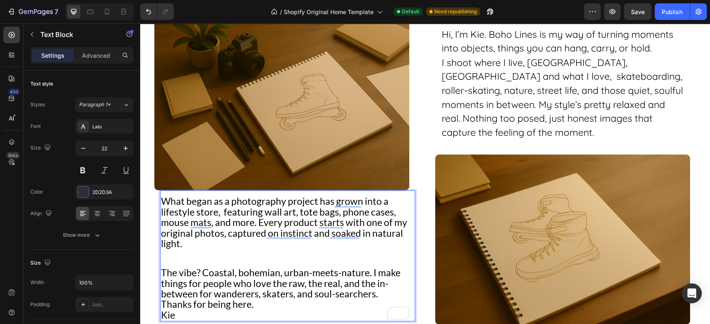
click at [243, 219] on span "What began as a photography project has grown into a lifestyle store, featuring…" at bounding box center [284, 222] width 246 height 54
click at [112, 126] on div "Lato" at bounding box center [111, 126] width 39 height 7
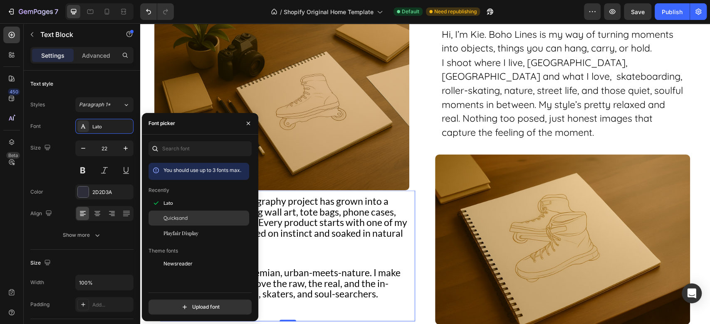
click at [163, 220] on span "Quicksand" at bounding box center [175, 218] width 24 height 7
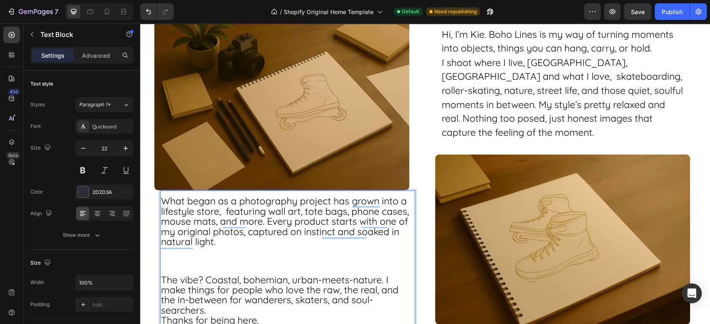
click at [334, 220] on span "What began as a photography project has grown into a lifestyle store, featuring…" at bounding box center [285, 221] width 248 height 53
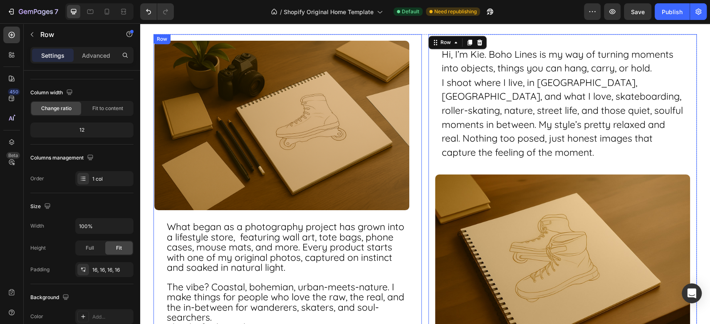
scroll to position [57, 0]
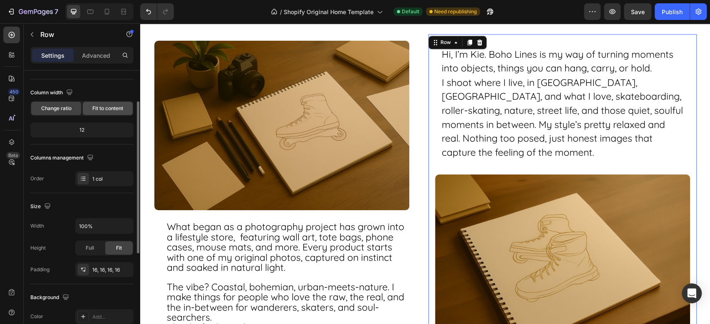
click at [118, 106] on span "Fit to content" at bounding box center [107, 108] width 31 height 7
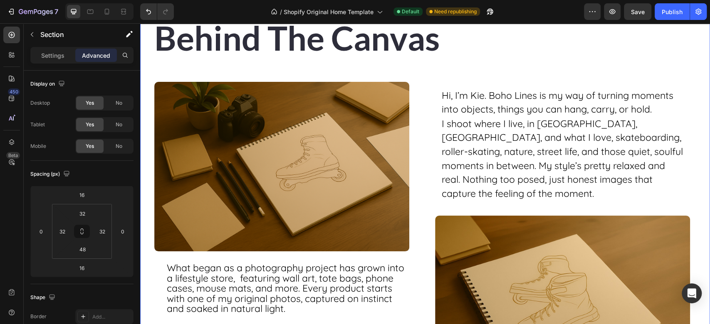
scroll to position [973, 0]
click at [612, 15] on icon "button" at bounding box center [612, 11] width 8 height 8
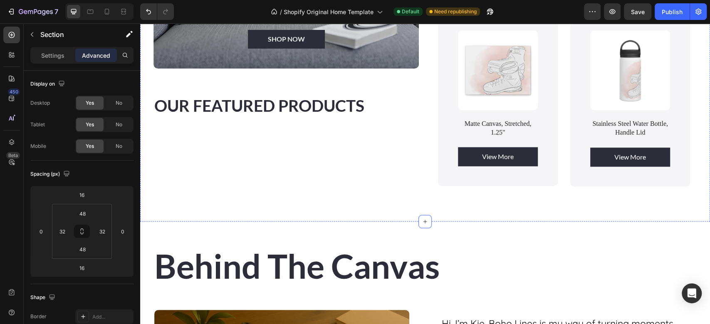
scroll to position [753, 0]
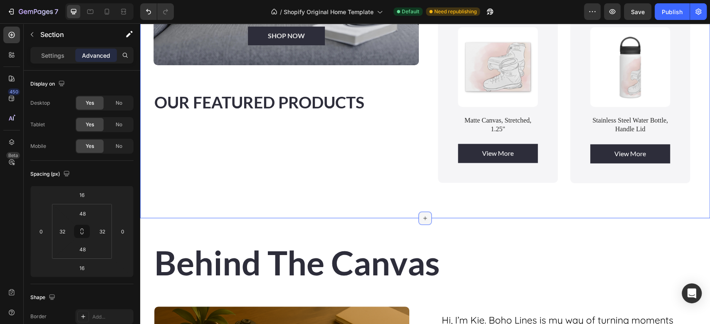
click at [424, 212] on div at bounding box center [424, 218] width 13 height 13
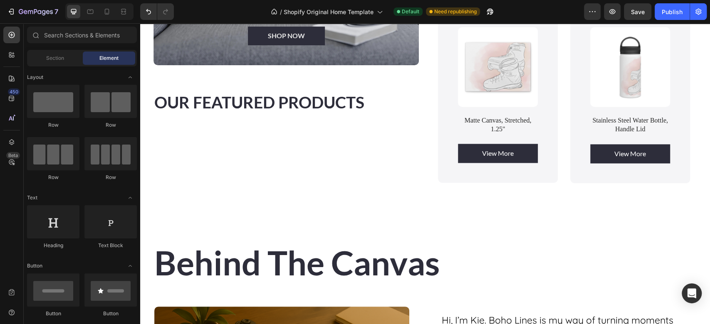
click at [386, 214] on div "From Lens to lifesyle Heading Art That Flows With You, at Home, On The Street, …" at bounding box center [425, 249] width 570 height 1925
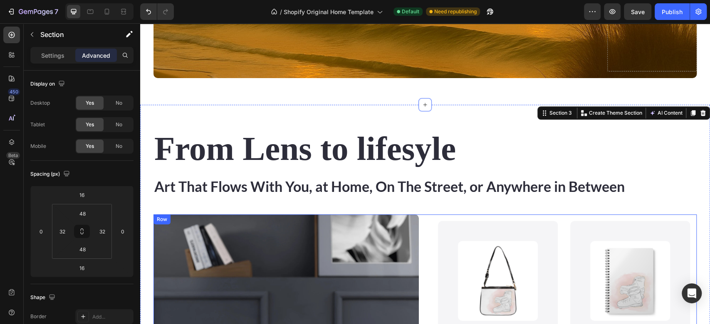
scroll to position [288, 0]
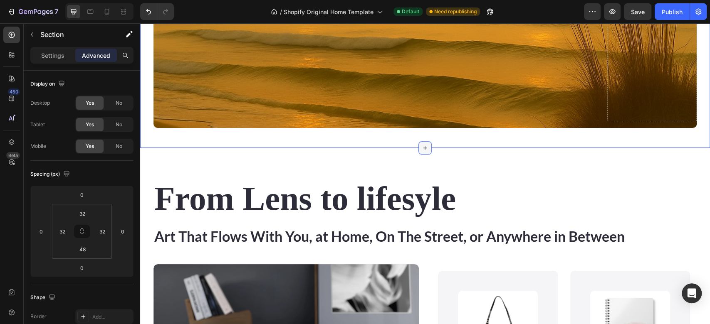
click at [422, 148] on icon at bounding box center [425, 148] width 7 height 7
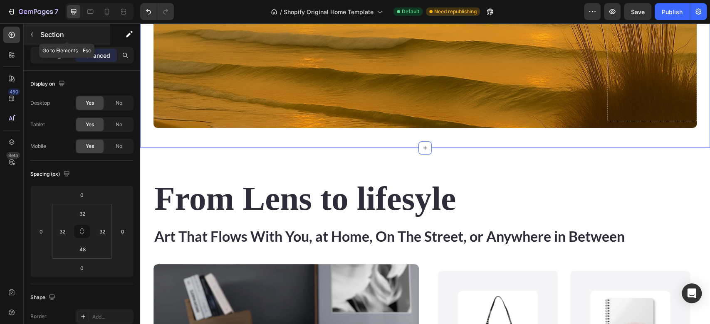
click at [42, 34] on p "Section" at bounding box center [74, 35] width 68 height 10
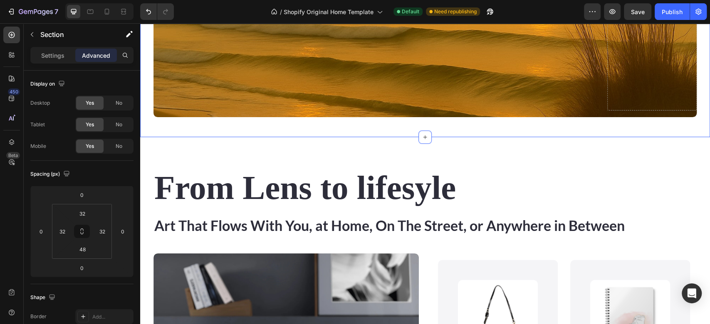
scroll to position [322, 0]
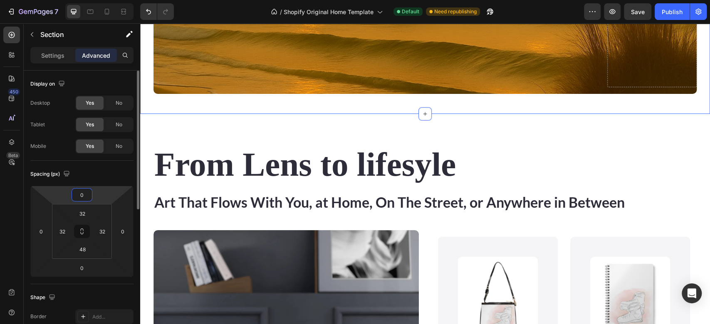
click at [88, 195] on input "0" at bounding box center [82, 195] width 17 height 12
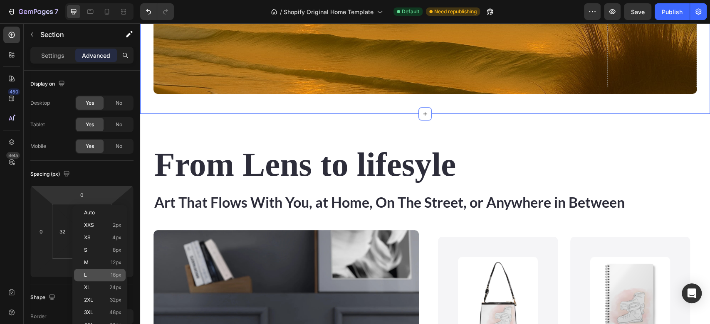
click at [104, 271] on div "L 16px" at bounding box center [100, 275] width 52 height 12
type input "16"
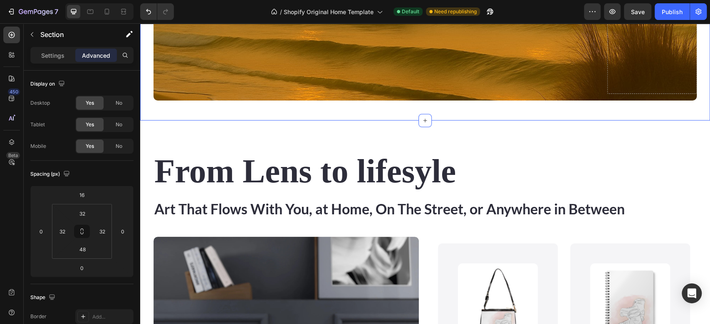
scroll to position [329, 0]
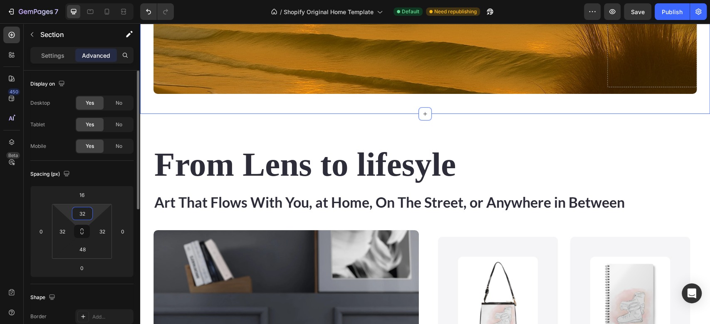
click at [88, 214] on input "32" at bounding box center [82, 214] width 17 height 12
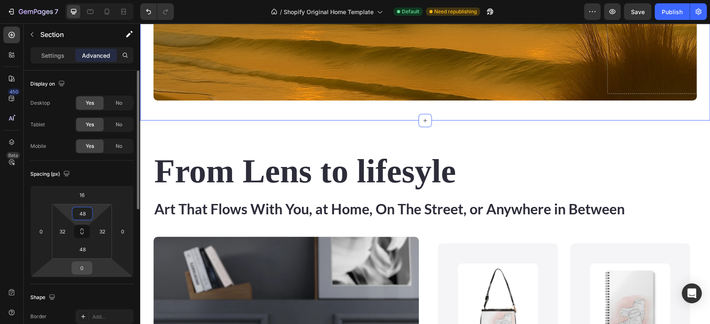
type input "48"
click at [91, 268] on div "0" at bounding box center [82, 268] width 21 height 13
click at [84, 274] on input "0" at bounding box center [82, 268] width 17 height 12
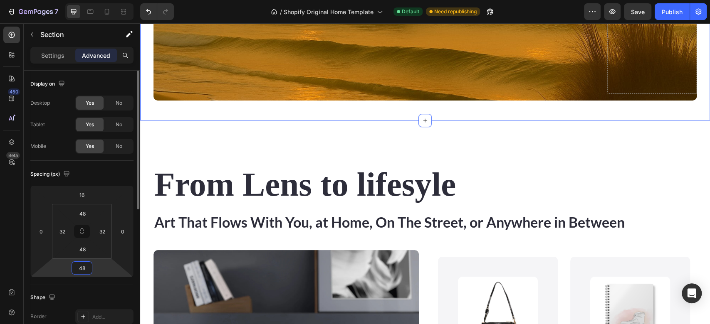
type input "4"
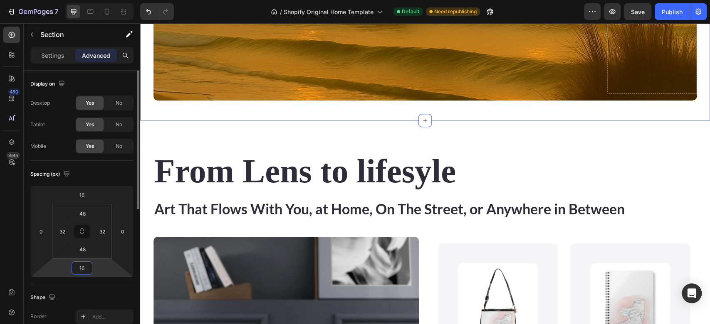
type input "16"
click at [130, 289] on div "Shape Border Add... Corner Add... Shadow Add..." at bounding box center [81, 330] width 103 height 90
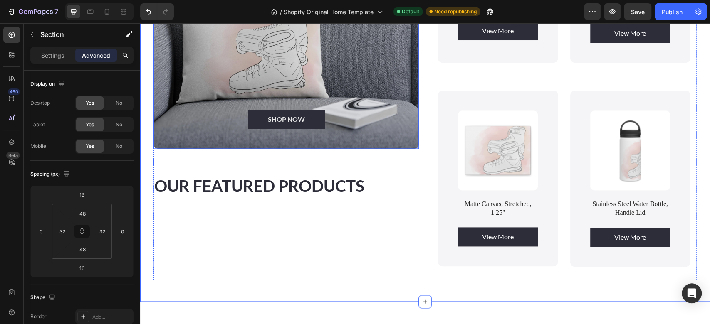
scroll to position [750, 0]
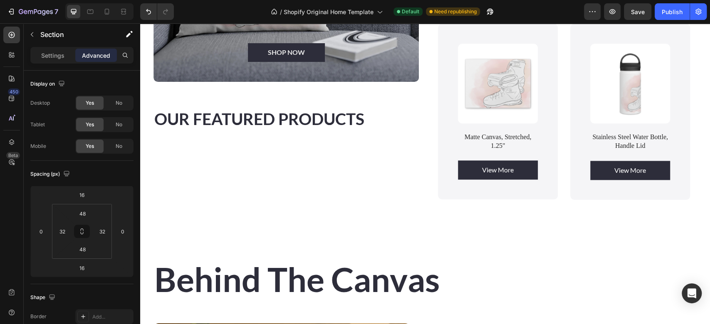
click at [434, 231] on div "From Lens to lifesyle Heading Art That Flows With You, at Home, On The Street, …" at bounding box center [425, 260] width 570 height 1938
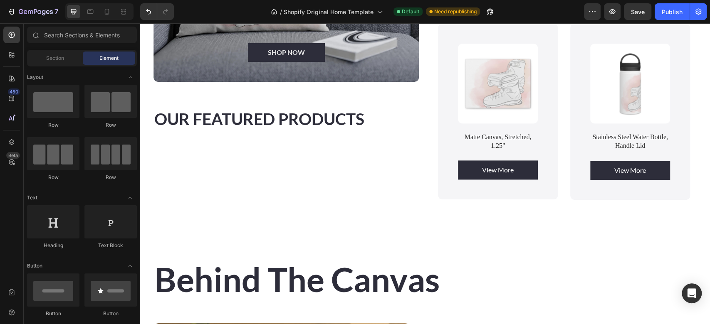
click at [402, 236] on div "From Lens to lifesyle Heading Art That Flows With You, at Home, On The Street, …" at bounding box center [425, 260] width 570 height 1938
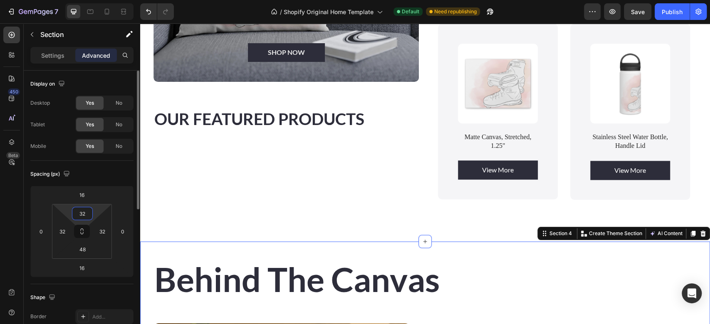
click at [88, 218] on input "32" at bounding box center [82, 214] width 17 height 12
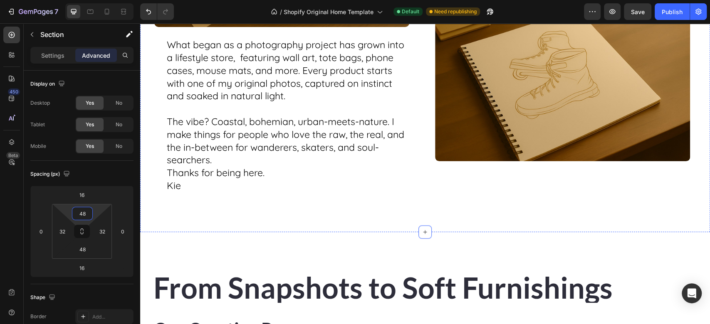
scroll to position [1230, 0]
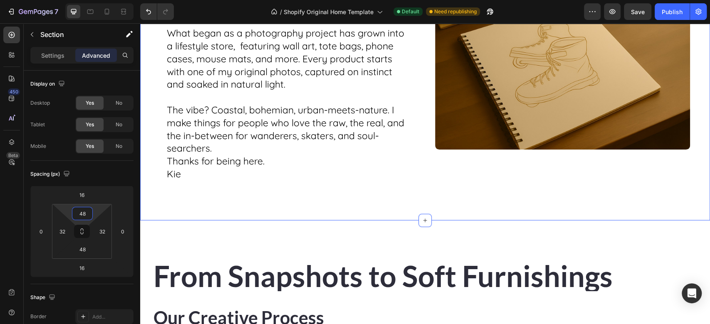
type input "48"
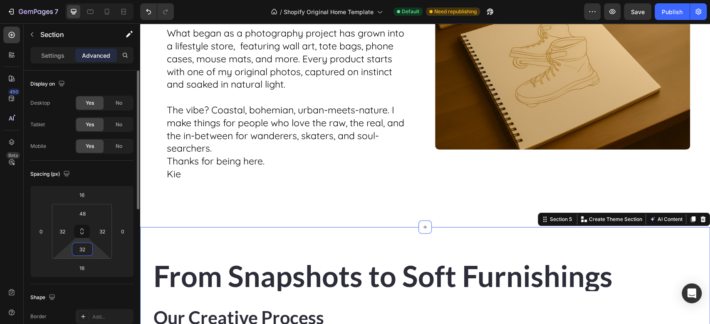
click at [83, 243] on input "32" at bounding box center [82, 249] width 17 height 12
type input "48"
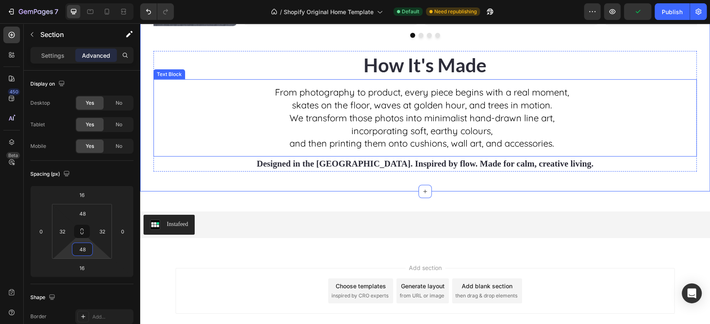
scroll to position [1738, 0]
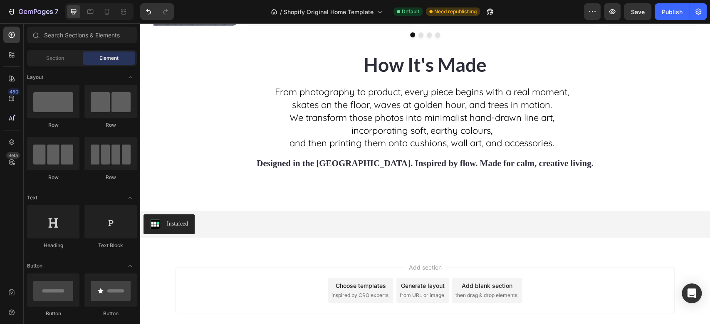
click at [418, 187] on div at bounding box center [424, 191] width 13 height 13
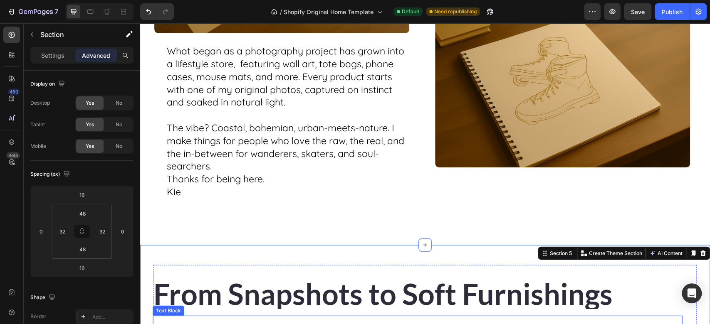
scroll to position [1212, 0]
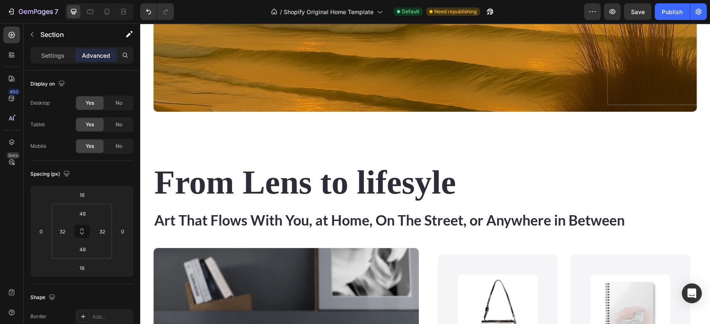
scroll to position [316, 0]
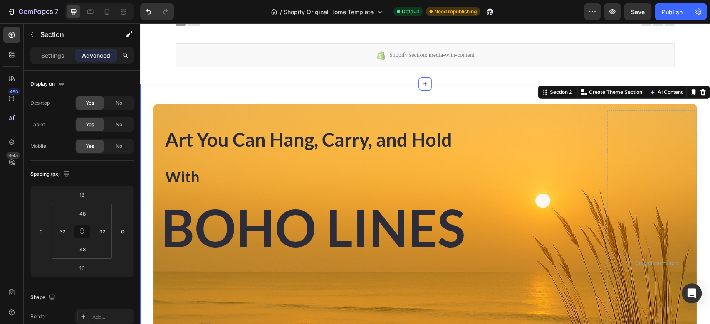
scroll to position [0, 0]
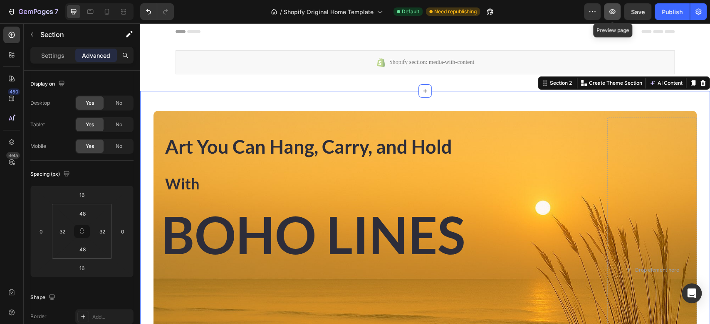
click at [612, 11] on icon "button" at bounding box center [612, 11] width 8 height 8
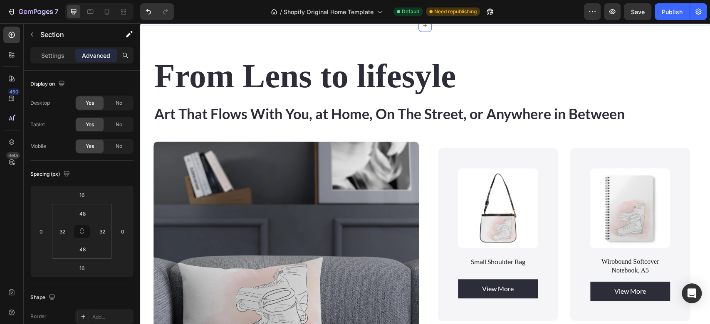
scroll to position [425, 0]
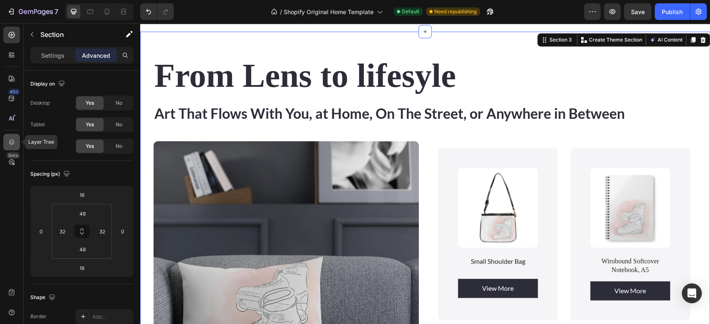
click at [11, 139] on icon at bounding box center [11, 142] width 8 height 8
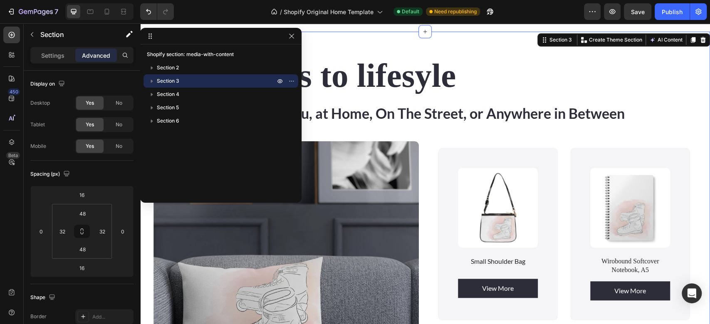
click at [198, 81] on p "Section 3" at bounding box center [217, 81] width 120 height 8
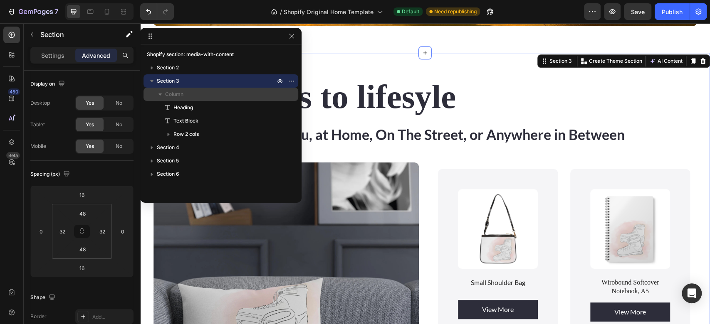
click at [195, 94] on p "Column" at bounding box center [220, 94] width 111 height 8
click at [200, 94] on p "Column" at bounding box center [220, 94] width 111 height 8
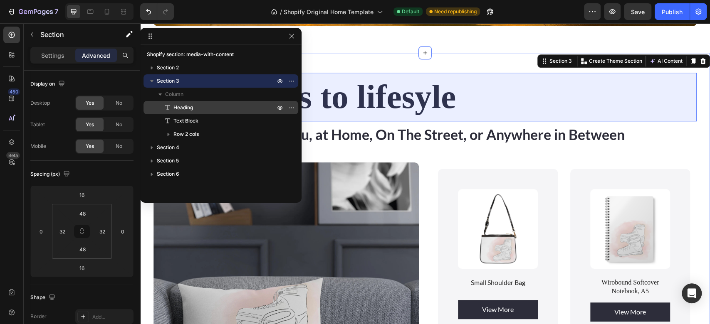
click at [196, 108] on p "Heading" at bounding box center [214, 108] width 103 height 8
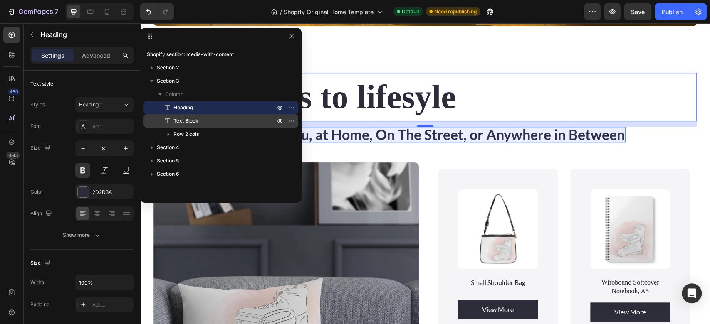
click at [204, 118] on p "Text Block" at bounding box center [214, 121] width 103 height 8
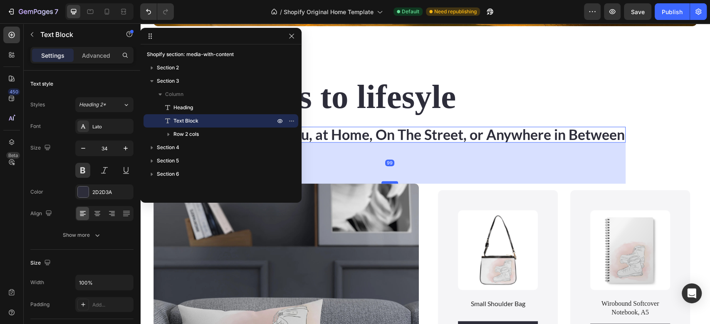
drag, startPoint x: 391, startPoint y: 161, endPoint x: 393, endPoint y: 182, distance: 21.4
click at [393, 182] on div at bounding box center [389, 182] width 17 height 2
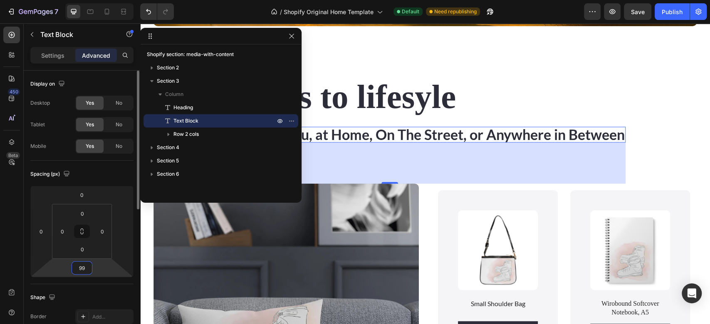
click at [86, 271] on input "99" at bounding box center [82, 268] width 17 height 12
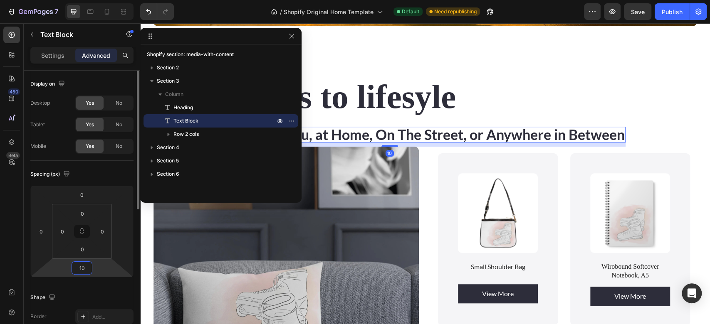
type input "100"
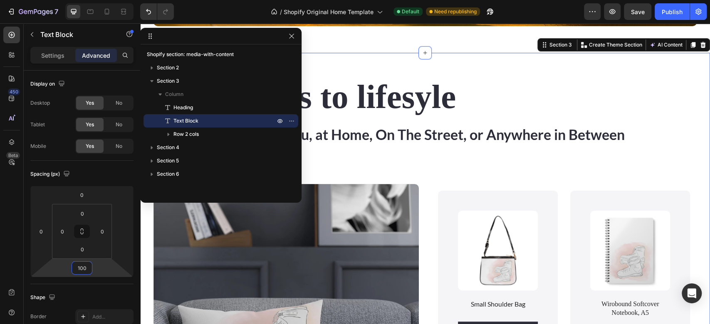
click at [662, 175] on div "From Lens to lifesyle Heading Art That Flows With You, at Home, On The Street, …" at bounding box center [425, 328] width 543 height 510
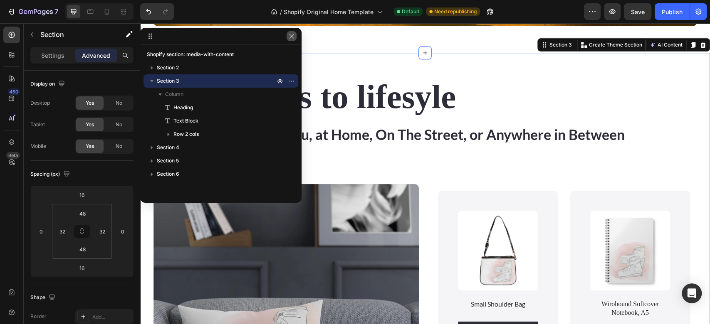
click at [292, 37] on icon "button" at bounding box center [291, 36] width 7 height 7
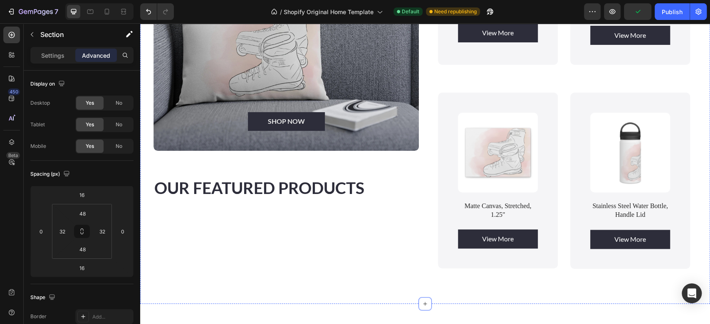
scroll to position [752, 0]
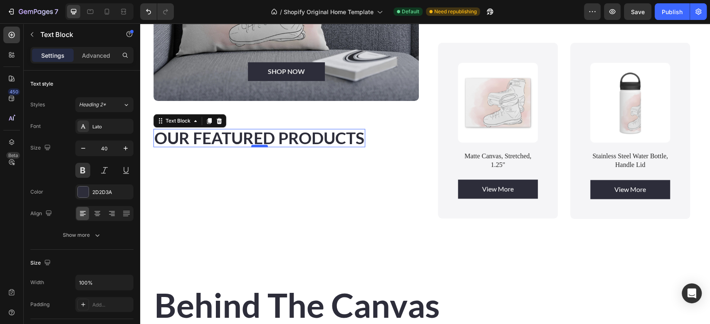
click at [263, 145] on div at bounding box center [259, 146] width 17 height 2
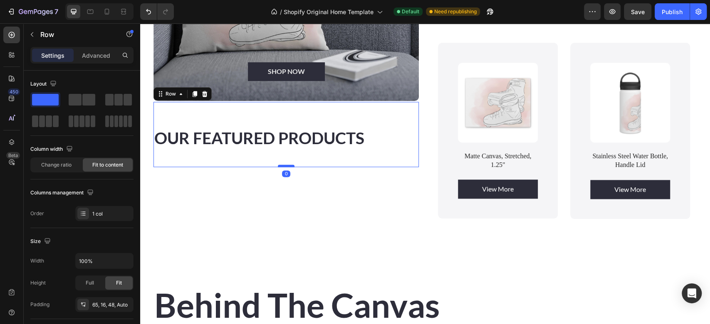
click at [292, 165] on div at bounding box center [286, 166] width 17 height 2
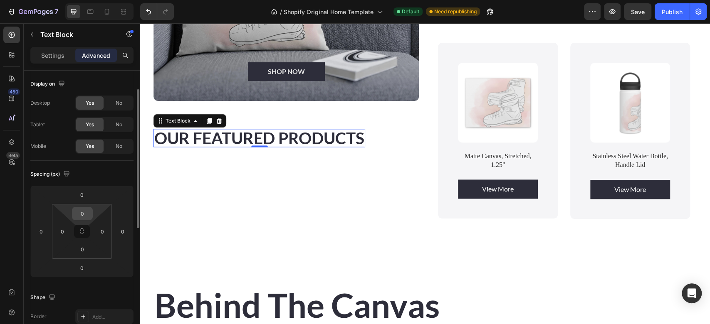
scroll to position [54, 0]
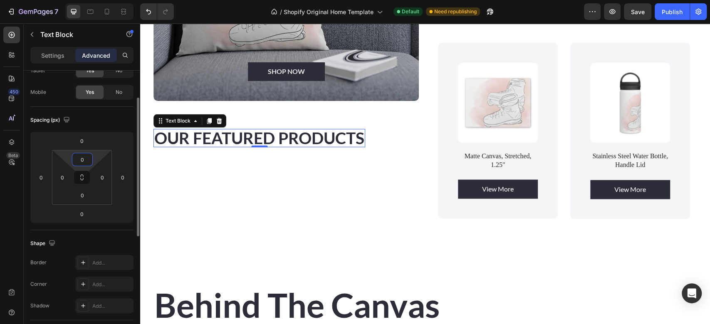
click at [84, 156] on input "0" at bounding box center [82, 160] width 17 height 12
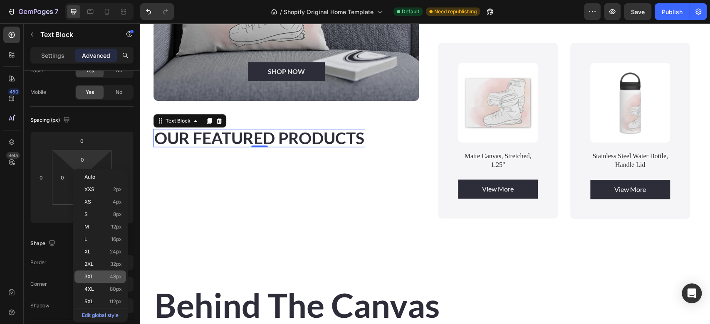
click at [88, 273] on div "3XL 48px" at bounding box center [100, 277] width 52 height 12
type input "48"
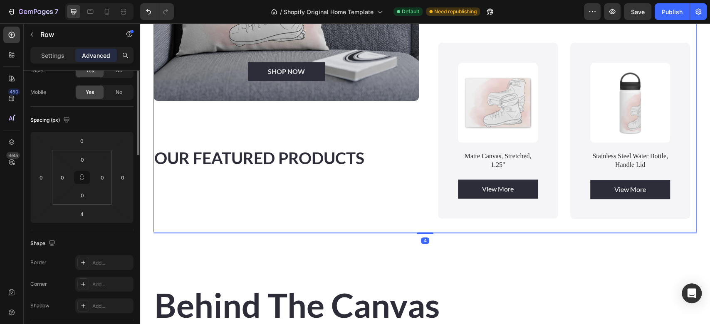
scroll to position [0, 0]
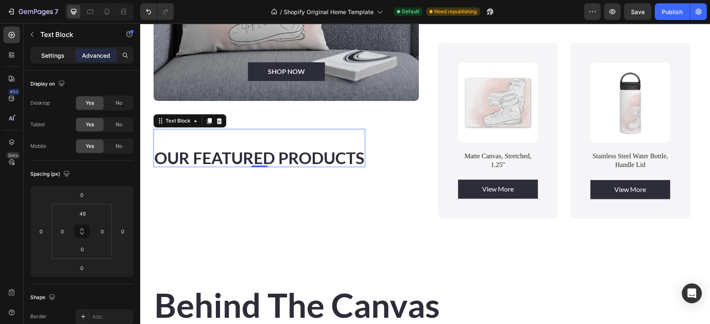
click at [47, 58] on p "Settings" at bounding box center [52, 55] width 23 height 9
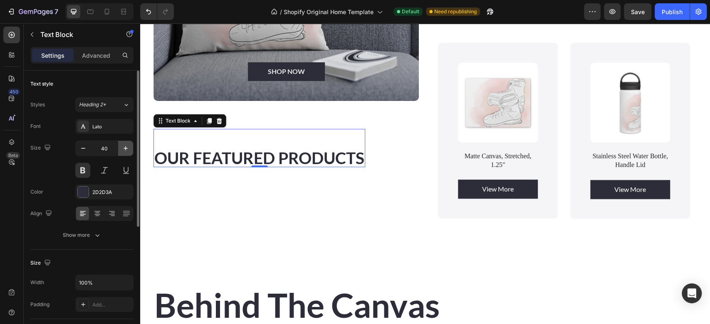
click at [122, 149] on icon "button" at bounding box center [125, 148] width 8 height 8
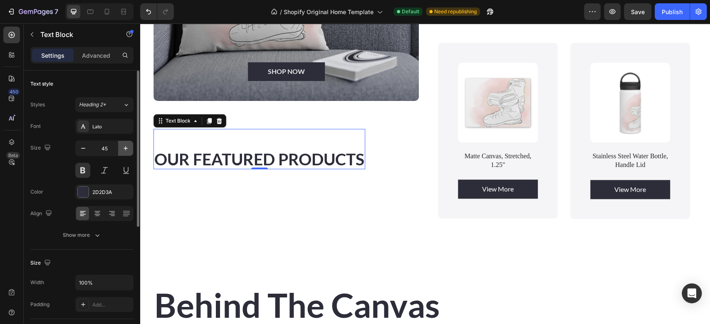
click at [122, 149] on icon "button" at bounding box center [125, 148] width 8 height 8
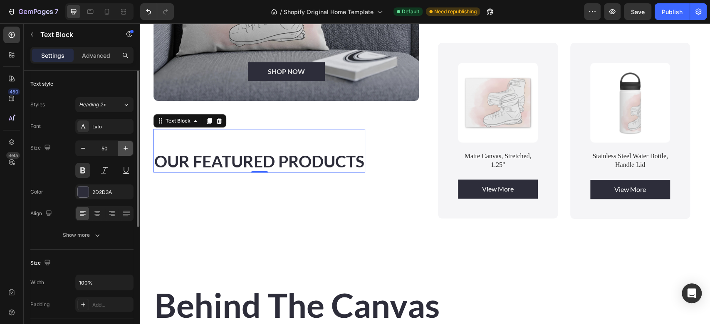
click at [122, 149] on icon "button" at bounding box center [125, 148] width 8 height 8
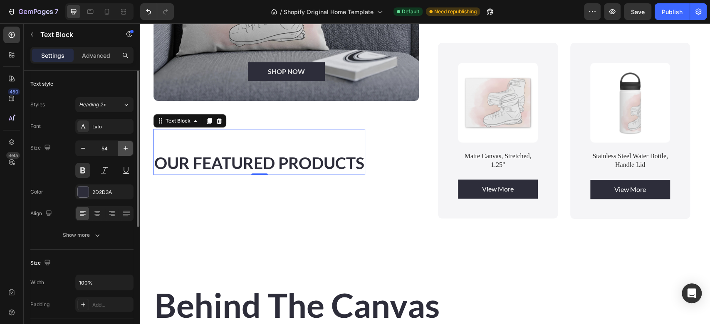
click at [122, 149] on icon "button" at bounding box center [125, 148] width 8 height 8
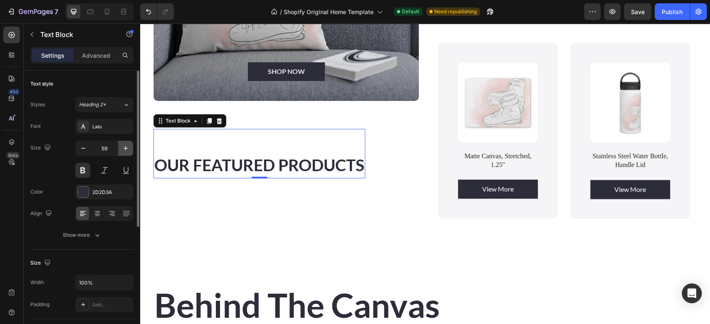
click at [122, 149] on icon "button" at bounding box center [125, 148] width 8 height 8
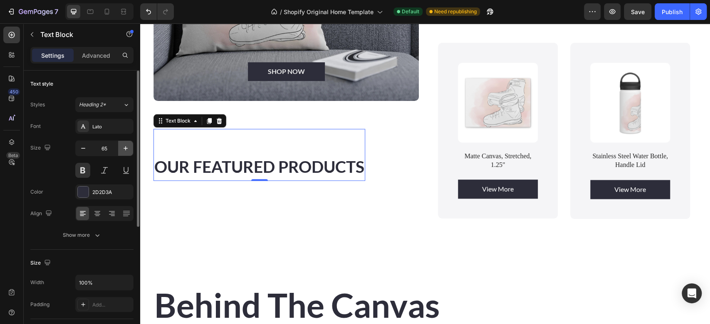
click at [122, 149] on icon "button" at bounding box center [125, 148] width 8 height 8
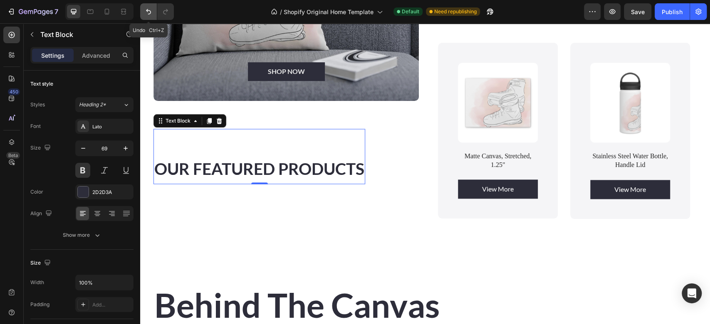
click at [146, 14] on icon "Undo/Redo" at bounding box center [148, 11] width 8 height 8
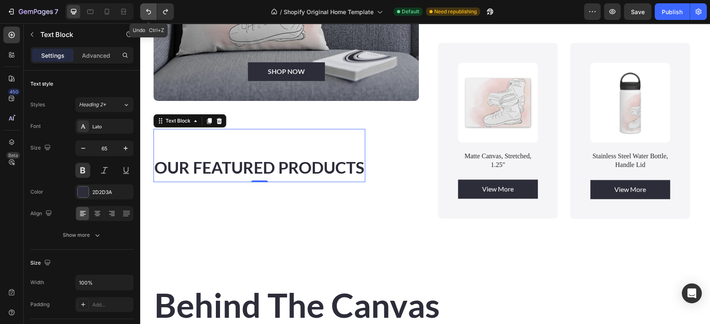
click at [146, 14] on icon "Undo/Redo" at bounding box center [148, 11] width 8 height 8
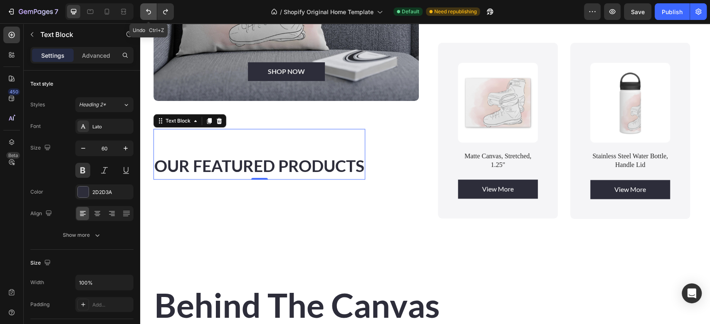
click at [146, 14] on icon "Undo/Redo" at bounding box center [148, 11] width 8 height 8
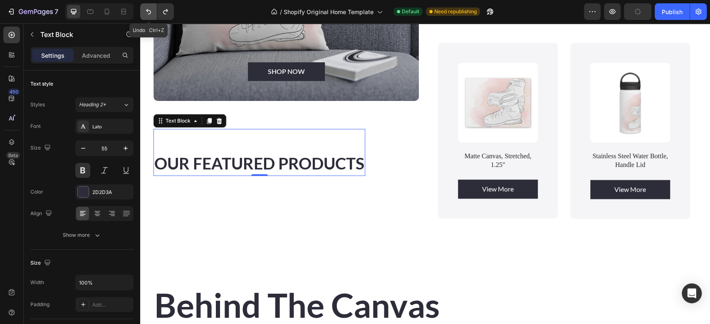
click at [146, 14] on icon "Undo/Redo" at bounding box center [148, 11] width 8 height 8
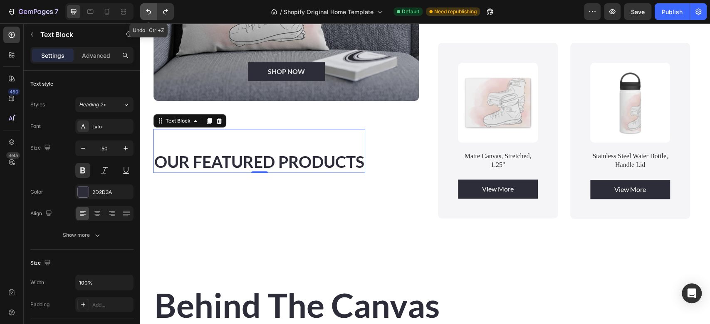
click at [146, 14] on icon "Undo/Redo" at bounding box center [148, 11] width 8 height 8
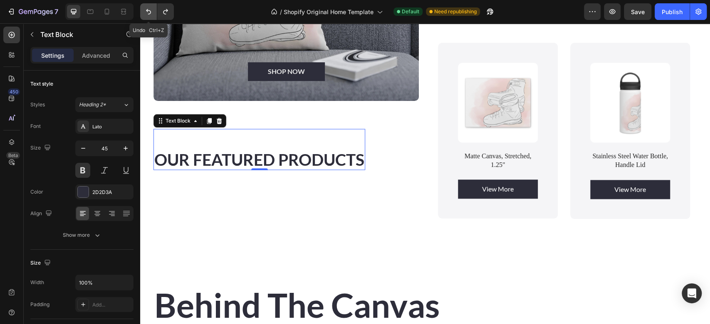
click at [146, 14] on icon "Undo/Redo" at bounding box center [148, 11] width 8 height 8
type input "43"
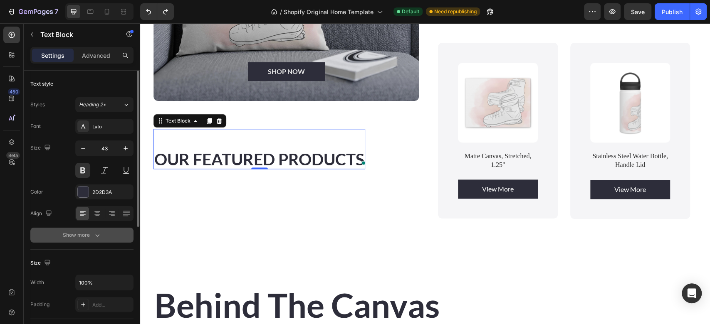
click at [92, 239] on div "Show more" at bounding box center [82, 235] width 39 height 8
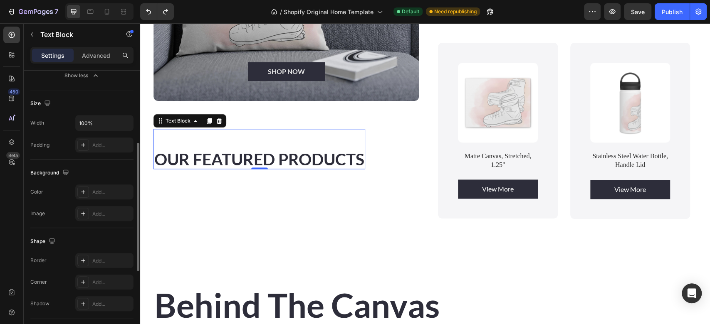
scroll to position [230, 0]
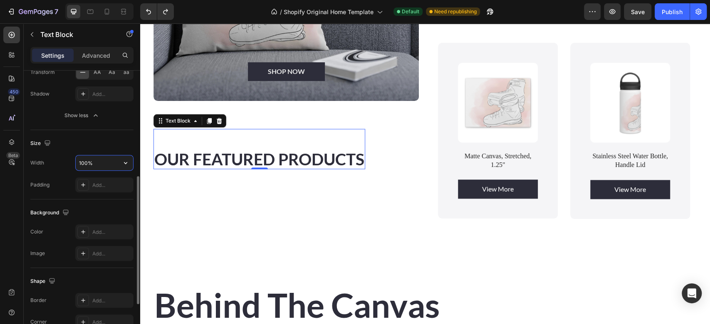
click at [105, 160] on input "100%" at bounding box center [104, 163] width 57 height 15
click at [126, 163] on icon "button" at bounding box center [125, 163] width 3 height 2
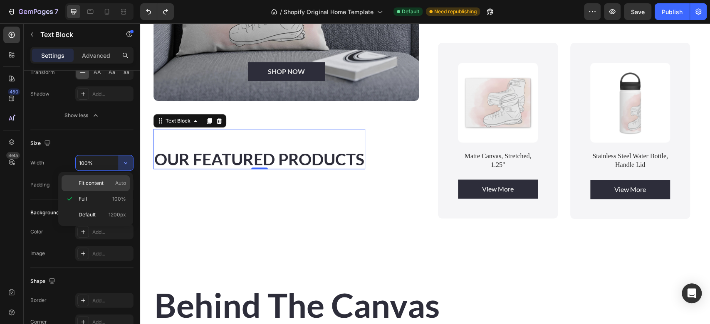
click at [104, 181] on p "Fit content Auto" at bounding box center [102, 183] width 47 height 7
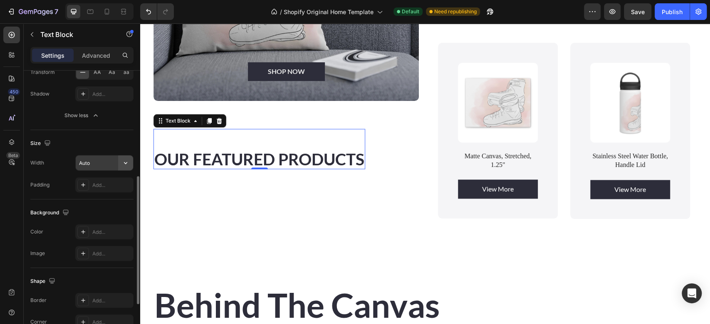
click at [119, 163] on button "button" at bounding box center [125, 163] width 15 height 15
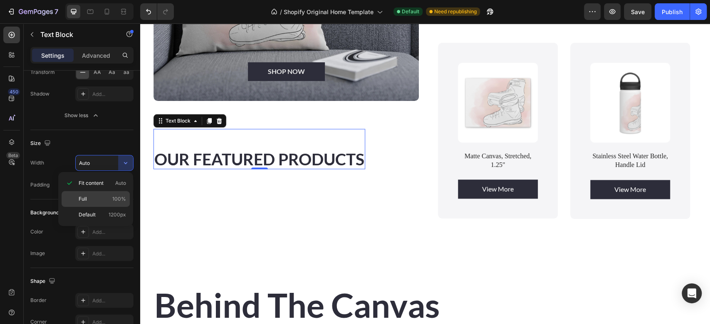
click at [118, 197] on span "100%" at bounding box center [119, 199] width 14 height 7
type input "100%"
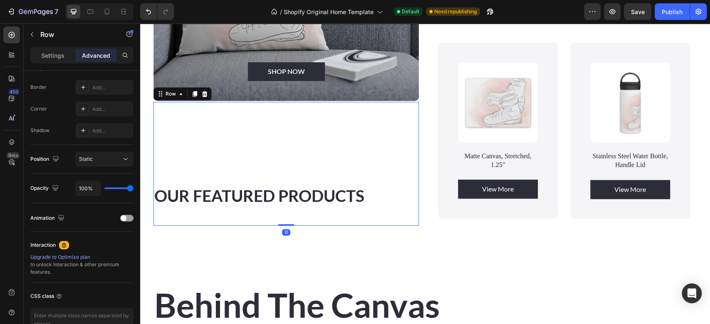
scroll to position [0, 0]
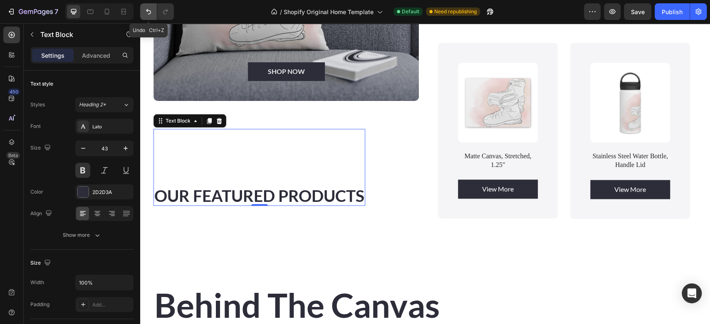
click at [147, 16] on button "Undo/Redo" at bounding box center [148, 11] width 17 height 17
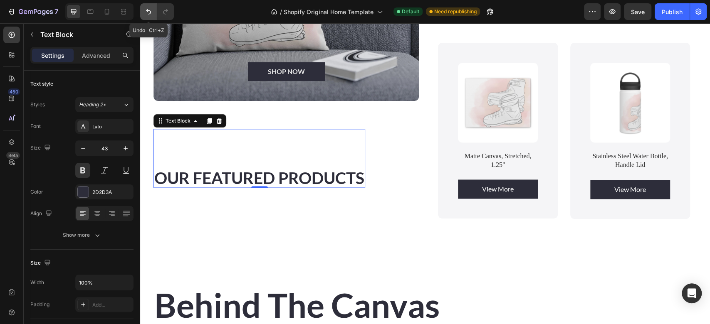
click at [147, 16] on button "Undo/Redo" at bounding box center [148, 11] width 17 height 17
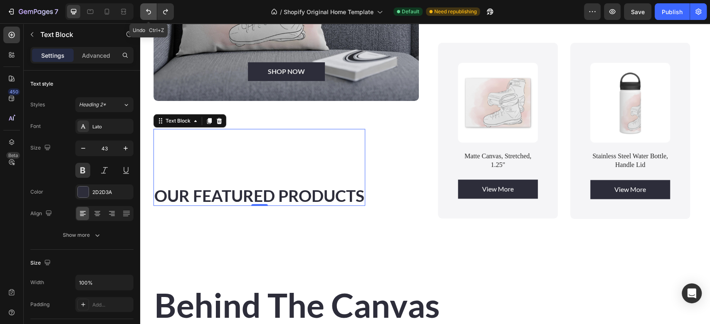
click at [147, 16] on button "Undo/Redo" at bounding box center [148, 11] width 17 height 17
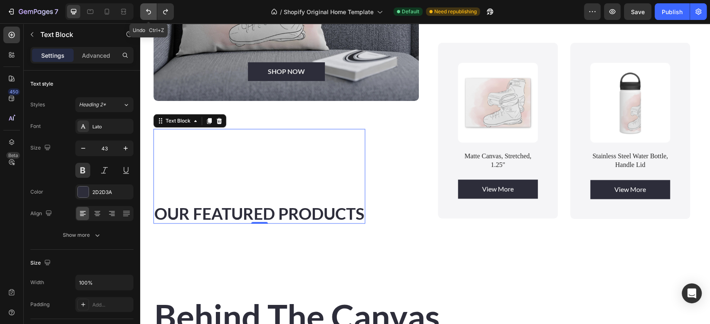
click at [147, 16] on button "Undo/Redo" at bounding box center [148, 11] width 17 height 17
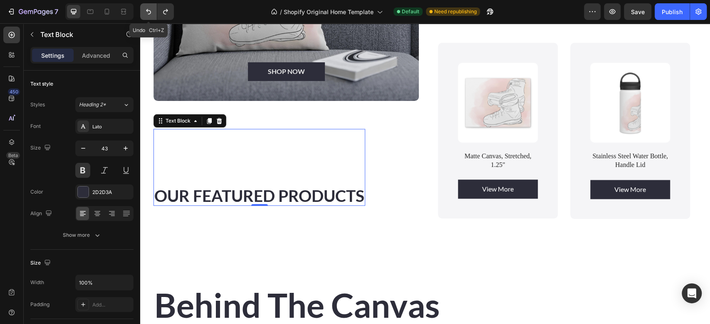
click at [147, 16] on button "Undo/Redo" at bounding box center [148, 11] width 17 height 17
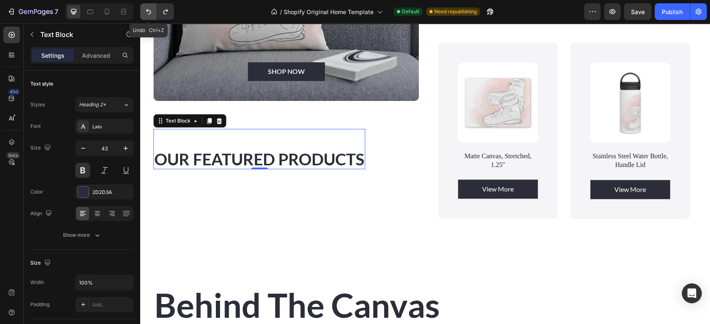
click at [147, 16] on button "Undo/Redo" at bounding box center [148, 11] width 17 height 17
click at [146, 15] on icon "Undo/Redo" at bounding box center [148, 11] width 8 height 8
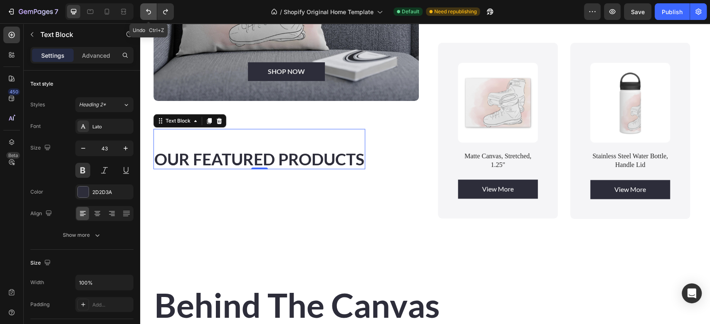
click at [146, 15] on icon "Undo/Redo" at bounding box center [148, 11] width 8 height 8
type input "100%"
click at [146, 15] on icon "Undo/Redo" at bounding box center [148, 11] width 8 height 8
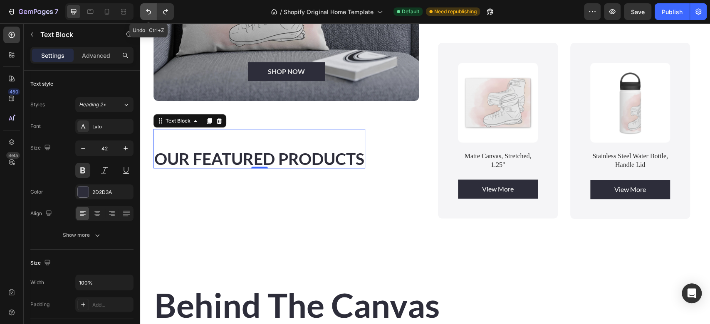
click at [146, 15] on icon "Undo/Redo" at bounding box center [148, 11] width 8 height 8
type input "40"
click at [146, 15] on icon "Undo/Redo" at bounding box center [148, 11] width 8 height 8
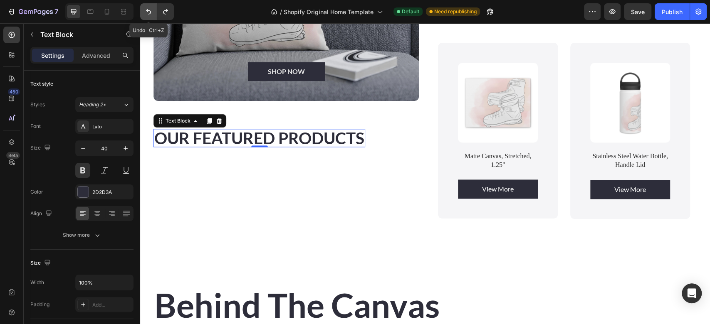
click at [146, 15] on icon "Undo/Redo" at bounding box center [148, 11] width 8 height 8
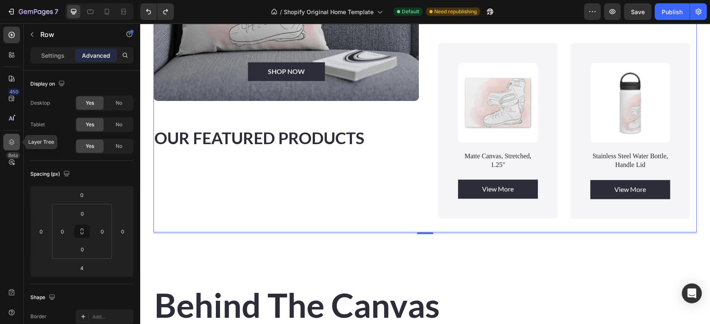
click at [15, 141] on icon at bounding box center [11, 142] width 8 height 8
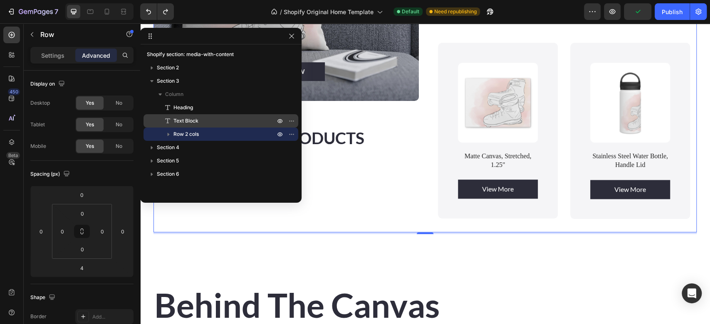
click at [198, 123] on span "Text Block" at bounding box center [185, 121] width 25 height 8
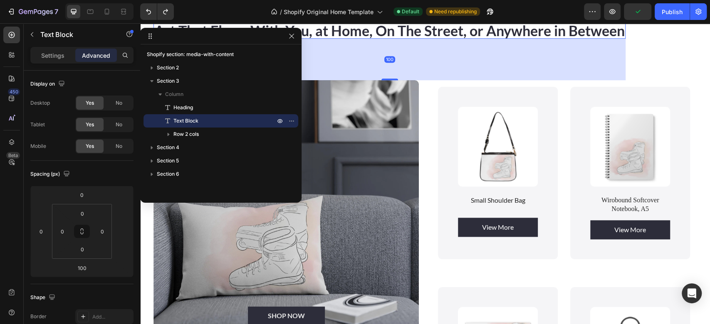
scroll to position [478, 0]
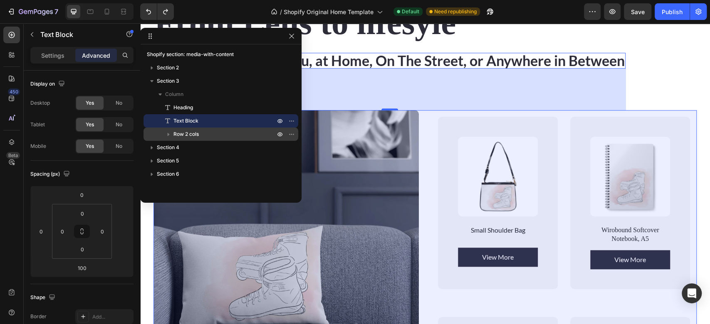
click at [192, 134] on span "Row 2 cols" at bounding box center [185, 134] width 25 height 8
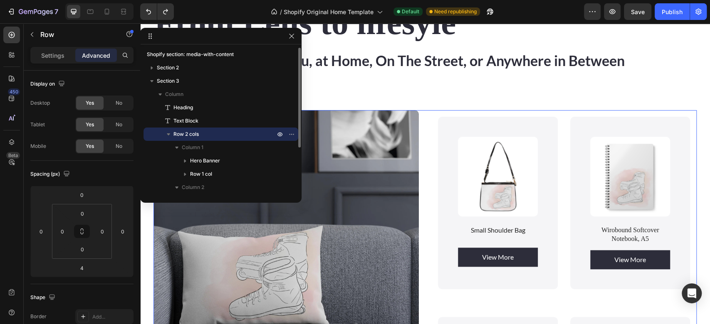
scroll to position [535, 0]
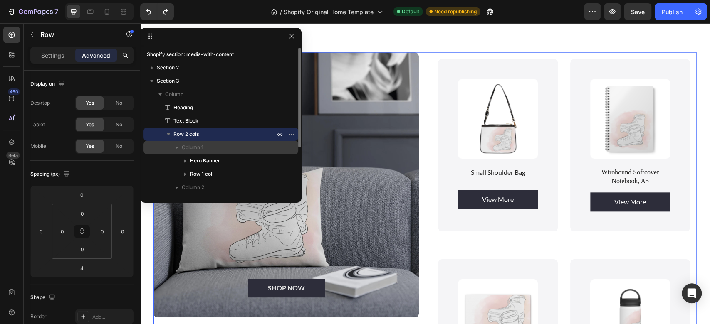
click at [192, 146] on span "Column 1" at bounding box center [193, 148] width 22 height 8
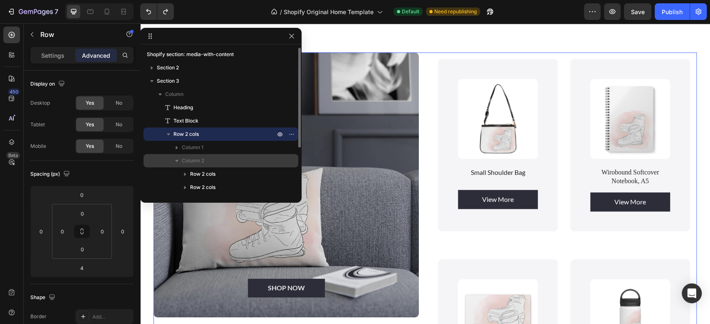
click at [196, 157] on span "Column 2" at bounding box center [193, 161] width 22 height 8
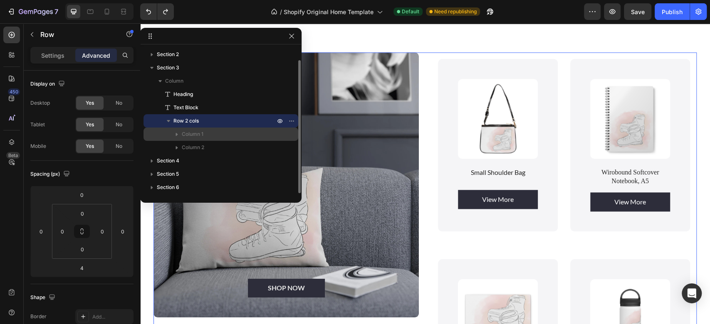
click at [206, 138] on p "Column 1" at bounding box center [229, 134] width 95 height 8
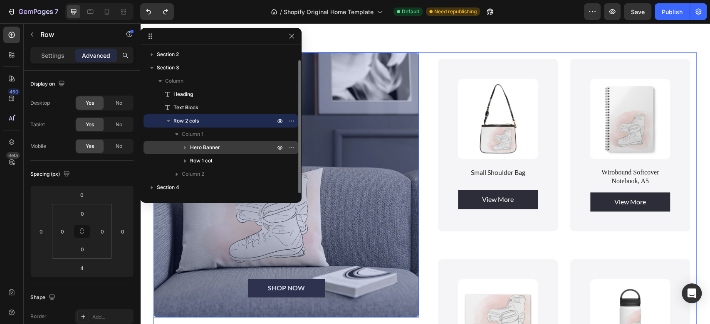
click at [211, 149] on span "Hero Banner" at bounding box center [205, 148] width 30 height 8
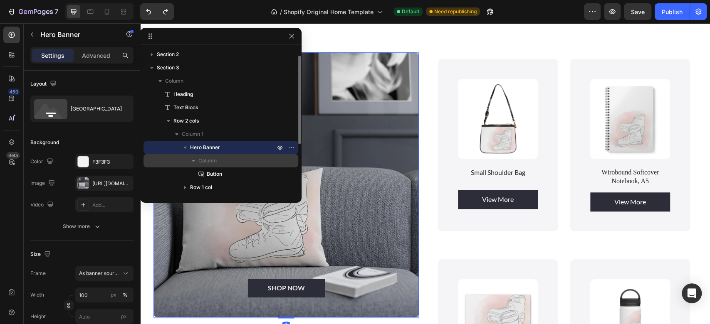
click at [213, 158] on span "Column" at bounding box center [207, 161] width 18 height 8
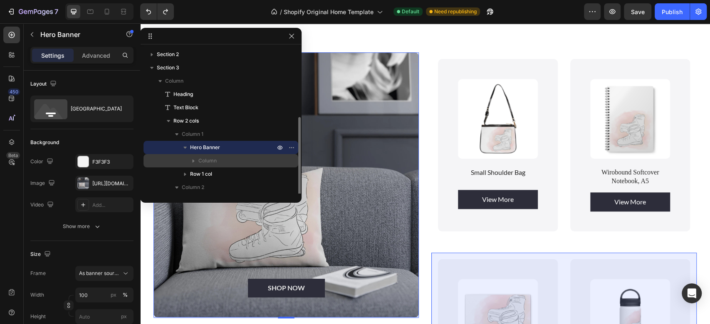
scroll to position [73, 0]
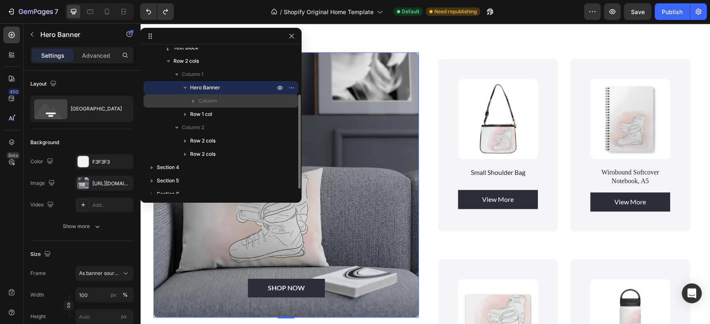
click at [216, 97] on span "Column" at bounding box center [207, 101] width 18 height 8
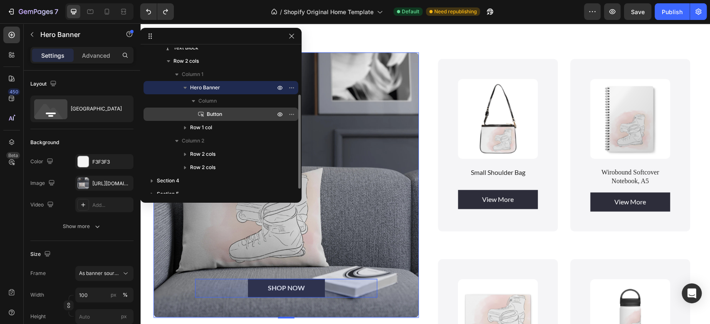
click at [217, 112] on span "Button" at bounding box center [214, 114] width 15 height 8
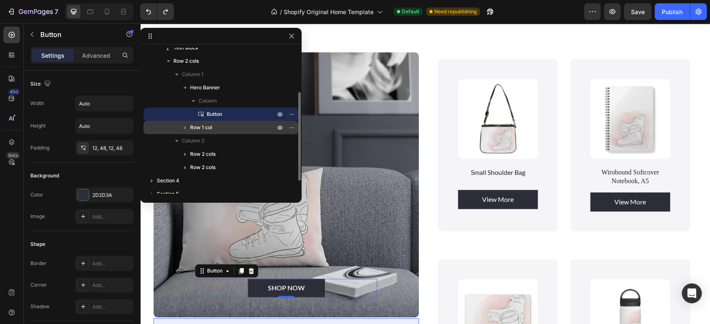
click at [215, 126] on p "Row 1 col" at bounding box center [233, 128] width 87 height 8
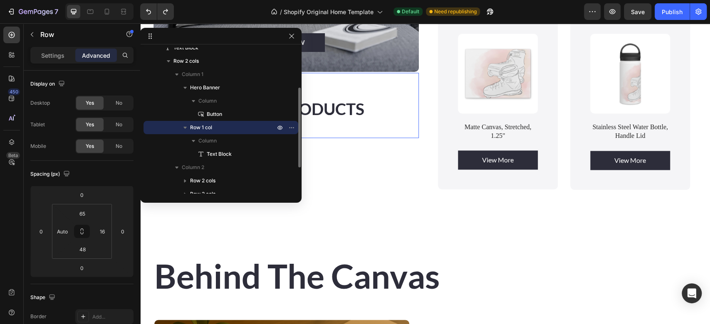
scroll to position [797, 0]
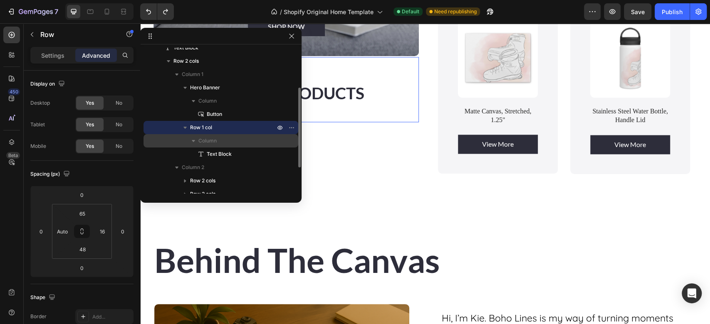
click at [215, 139] on span "Column" at bounding box center [207, 141] width 18 height 8
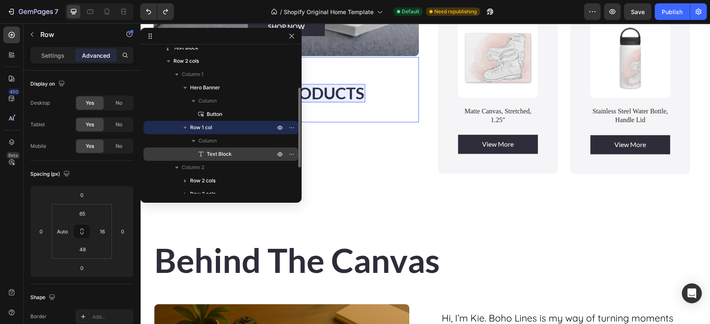
click at [220, 151] on span "Text Block" at bounding box center [219, 154] width 25 height 8
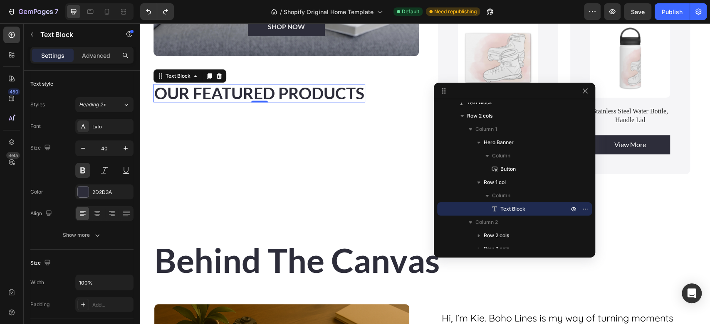
drag, startPoint x: 230, startPoint y: 37, endPoint x: 530, endPoint y: 92, distance: 305.2
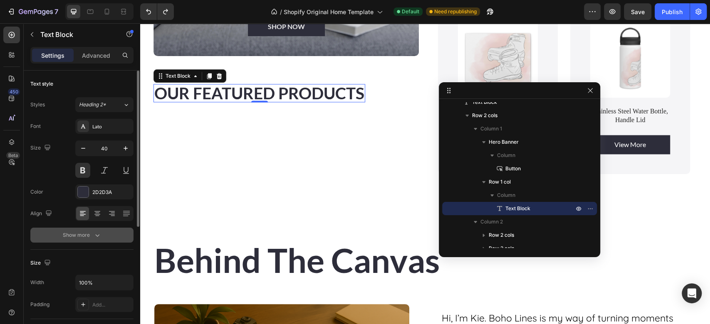
click at [100, 236] on icon "button" at bounding box center [97, 235] width 8 height 8
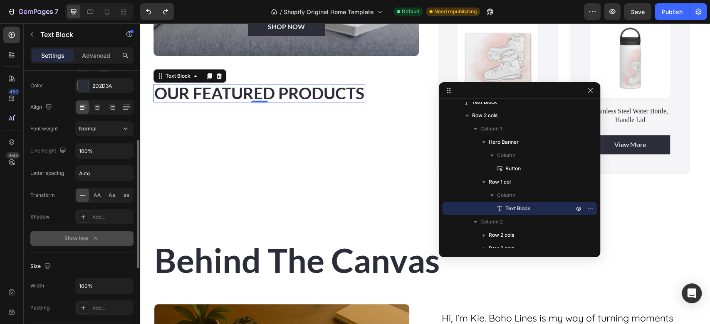
scroll to position [104, 0]
click at [97, 49] on div "Advanced" at bounding box center [96, 55] width 42 height 13
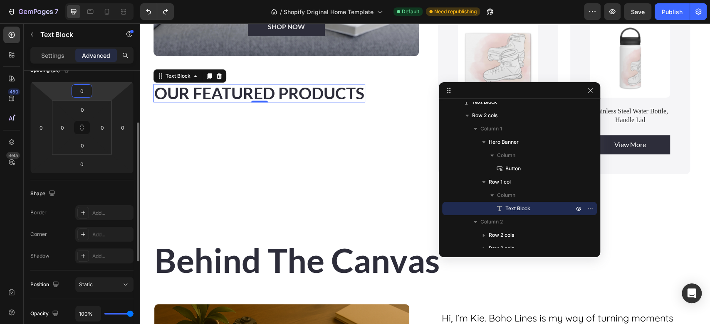
click at [89, 89] on input "0" at bounding box center [82, 91] width 17 height 12
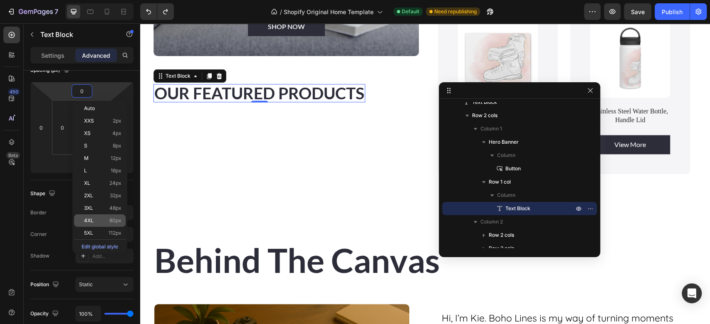
click at [105, 222] on p "4XL 80px" at bounding box center [102, 221] width 37 height 6
type input "80"
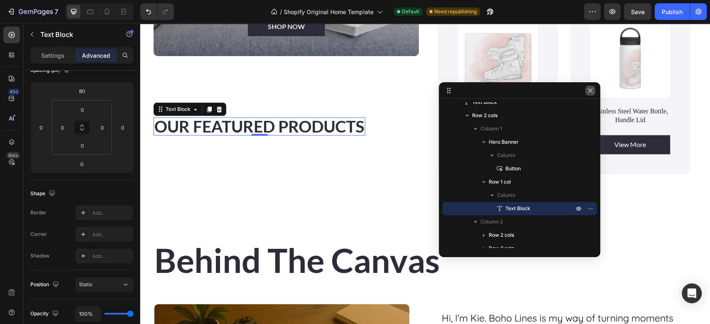
click at [589, 93] on icon "button" at bounding box center [590, 90] width 7 height 7
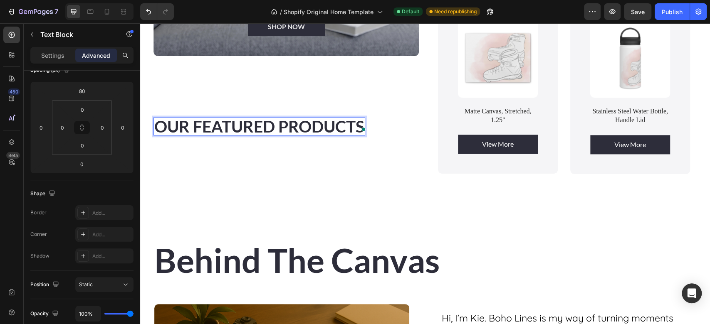
click at [359, 120] on span "OUR FEATURED PRODUCTS" at bounding box center [259, 126] width 210 height 19
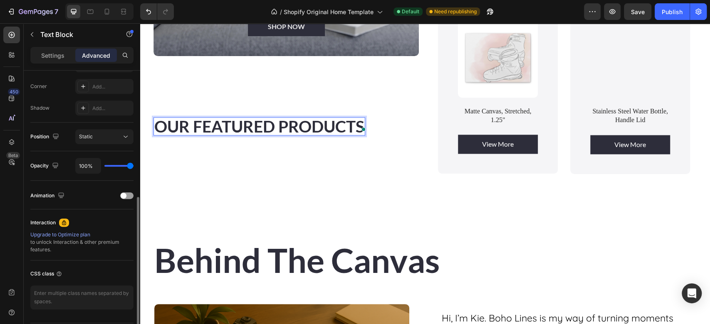
scroll to position [252, 0]
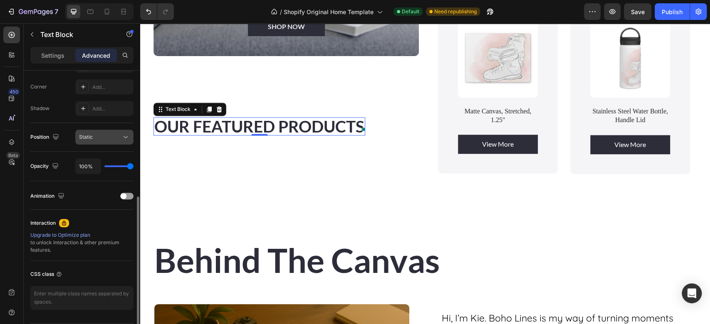
click at [121, 138] on div "Static" at bounding box center [100, 137] width 42 height 7
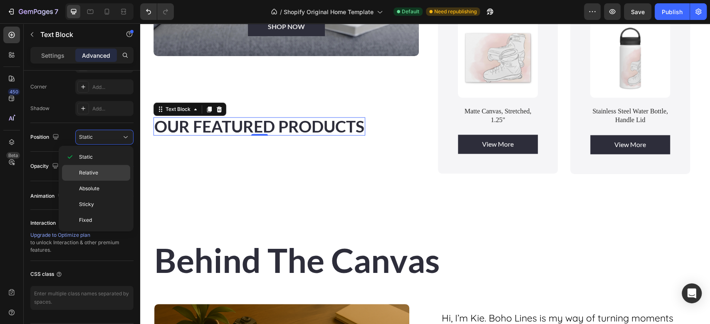
click at [108, 170] on p "Relative" at bounding box center [102, 172] width 47 height 7
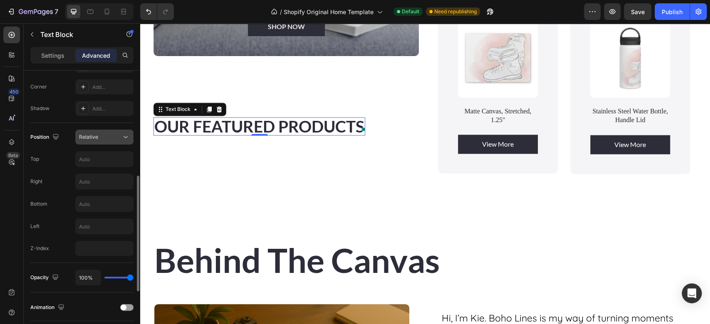
click at [126, 136] on icon at bounding box center [125, 137] width 8 height 8
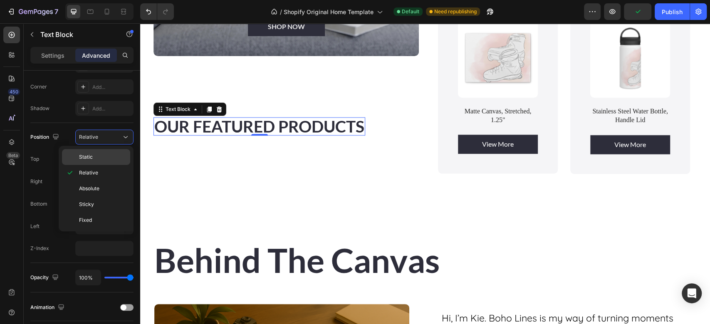
click at [98, 155] on p "Static" at bounding box center [102, 157] width 47 height 7
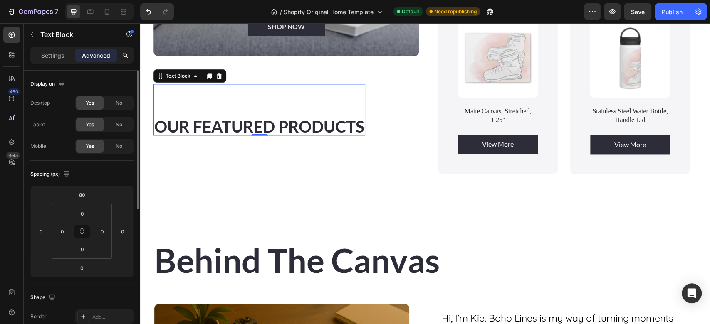
scroll to position [19, 0]
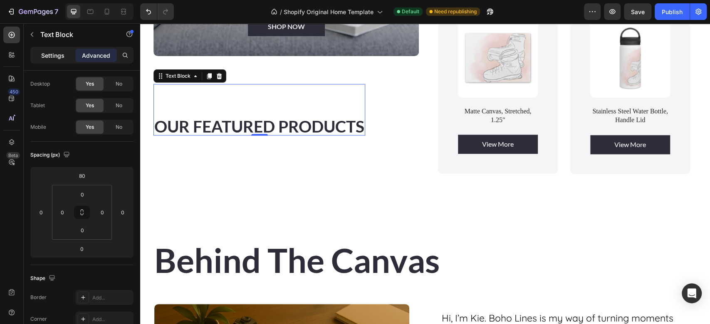
click at [54, 52] on p "Settings" at bounding box center [52, 55] width 23 height 9
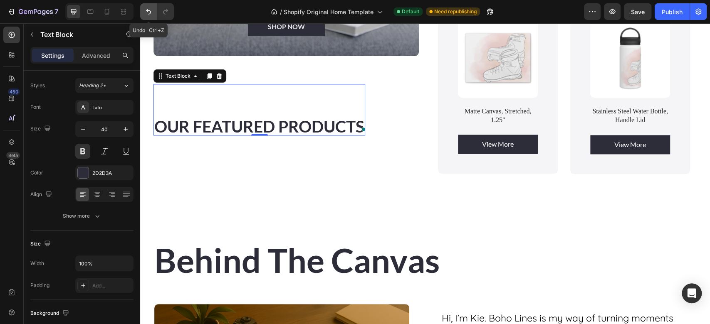
click at [147, 9] on icon "Undo/Redo" at bounding box center [148, 11] width 5 height 5
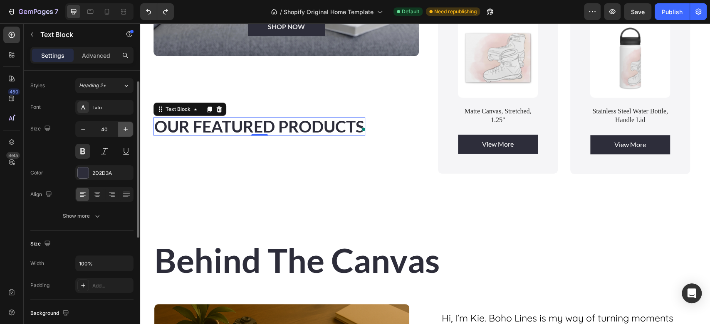
click at [123, 128] on icon "button" at bounding box center [125, 129] width 8 height 8
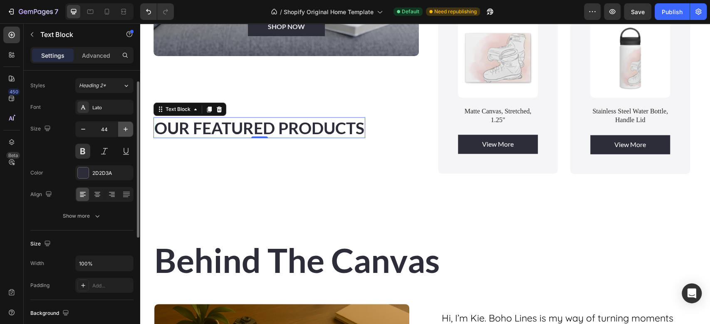
click at [123, 128] on icon "button" at bounding box center [125, 129] width 8 height 8
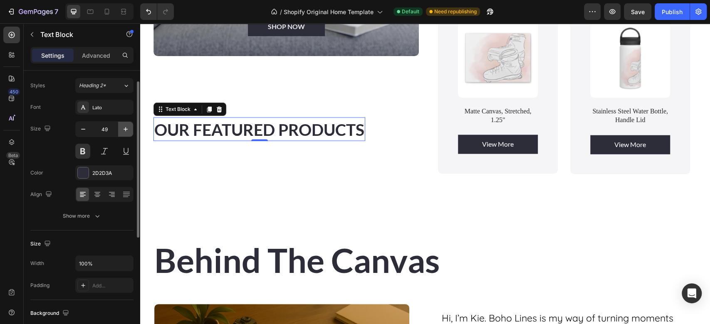
click at [123, 128] on icon "button" at bounding box center [125, 129] width 8 height 8
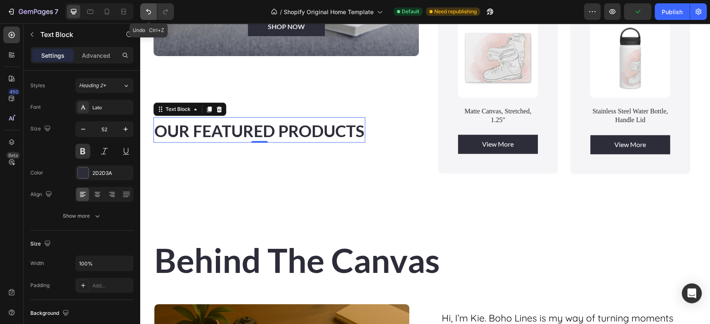
click at [149, 8] on icon "Undo/Redo" at bounding box center [148, 11] width 8 height 8
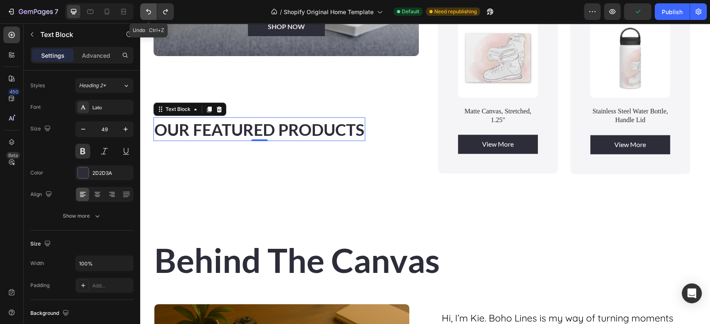
click at [149, 8] on icon "Undo/Redo" at bounding box center [148, 11] width 8 height 8
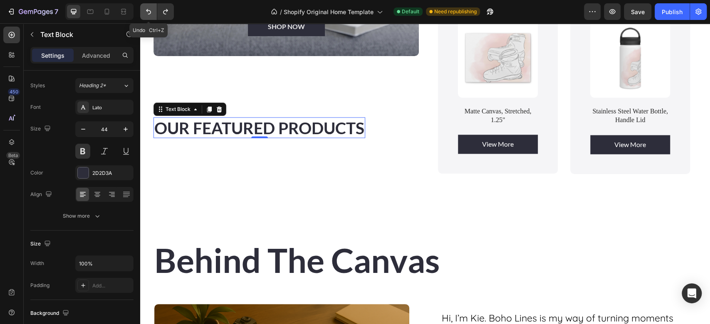
click at [149, 8] on icon "Undo/Redo" at bounding box center [148, 11] width 8 height 8
type input "43"
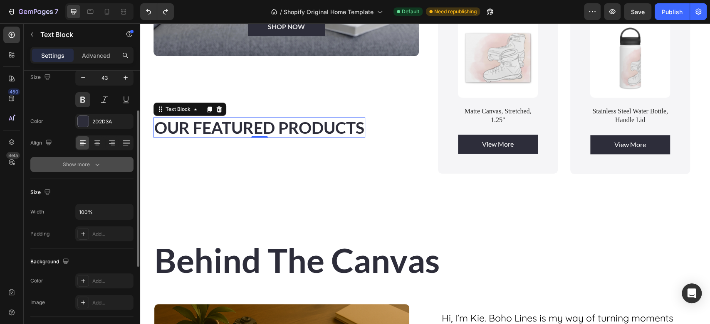
click at [96, 163] on icon "button" at bounding box center [97, 165] width 8 height 8
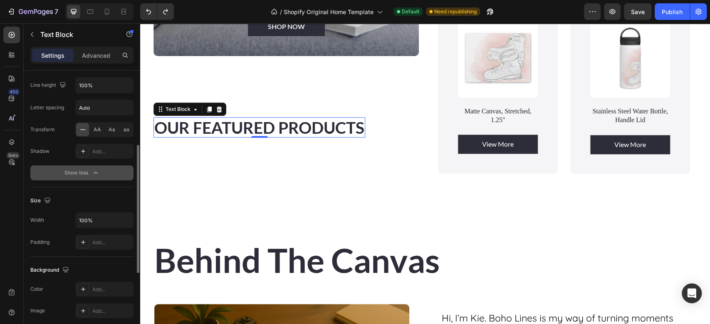
scroll to position [173, 0]
click at [106, 215] on input "100%" at bounding box center [104, 219] width 57 height 15
click at [126, 219] on icon "button" at bounding box center [125, 219] width 3 height 2
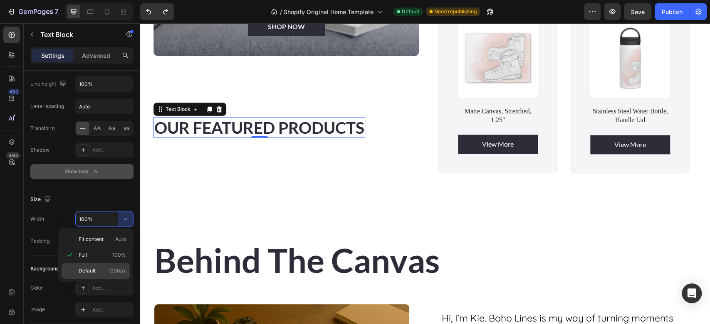
click at [115, 267] on div "Default 1200px" at bounding box center [96, 271] width 68 height 16
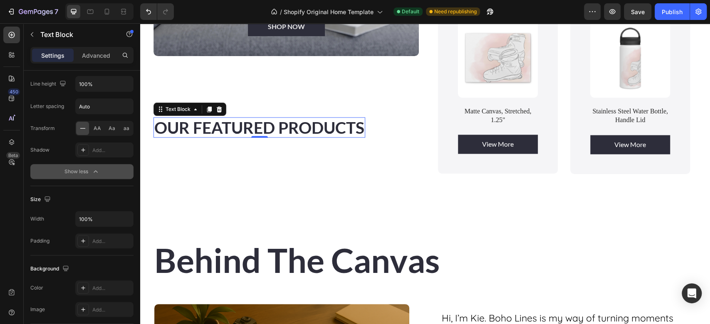
type input "1200"
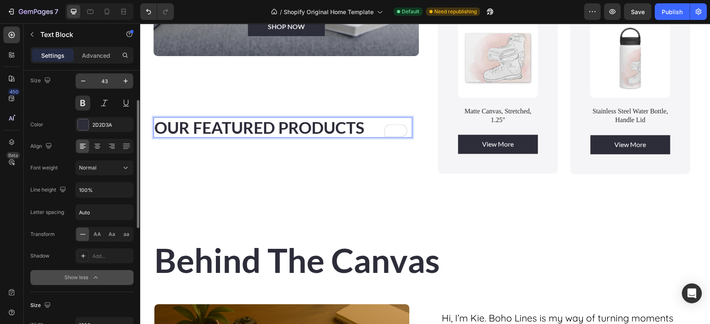
scroll to position [68, 0]
click at [215, 125] on span "OUR FEATURED PRODUCTS" at bounding box center [259, 127] width 210 height 19
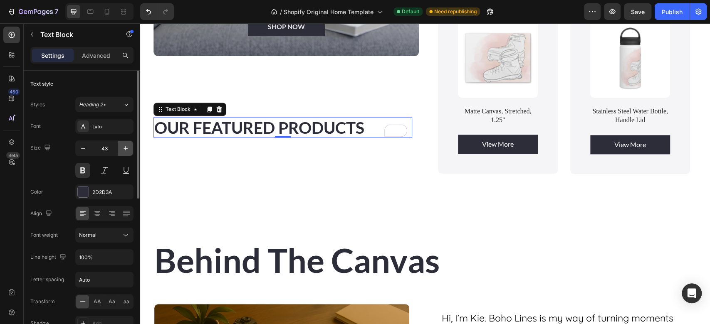
click at [124, 148] on icon "button" at bounding box center [125, 148] width 8 height 8
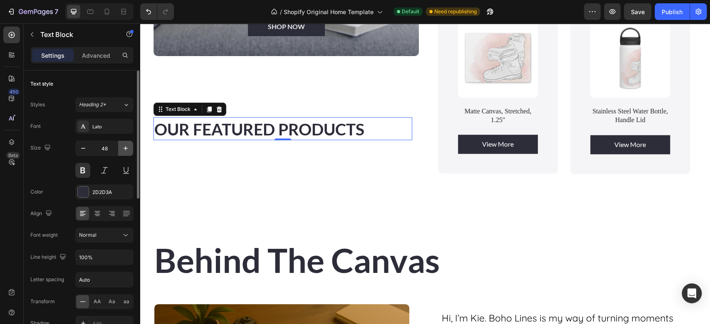
click at [124, 148] on icon "button" at bounding box center [125, 148] width 8 height 8
type input "49"
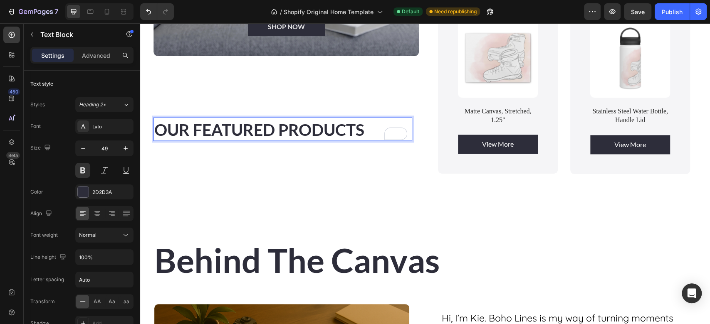
drag, startPoint x: 157, startPoint y: 121, endPoint x: 366, endPoint y: 121, distance: 209.7
click at [364, 121] on span "OUR FEATURED PRODUCTS" at bounding box center [259, 129] width 210 height 19
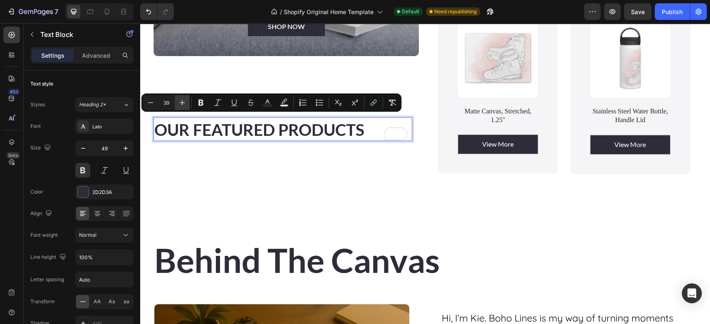
click at [181, 105] on icon "Editor contextual toolbar" at bounding box center [182, 103] width 8 height 8
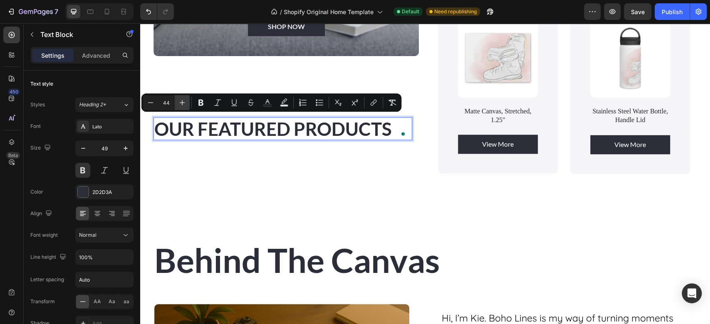
click at [181, 105] on icon "Editor contextual toolbar" at bounding box center [182, 103] width 8 height 8
type input "45"
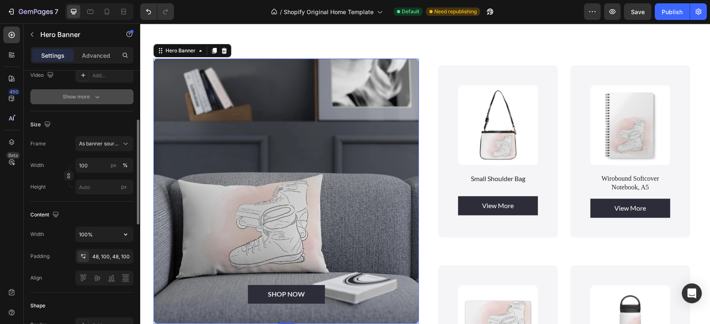
scroll to position [130, 0]
click at [92, 255] on div "48, 100, 48, 100" at bounding box center [104, 256] width 24 height 7
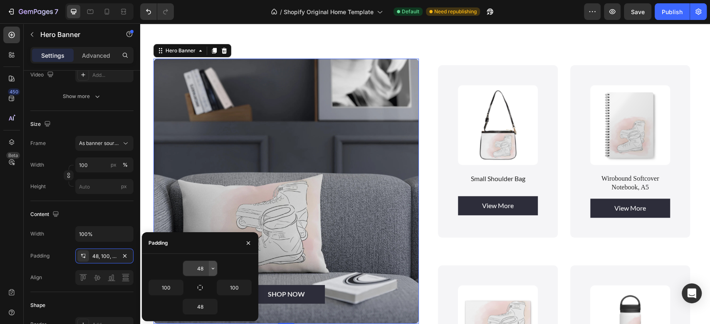
click at [213, 268] on icon "button" at bounding box center [213, 268] width 7 height 7
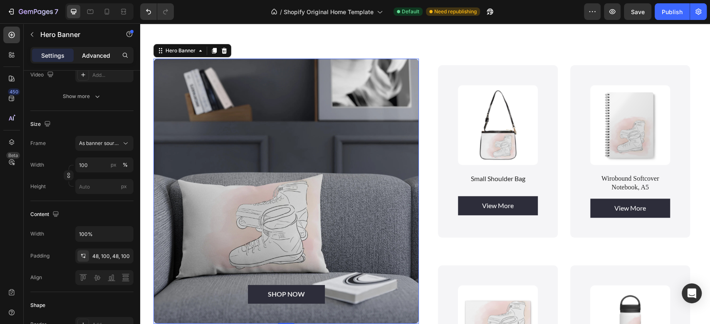
click at [96, 50] on div "Advanced" at bounding box center [96, 55] width 42 height 13
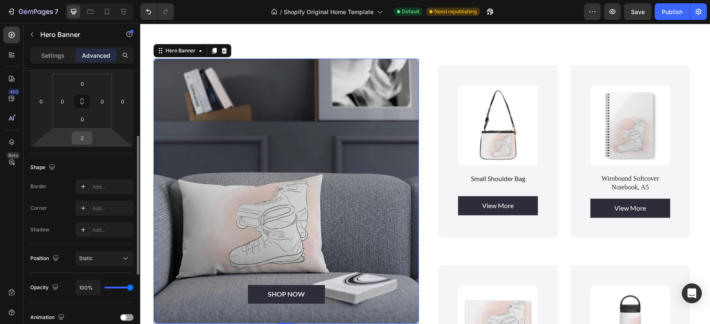
click at [91, 141] on div "2" at bounding box center [82, 137] width 21 height 13
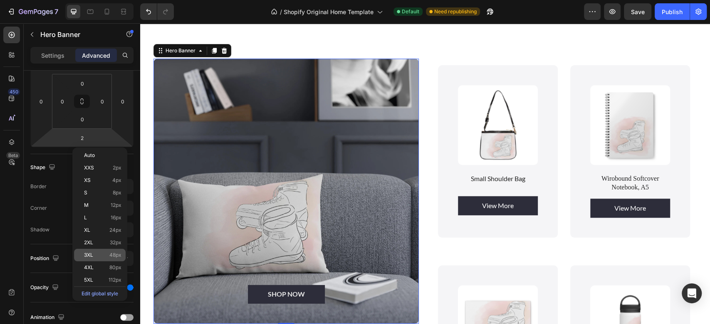
click at [94, 254] on p "3XL 48px" at bounding box center [102, 256] width 37 height 6
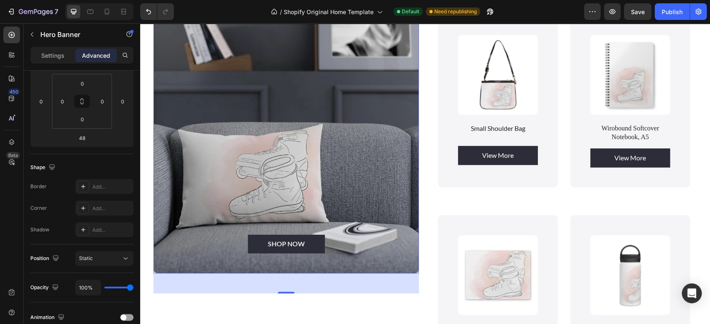
scroll to position [579, 0]
click at [88, 140] on input "48" at bounding box center [82, 138] width 17 height 12
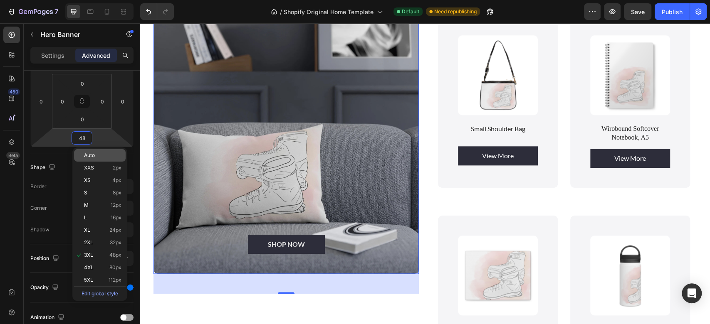
type input "3"
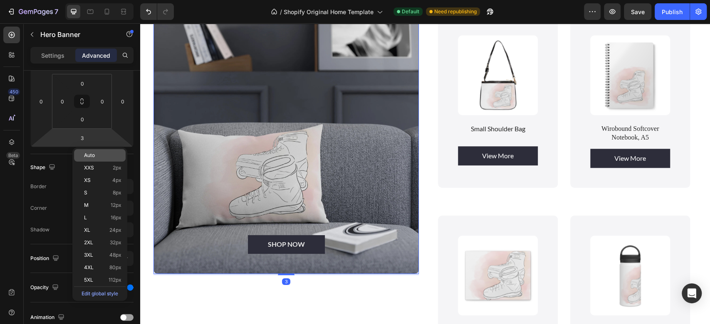
click at [91, 156] on span "Auto" at bounding box center [89, 156] width 11 height 6
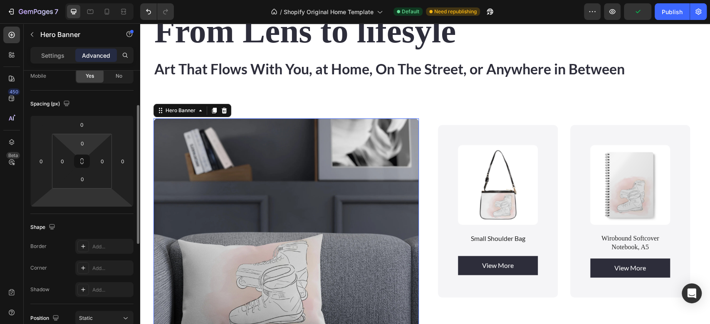
scroll to position [70, 0]
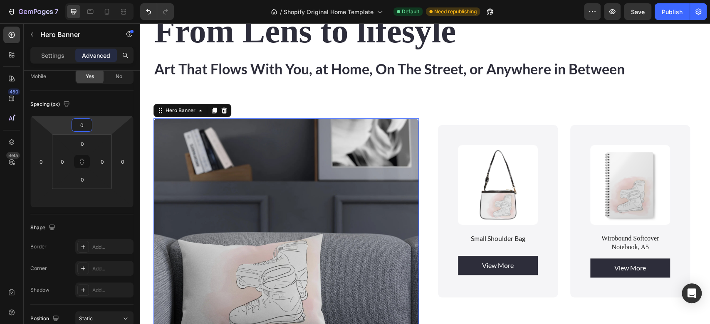
click at [93, 0] on html "7 / Shopify Original Home Template Default Need republishing Preview Save Publi…" at bounding box center [355, 0] width 710 height 0
click at [84, 126] on input "0" at bounding box center [82, 125] width 17 height 12
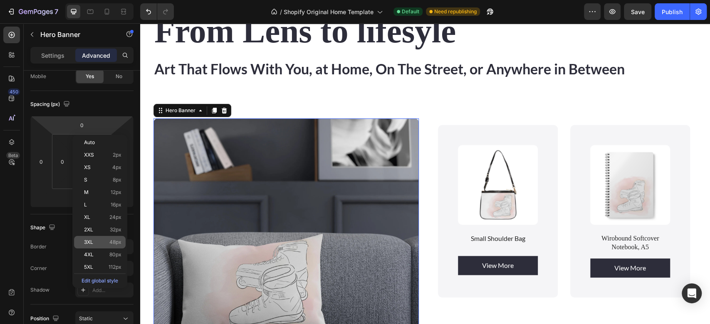
click at [91, 238] on div "3XL 48px" at bounding box center [100, 242] width 52 height 12
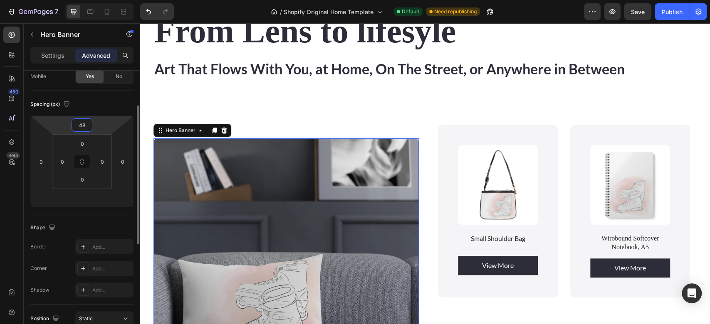
click at [86, 126] on input "48" at bounding box center [82, 125] width 17 height 12
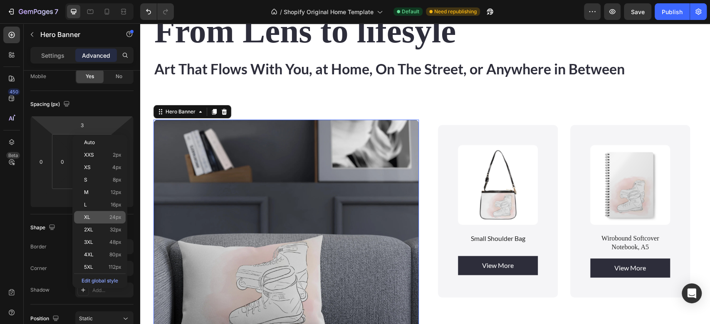
click at [92, 218] on p "XL 24px" at bounding box center [102, 218] width 37 height 6
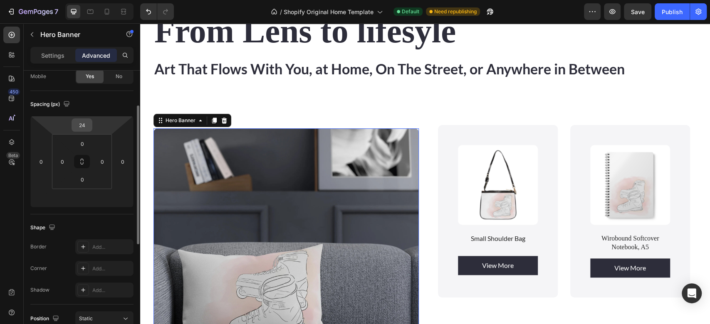
click at [85, 129] on input "24" at bounding box center [82, 125] width 17 height 12
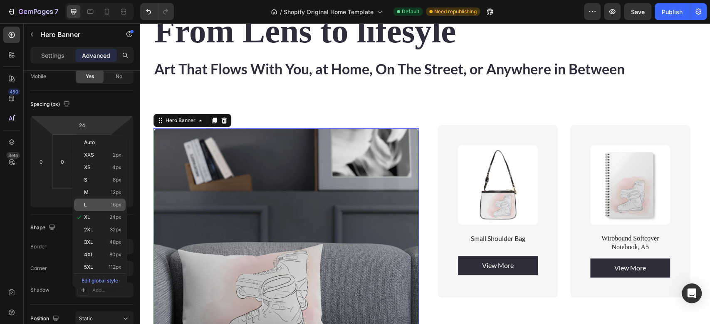
click at [93, 204] on p "L 16px" at bounding box center [102, 205] width 37 height 6
type input "16"
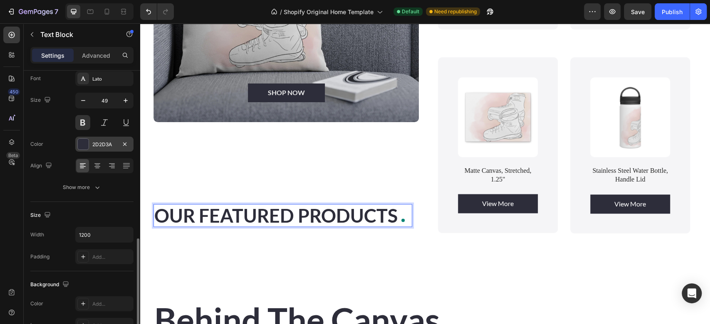
scroll to position [0, 0]
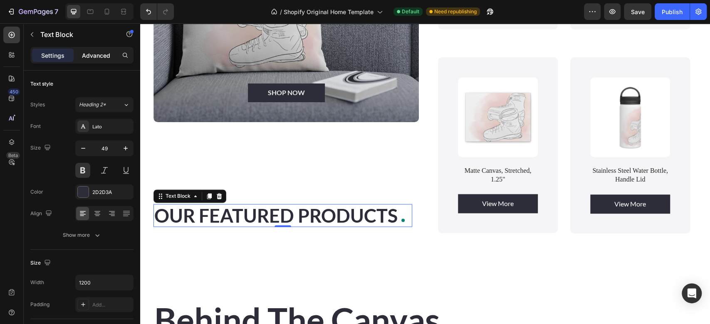
click at [93, 54] on p "Advanced" at bounding box center [96, 55] width 28 height 9
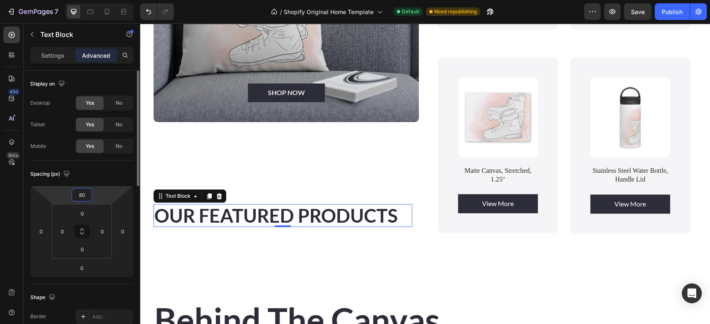
click at [87, 194] on input "80" at bounding box center [82, 195] width 17 height 12
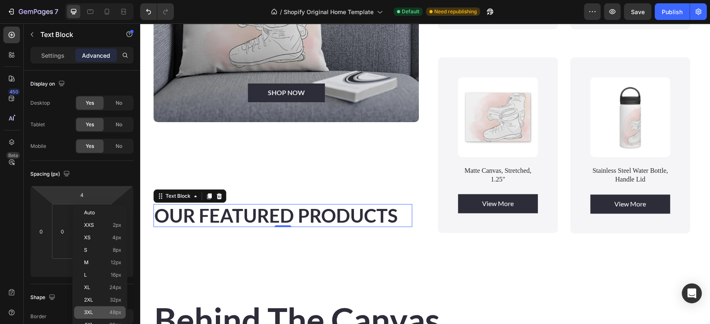
click at [95, 307] on div "3XL 48px" at bounding box center [100, 313] width 52 height 12
type input "48"
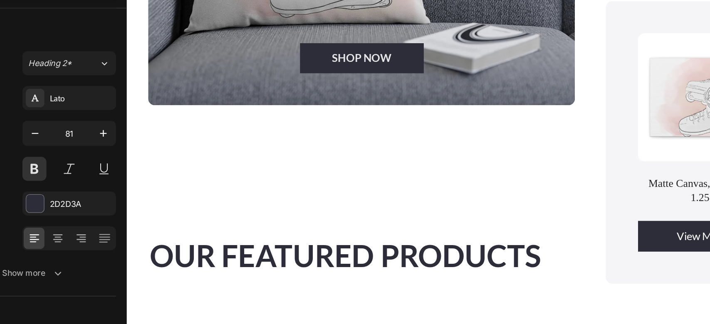
scroll to position [725, 0]
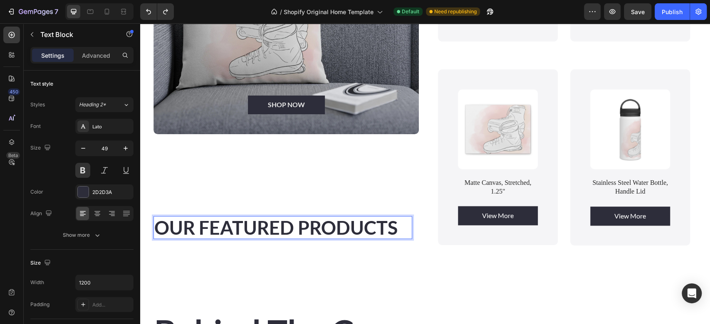
click at [213, 220] on div "OUR FEATURED PRODUCTS Text Block 0 Row" at bounding box center [286, 224] width 265 height 72
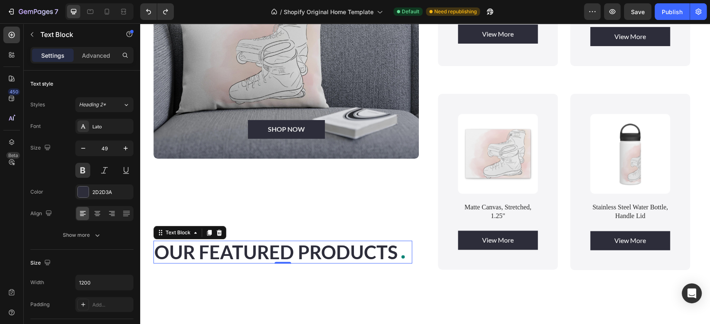
click at [397, 252] on span "OUR FEATURED PRODUCTS" at bounding box center [275, 252] width 243 height 22
click at [206, 251] on span "OUR FEATURED PRODUCTS" at bounding box center [275, 252] width 243 height 22
click at [157, 249] on span "OUR FEATURED PRODUCTS" at bounding box center [275, 252] width 243 height 22
click at [96, 235] on icon "button" at bounding box center [97, 236] width 4 height 2
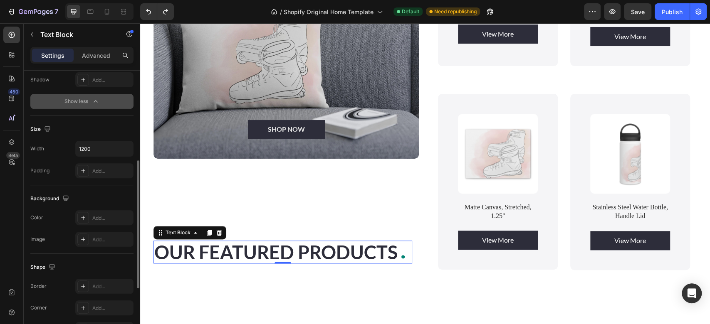
scroll to position [205, 0]
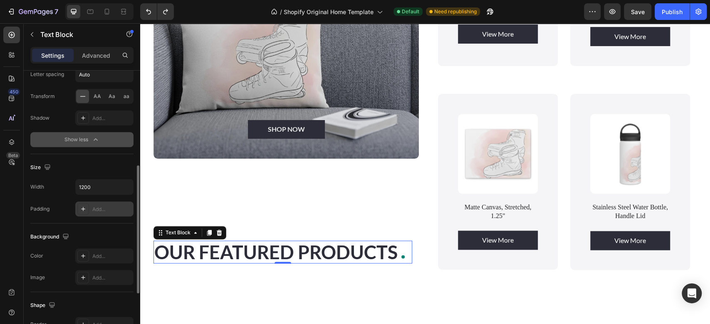
click at [112, 208] on div "Add..." at bounding box center [111, 209] width 39 height 7
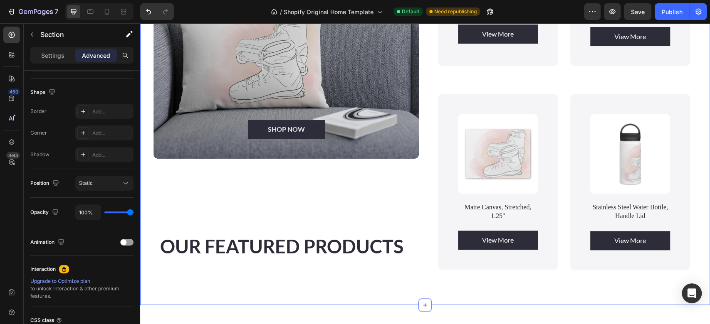
scroll to position [0, 0]
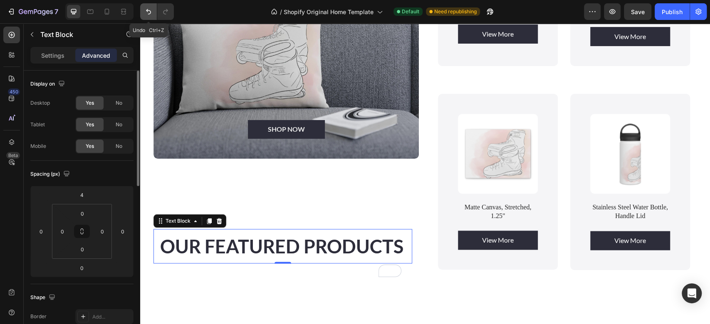
click at [146, 9] on icon "Undo/Redo" at bounding box center [148, 11] width 8 height 8
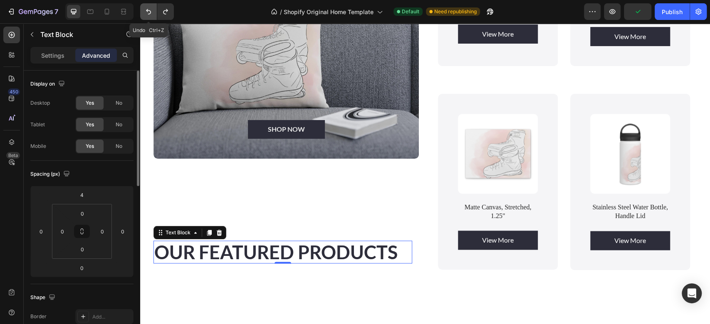
click at [146, 9] on icon "Undo/Redo" at bounding box center [148, 11] width 8 height 8
type input "80"
click at [209, 248] on span "OUR FEATURED PRODUCTS" at bounding box center [275, 252] width 243 height 22
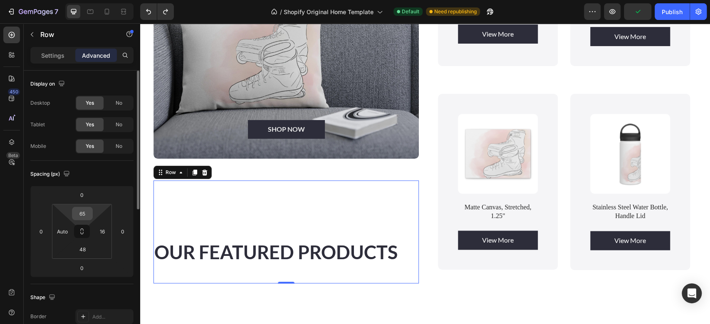
click at [91, 215] on div "65" at bounding box center [82, 213] width 21 height 13
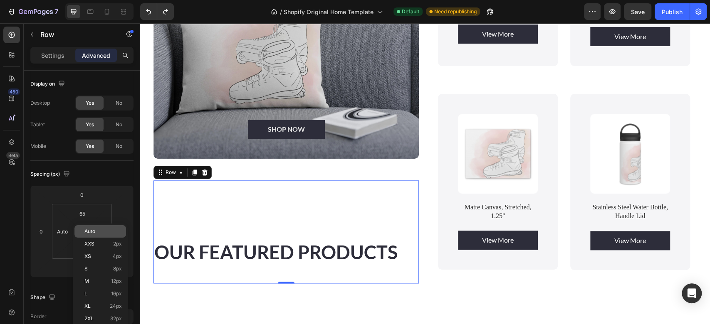
click at [94, 233] on span "Auto" at bounding box center [89, 232] width 11 height 6
type input "Auto"
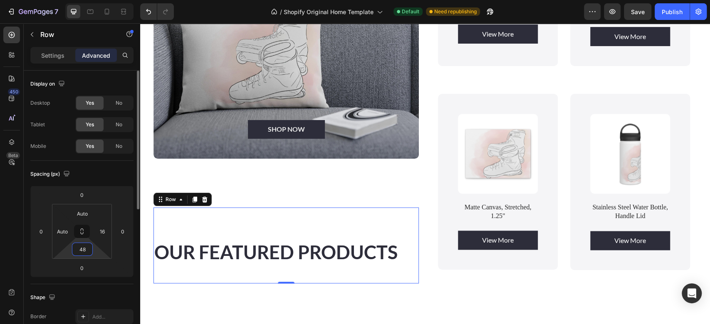
click at [86, 251] on input "48" at bounding box center [82, 249] width 17 height 12
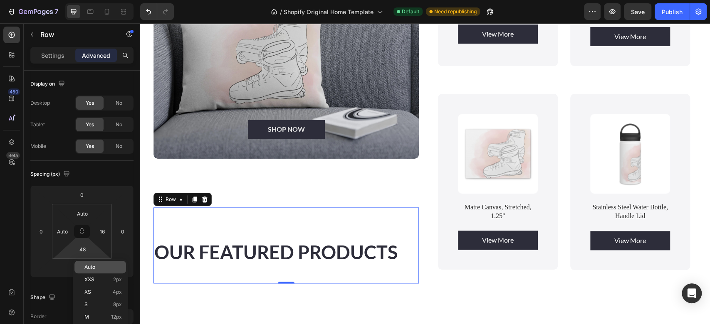
click at [89, 267] on span "Auto" at bounding box center [89, 268] width 11 height 6
type input "Auto"
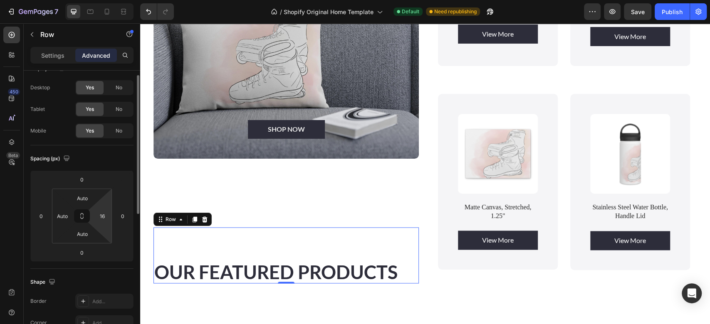
scroll to position [13, 0]
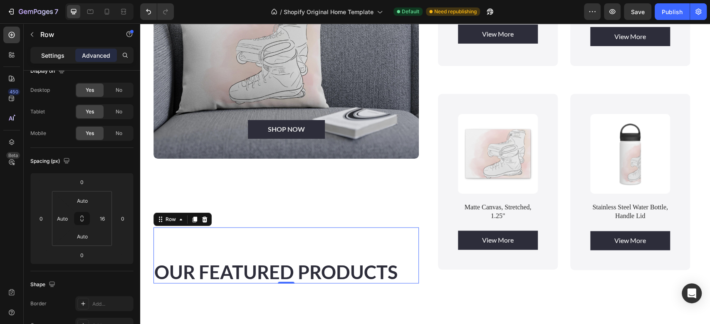
click at [52, 57] on p "Settings" at bounding box center [52, 55] width 23 height 9
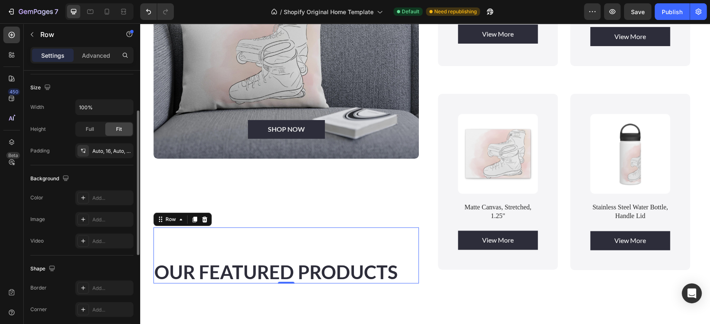
scroll to position [126, 0]
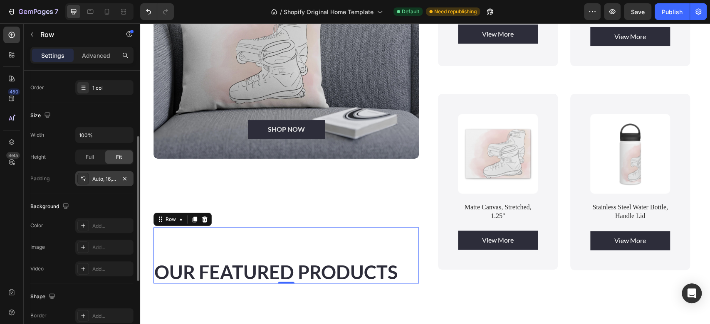
click at [104, 177] on div "Auto, 16, Auto, Auto" at bounding box center [104, 179] width 24 height 7
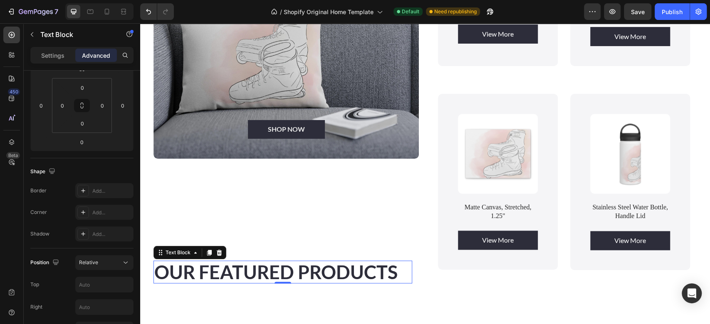
scroll to position [0, 0]
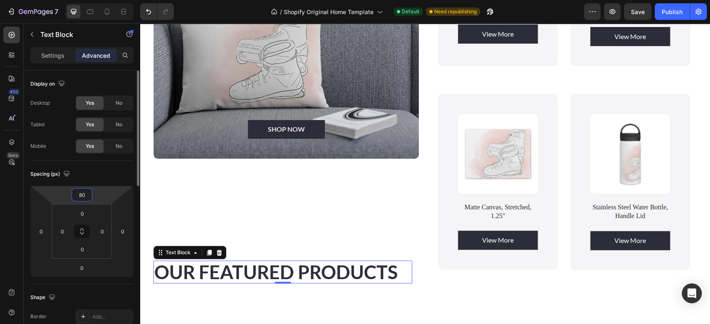
click at [86, 196] on input "80" at bounding box center [82, 195] width 17 height 12
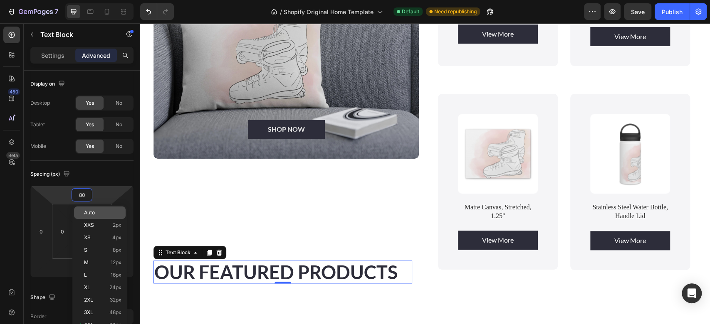
type input "4"
click at [97, 213] on p "Auto" at bounding box center [102, 213] width 37 height 6
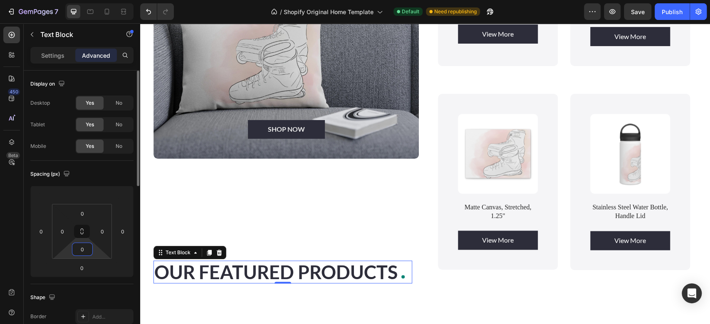
click at [84, 253] on input "0" at bounding box center [82, 249] width 17 height 12
click at [123, 293] on div "XS 4px" at bounding box center [100, 292] width 52 height 12
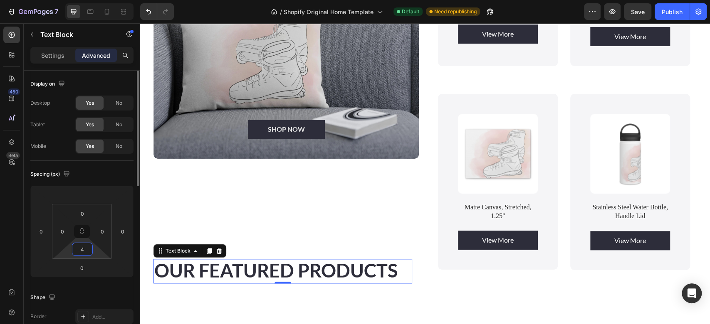
click at [86, 253] on input "4" at bounding box center [82, 249] width 17 height 12
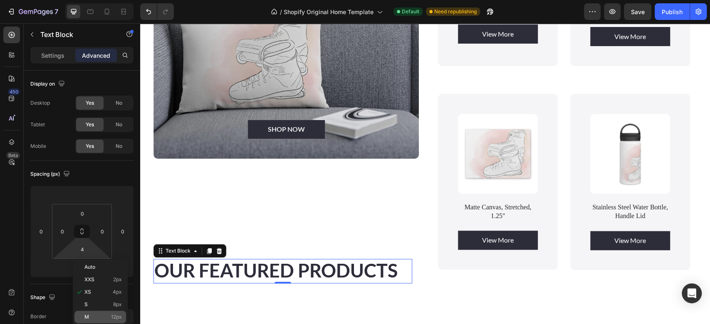
click at [91, 321] on div "M 12px" at bounding box center [100, 317] width 52 height 12
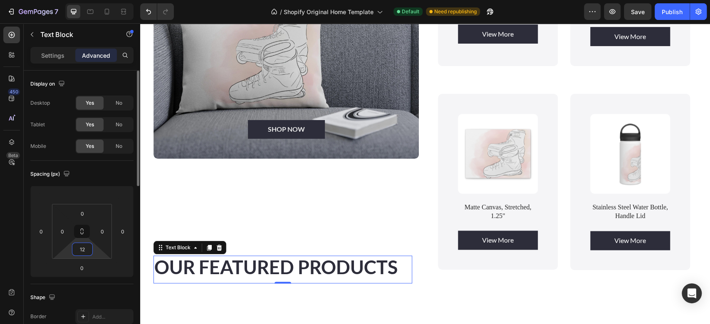
click at [82, 250] on input "12" at bounding box center [82, 249] width 17 height 12
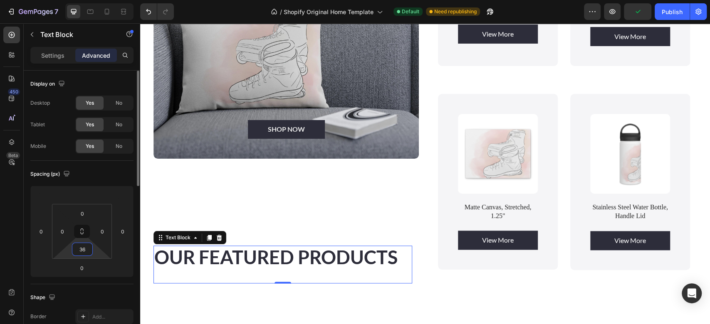
type input "3"
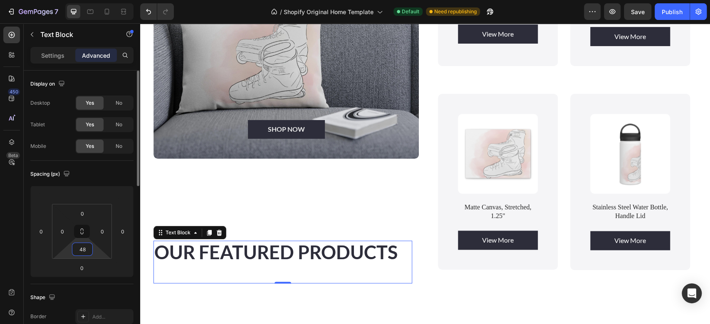
type input "4"
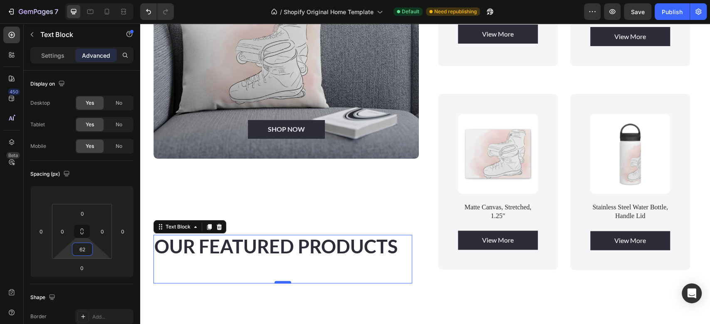
click at [280, 281] on div at bounding box center [283, 282] width 17 height 2
drag, startPoint x: 280, startPoint y: 278, endPoint x: 286, endPoint y: 262, distance: 16.8
click at [286, 262] on div "OUR FEATURED PRODUCTS Text Block 0" at bounding box center [283, 259] width 259 height 49
click at [90, 249] on input "62" at bounding box center [82, 249] width 17 height 12
type input "6"
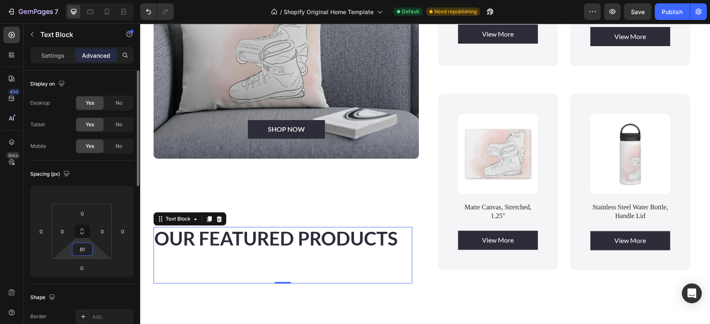
type input "8"
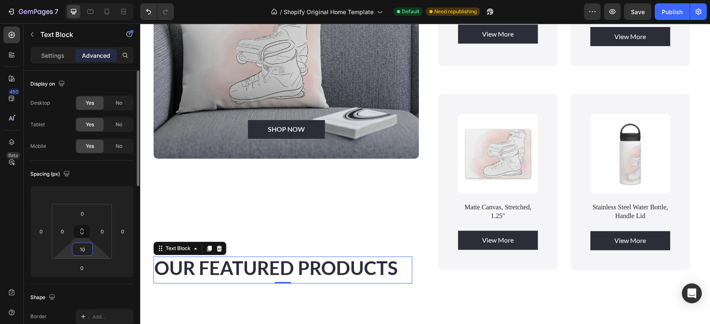
type input "102"
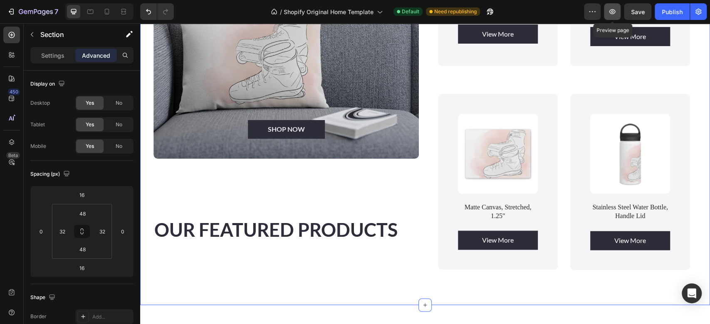
click at [614, 12] on icon "button" at bounding box center [612, 11] width 6 height 5
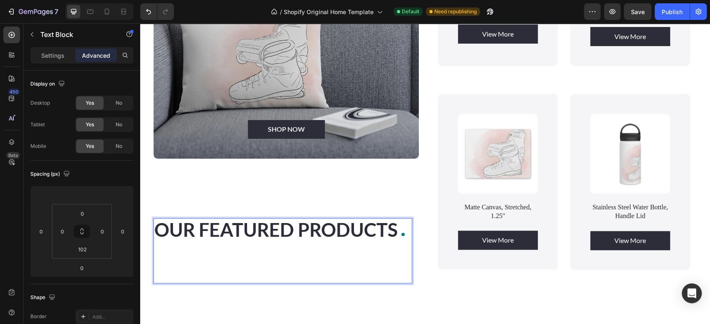
click at [311, 225] on span "OUR FEATURED PRODUCTS" at bounding box center [275, 230] width 243 height 22
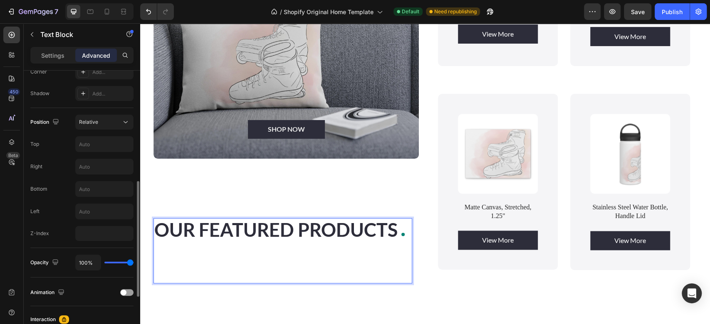
scroll to position [266, 0]
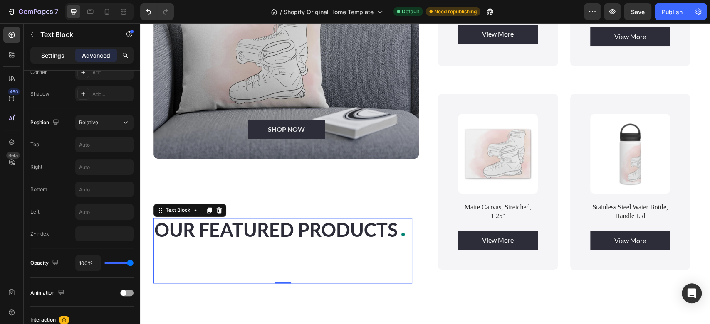
click at [48, 55] on p "Settings" at bounding box center [52, 55] width 23 height 9
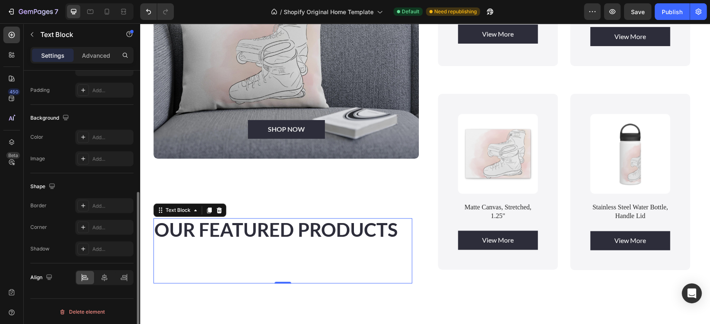
scroll to position [0, 0]
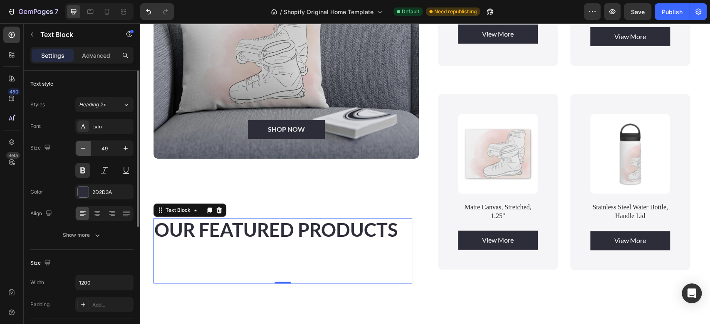
click at [82, 149] on icon "button" at bounding box center [83, 148] width 8 height 8
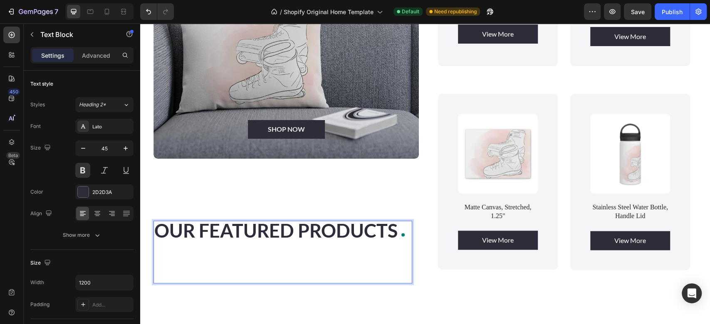
click at [398, 231] on span "OUR FEATURED PRODUCTS" at bounding box center [275, 231] width 243 height 22
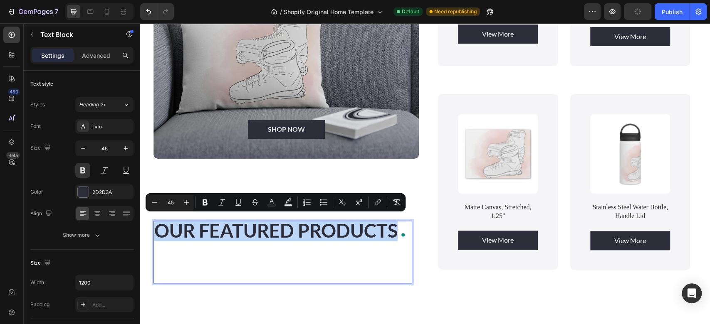
drag, startPoint x: 398, startPoint y: 231, endPoint x: 159, endPoint y: 232, distance: 238.8
click at [159, 232] on span "OUR FEATURED PRODUCTS" at bounding box center [275, 231] width 243 height 22
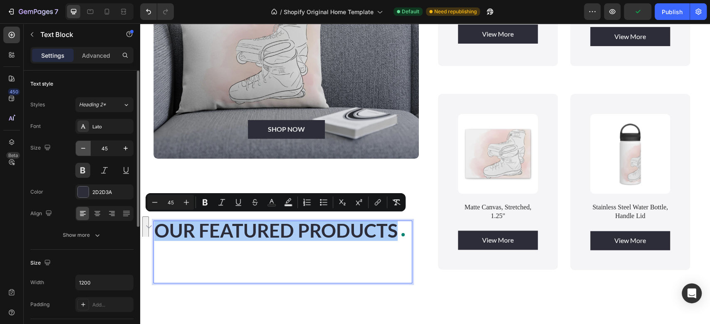
click at [81, 148] on icon "button" at bounding box center [83, 148] width 8 height 8
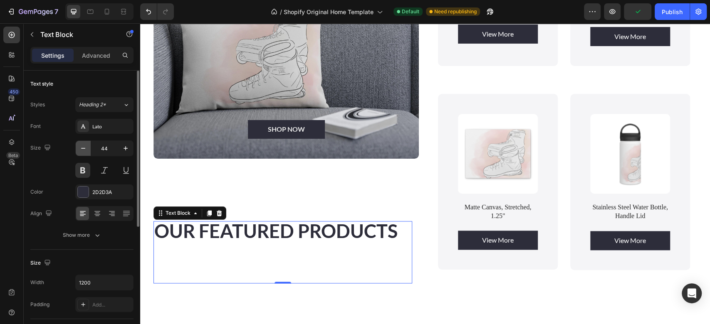
click at [81, 148] on icon "button" at bounding box center [83, 148] width 8 height 8
type input "43"
click at [616, 10] on icon "button" at bounding box center [612, 11] width 8 height 8
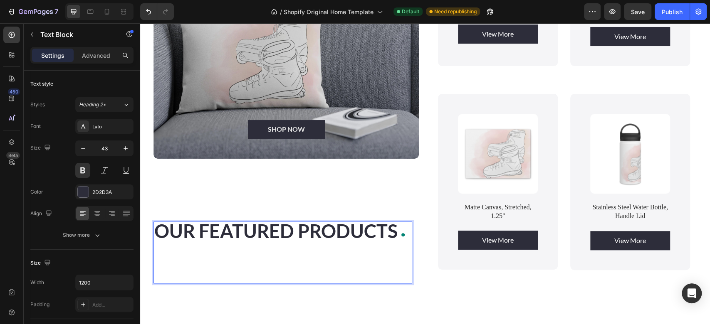
click at [281, 227] on span "OUR FEATURED PRODUCTS" at bounding box center [275, 231] width 243 height 22
click at [93, 277] on input "1200" at bounding box center [104, 282] width 57 height 15
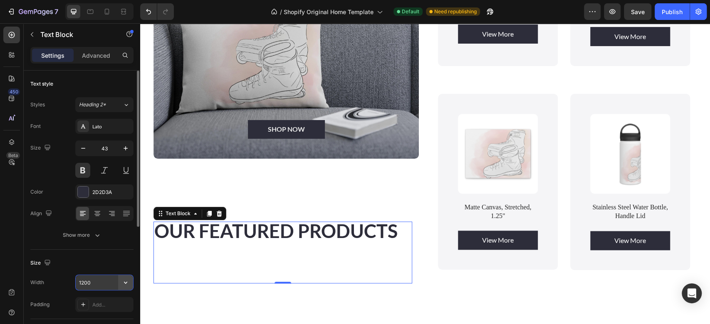
click at [124, 283] on icon "button" at bounding box center [125, 283] width 8 height 8
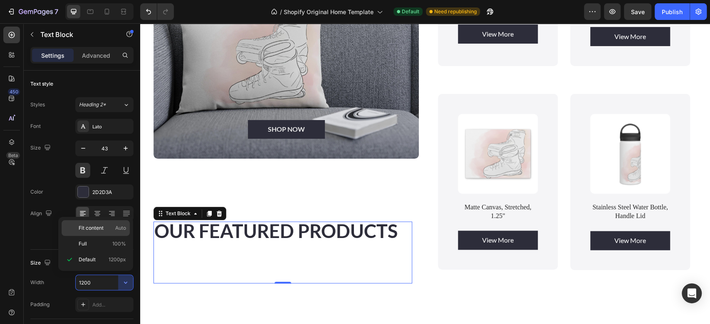
click at [103, 231] on span "Fit content" at bounding box center [91, 228] width 25 height 7
type input "Auto"
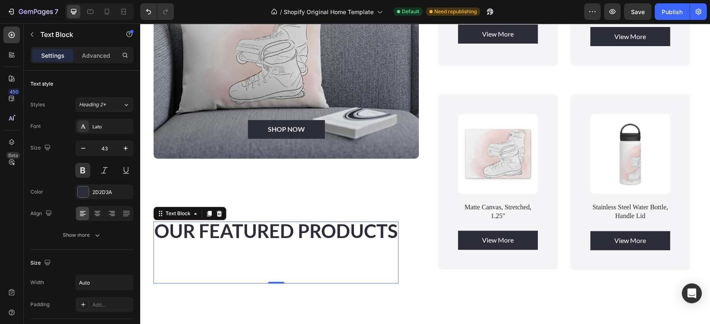
scroll to position [701, 0]
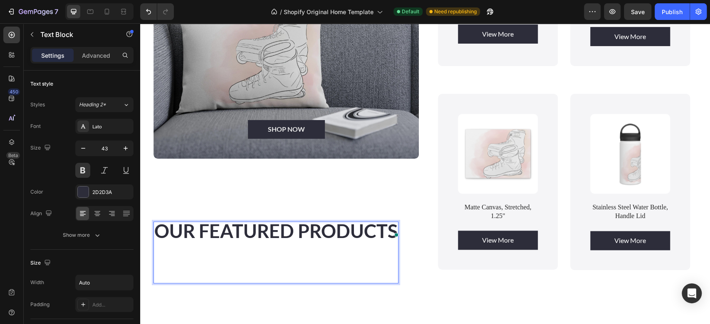
click at [247, 228] on span "OUR FEATURED PRODUCTS" at bounding box center [275, 231] width 243 height 22
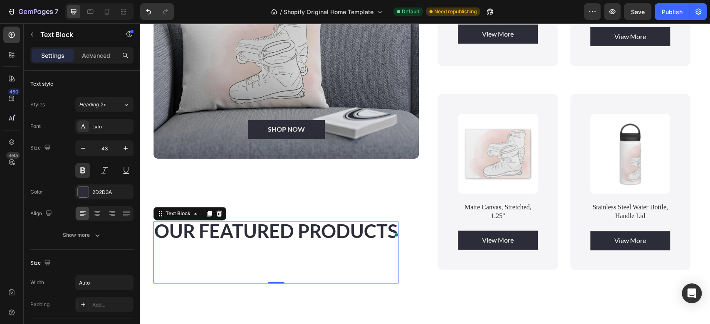
click at [397, 229] on span at bounding box center [396, 235] width 7 height 12
drag, startPoint x: 397, startPoint y: 225, endPoint x: 319, endPoint y: 234, distance: 78.4
click at [319, 234] on div "OUR FEATURED PRODUCTS" at bounding box center [276, 232] width 245 height 20
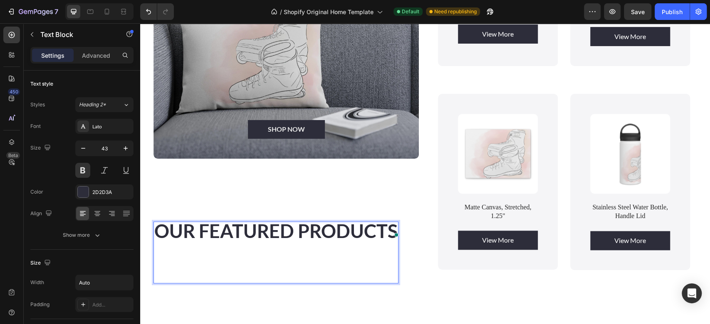
click at [232, 222] on span "OUR FEATURED PRODUCTS" at bounding box center [275, 231] width 243 height 22
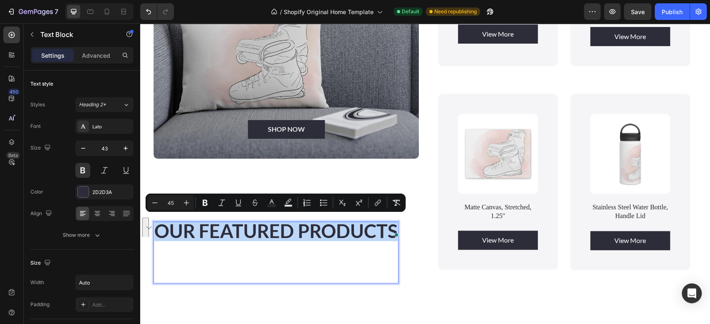
drag, startPoint x: 156, startPoint y: 226, endPoint x: 370, endPoint y: 239, distance: 214.2
click at [370, 239] on div "OUR FEATURED PRODUCTS Text Block 0" at bounding box center [276, 253] width 245 height 62
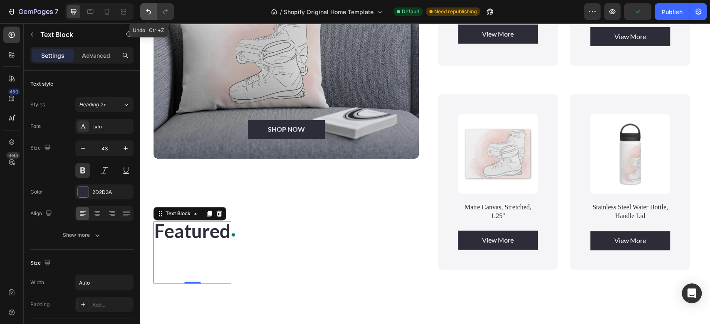
click at [151, 12] on icon "Undo/Redo" at bounding box center [148, 11] width 5 height 5
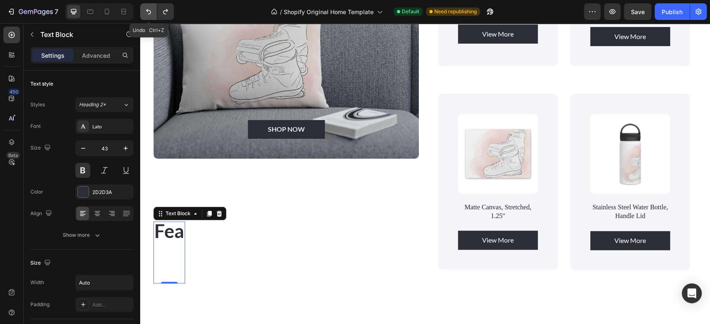
click at [151, 12] on icon "Undo/Redo" at bounding box center [148, 11] width 5 height 5
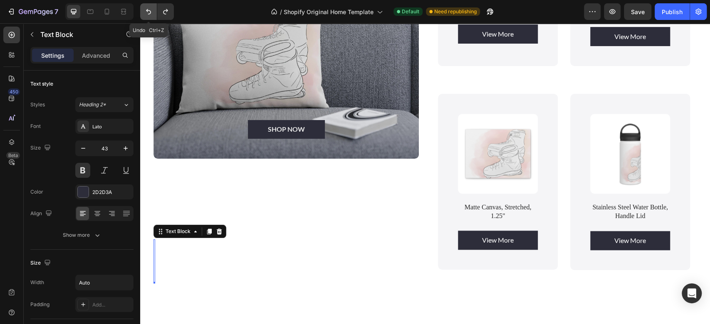
click at [151, 12] on icon "Undo/Redo" at bounding box center [148, 11] width 5 height 5
type input "1200"
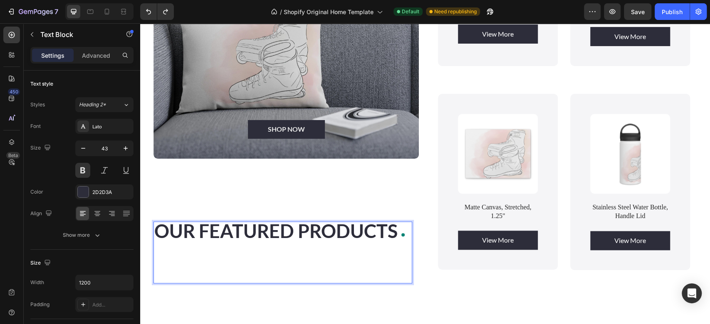
click at [398, 228] on span "OUR FEATURED PRODUCTS" at bounding box center [275, 231] width 243 height 22
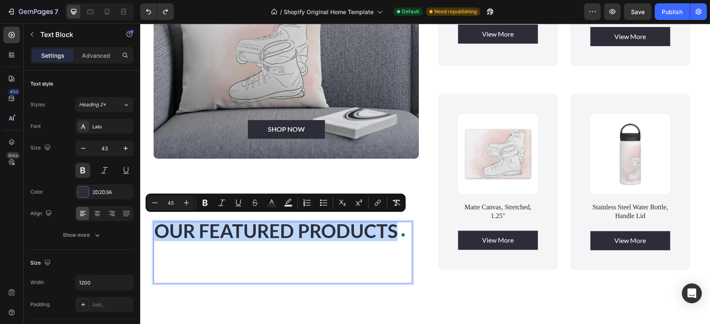
drag, startPoint x: 398, startPoint y: 228, endPoint x: 157, endPoint y: 223, distance: 241.3
click at [157, 223] on span "OUR FEATURED PRODUCTS" at bounding box center [275, 231] width 243 height 22
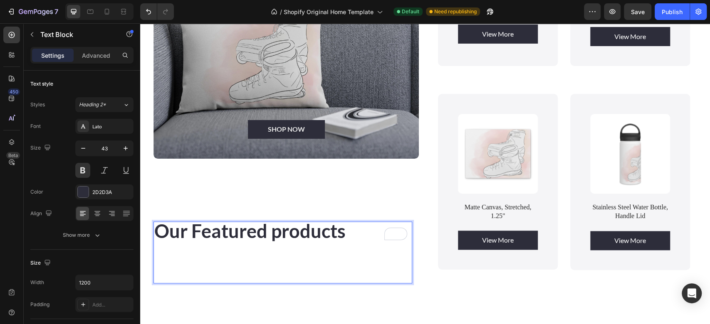
click at [282, 227] on span "Our Featured products" at bounding box center [249, 231] width 191 height 22
click at [234, 231] on span "Our Featured Products" at bounding box center [250, 231] width 193 height 22
click at [100, 213] on icon at bounding box center [97, 214] width 8 height 8
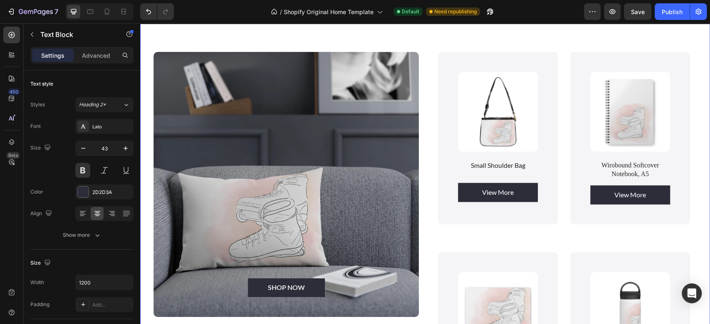
scroll to position [539, 0]
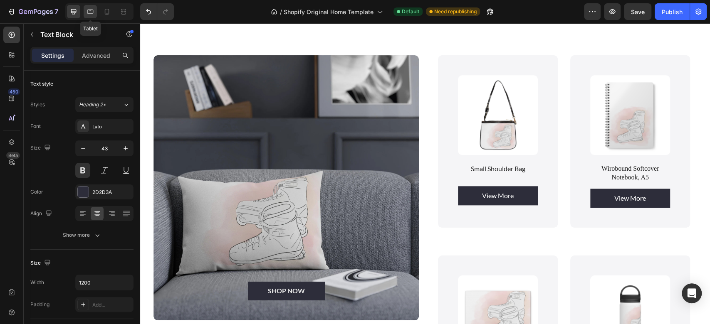
click at [86, 15] on icon at bounding box center [90, 11] width 8 height 8
type input "1"
type input "100%"
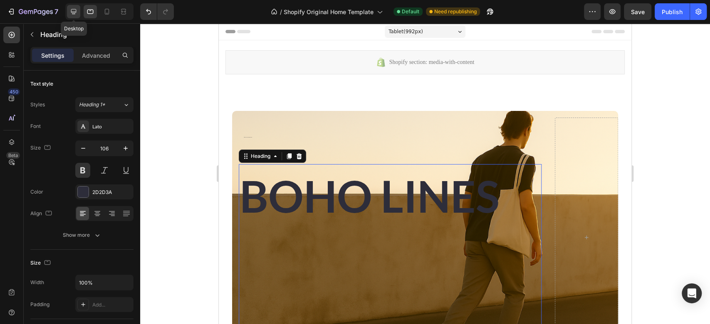
click at [76, 9] on icon at bounding box center [73, 11] width 8 height 8
type input "124"
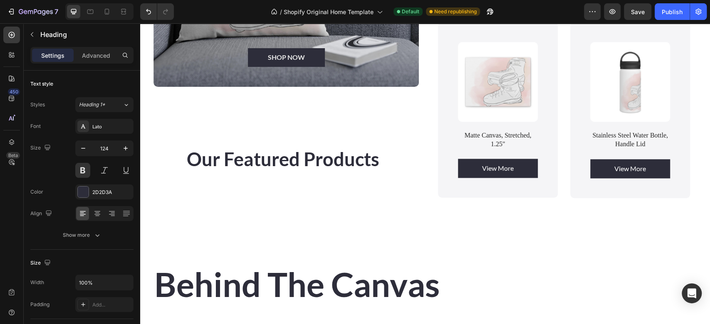
scroll to position [774, 0]
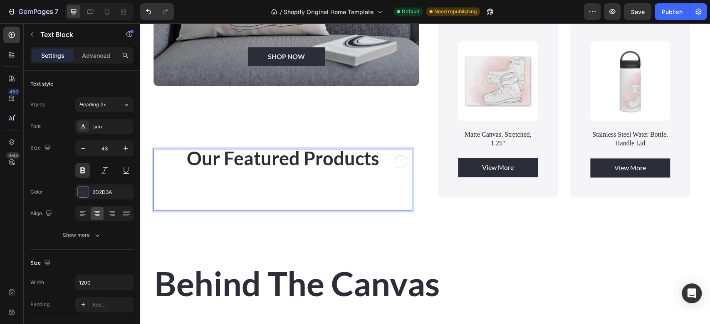
click at [224, 156] on div "SHOP NOW Button Hero Banner Our Featured Products Text Block 0 Row" at bounding box center [286, 12] width 265 height 397
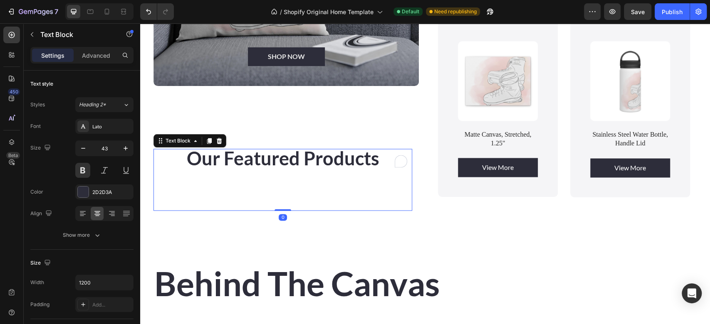
scroll to position [712, 0]
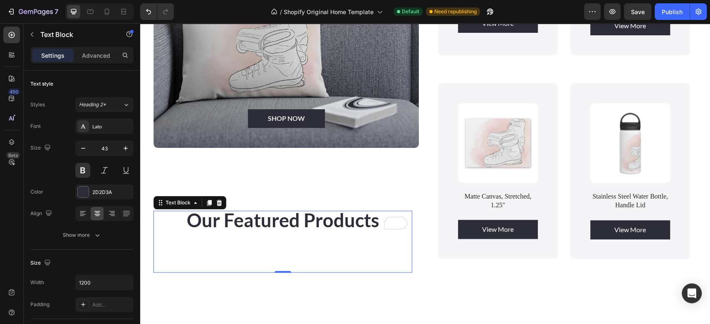
click at [262, 225] on span "Our Featured Products" at bounding box center [283, 220] width 193 height 22
click at [171, 256] on div "Our Featured Products Text Block 0" at bounding box center [283, 242] width 259 height 62
click at [376, 221] on span "Our Featured Products" at bounding box center [283, 220] width 193 height 22
click at [376, 245] on div "Our Featured Products Text Block 0" at bounding box center [283, 242] width 259 height 62
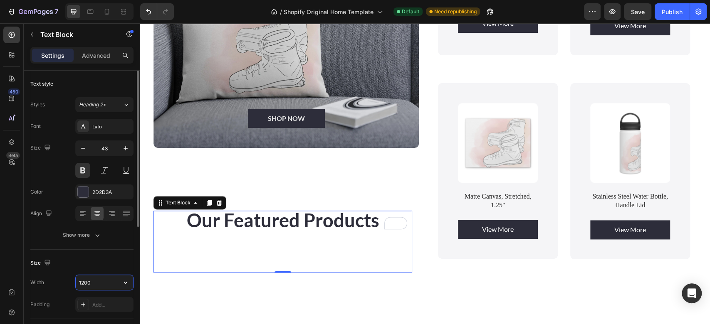
click at [96, 280] on input "1200" at bounding box center [104, 282] width 57 height 15
click at [126, 281] on icon "button" at bounding box center [125, 283] width 8 height 8
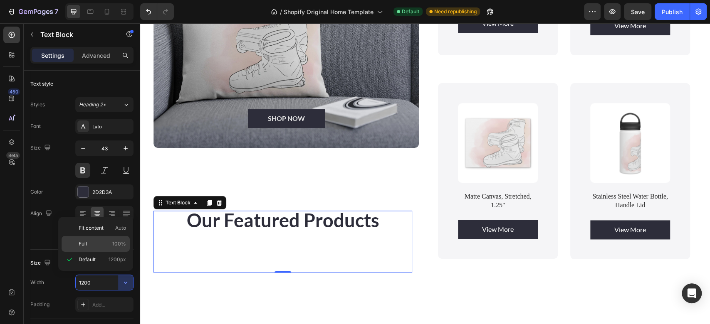
click at [102, 241] on p "Full 100%" at bounding box center [102, 243] width 47 height 7
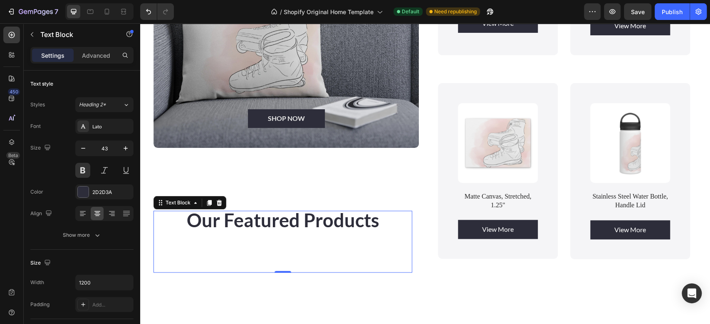
type input "100%"
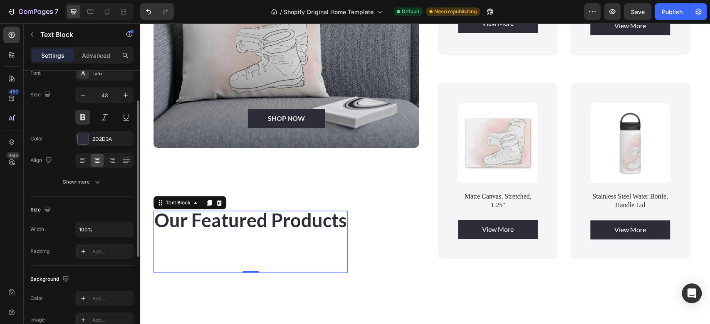
scroll to position [53, 0]
click at [104, 251] on div "Add..." at bounding box center [111, 251] width 39 height 7
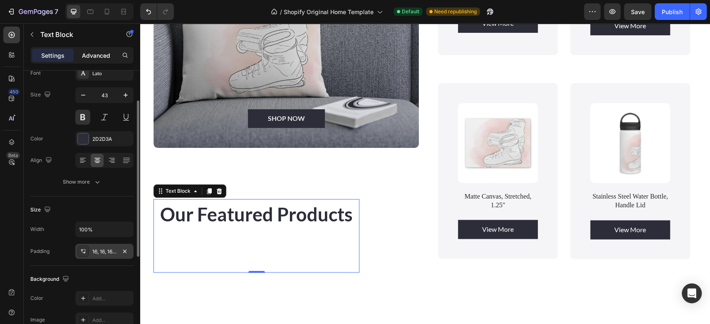
click at [98, 51] on p "Advanced" at bounding box center [96, 55] width 28 height 9
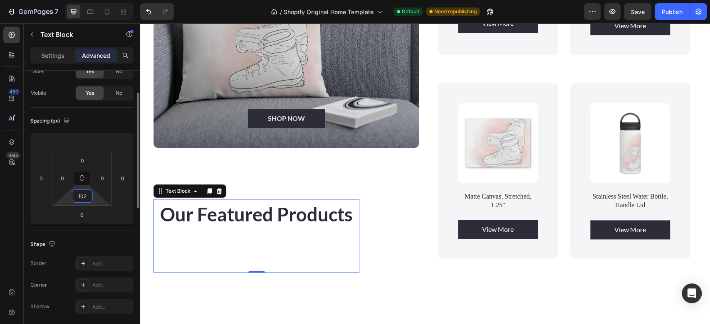
click at [93, 0] on html "7 / Shopify Original Home Template Default Need republishing Preview Save Publi…" at bounding box center [355, 0] width 710 height 0
click at [82, 199] on input "102" at bounding box center [82, 196] width 17 height 12
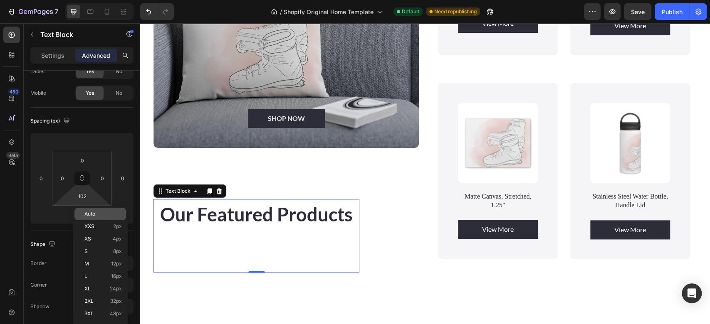
click at [89, 215] on span "Auto" at bounding box center [89, 214] width 11 height 6
type input "Auto"
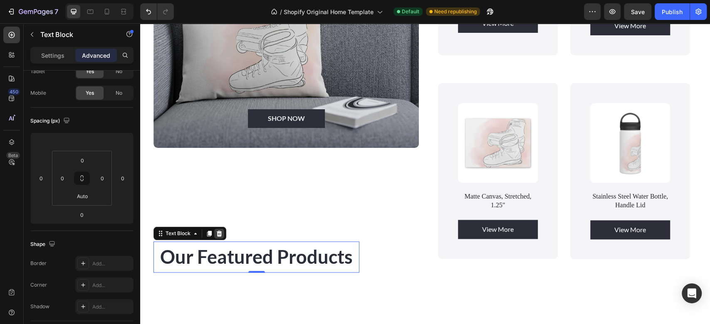
click at [219, 233] on div at bounding box center [219, 234] width 10 height 10
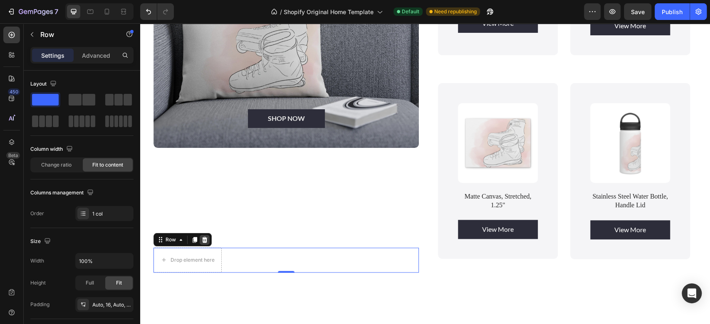
click at [203, 238] on icon at bounding box center [204, 240] width 5 height 6
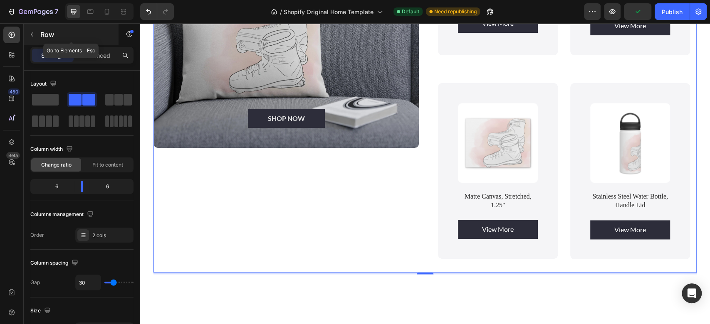
click at [35, 35] on button "button" at bounding box center [31, 34] width 13 height 13
click at [30, 34] on icon "button" at bounding box center [32, 34] width 7 height 7
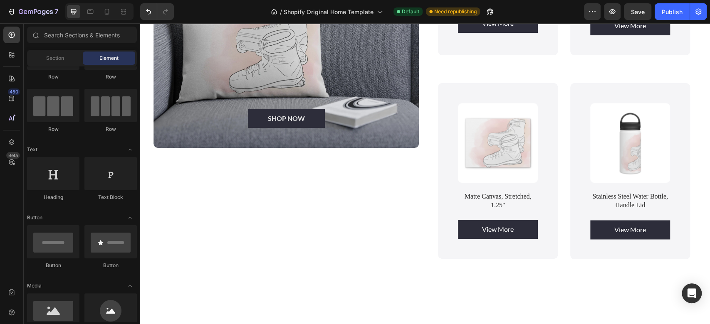
scroll to position [0, 0]
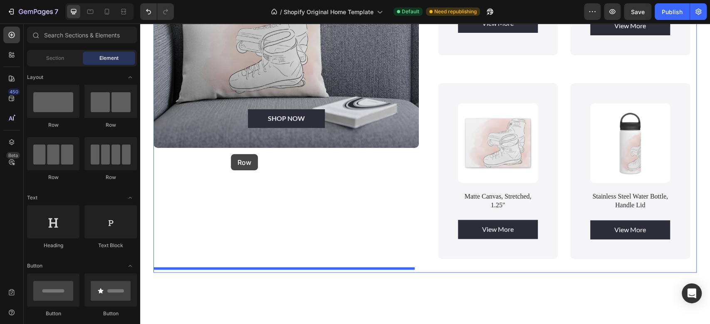
drag, startPoint x: 203, startPoint y: 131, endPoint x: 231, endPoint y: 154, distance: 36.4
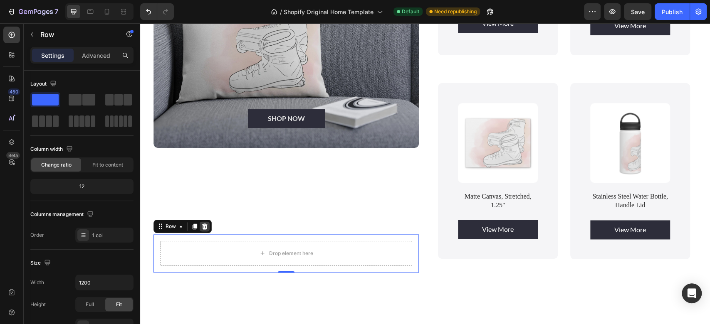
click at [203, 225] on icon at bounding box center [204, 227] width 5 height 6
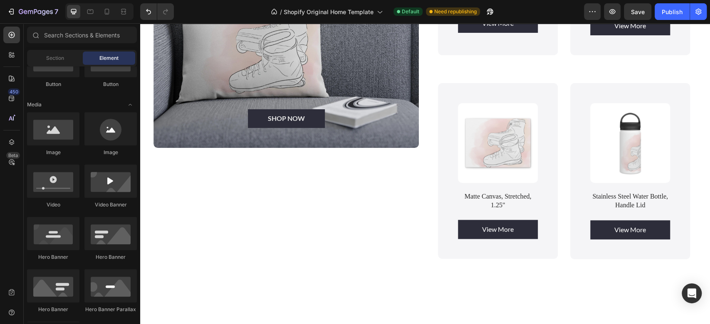
scroll to position [86, 0]
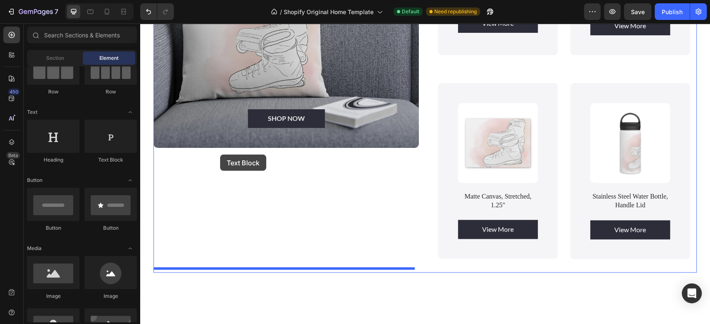
drag, startPoint x: 245, startPoint y: 160, endPoint x: 220, endPoint y: 155, distance: 25.9
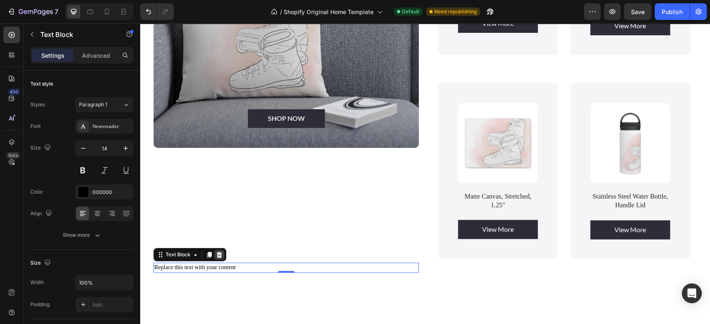
click at [222, 252] on icon at bounding box center [219, 255] width 7 height 7
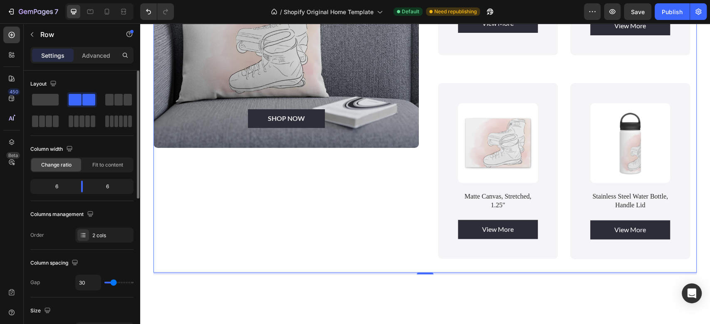
click at [43, 92] on div "Layout" at bounding box center [81, 103] width 103 height 52
click at [34, 35] on icon "button" at bounding box center [32, 34] width 7 height 7
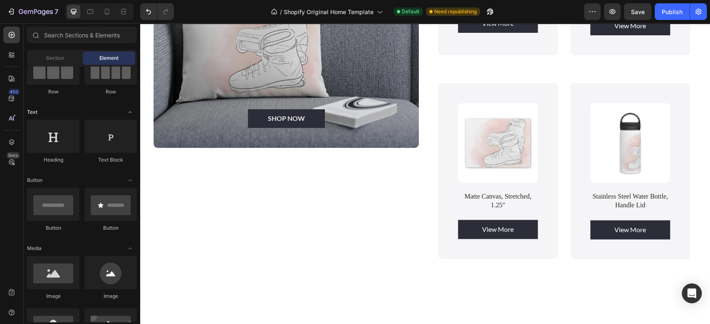
scroll to position [0, 0]
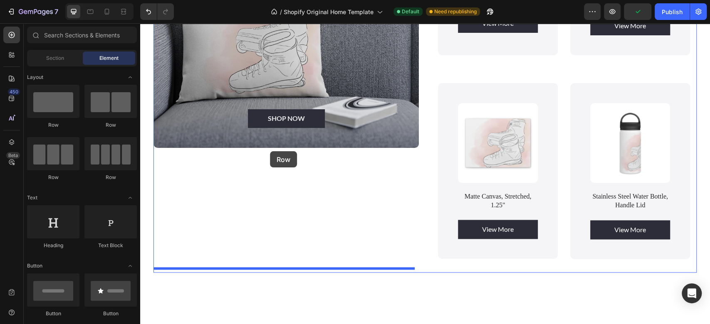
drag, startPoint x: 200, startPoint y: 126, endPoint x: 270, endPoint y: 151, distance: 74.2
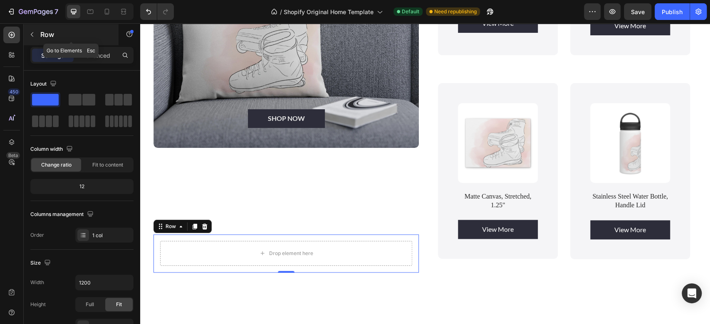
click at [33, 35] on icon "button" at bounding box center [32, 34] width 7 height 7
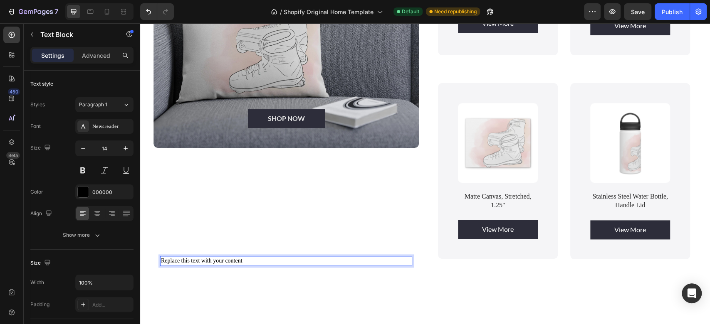
click at [243, 257] on div "Replace this text with your content Text Block 0 Row" at bounding box center [286, 261] width 265 height 23
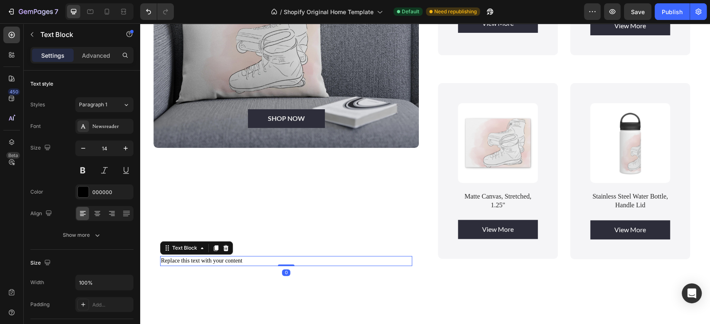
scroll to position [702, 0]
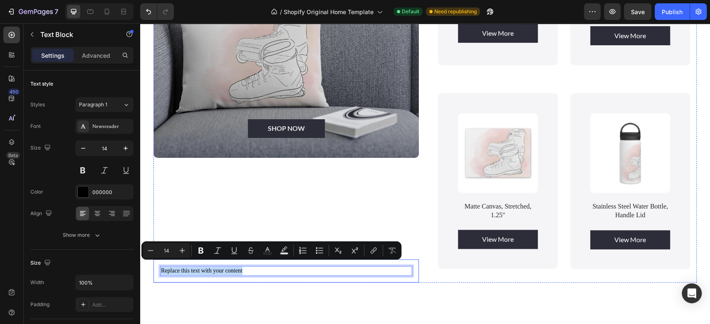
drag, startPoint x: 245, startPoint y: 265, endPoint x: 159, endPoint y: 265, distance: 86.5
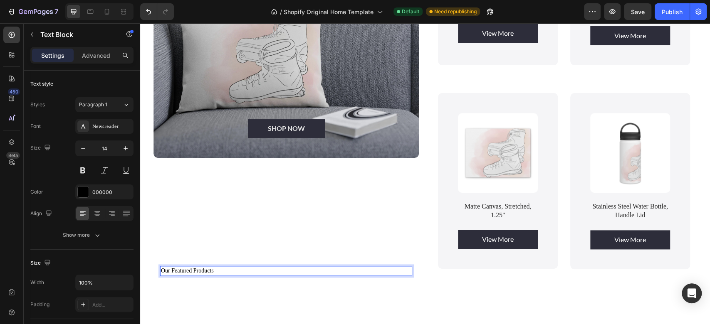
click at [223, 267] on p "Our Featured Products" at bounding box center [286, 271] width 250 height 8
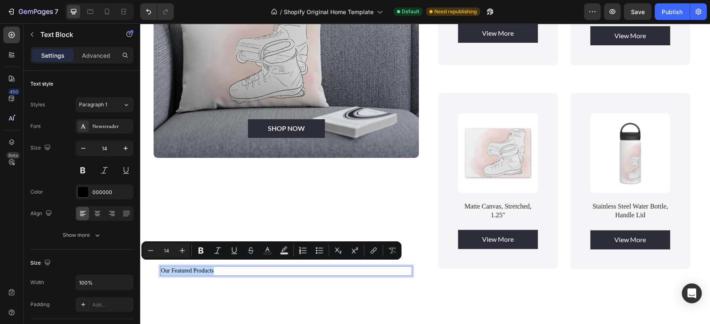
drag, startPoint x: 223, startPoint y: 265, endPoint x: 160, endPoint y: 269, distance: 63.8
click at [160, 269] on div "Our Featured Products" at bounding box center [286, 271] width 252 height 10
click at [113, 192] on div "000000" at bounding box center [104, 192] width 24 height 7
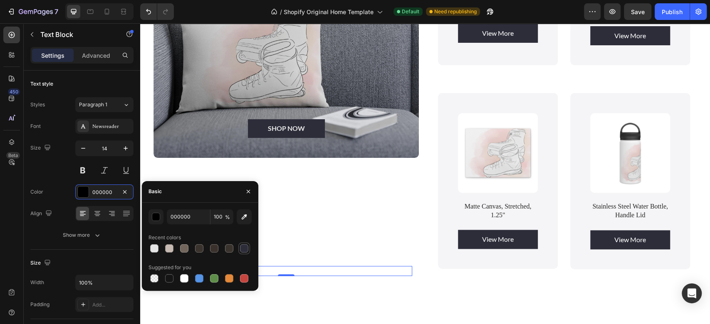
click at [243, 248] on div at bounding box center [244, 249] width 8 height 8
type input "2D2D3A"
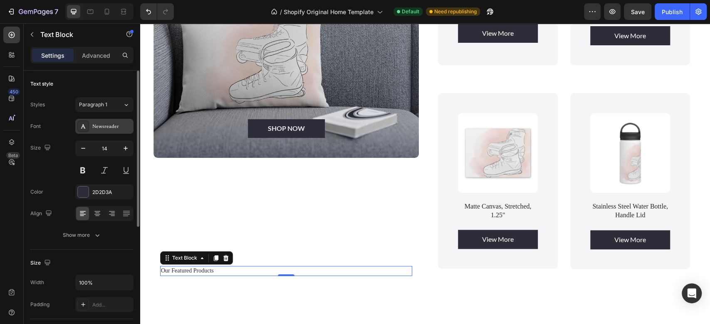
click at [116, 126] on div "Newsreader" at bounding box center [111, 126] width 39 height 7
click at [120, 106] on div "Paragraph 1" at bounding box center [101, 104] width 44 height 7
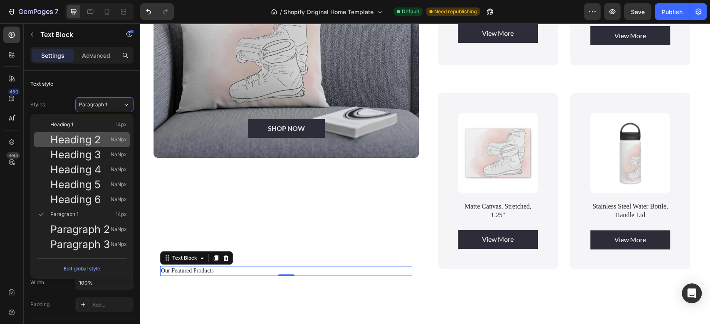
click at [100, 136] on span "Heading 2" at bounding box center [75, 140] width 50 height 8
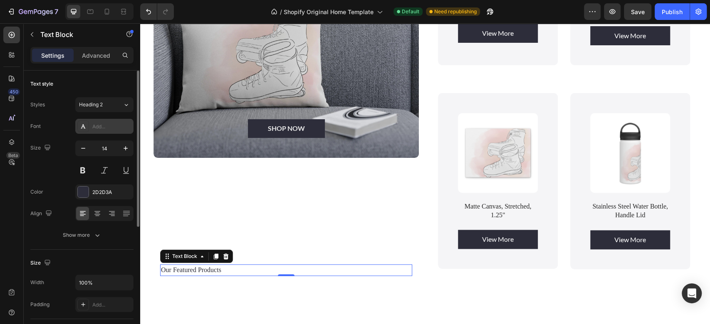
click at [116, 128] on div "Add..." at bounding box center [111, 126] width 39 height 7
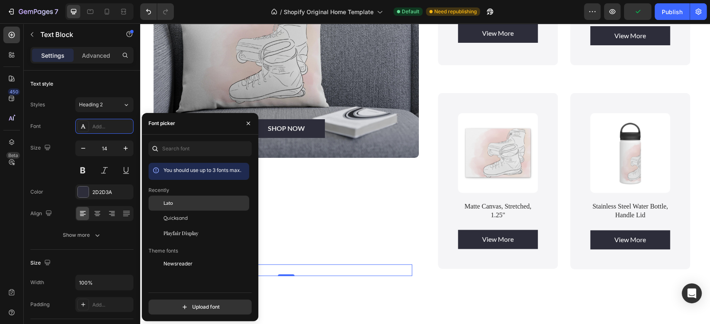
click at [178, 205] on div "Lato" at bounding box center [205, 203] width 84 height 7
type input "1"
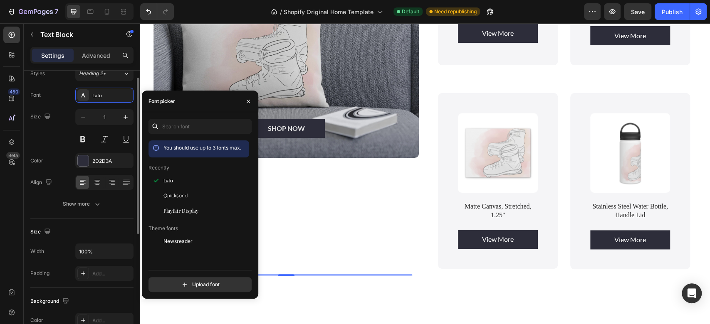
scroll to position [25, 0]
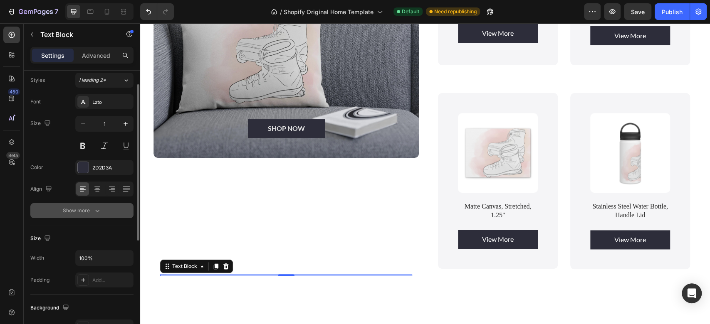
click at [88, 208] on div "Show more" at bounding box center [82, 211] width 39 height 8
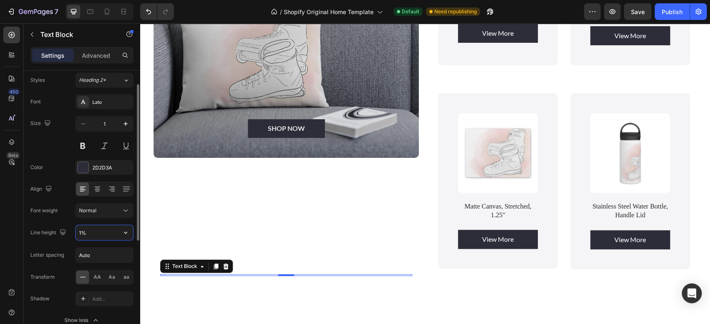
click at [94, 230] on input "1%" at bounding box center [104, 232] width 57 height 15
click at [126, 234] on icon "button" at bounding box center [125, 233] width 8 height 8
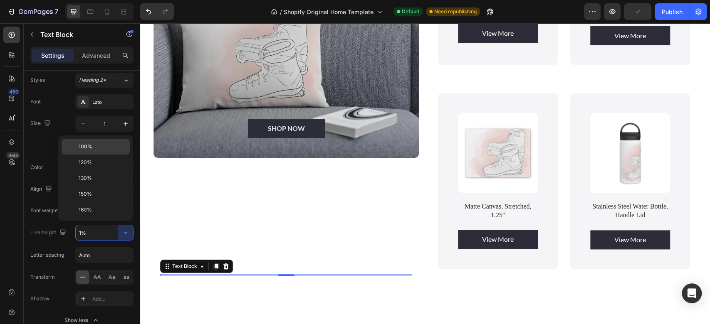
click at [108, 146] on p "100%" at bounding box center [102, 146] width 47 height 7
type input "100%"
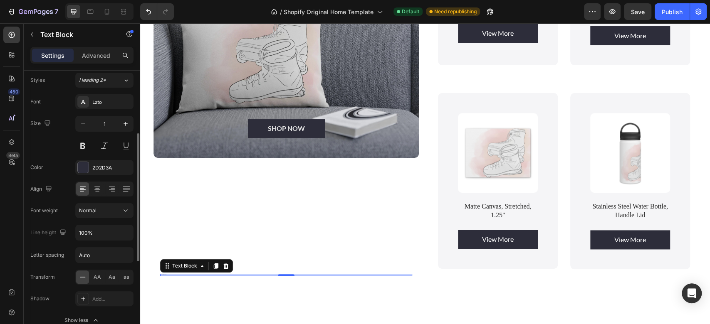
scroll to position [67, 0]
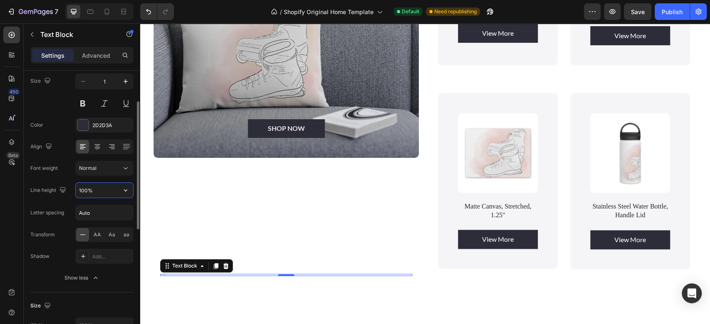
click at [116, 184] on input "100%" at bounding box center [104, 190] width 57 height 15
click at [125, 187] on icon "button" at bounding box center [125, 190] width 8 height 8
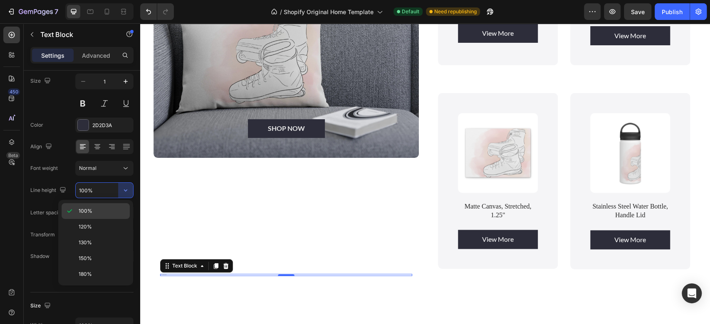
click at [84, 210] on span "100%" at bounding box center [86, 211] width 14 height 7
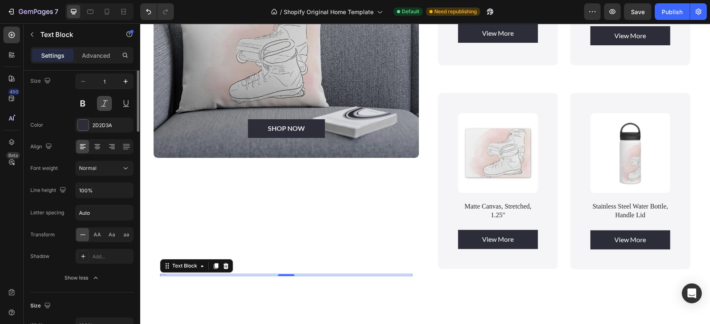
scroll to position [0, 0]
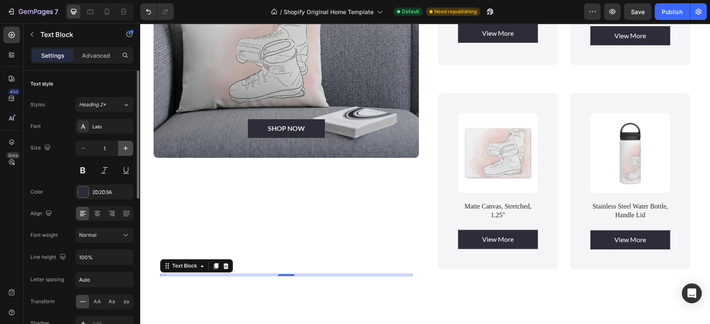
click at [122, 148] on icon "button" at bounding box center [125, 148] width 8 height 8
click at [82, 150] on icon "button" at bounding box center [83, 148] width 8 height 8
type input "1"
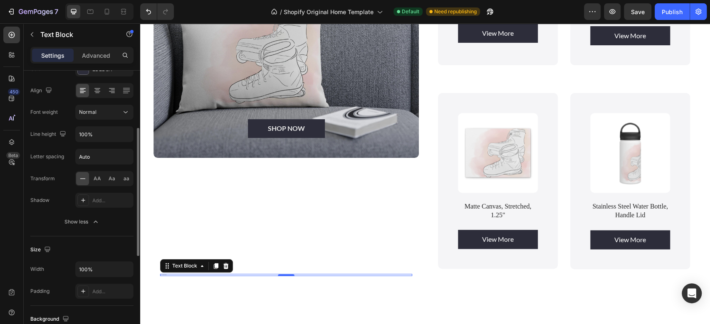
scroll to position [124, 0]
click at [95, 51] on p "Advanced" at bounding box center [96, 55] width 28 height 9
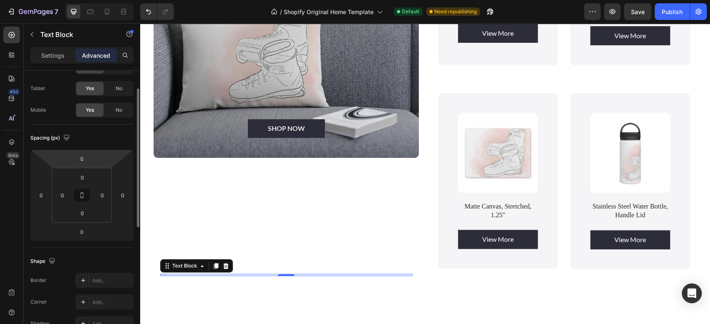
scroll to position [0, 0]
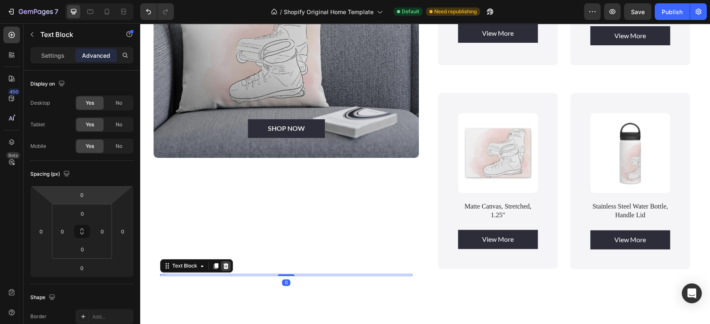
click at [226, 263] on icon at bounding box center [225, 266] width 5 height 6
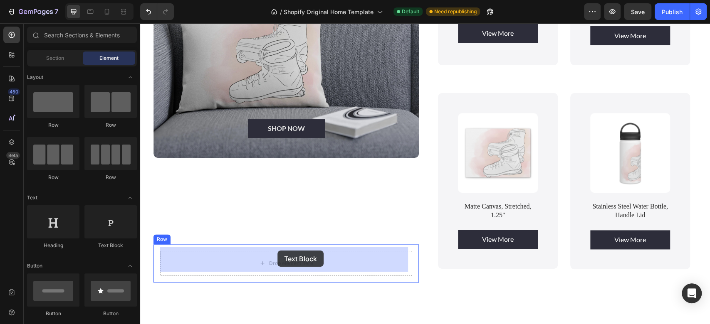
drag, startPoint x: 267, startPoint y: 226, endPoint x: 277, endPoint y: 251, distance: 26.8
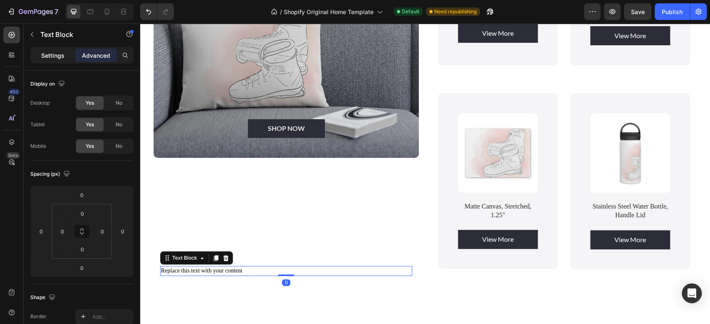
click at [45, 54] on p "Settings" at bounding box center [52, 55] width 23 height 9
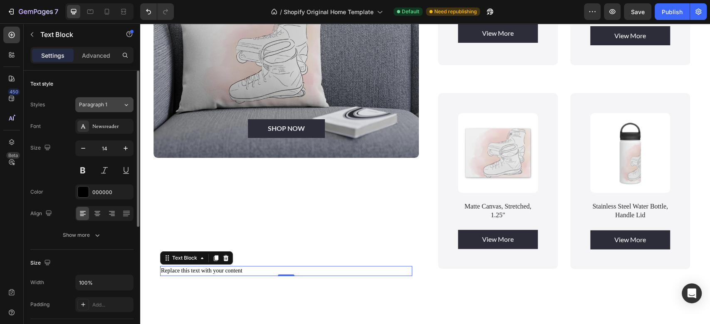
click at [101, 107] on span "Paragraph 1" at bounding box center [93, 104] width 28 height 7
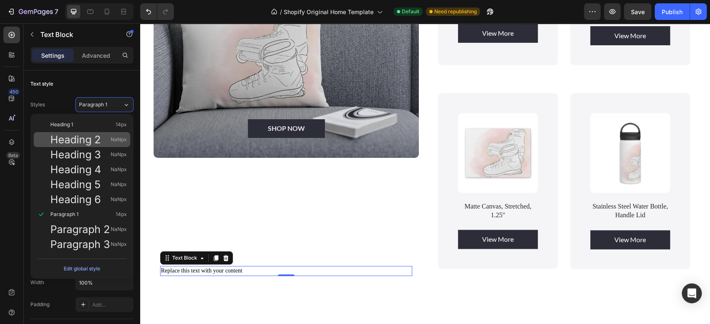
click at [91, 136] on span "Heading 2" at bounding box center [75, 140] width 50 height 8
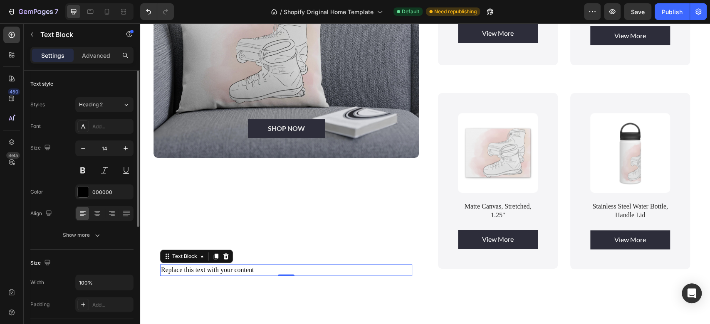
click at [93, 227] on div "Font Add... Size 14 Color 000000 Align Show more" at bounding box center [81, 181] width 103 height 124
click at [87, 236] on div "Show more" at bounding box center [82, 235] width 39 height 8
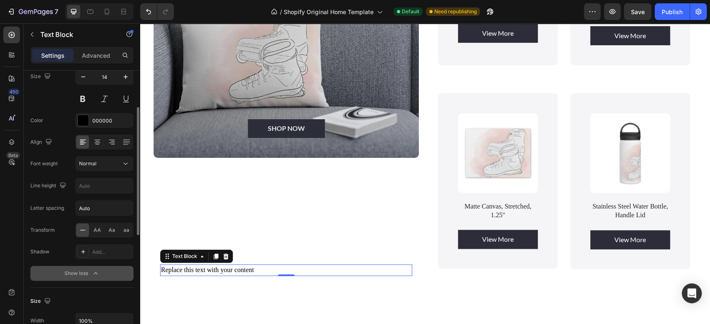
scroll to position [75, 0]
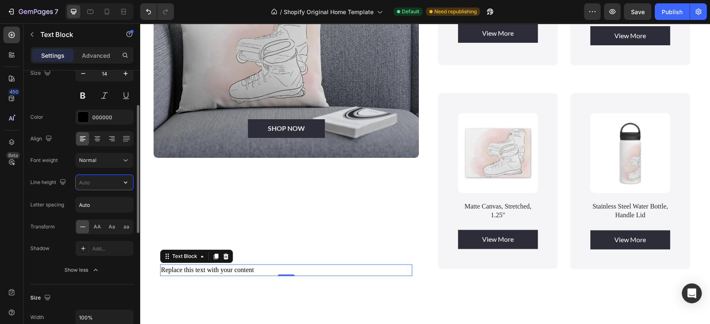
click at [92, 181] on input "text" at bounding box center [104, 182] width 57 height 15
click at [125, 184] on icon "button" at bounding box center [125, 182] width 8 height 8
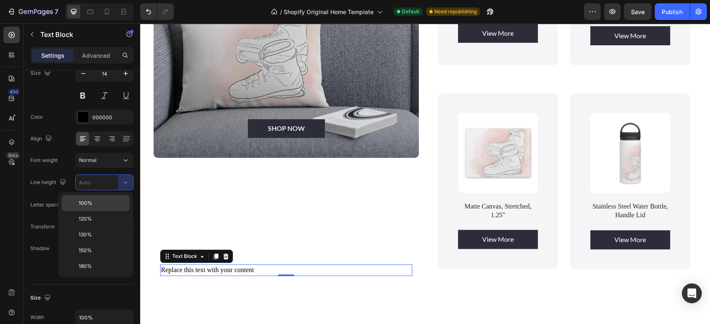
click at [102, 201] on p "100%" at bounding box center [102, 203] width 47 height 7
type input "1"
type input "100%"
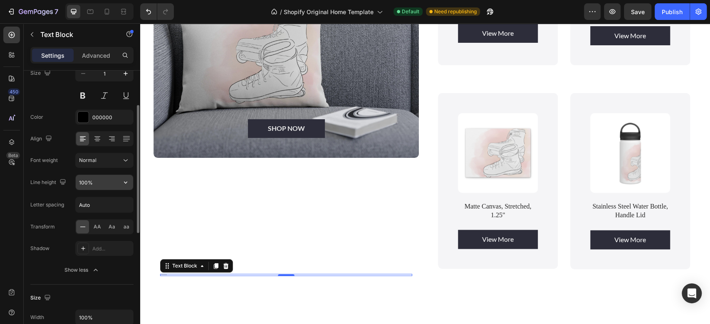
scroll to position [0, 0]
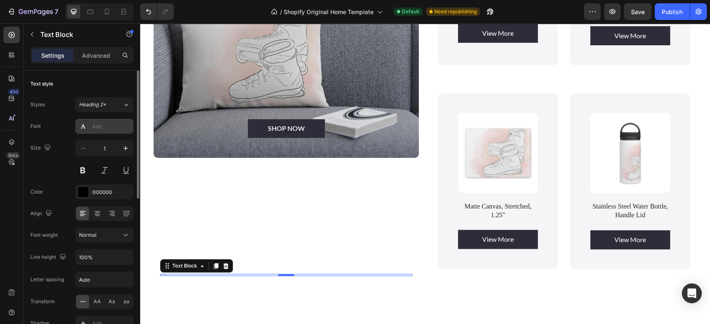
click at [112, 126] on div "Add..." at bounding box center [111, 126] width 39 height 7
click at [126, 151] on icon "button" at bounding box center [125, 148] width 8 height 8
click at [110, 148] on input "2" at bounding box center [104, 148] width 27 height 15
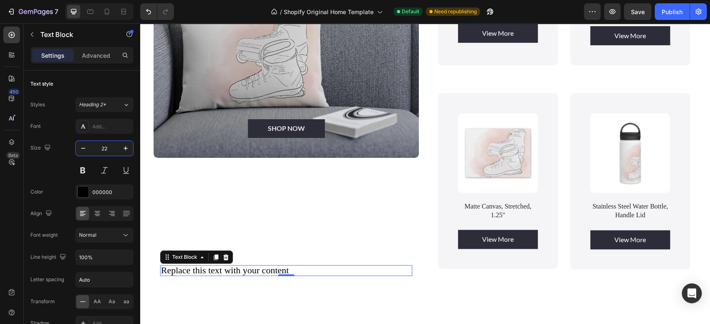
type input "22"
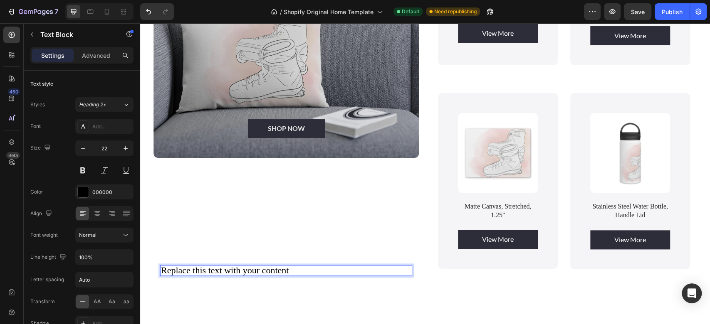
click at [294, 265] on div "Replace this text with your content" at bounding box center [286, 270] width 252 height 11
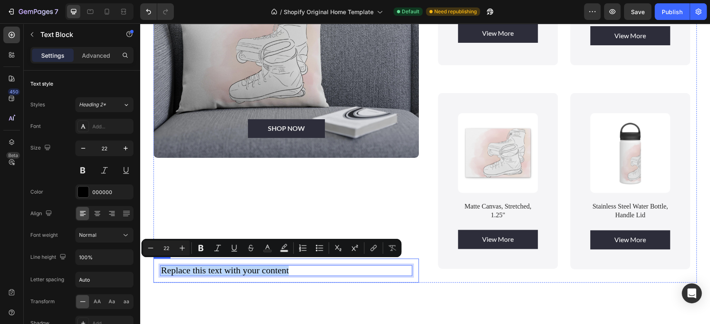
drag, startPoint x: 294, startPoint y: 263, endPoint x: 161, endPoint y: 259, distance: 132.4
click at [161, 259] on div "Replace this text with your content Text Block 0 Row" at bounding box center [286, 271] width 265 height 24
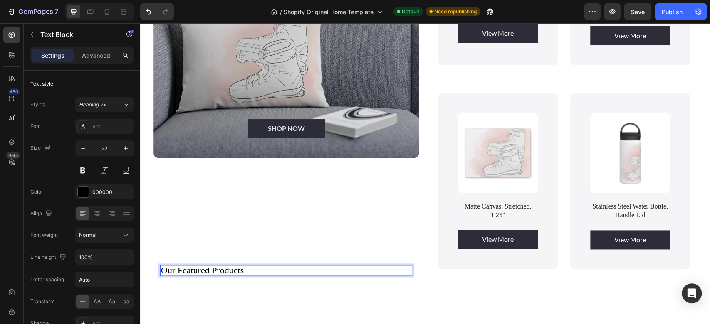
click at [248, 266] on p "Our Featured Products" at bounding box center [286, 270] width 250 height 9
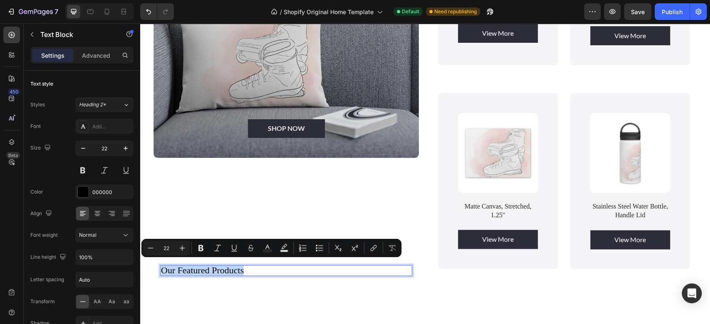
drag, startPoint x: 248, startPoint y: 265, endPoint x: 161, endPoint y: 269, distance: 86.6
click at [161, 269] on p "Our Featured Products" at bounding box center [286, 270] width 250 height 9
click at [182, 250] on icon "Editor contextual toolbar" at bounding box center [182, 248] width 5 height 5
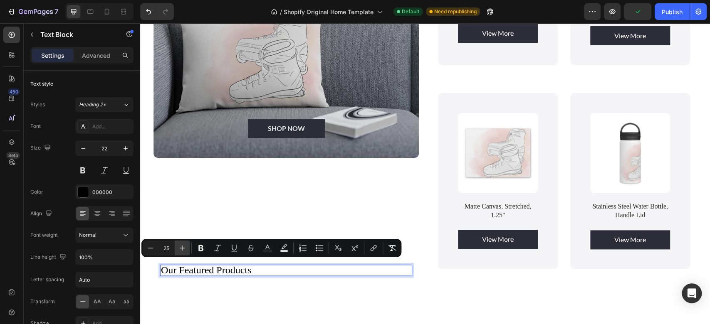
click at [182, 250] on icon "Editor contextual toolbar" at bounding box center [182, 248] width 5 height 5
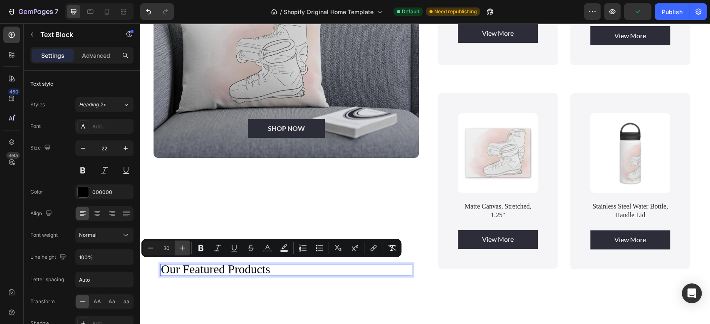
click at [182, 250] on icon "Editor contextual toolbar" at bounding box center [182, 248] width 5 height 5
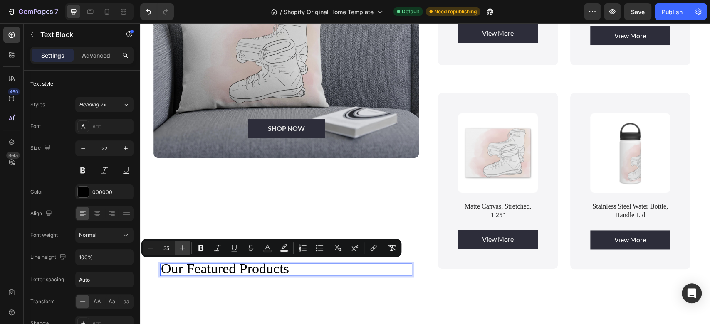
click at [182, 250] on icon "Editor contextual toolbar" at bounding box center [182, 248] width 5 height 5
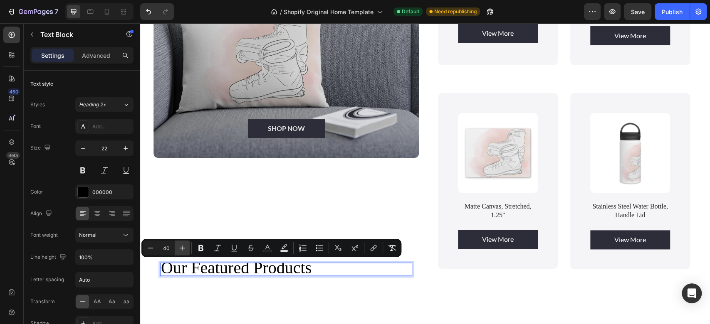
click at [182, 250] on icon "Editor contextual toolbar" at bounding box center [182, 248] width 5 height 5
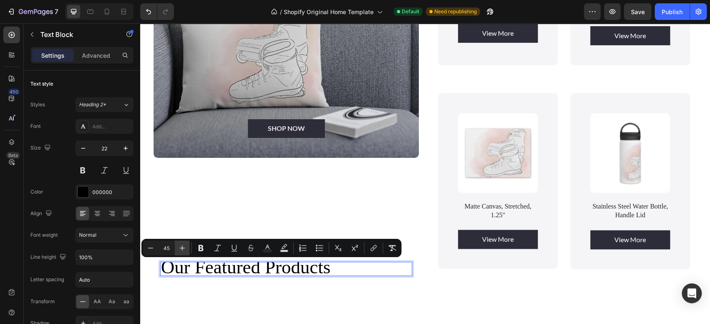
click at [182, 250] on icon "Editor contextual toolbar" at bounding box center [182, 248] width 5 height 5
type input "46"
click at [99, 131] on div "Add..." at bounding box center [104, 126] width 58 height 15
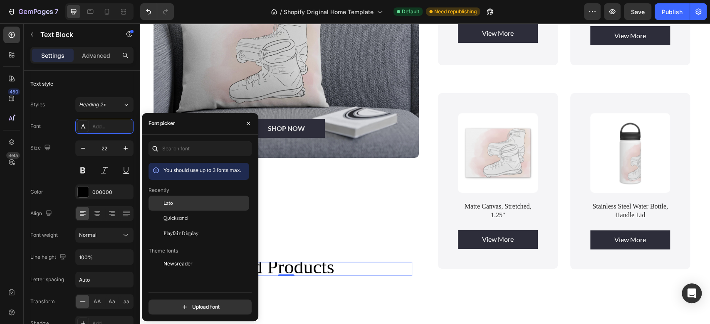
click at [162, 205] on div at bounding box center [156, 203] width 15 height 15
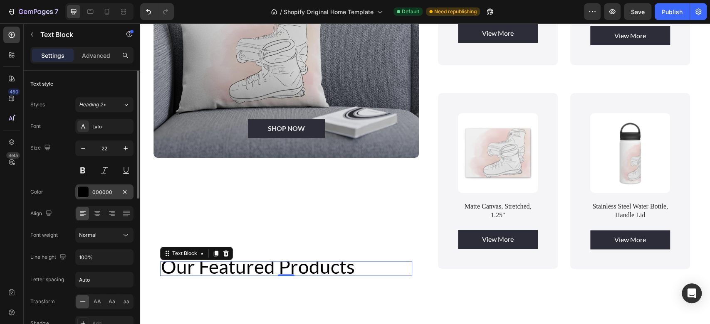
click at [109, 189] on div "000000" at bounding box center [104, 192] width 24 height 7
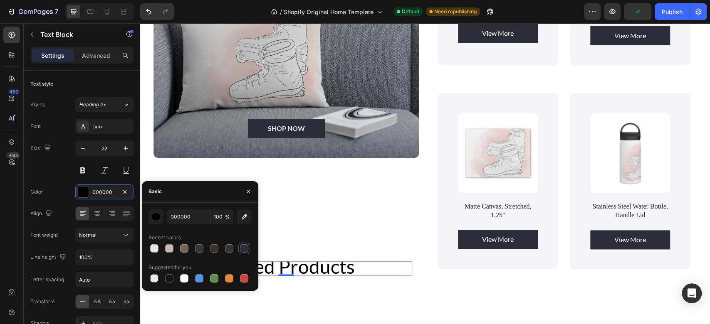
click at [248, 248] on div at bounding box center [244, 249] width 8 height 8
type input "2D2D3A"
click at [247, 188] on button "button" at bounding box center [248, 191] width 13 height 13
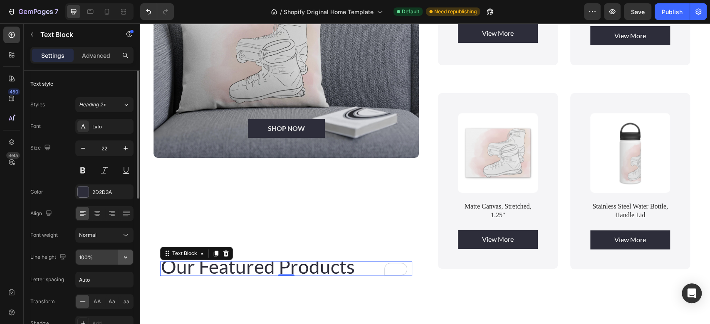
click at [126, 259] on icon "button" at bounding box center [125, 257] width 8 height 8
click at [46, 234] on div "Font weight" at bounding box center [43, 235] width 27 height 7
click at [116, 265] on input "100%" at bounding box center [104, 257] width 57 height 15
click at [126, 255] on icon "button" at bounding box center [125, 257] width 8 height 8
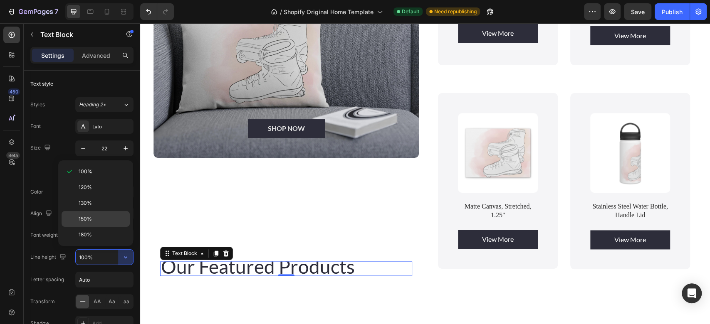
click at [102, 215] on p "150%" at bounding box center [102, 218] width 47 height 7
type input "150%"
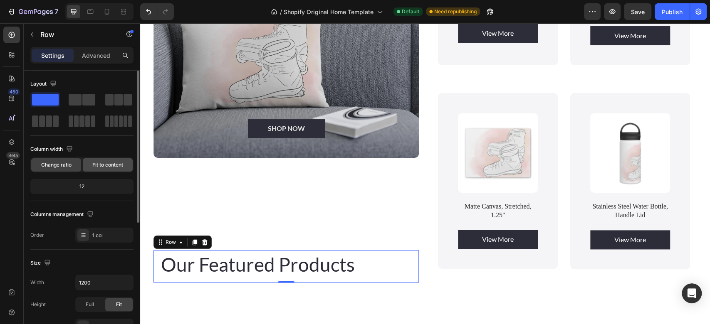
click at [110, 165] on span "Fit to content" at bounding box center [107, 164] width 31 height 7
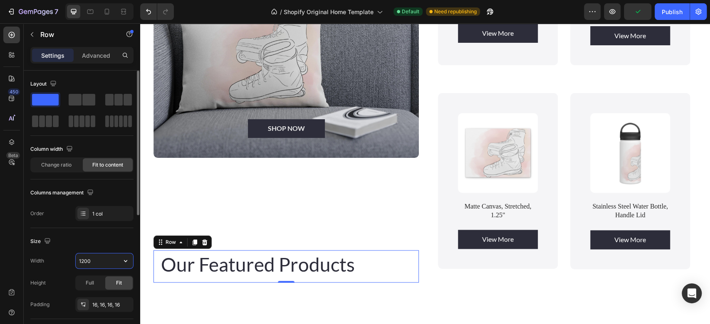
click at [99, 262] on input "1200" at bounding box center [104, 261] width 57 height 15
click at [124, 261] on icon "button" at bounding box center [125, 261] width 8 height 8
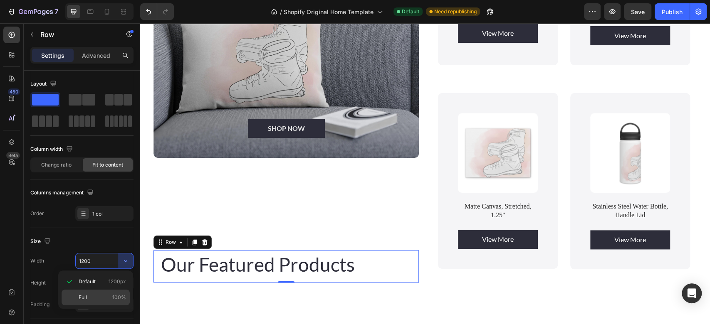
click at [95, 294] on p "Full 100%" at bounding box center [102, 297] width 47 height 7
type input "100%"
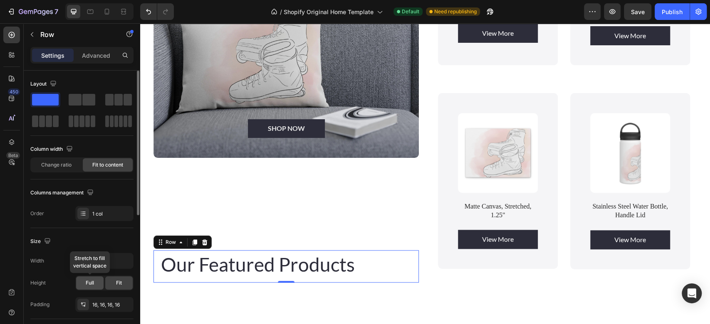
click at [92, 282] on span "Full" at bounding box center [90, 283] width 8 height 7
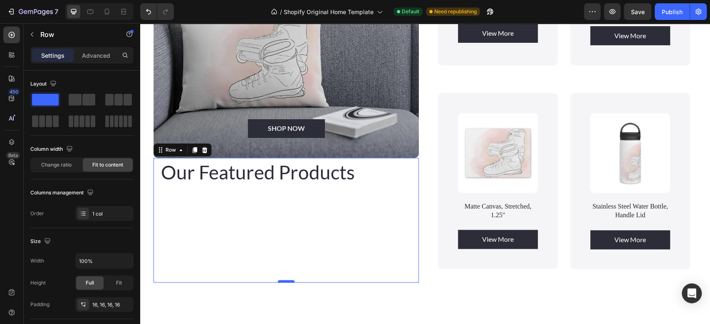
click at [285, 280] on div at bounding box center [286, 281] width 17 height 2
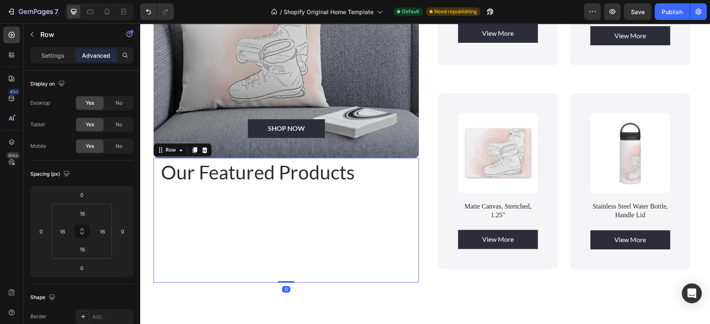
drag, startPoint x: 285, startPoint y: 277, endPoint x: 288, endPoint y: 221, distance: 55.9
click at [288, 221] on div "Our Featured Products Text Block Row 0" at bounding box center [286, 220] width 265 height 125
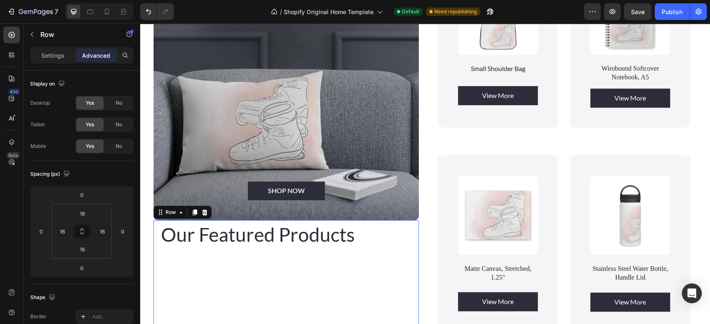
scroll to position [639, 0]
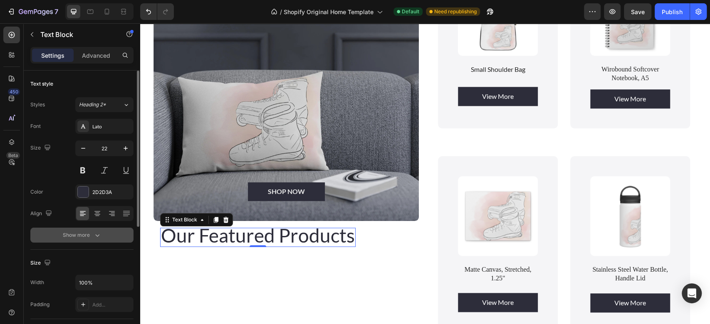
click at [97, 234] on icon "button" at bounding box center [97, 235] width 8 height 8
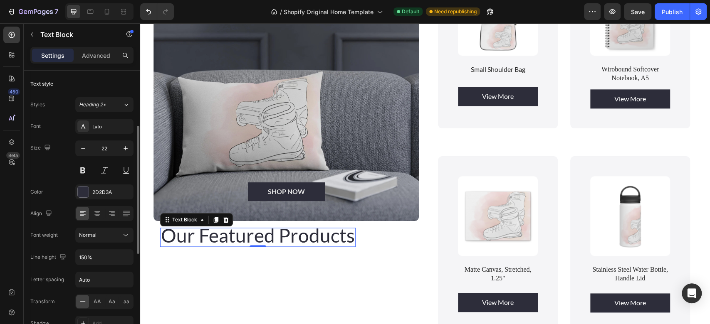
scroll to position [56, 0]
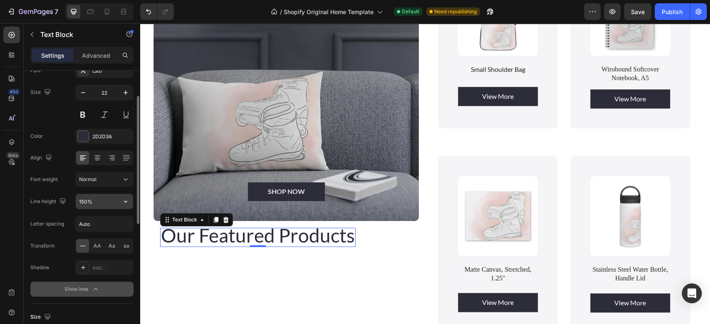
click at [95, 203] on input "150%" at bounding box center [104, 201] width 57 height 15
click at [124, 202] on icon "button" at bounding box center [125, 202] width 8 height 8
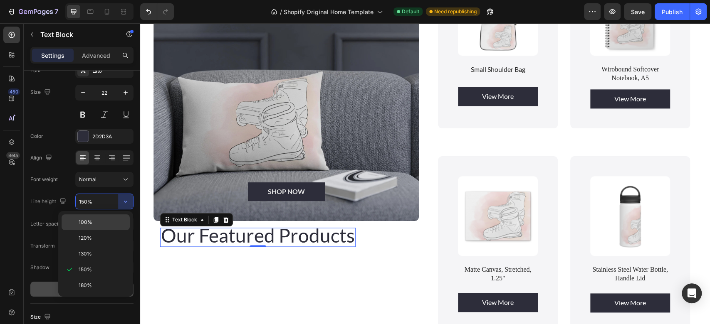
click at [104, 220] on p "100%" at bounding box center [102, 222] width 47 height 7
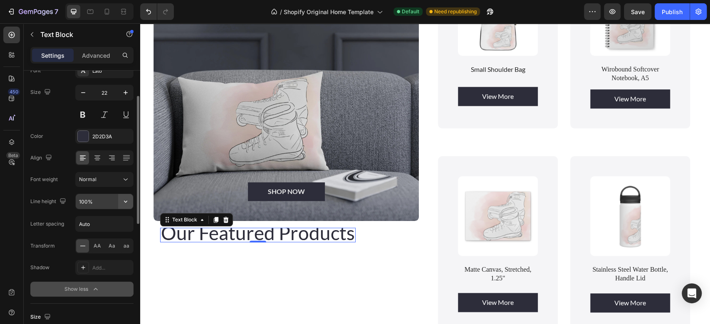
click at [123, 198] on icon "button" at bounding box center [125, 202] width 8 height 8
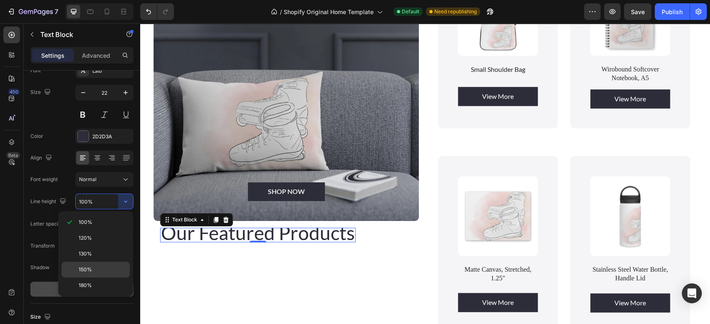
click at [93, 278] on div "150%" at bounding box center [96, 286] width 68 height 16
type input "150%"
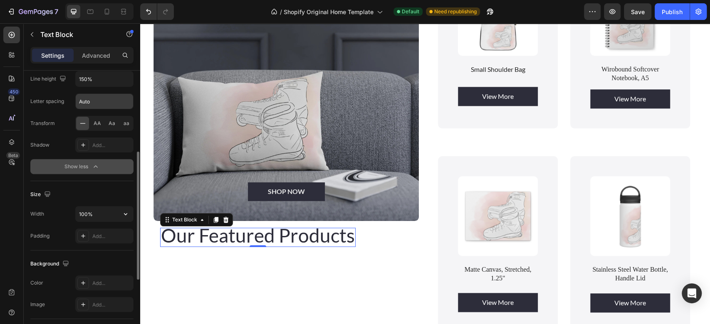
scroll to position [179, 0]
click at [100, 234] on div "Add..." at bounding box center [111, 235] width 39 height 7
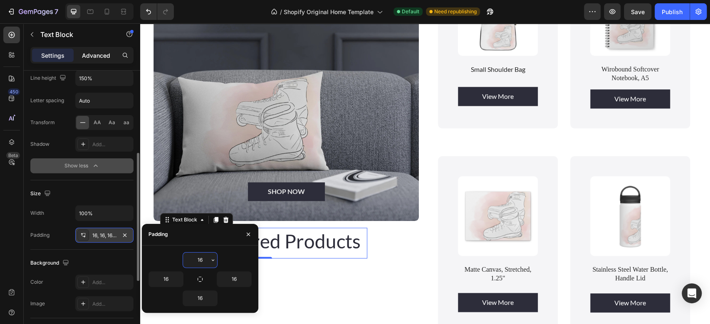
click at [100, 59] on p "Advanced" at bounding box center [96, 55] width 28 height 9
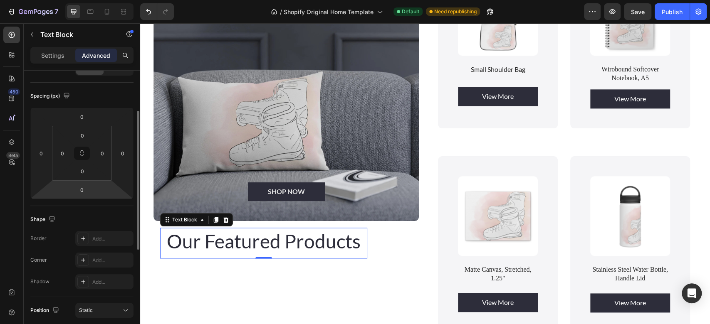
scroll to position [78, 0]
click at [86, 188] on input "0" at bounding box center [82, 190] width 17 height 12
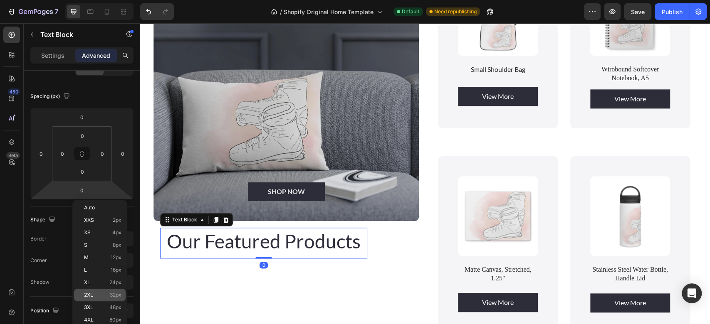
click at [98, 295] on p "2XL 32px" at bounding box center [102, 295] width 37 height 6
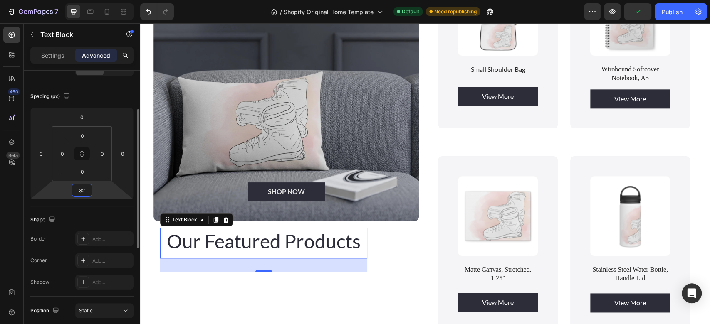
click at [89, 191] on input "32" at bounding box center [82, 190] width 17 height 12
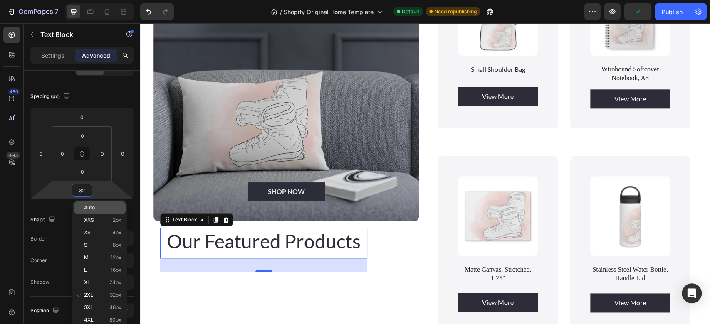
type input "2"
click at [86, 210] on span "Auto" at bounding box center [89, 208] width 11 height 6
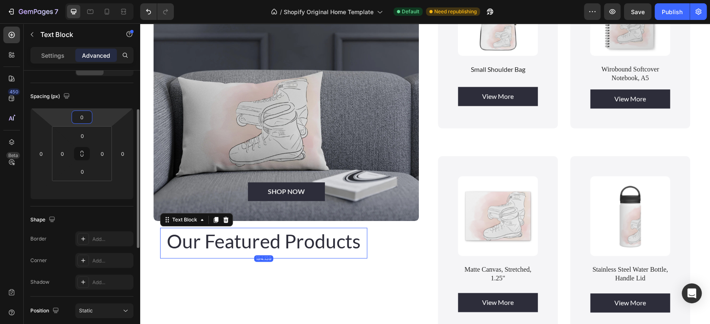
click at [86, 116] on input "0" at bounding box center [82, 117] width 17 height 12
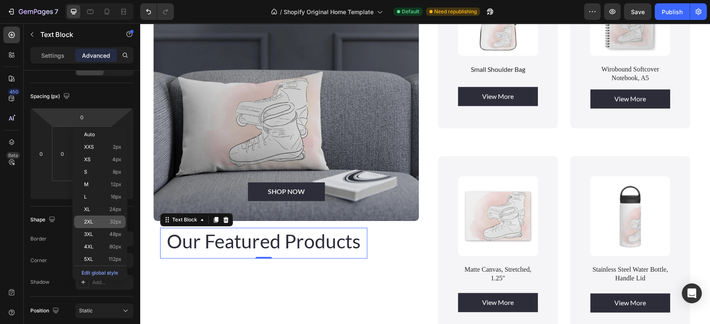
click at [93, 228] on div "2XL 32px" at bounding box center [100, 222] width 52 height 12
type input "32"
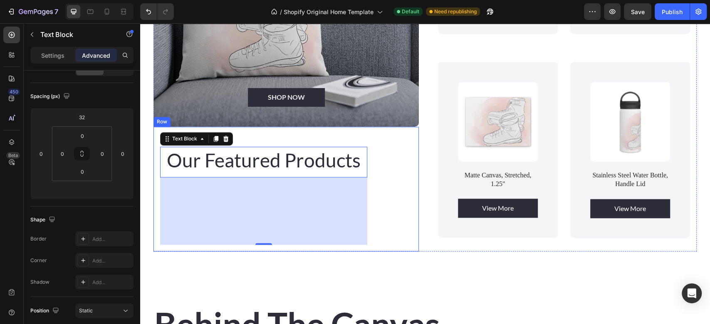
scroll to position [699, 0]
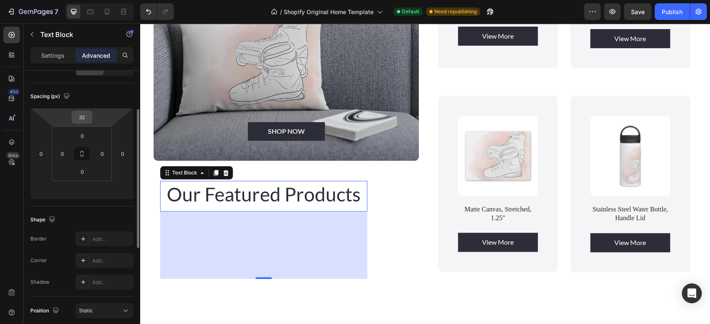
click at [90, 119] on div "32" at bounding box center [82, 117] width 21 height 13
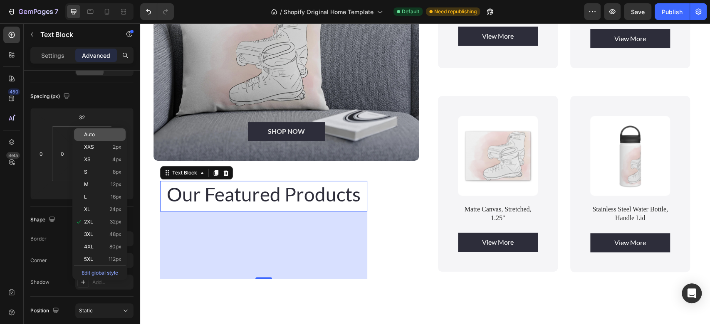
click at [90, 133] on span "Auto" at bounding box center [89, 135] width 11 height 6
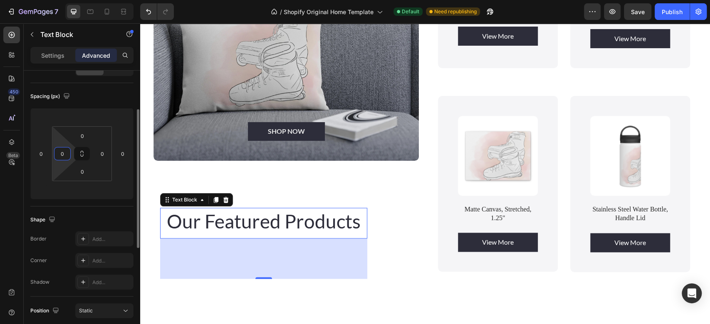
click at [62, 152] on input "0" at bounding box center [62, 154] width 12 height 12
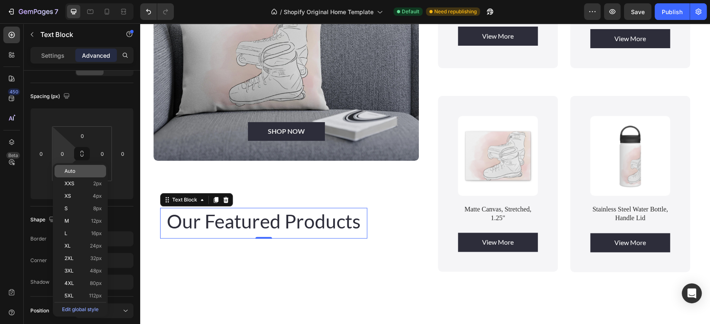
click at [66, 172] on span "Auto" at bounding box center [69, 171] width 11 height 6
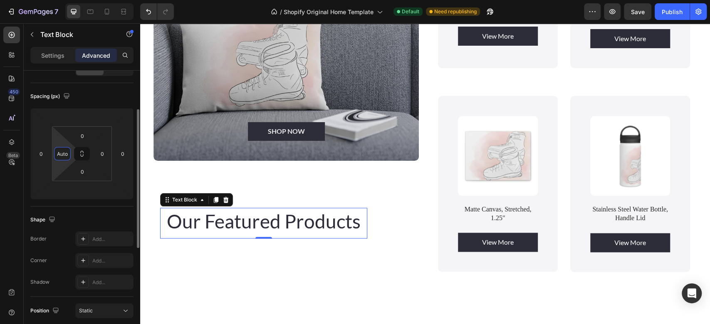
click at [65, 157] on input "Auto" at bounding box center [62, 154] width 12 height 12
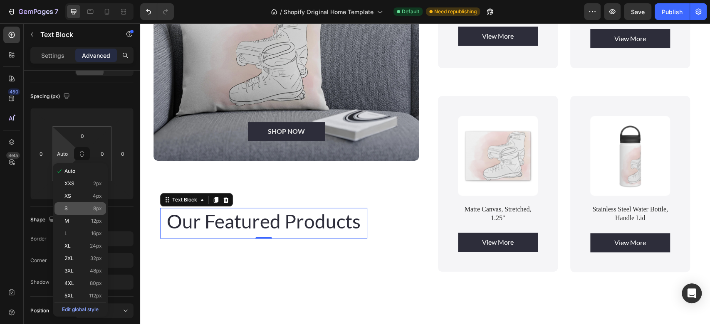
click at [63, 203] on div "S 8px" at bounding box center [80, 209] width 52 height 12
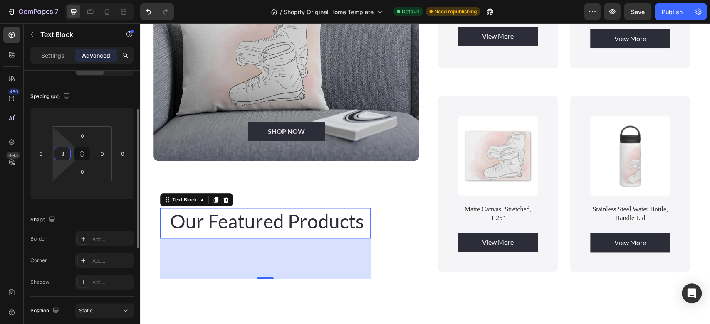
click at [60, 151] on input "8" at bounding box center [62, 154] width 12 height 12
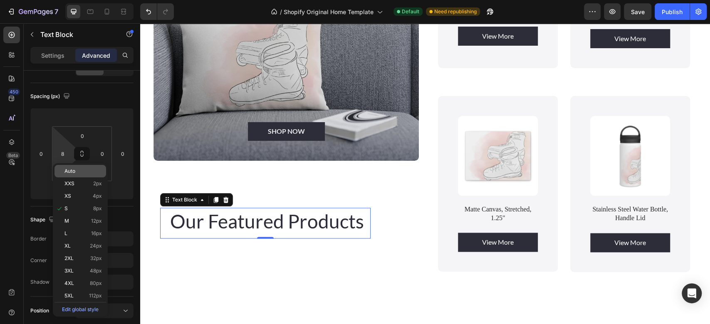
click at [67, 171] on span "Auto" at bounding box center [69, 171] width 11 height 6
type input "Auto"
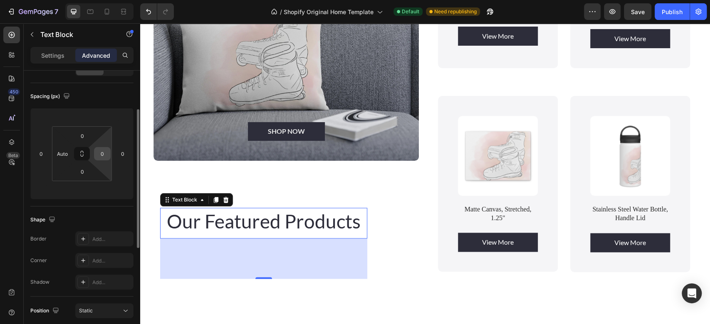
click at [110, 158] on div "0" at bounding box center [102, 153] width 17 height 13
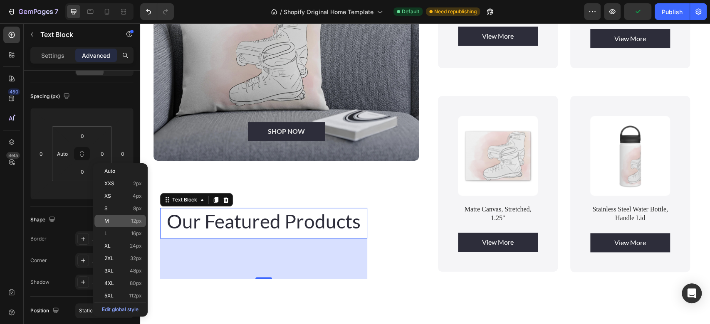
click at [104, 218] on span "M" at bounding box center [106, 221] width 5 height 6
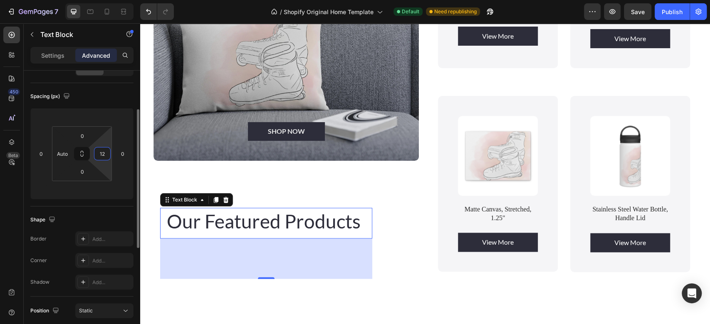
click at [104, 156] on input "12" at bounding box center [102, 154] width 12 height 12
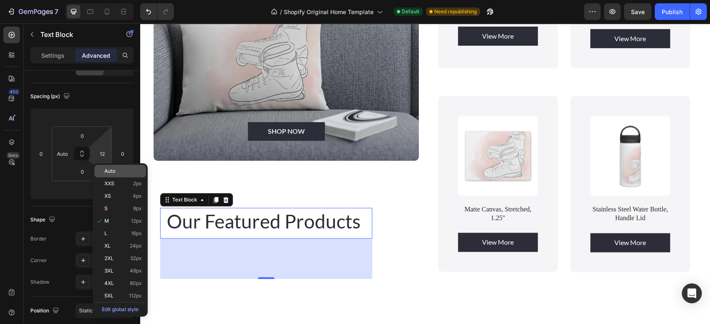
click at [105, 172] on span "Auto" at bounding box center [109, 171] width 11 height 6
type input "Auto"
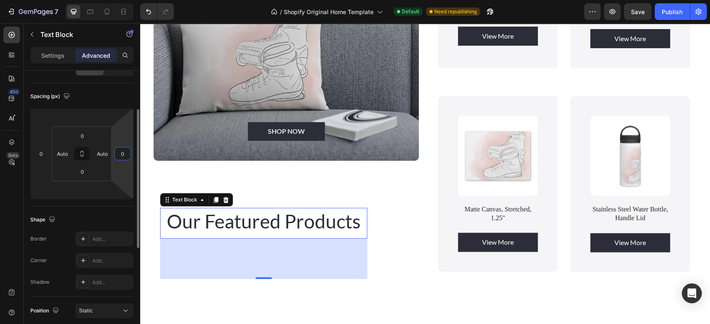
click at [121, 153] on input "0" at bounding box center [122, 154] width 12 height 12
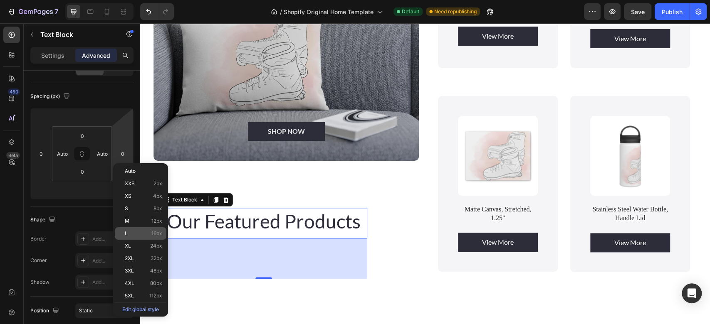
click at [126, 230] on div "L 16px" at bounding box center [141, 234] width 52 height 12
type input "16"
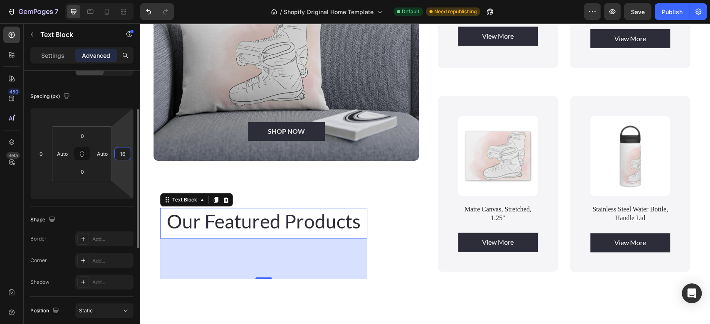
click at [124, 154] on input "16" at bounding box center [122, 154] width 12 height 12
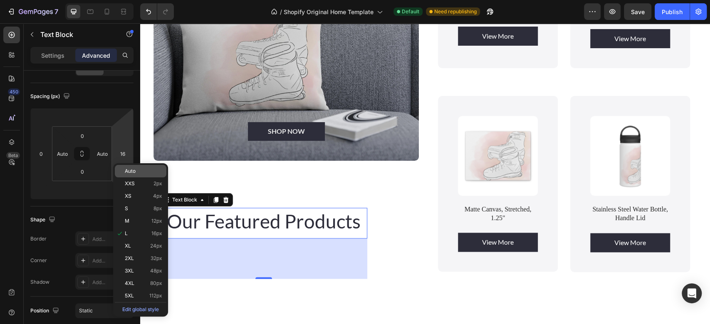
click at [126, 169] on span "Auto" at bounding box center [130, 171] width 11 height 6
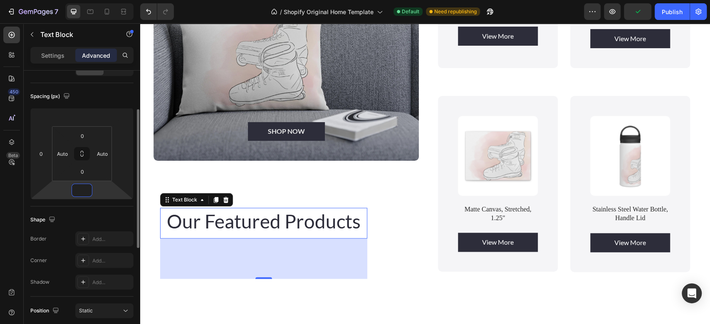
click at [85, 186] on input "number" at bounding box center [82, 190] width 17 height 12
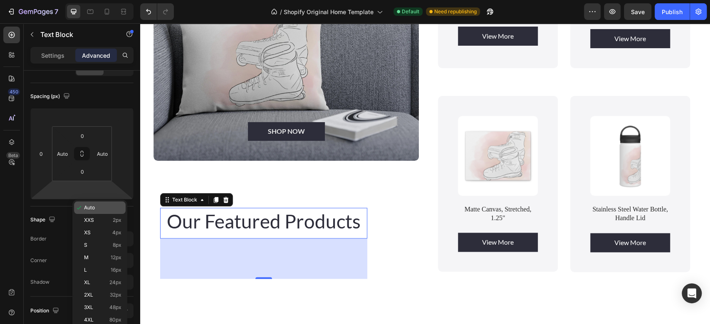
click at [85, 205] on span "Auto" at bounding box center [89, 208] width 11 height 6
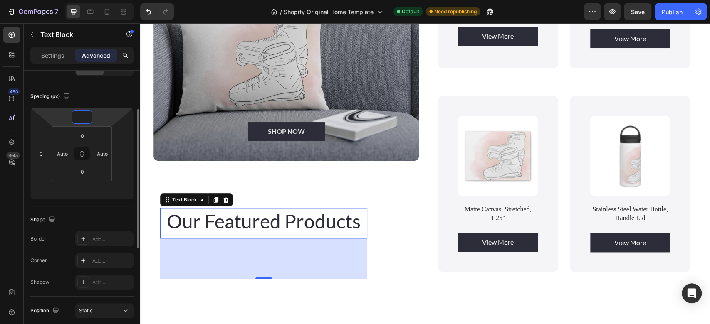
click at [83, 118] on input "number" at bounding box center [82, 117] width 17 height 12
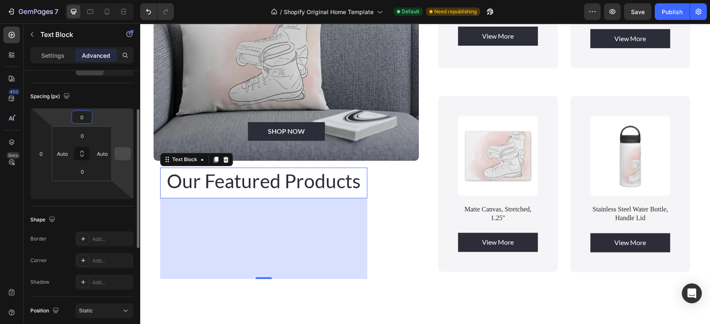
type input "0"
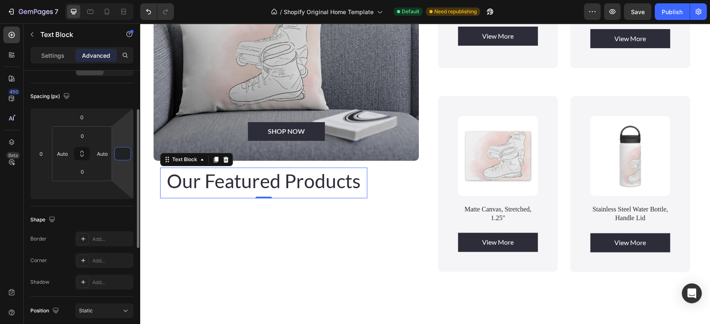
click at [124, 155] on input "number" at bounding box center [122, 154] width 12 height 12
type input "0"
click at [75, 192] on input "number" at bounding box center [82, 190] width 17 height 12
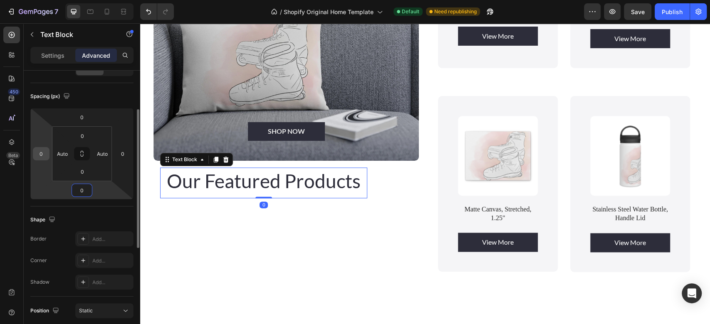
type input "0"
click at [42, 155] on input "0" at bounding box center [41, 154] width 12 height 12
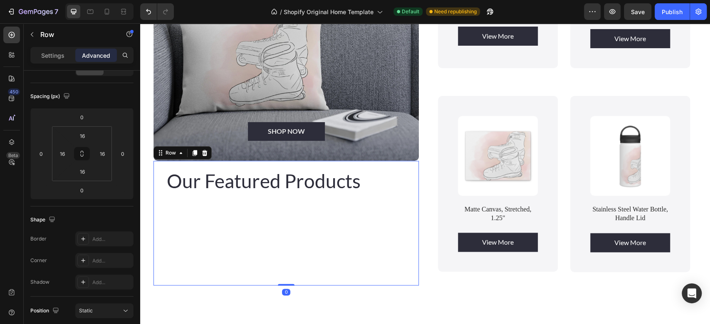
click at [347, 225] on div "Our Featured Products Text Block" at bounding box center [263, 223] width 207 height 111
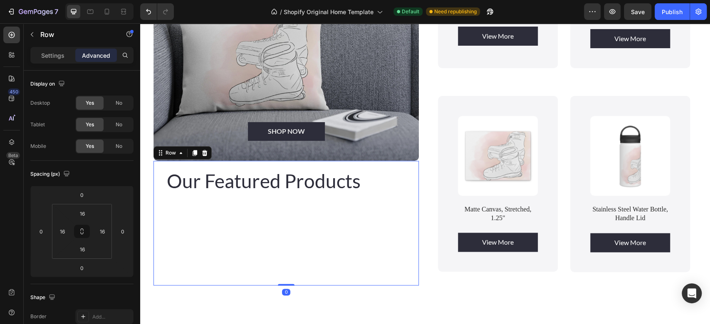
click at [154, 178] on div "SHOP NOW Button Hero Banner Our Featured Products Text Block Row 0" at bounding box center [286, 87] width 265 height 397
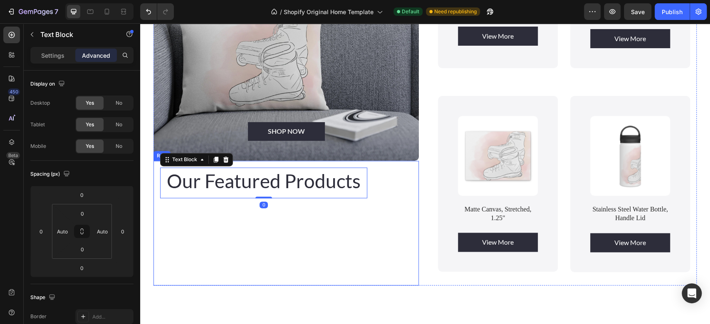
click at [158, 179] on div "SHOP NOW Button Hero Banner Our Featured Products Text Block 0 Row" at bounding box center [286, 87] width 265 height 397
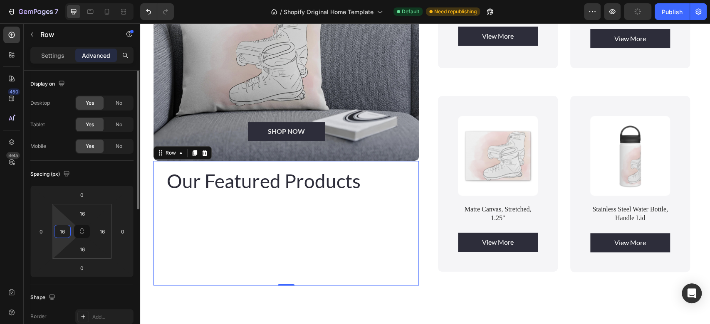
click at [67, 233] on input "16" at bounding box center [62, 231] width 12 height 12
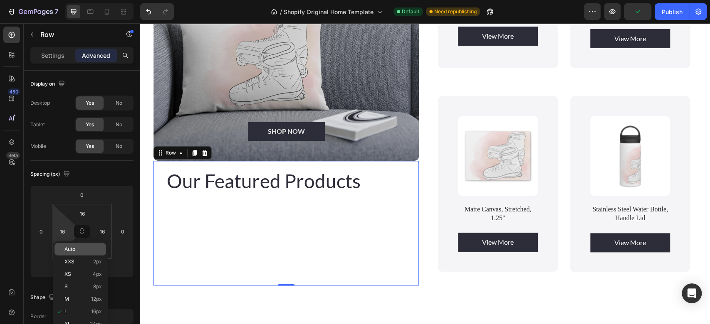
click at [67, 250] on span "Auto" at bounding box center [69, 250] width 11 height 6
type input "Auto"
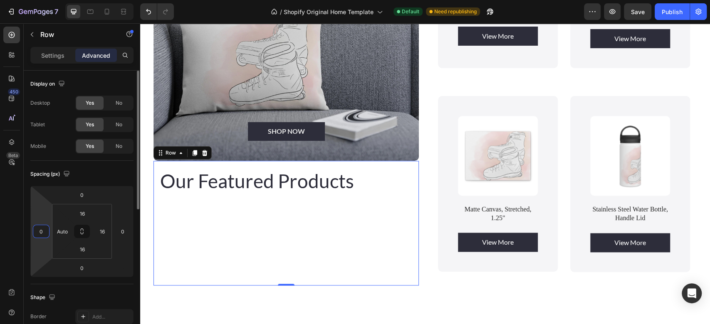
click at [45, 232] on input "0" at bounding box center [41, 231] width 12 height 12
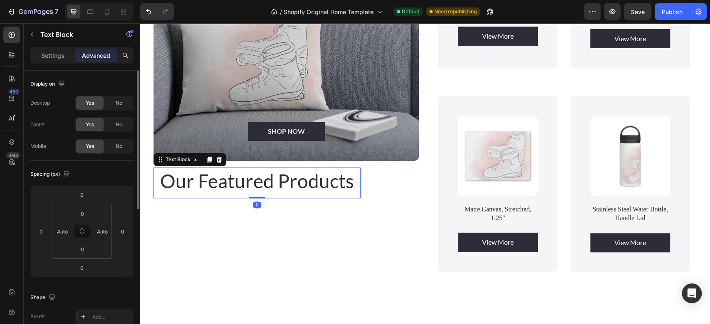
click at [164, 180] on span "Our Featured Products" at bounding box center [257, 181] width 194 height 23
click at [52, 57] on p "Settings" at bounding box center [52, 55] width 23 height 9
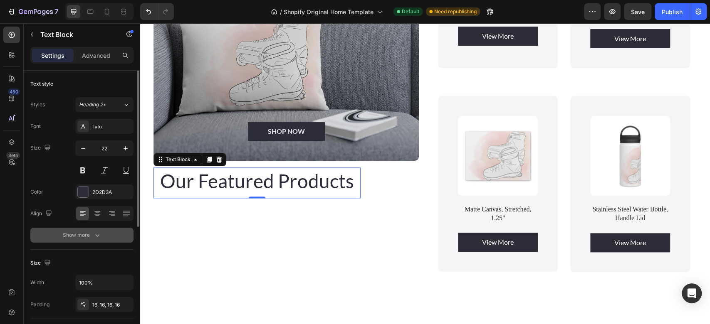
click at [92, 238] on div "Show more" at bounding box center [82, 235] width 39 height 8
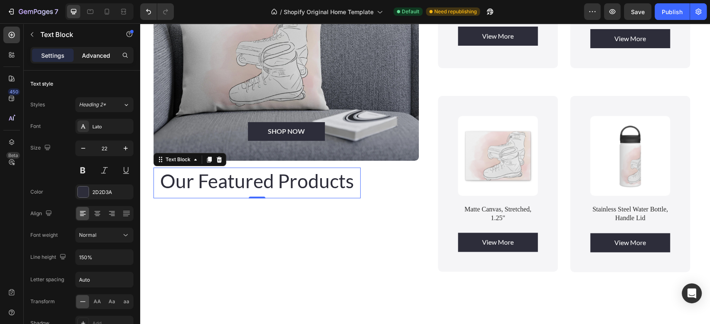
click at [103, 52] on p "Advanced" at bounding box center [96, 55] width 28 height 9
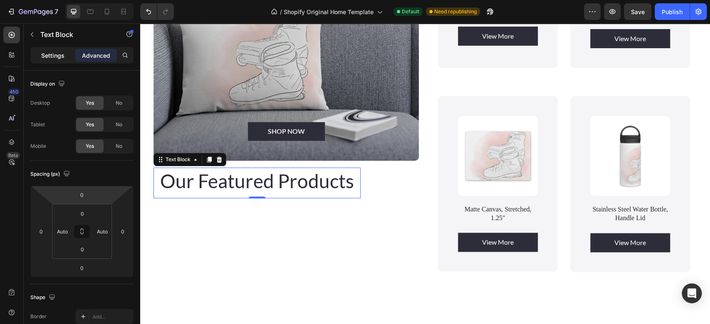
click at [61, 57] on p "Settings" at bounding box center [52, 55] width 23 height 9
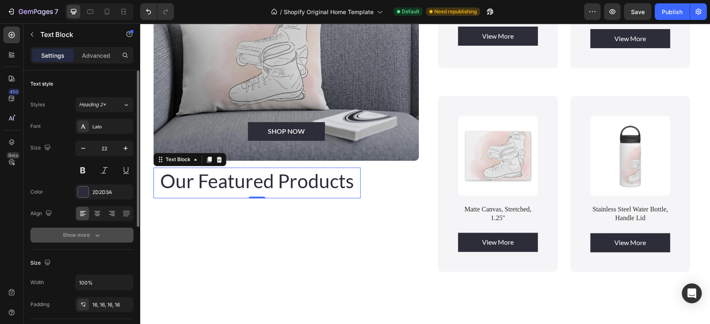
click at [96, 235] on icon "button" at bounding box center [97, 235] width 8 height 8
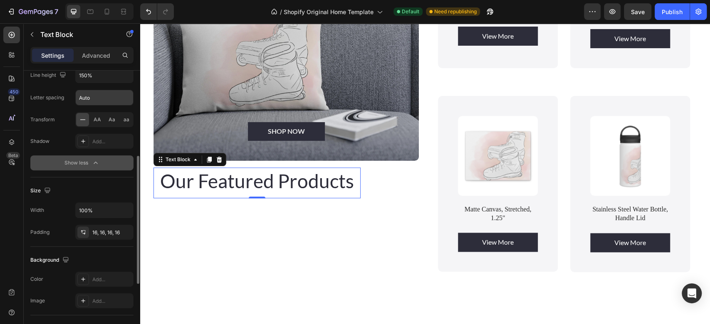
scroll to position [183, 0]
click at [128, 211] on icon "button" at bounding box center [125, 209] width 8 height 8
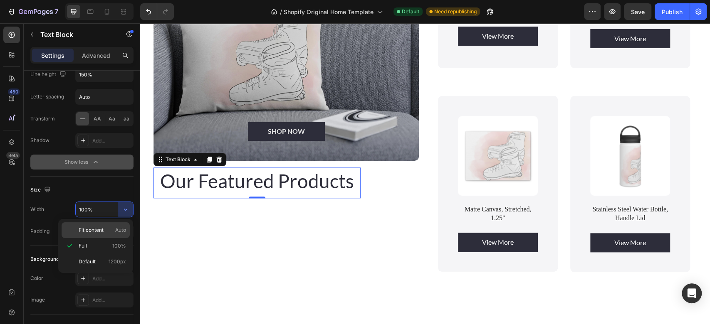
click at [108, 230] on p "Fit content Auto" at bounding box center [102, 230] width 47 height 7
type input "Auto"
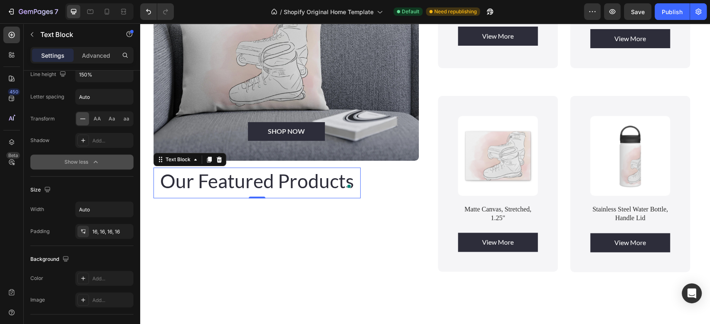
click at [161, 178] on span "Our Featured Products" at bounding box center [257, 181] width 194 height 23
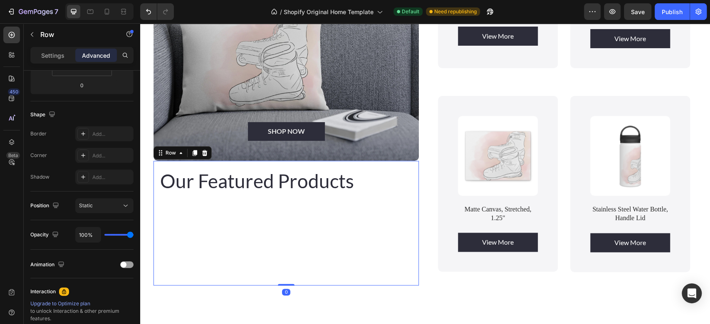
scroll to position [0, 0]
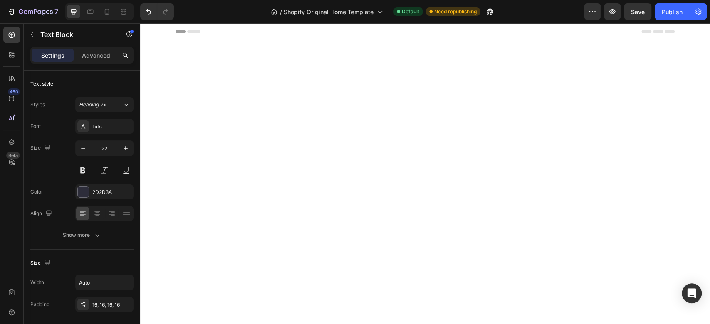
scroll to position [699, 0]
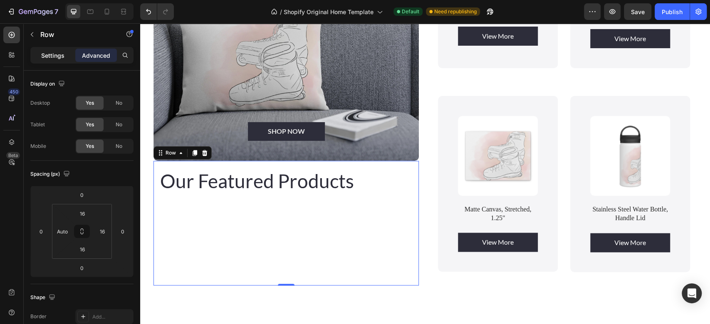
click at [58, 52] on p "Settings" at bounding box center [52, 55] width 23 height 9
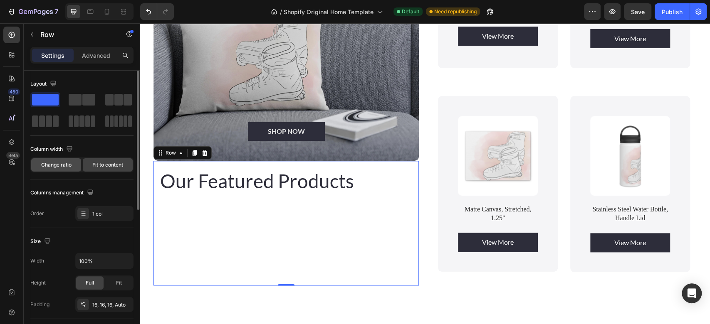
click at [67, 162] on span "Change ratio" at bounding box center [56, 164] width 30 height 7
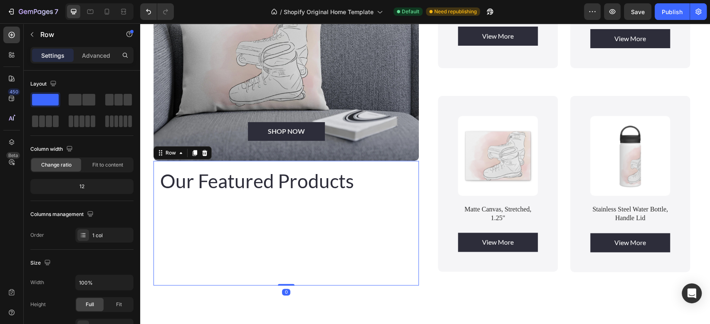
drag, startPoint x: 286, startPoint y: 279, endPoint x: 295, endPoint y: 233, distance: 47.4
click at [294, 233] on div "Our Featured Products Text Block Row 0" at bounding box center [286, 223] width 265 height 125
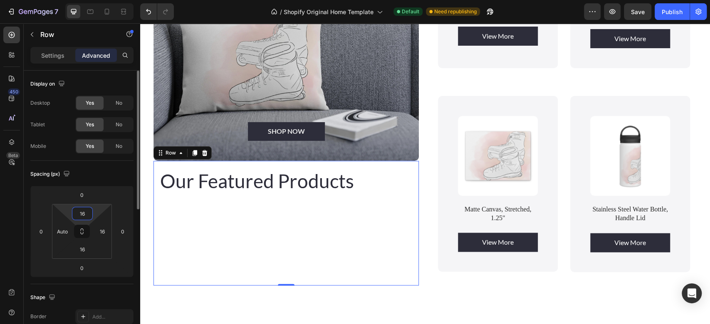
click at [80, 217] on input "16" at bounding box center [82, 214] width 17 height 12
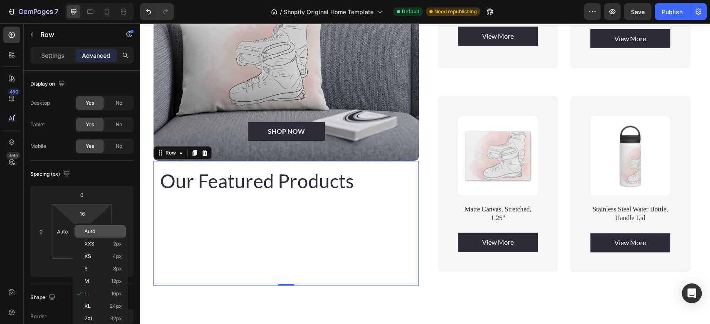
click at [88, 234] on span "Auto" at bounding box center [89, 232] width 11 height 6
type input "Auto"
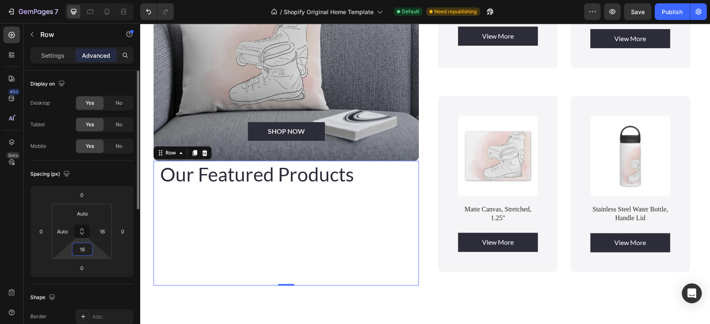
click at [86, 252] on input "16" at bounding box center [82, 249] width 17 height 12
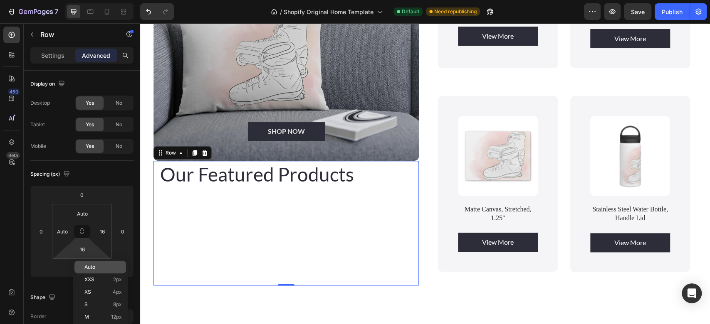
click at [88, 269] on span "Auto" at bounding box center [89, 268] width 11 height 6
type input "Auto"
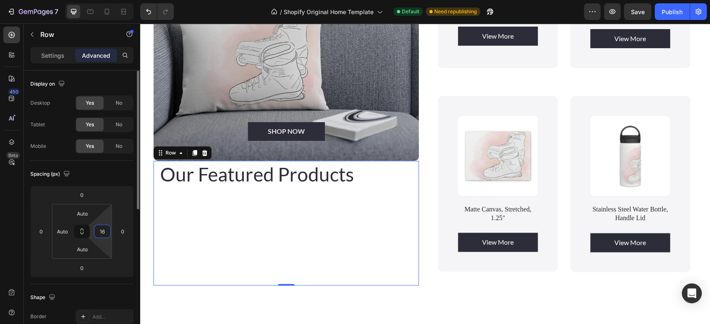
click at [105, 235] on input "16" at bounding box center [102, 231] width 12 height 12
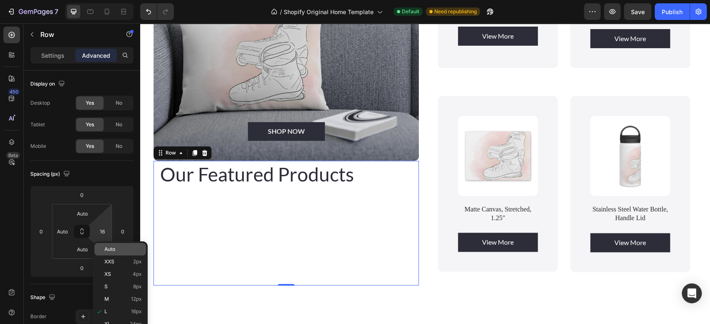
click at [106, 250] on span "Auto" at bounding box center [109, 250] width 11 height 6
type input "Auto"
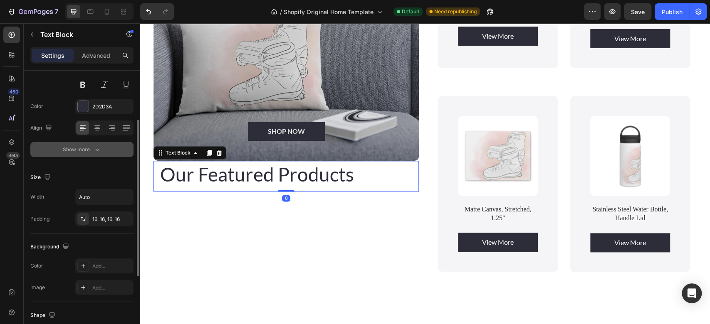
scroll to position [87, 0]
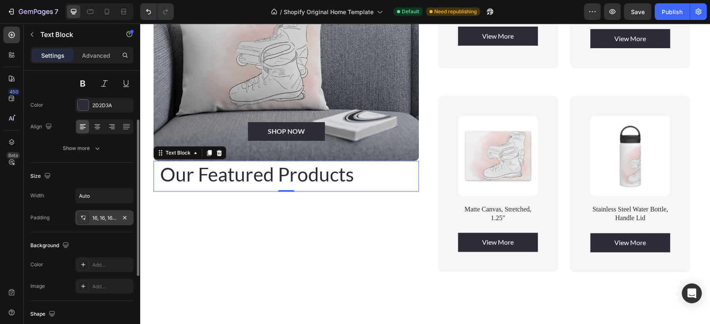
click at [105, 216] on div "16, 16, 16, 16" at bounding box center [104, 218] width 24 height 7
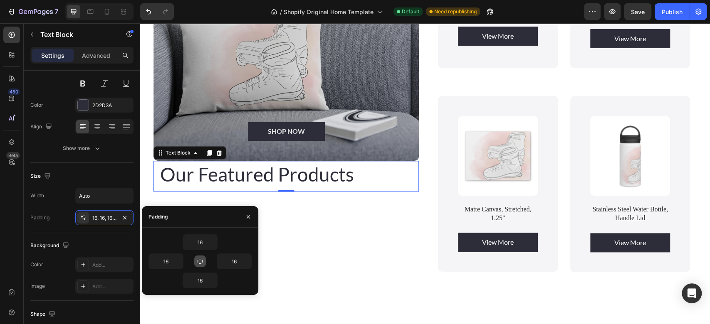
click at [200, 258] on icon "button" at bounding box center [200, 261] width 7 height 7
click at [203, 240] on input "16" at bounding box center [200, 242] width 34 height 15
type input "0"
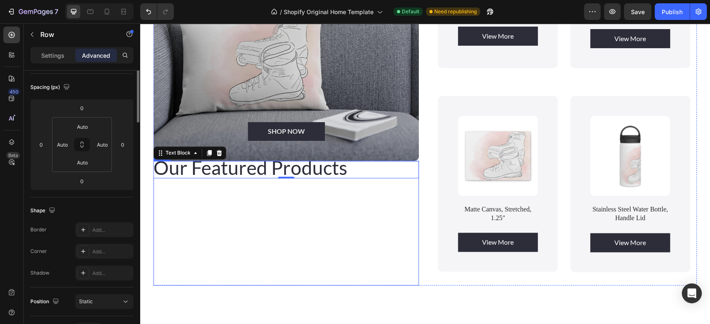
click at [314, 248] on div "Our Featured Products Text Block 0" at bounding box center [286, 223] width 265 height 125
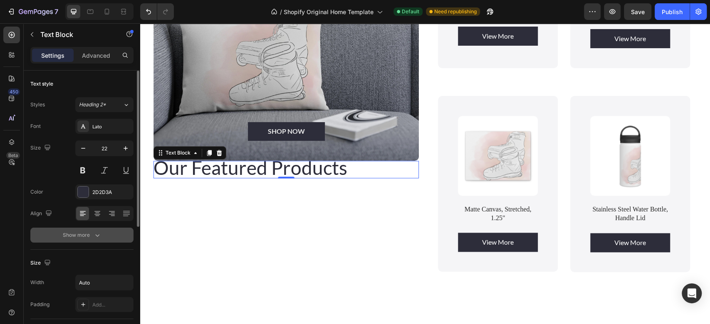
click at [102, 235] on button "Show more" at bounding box center [81, 235] width 103 height 15
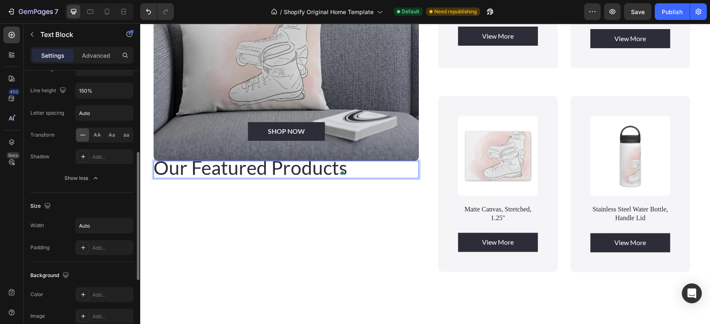
scroll to position [172, 0]
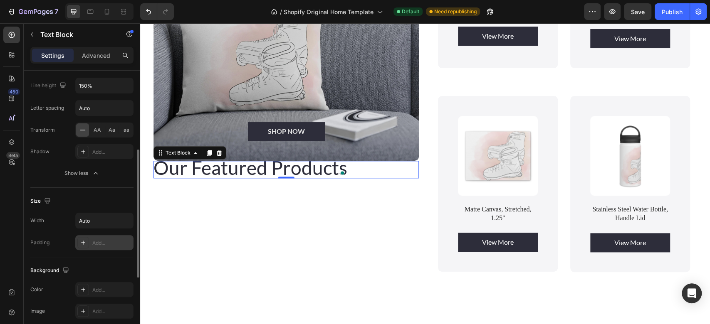
click at [113, 246] on div "Add..." at bounding box center [111, 243] width 39 height 7
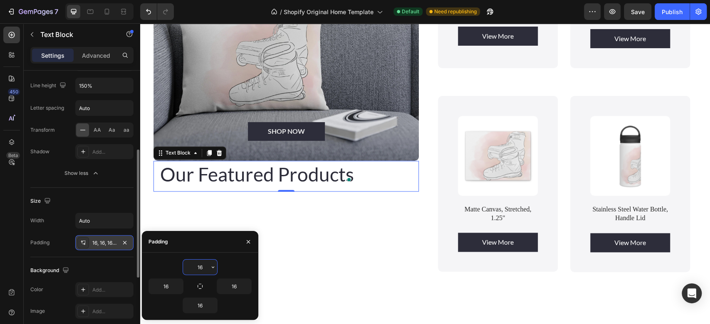
click at [203, 270] on input "16" at bounding box center [200, 267] width 34 height 15
click at [213, 270] on icon "button" at bounding box center [213, 267] width 7 height 7
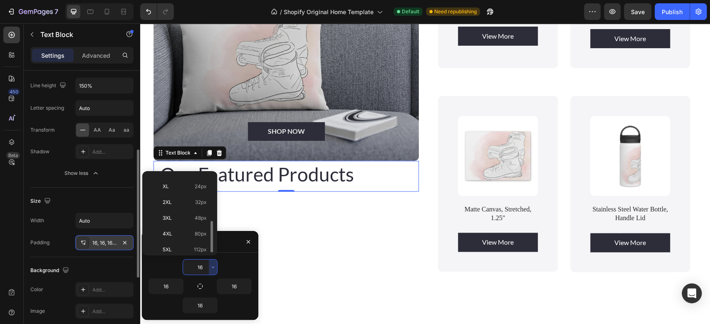
scroll to position [95, 0]
click at [192, 238] on div "4XL 80px" at bounding box center [178, 246] width 65 height 16
type input "80"
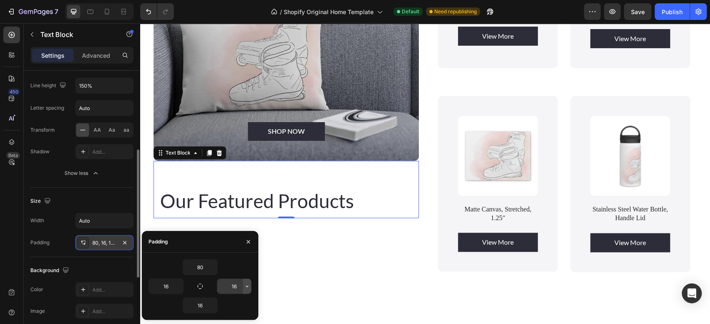
click at [250, 287] on icon "button" at bounding box center [247, 286] width 7 height 7
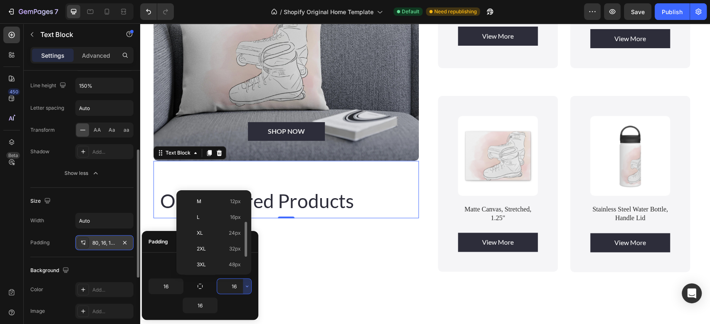
scroll to position [64, 0]
click at [235, 231] on span "24px" at bounding box center [235, 232] width 12 height 7
type input "24"
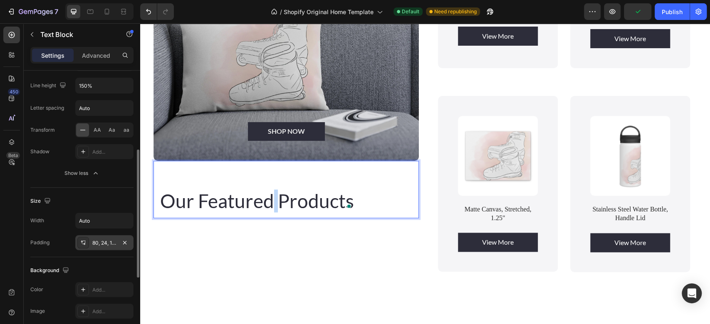
click at [275, 195] on span "Our Featured Products" at bounding box center [257, 201] width 194 height 23
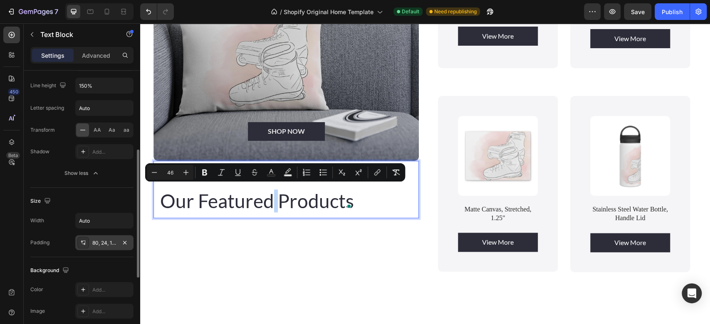
click at [275, 195] on span "Our Featured Products" at bounding box center [257, 201] width 194 height 23
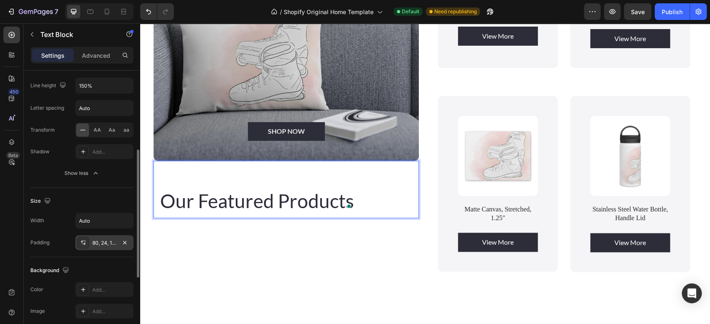
click at [223, 193] on span "Our Featured Products" at bounding box center [257, 201] width 194 height 23
click at [214, 190] on span "Our Featured Products" at bounding box center [257, 201] width 194 height 23
click at [157, 196] on div "Our Featured Products" at bounding box center [259, 189] width 210 height 57
click at [116, 241] on div "80, 24, 16, 16" at bounding box center [104, 242] width 58 height 15
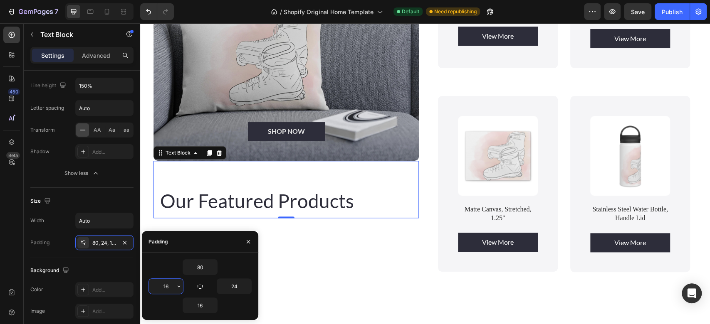
click at [171, 286] on input "16" at bounding box center [166, 286] width 34 height 15
click at [180, 287] on icon "button" at bounding box center [179, 286] width 7 height 7
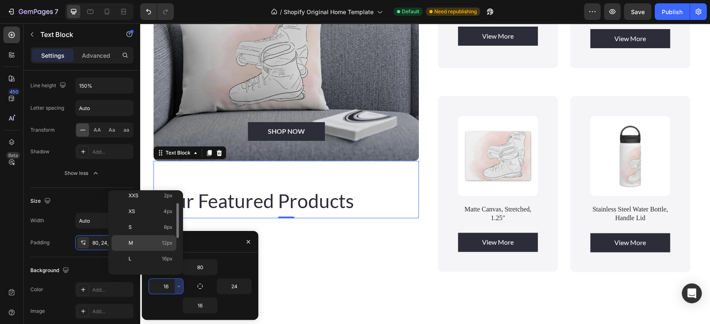
scroll to position [48, 0]
click at [159, 250] on p "XL 24px" at bounding box center [151, 248] width 44 height 7
type input "24"
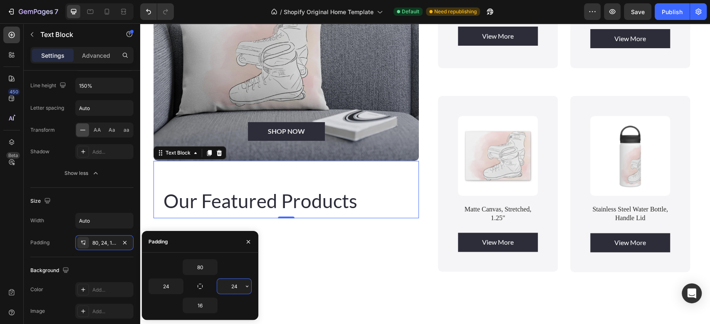
click at [242, 285] on input "24" at bounding box center [234, 286] width 34 height 15
click at [247, 286] on icon "button" at bounding box center [247, 286] width 7 height 7
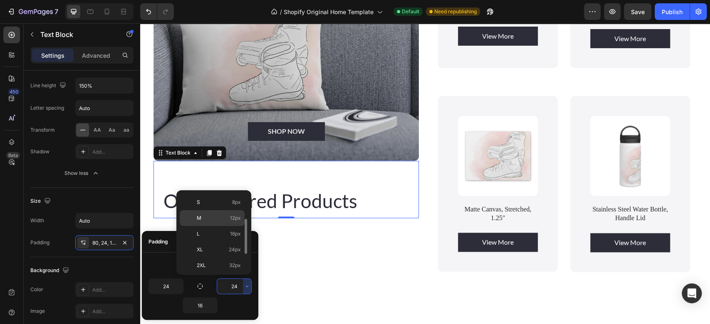
scroll to position [50, 0]
click at [232, 261] on span "32px" at bounding box center [235, 261] width 12 height 7
type input "32"
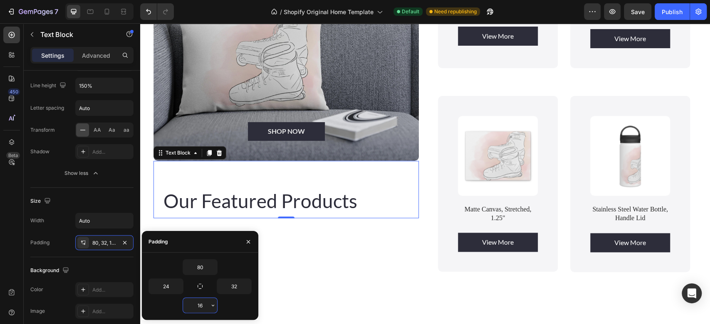
click at [201, 309] on input "16" at bounding box center [200, 305] width 34 height 15
click at [212, 307] on icon "button" at bounding box center [213, 305] width 7 height 7
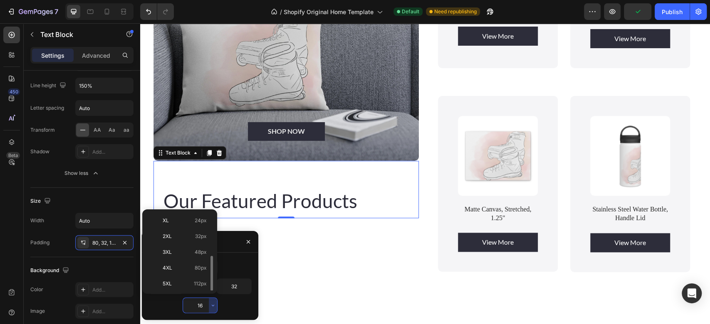
scroll to position [95, 0]
click at [200, 244] on div "2XL 32px" at bounding box center [178, 252] width 65 height 16
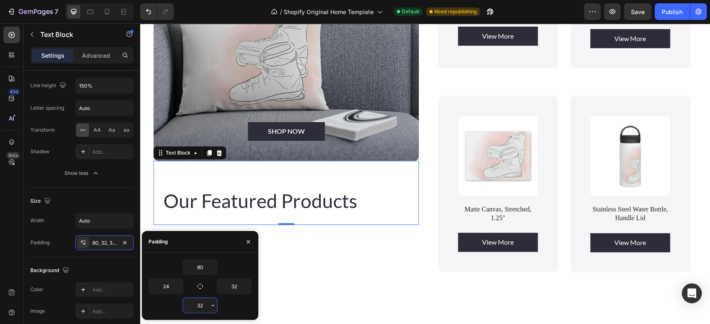
click at [206, 309] on input "32" at bounding box center [200, 305] width 34 height 15
click at [211, 305] on icon "button" at bounding box center [213, 305] width 7 height 7
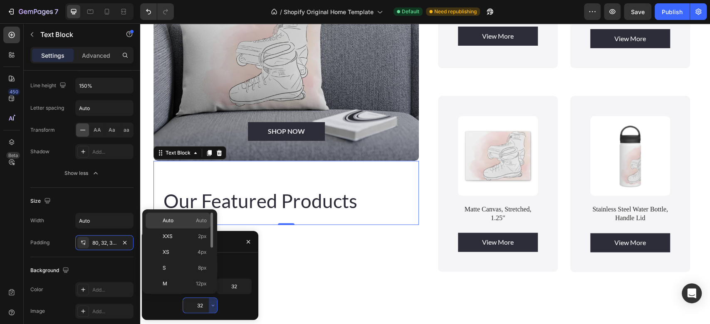
click at [183, 221] on p "Auto Auto" at bounding box center [185, 220] width 44 height 7
type input "Auto"
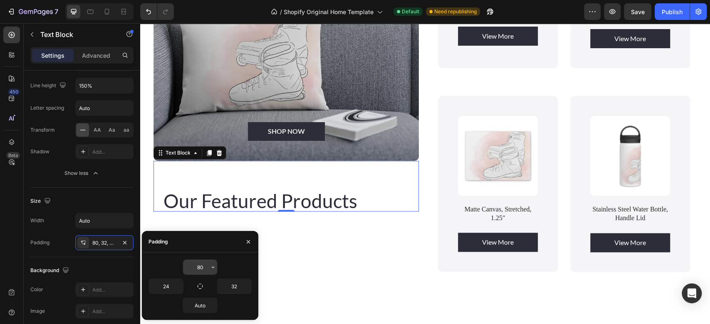
click at [213, 265] on icon "button" at bounding box center [213, 267] width 7 height 7
click at [246, 289] on icon "button" at bounding box center [247, 286] width 7 height 7
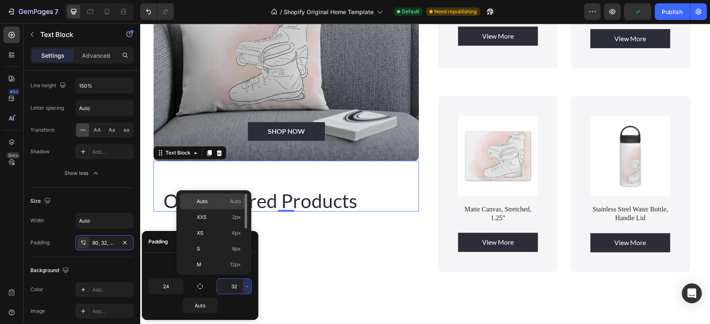
click at [215, 202] on p "Auto Auto" at bounding box center [219, 201] width 44 height 7
type input "Auto"
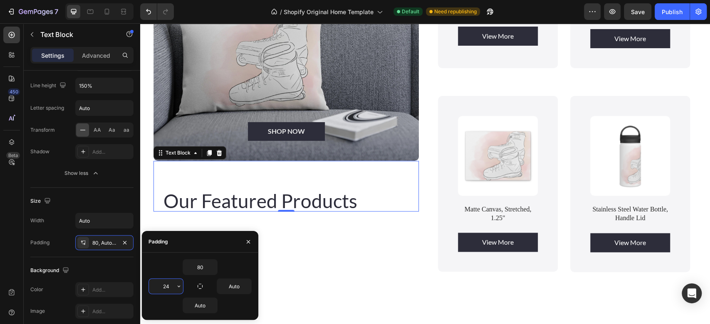
click at [171, 291] on input "24" at bounding box center [166, 286] width 34 height 15
click at [178, 288] on icon "button" at bounding box center [179, 286] width 7 height 7
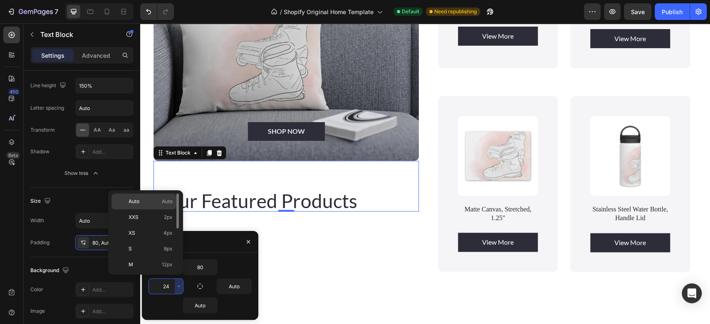
click at [156, 203] on p "Auto Auto" at bounding box center [151, 201] width 44 height 7
type input "Auto"
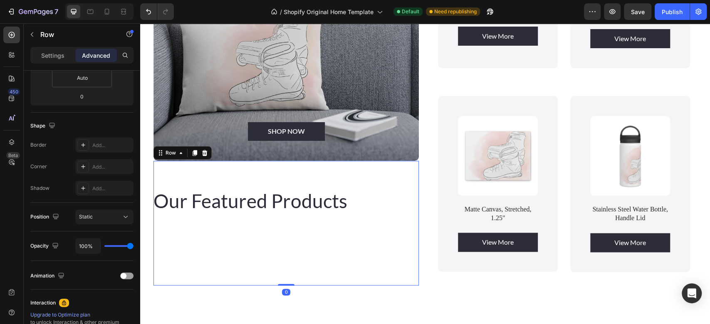
scroll to position [0, 0]
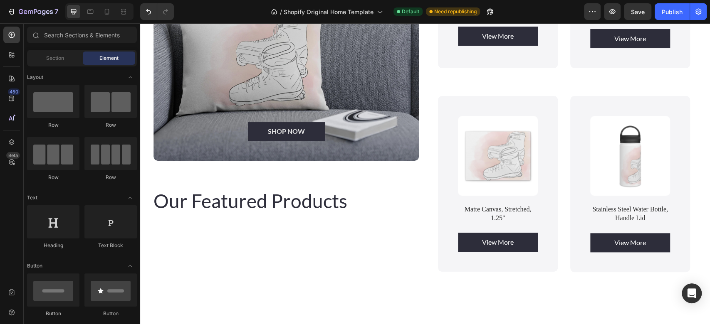
click at [322, 309] on div "From Lens to lifesyle Heading Art That Flows With You, at Home, On The Street, …" at bounding box center [425, 242] width 570 height 1803
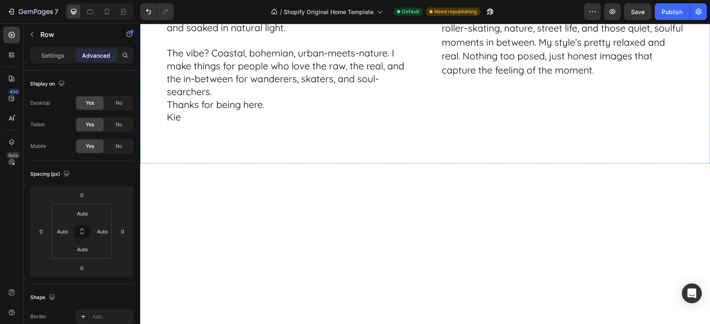
scroll to position [1138, 0]
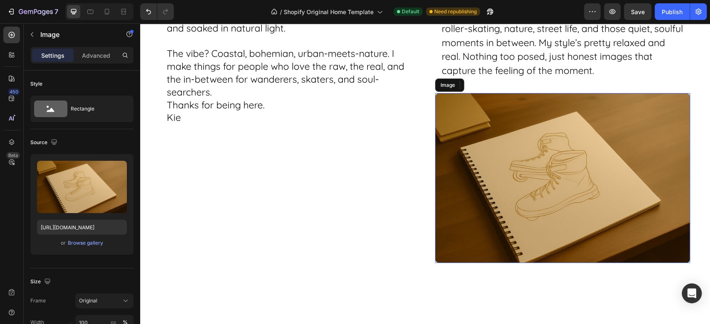
click at [568, 185] on img at bounding box center [562, 178] width 255 height 170
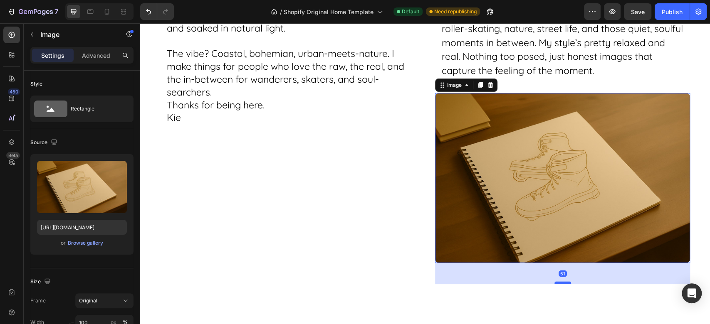
drag, startPoint x: 555, startPoint y: 258, endPoint x: 556, endPoint y: 280, distance: 21.3
click at [556, 282] on div at bounding box center [563, 283] width 17 height 2
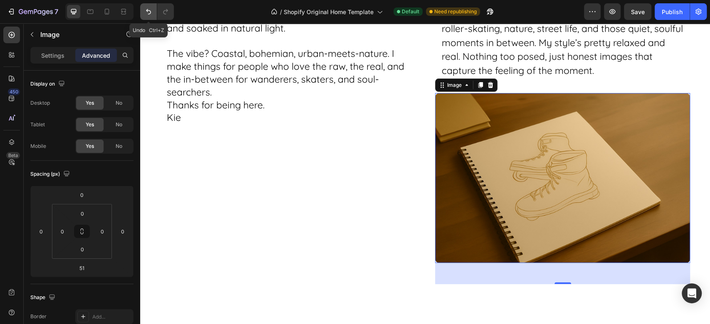
click at [148, 7] on button "Undo/Redo" at bounding box center [148, 11] width 17 height 17
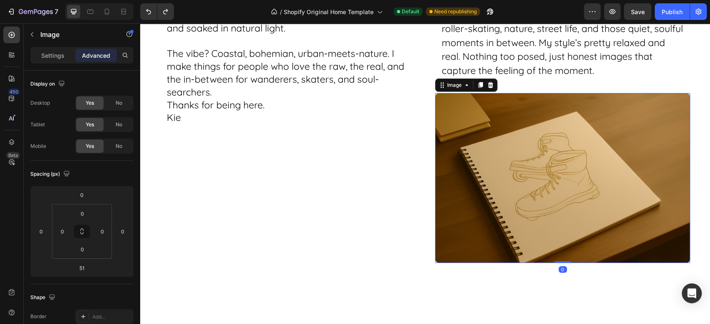
drag, startPoint x: 559, startPoint y: 279, endPoint x: 560, endPoint y: 255, distance: 24.1
click at [560, 255] on div "Image 0" at bounding box center [562, 178] width 255 height 170
type input "0"
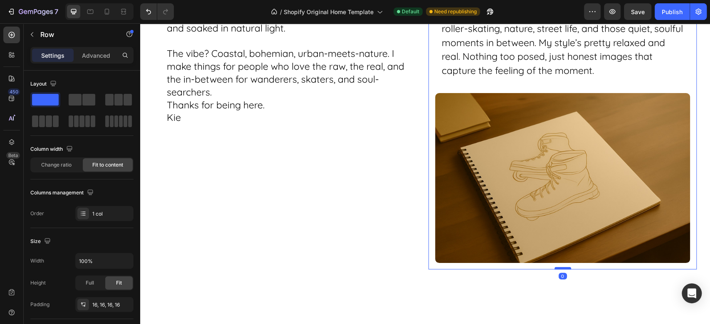
click at [559, 267] on div at bounding box center [563, 268] width 17 height 2
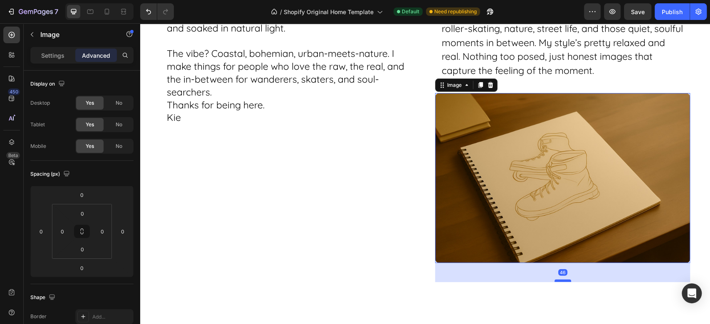
drag, startPoint x: 556, startPoint y: 259, endPoint x: 556, endPoint y: 278, distance: 19.1
click at [556, 280] on div at bounding box center [563, 281] width 17 height 2
click at [144, 8] on icon "Undo/Redo" at bounding box center [148, 11] width 8 height 8
type input "0"
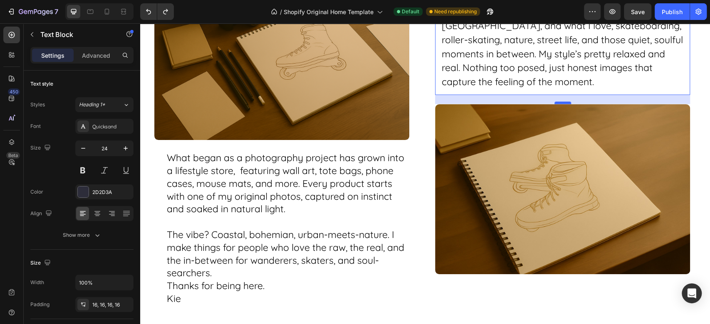
scroll to position [1128, 0]
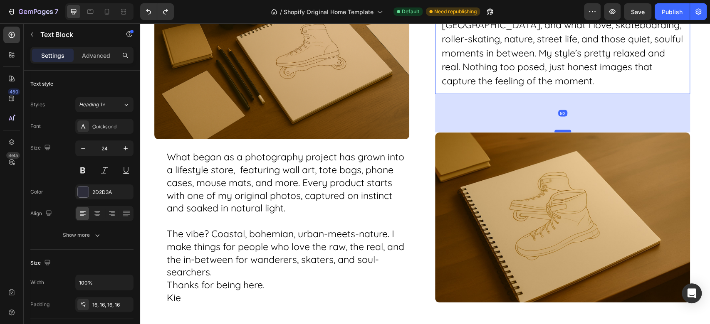
drag, startPoint x: 555, startPoint y: 102, endPoint x: 555, endPoint y: 131, distance: 29.1
click at [555, 131] on div at bounding box center [563, 131] width 17 height 2
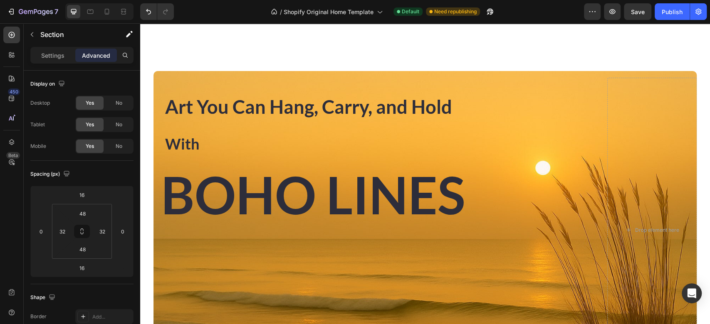
scroll to position [0, 0]
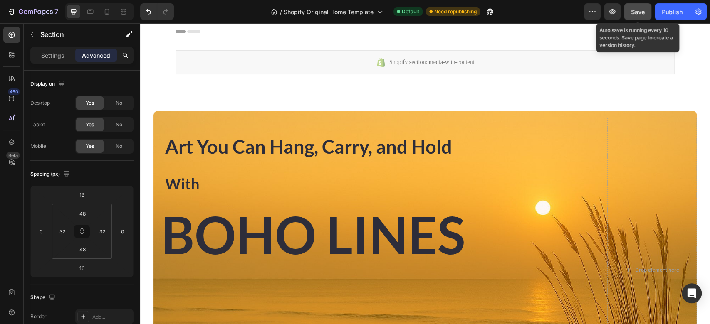
click at [637, 13] on span "Save" at bounding box center [638, 11] width 14 height 7
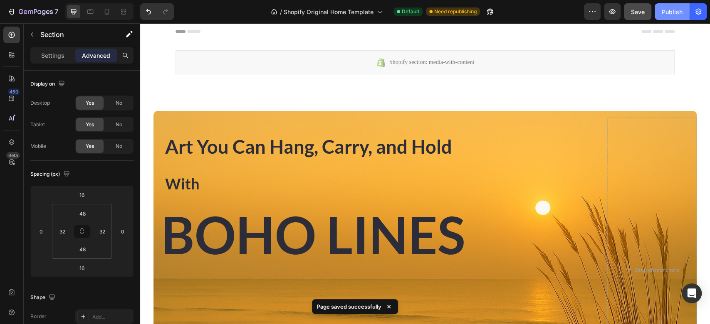
click at [670, 15] on div "Publish" at bounding box center [672, 11] width 21 height 9
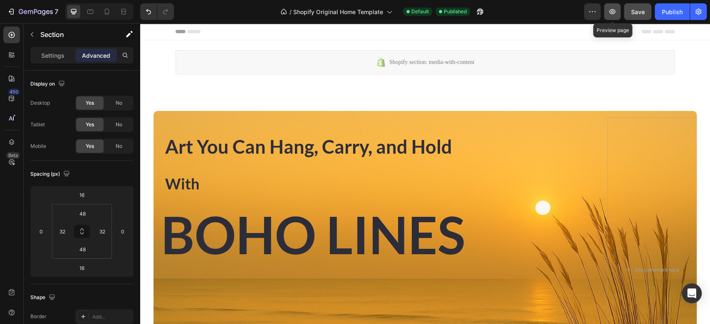
click at [614, 11] on icon "button" at bounding box center [612, 11] width 8 height 8
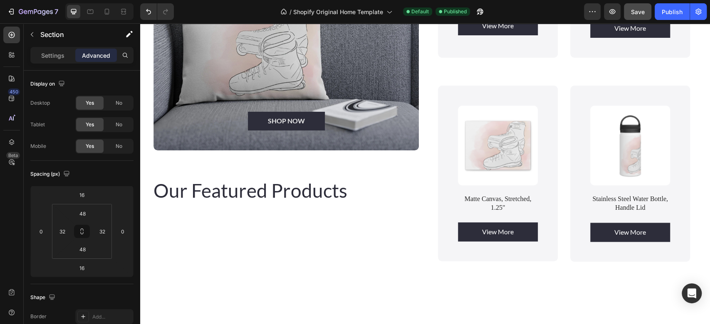
scroll to position [717, 0]
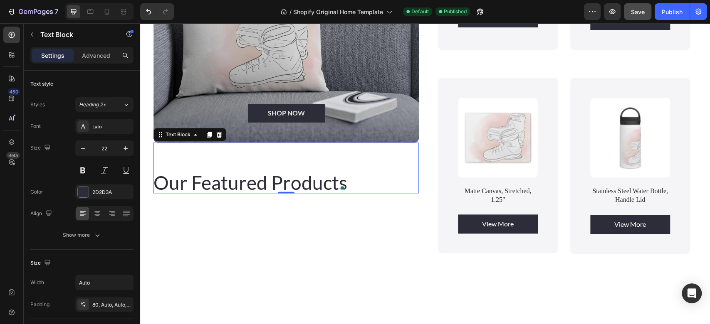
click at [350, 181] on div "Our Featured Products" at bounding box center [286, 168] width 265 height 51
click at [348, 178] on div "Our Featured Products" at bounding box center [286, 168] width 265 height 51
drag, startPoint x: 348, startPoint y: 178, endPoint x: 301, endPoint y: 178, distance: 47.0
click at [301, 178] on div "Our Featured Products" at bounding box center [286, 168] width 265 height 51
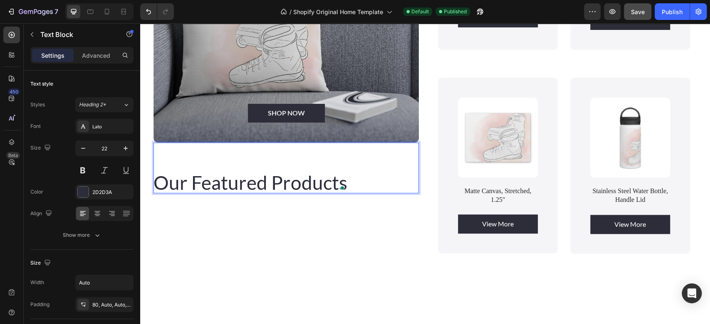
click at [301, 178] on span "Our Featured Products" at bounding box center [251, 182] width 194 height 23
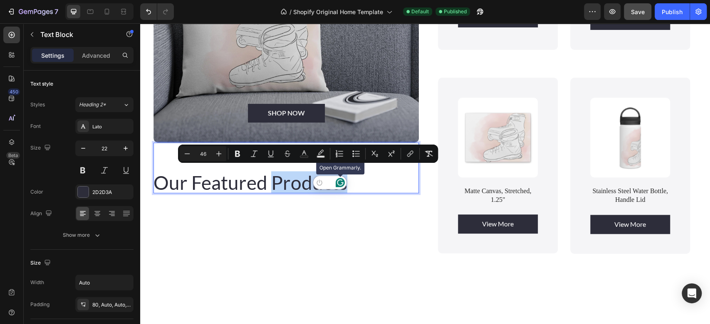
click at [344, 181] on icon "Open Grammarly. 0 Suggestions." at bounding box center [340, 182] width 9 height 9
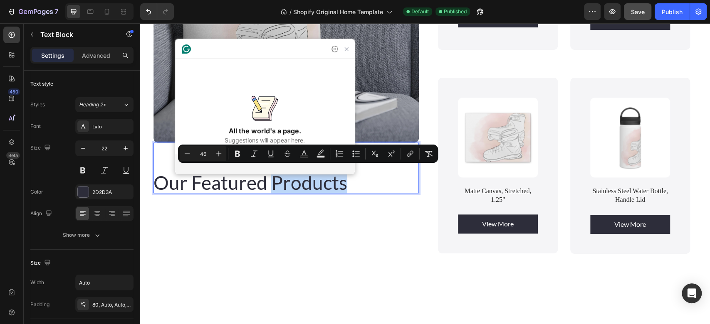
click at [344, 181] on span "Our Featured Products" at bounding box center [251, 182] width 194 height 23
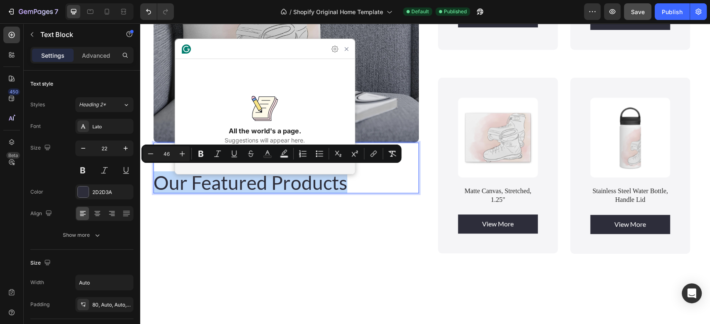
drag, startPoint x: 344, startPoint y: 181, endPoint x: 157, endPoint y: 179, distance: 187.2
click at [157, 179] on span "Our Featured Products" at bounding box center [251, 182] width 194 height 23
click at [198, 156] on icon "Editor contextual toolbar" at bounding box center [200, 154] width 5 height 6
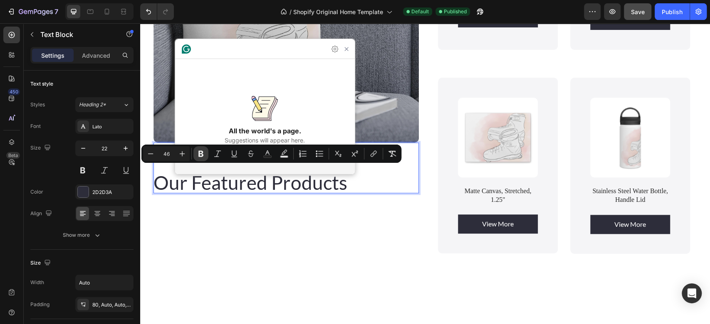
scroll to position [0, 0]
